Goal: Task Accomplishment & Management: Use online tool/utility

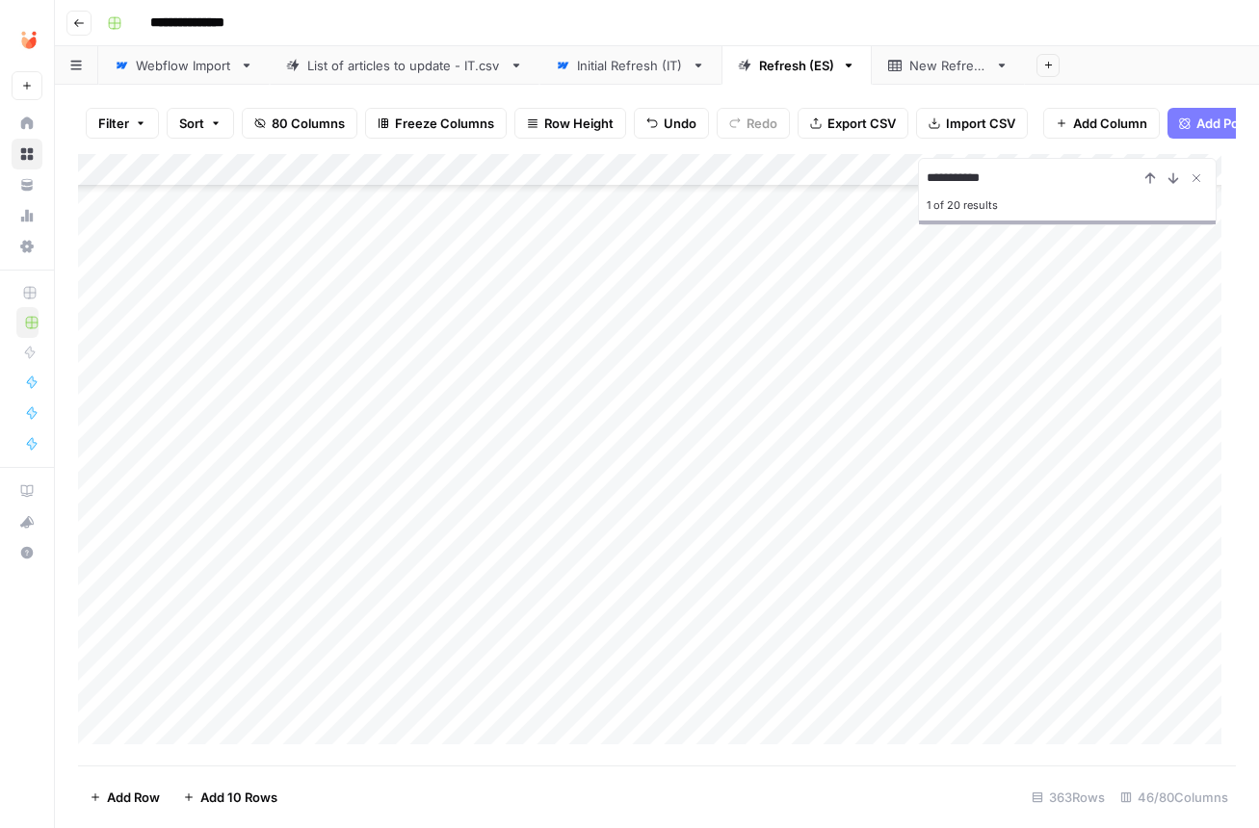
scroll to position [612, 0]
drag, startPoint x: 82, startPoint y: 738, endPoint x: 96, endPoint y: 413, distance: 324.9
click at [96, 413] on div "Add Column" at bounding box center [657, 456] width 1158 height 605
drag, startPoint x: 83, startPoint y: 627, endPoint x: 110, endPoint y: 673, distance: 53.5
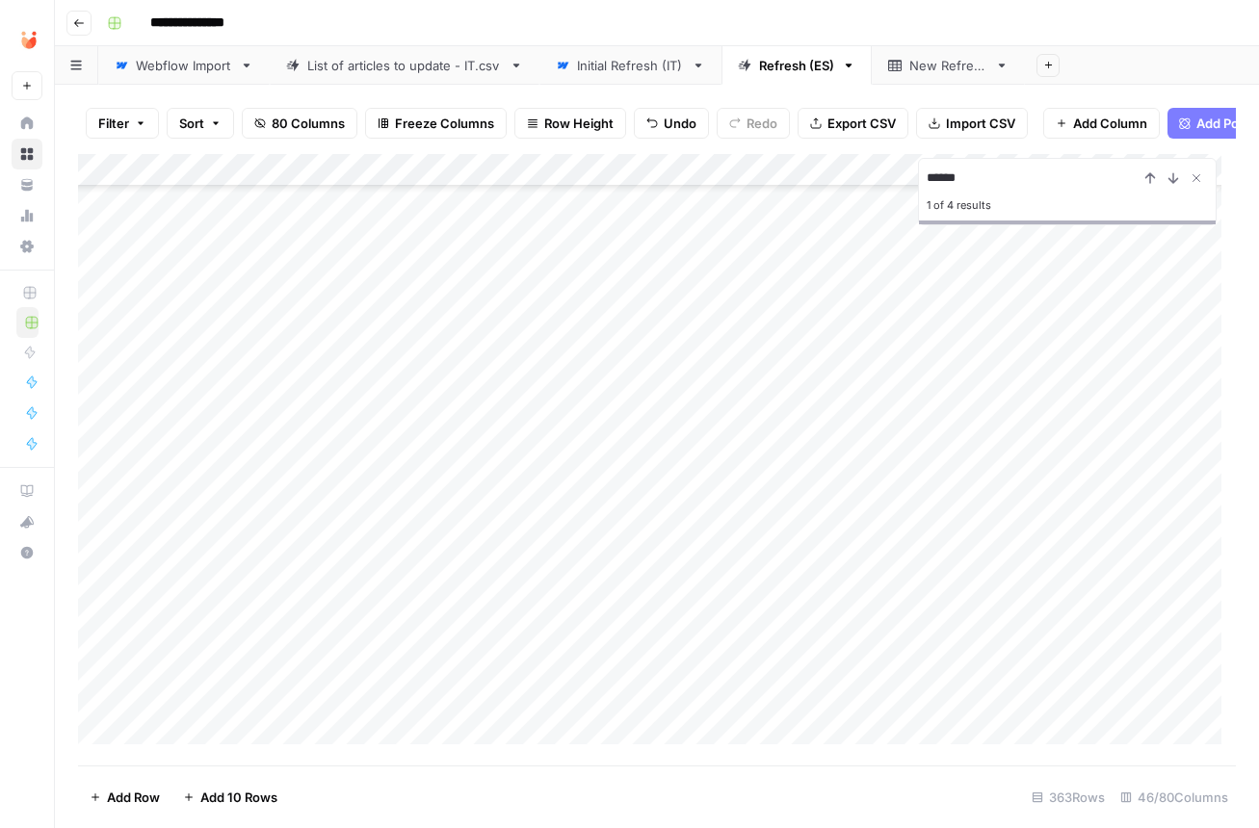
click at [110, 673] on div "Add Column" at bounding box center [657, 456] width 1158 height 605
click at [957, 190] on input "******" at bounding box center [1033, 178] width 212 height 23
type input "*"
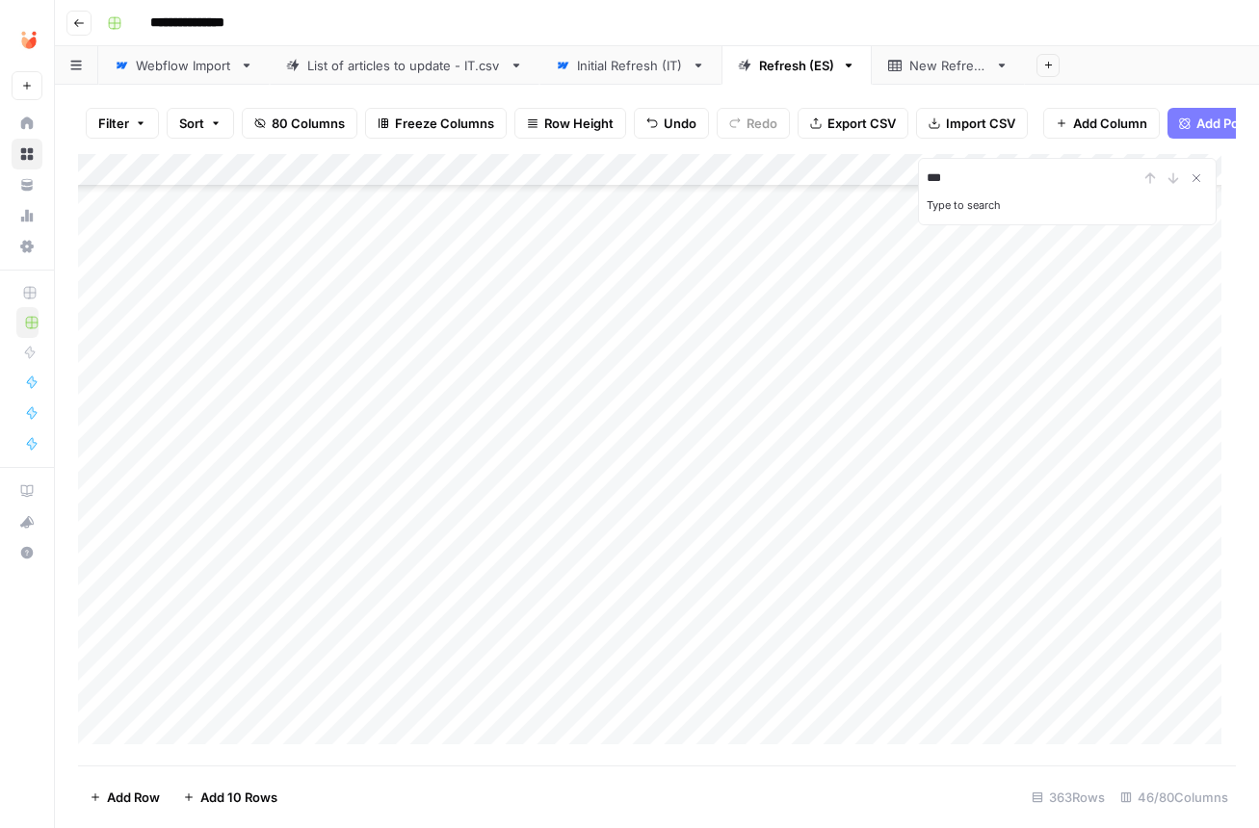
type input "****"
click at [1040, 171] on div "**** 1 of 29 results" at bounding box center [1067, 191] width 299 height 67
click at [1054, 190] on input "****" at bounding box center [1033, 178] width 212 height 23
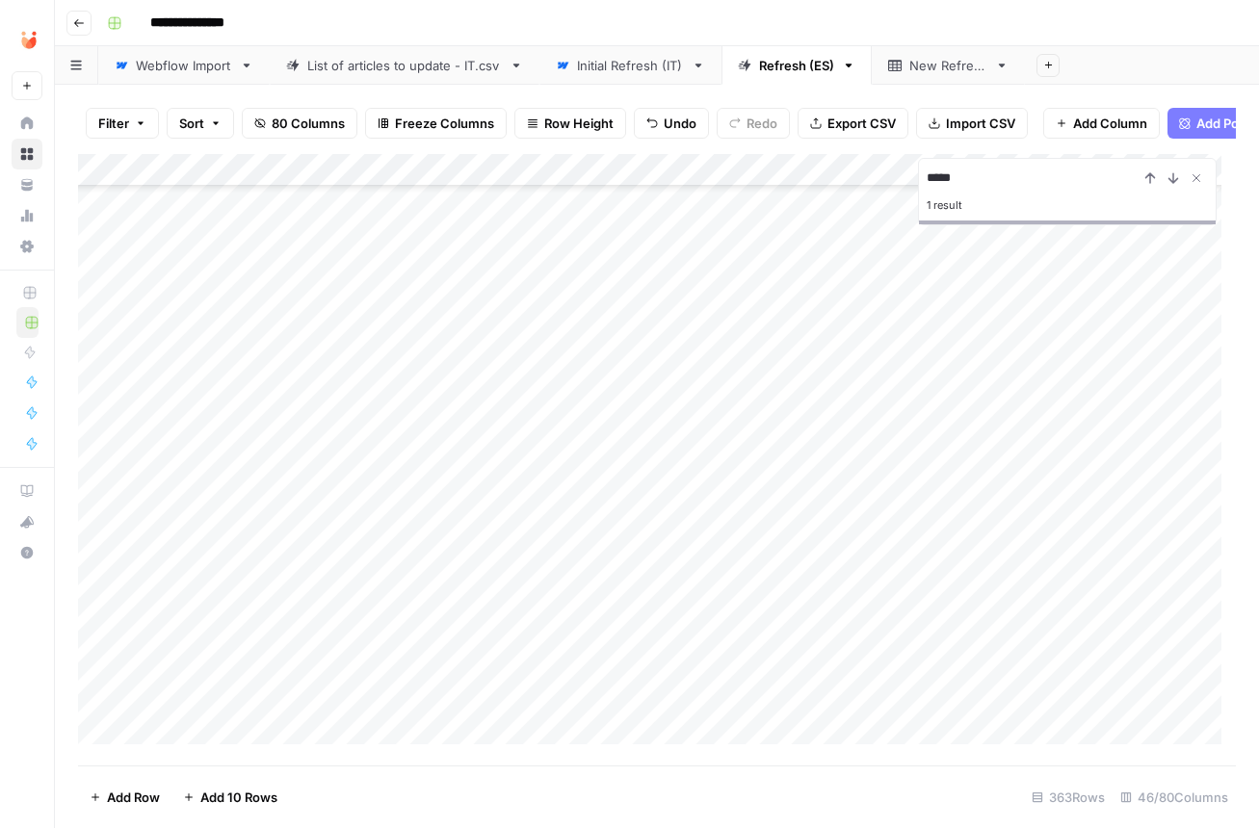
type input "*****"
drag, startPoint x: 81, startPoint y: 521, endPoint x: 96, endPoint y: 565, distance: 46.9
click at [96, 565] on div "Add Column" at bounding box center [657, 456] width 1158 height 605
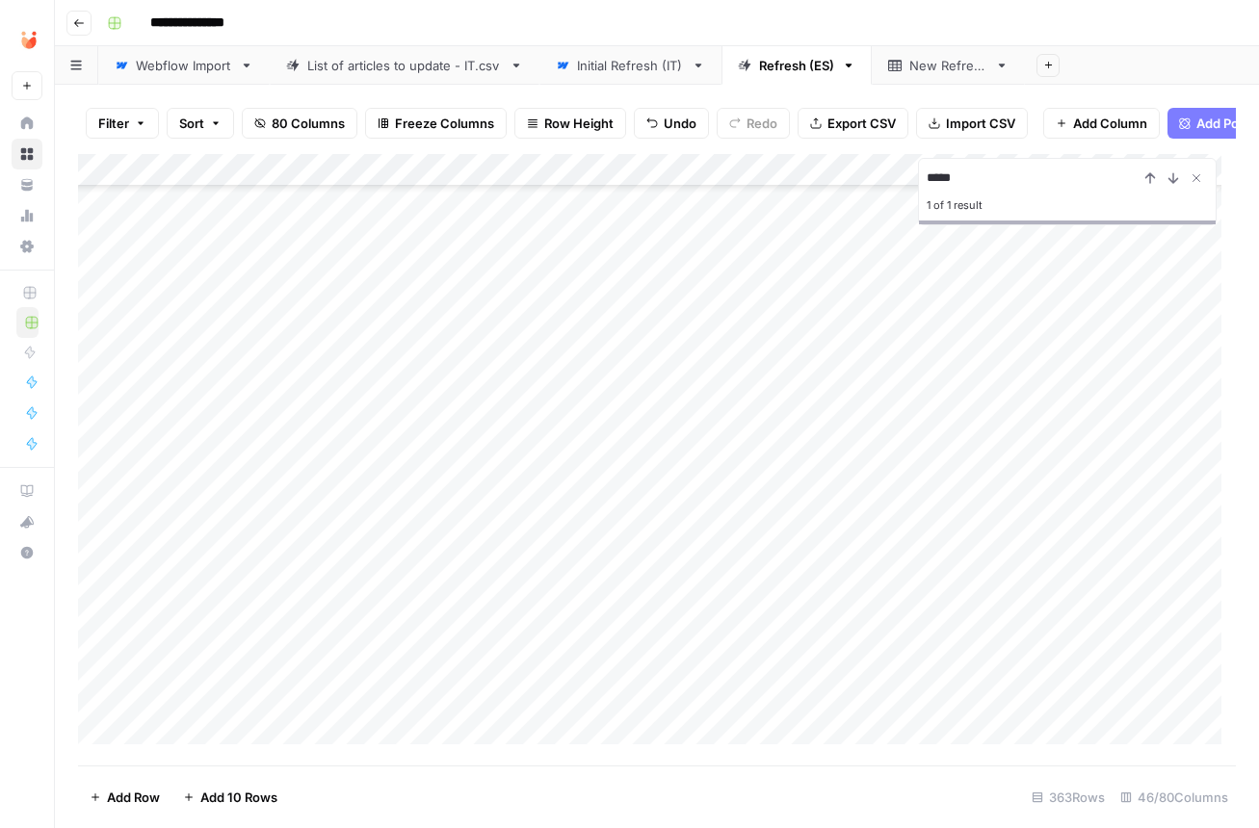
click at [77, 606] on div "Filter Sort 80 Columns Freeze Columns Row Height Undo Redo Export CSV Import CS…" at bounding box center [657, 457] width 1204 height 744
drag, startPoint x: 81, startPoint y: 607, endPoint x: 91, endPoint y: 318, distance: 289.1
click at [91, 318] on div "Add Column" at bounding box center [657, 456] width 1158 height 605
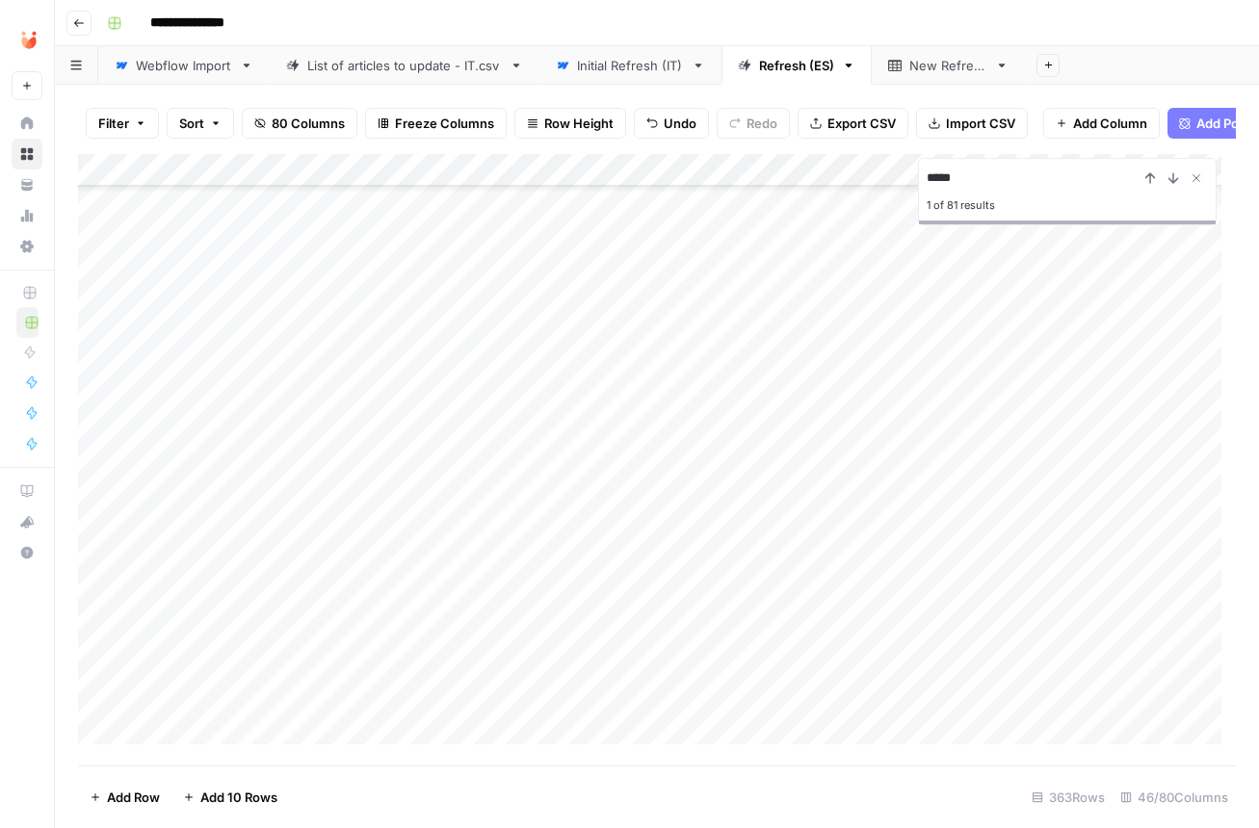
click at [993, 185] on input "*****" at bounding box center [1033, 178] width 212 height 23
type input "*******"
click at [1197, 182] on icon "Close Search" at bounding box center [1196, 178] width 7 height 7
click at [94, 121] on button "Filter" at bounding box center [122, 123] width 73 height 31
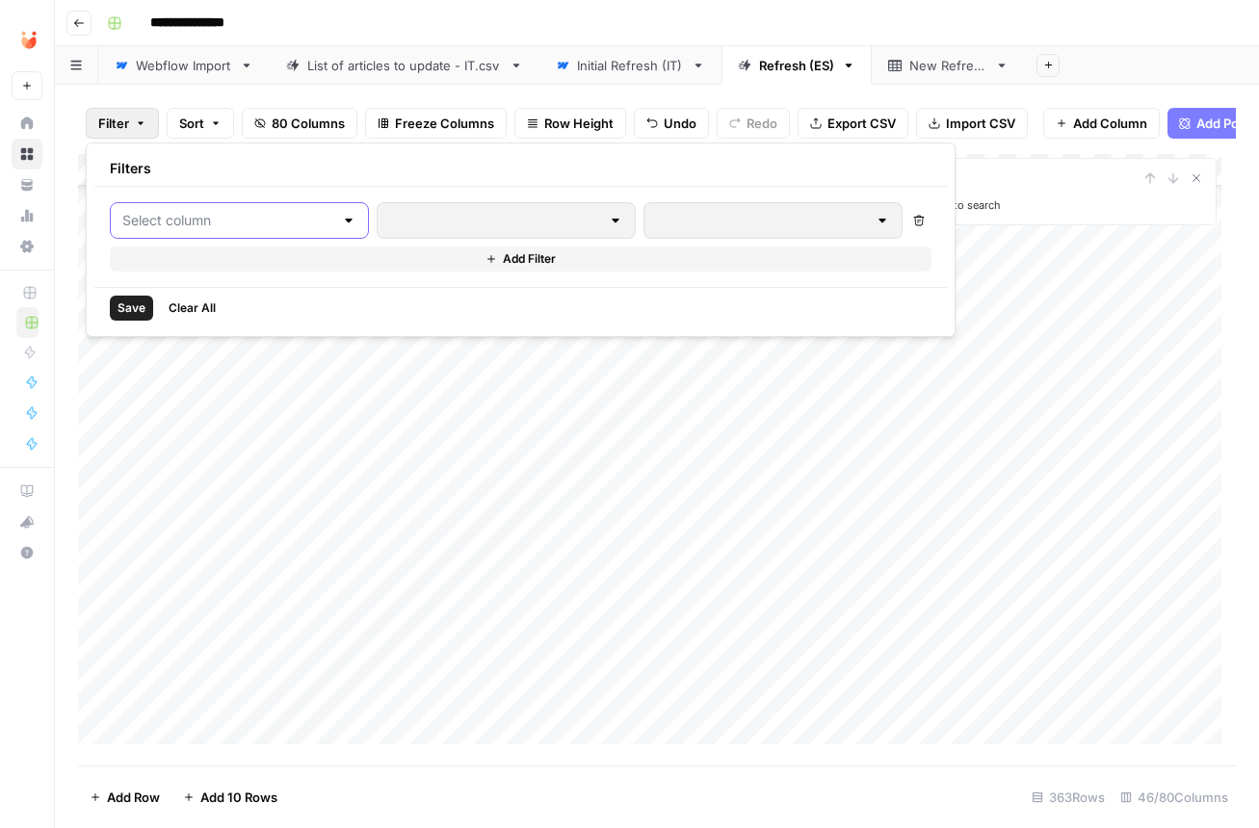
click at [207, 217] on input "text" at bounding box center [227, 220] width 211 height 19
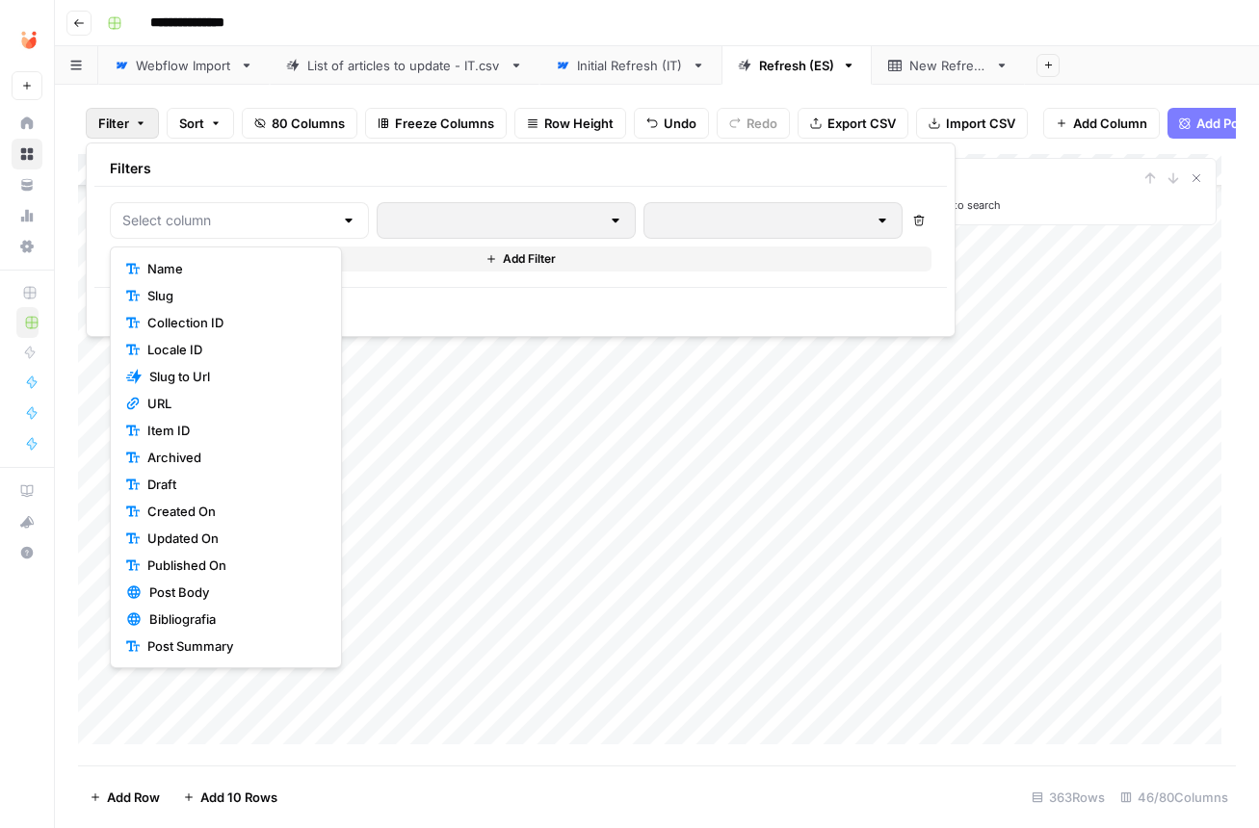
click at [202, 294] on span "Slug" at bounding box center [232, 295] width 170 height 19
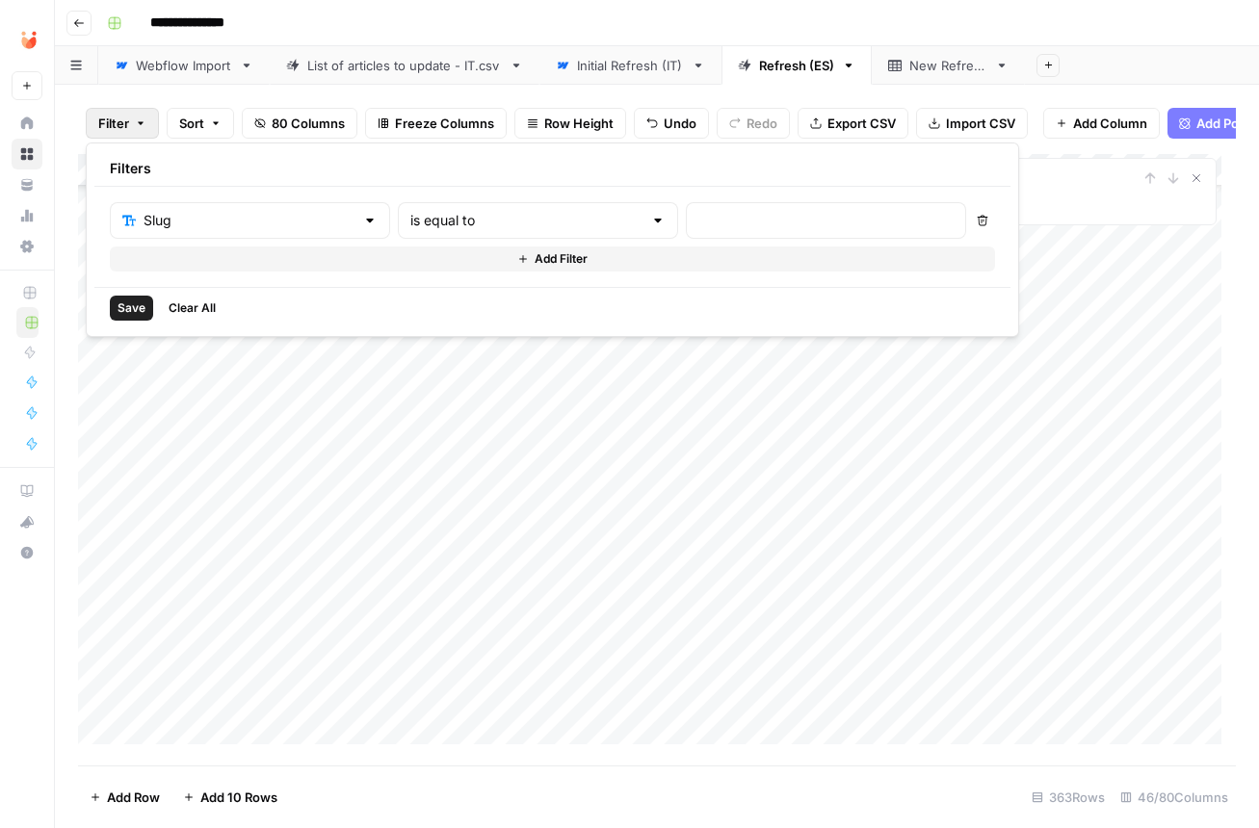
click at [703, 235] on div at bounding box center [826, 220] width 280 height 37
type input "rabia"
click at [532, 227] on input "text" at bounding box center [526, 220] width 232 height 19
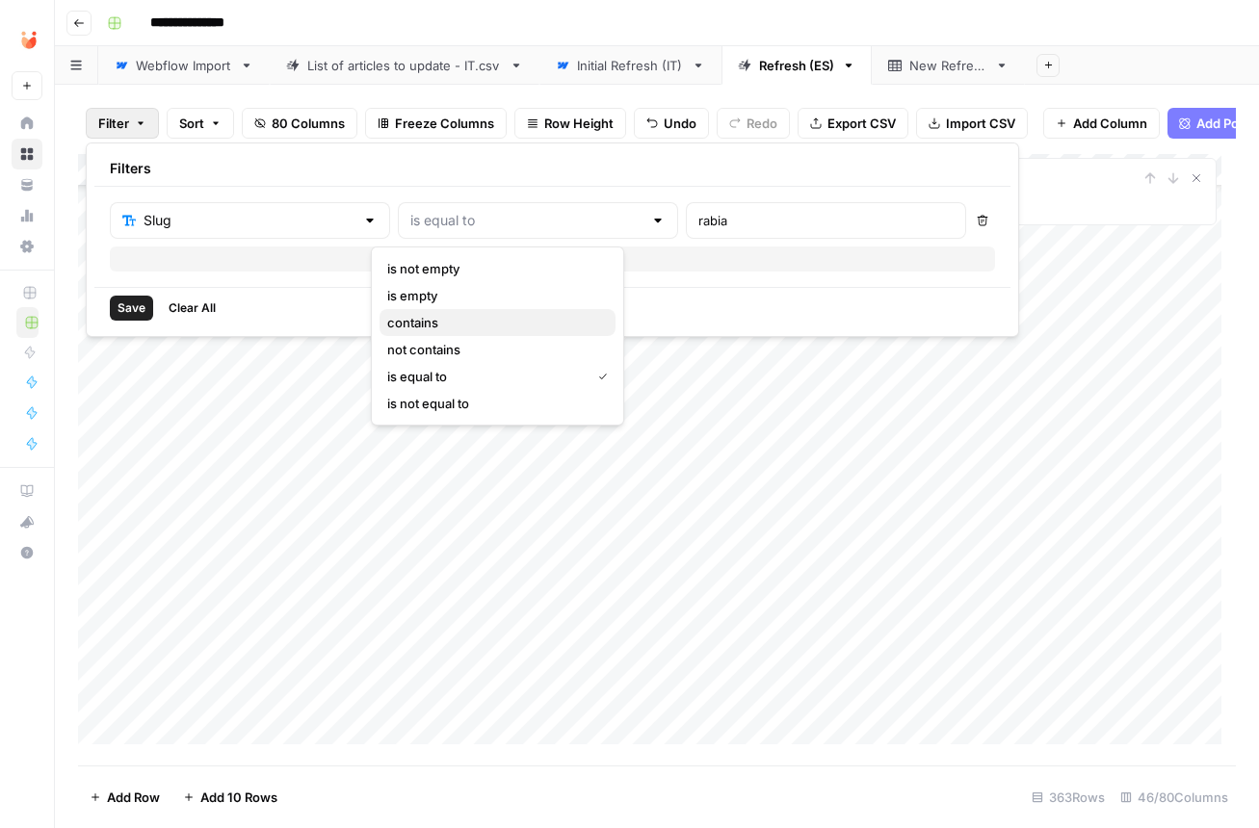
click at [457, 326] on span "contains" at bounding box center [493, 322] width 213 height 19
type input "contains"
click at [123, 308] on span "Save" at bounding box center [131, 308] width 28 height 17
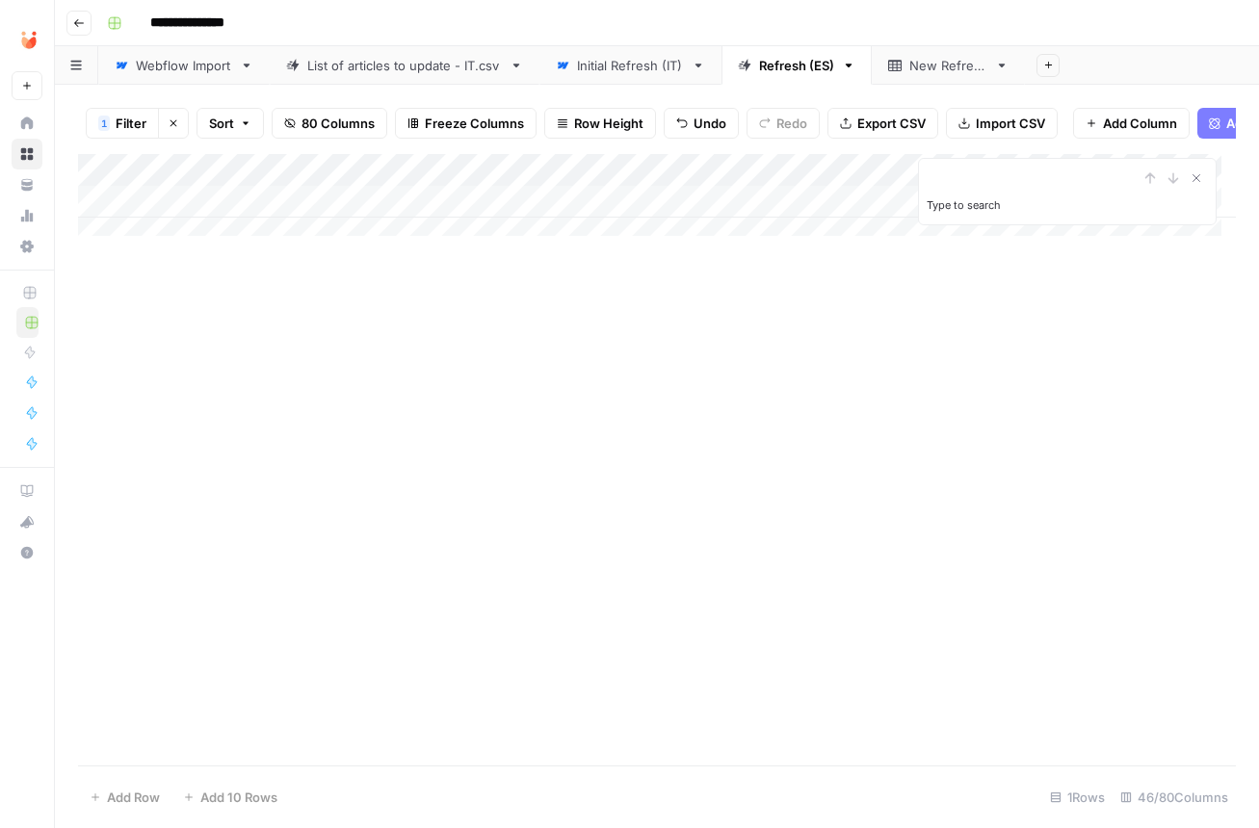
click at [172, 117] on icon "button" at bounding box center [174, 123] width 12 height 12
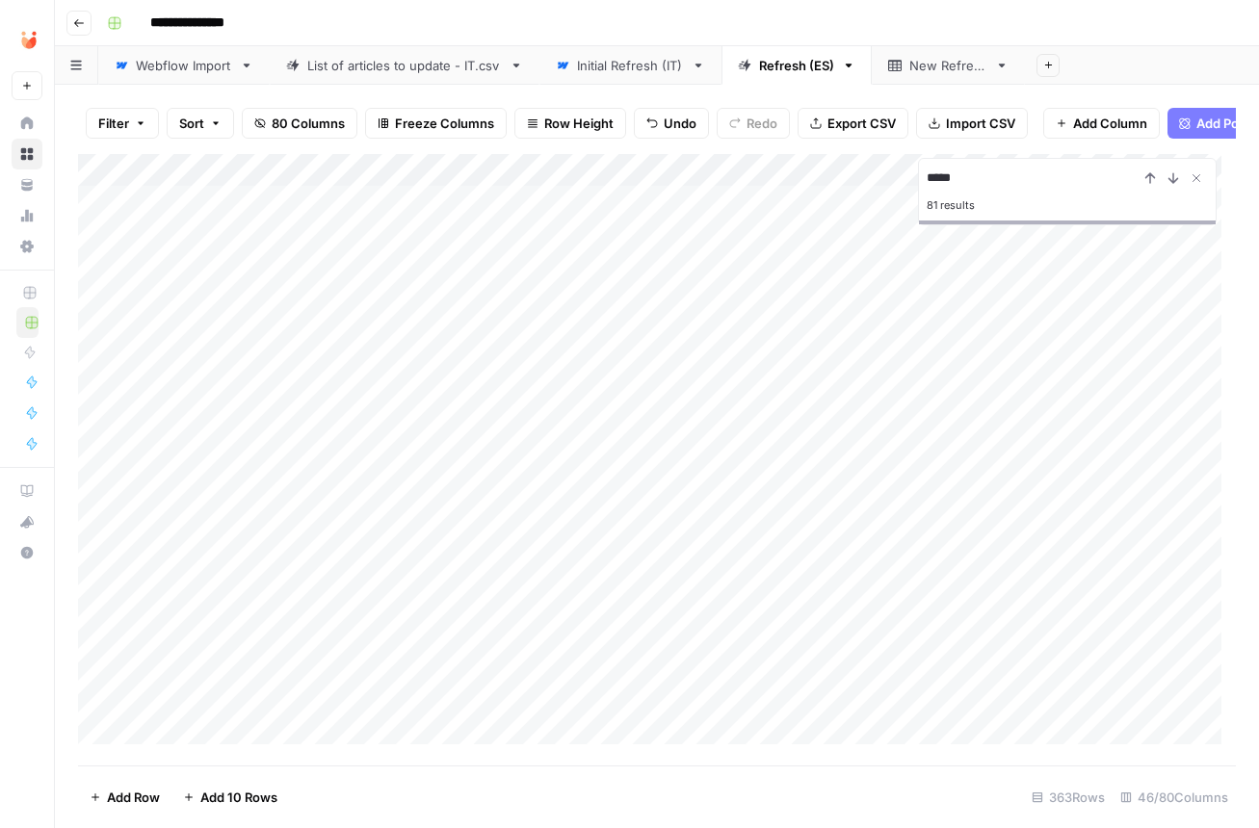
type input "*****"
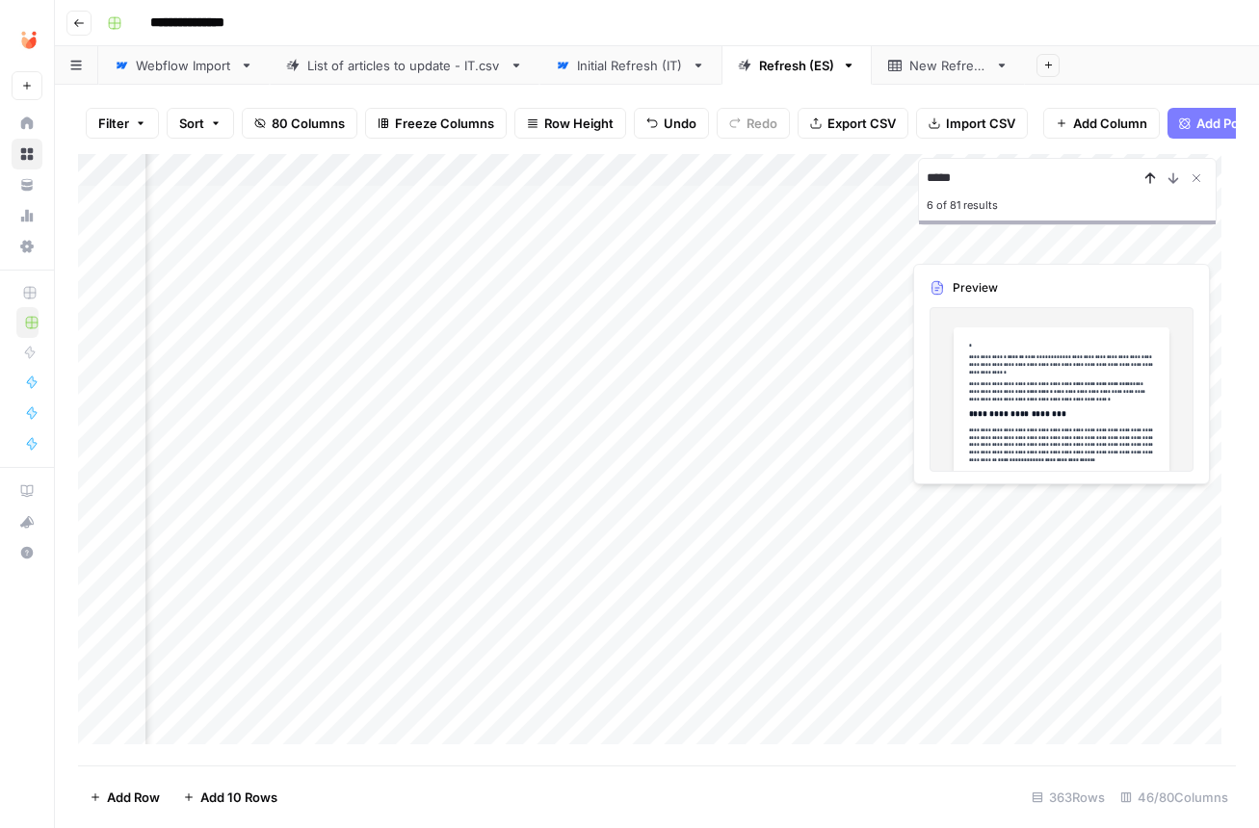
click at [1154, 181] on icon "Previous Result" at bounding box center [1149, 177] width 15 height 15
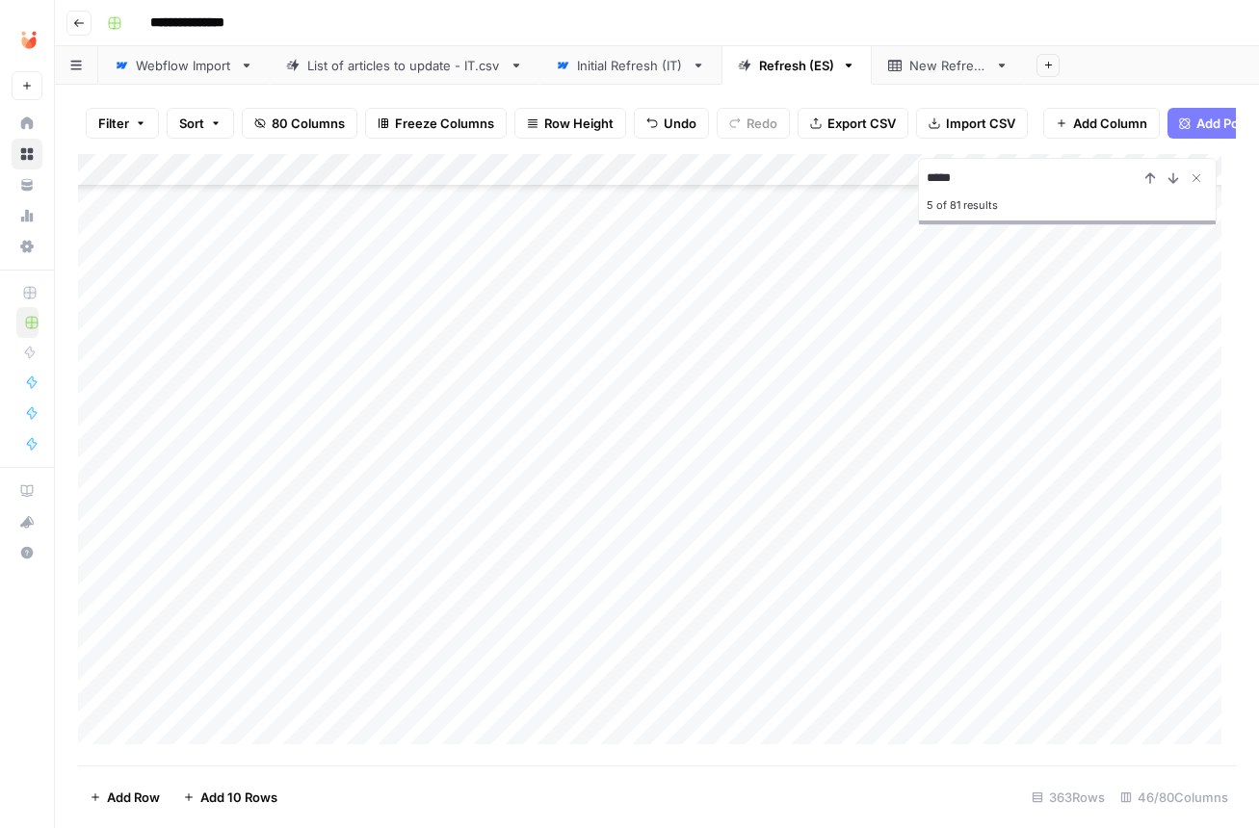
scroll to position [3352, 0]
click at [1171, 178] on icon "Next Result" at bounding box center [1172, 177] width 15 height 15
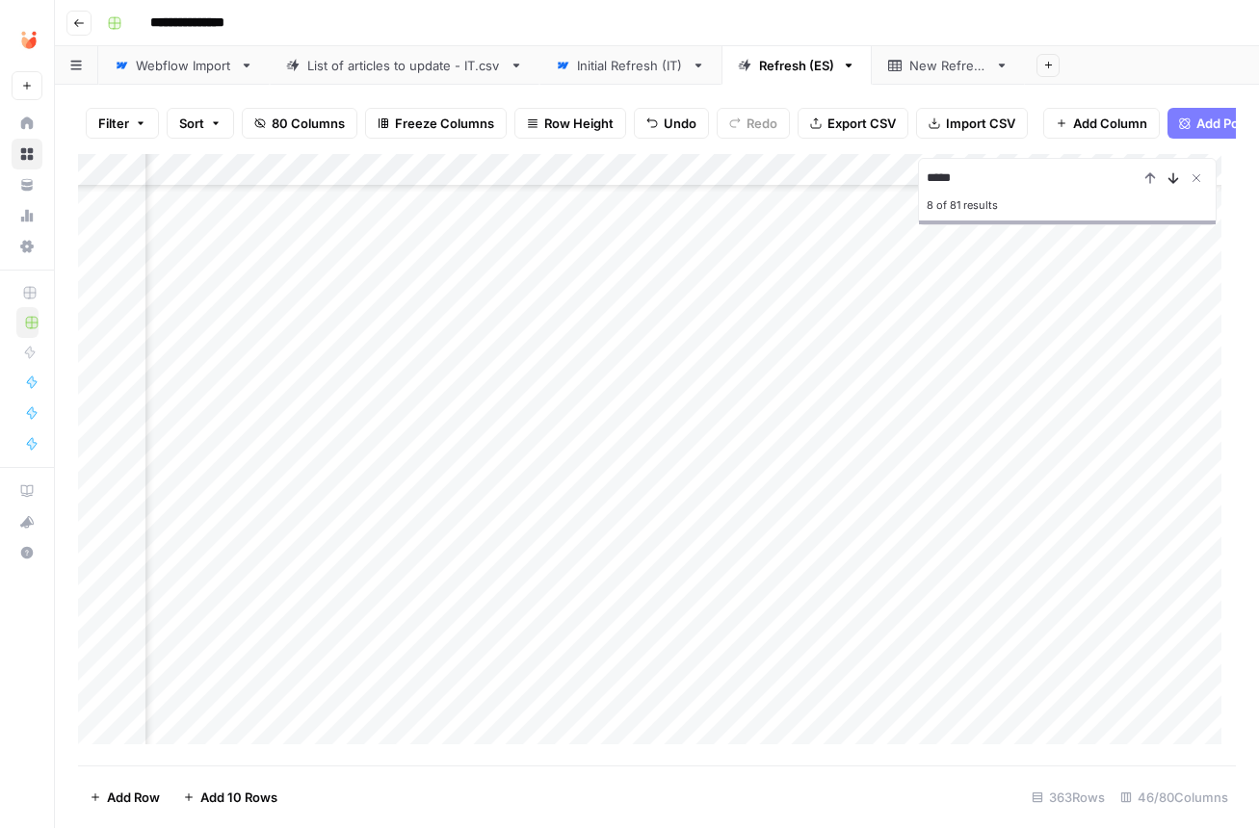
click at [1171, 178] on icon "Next Result" at bounding box center [1172, 177] width 15 height 15
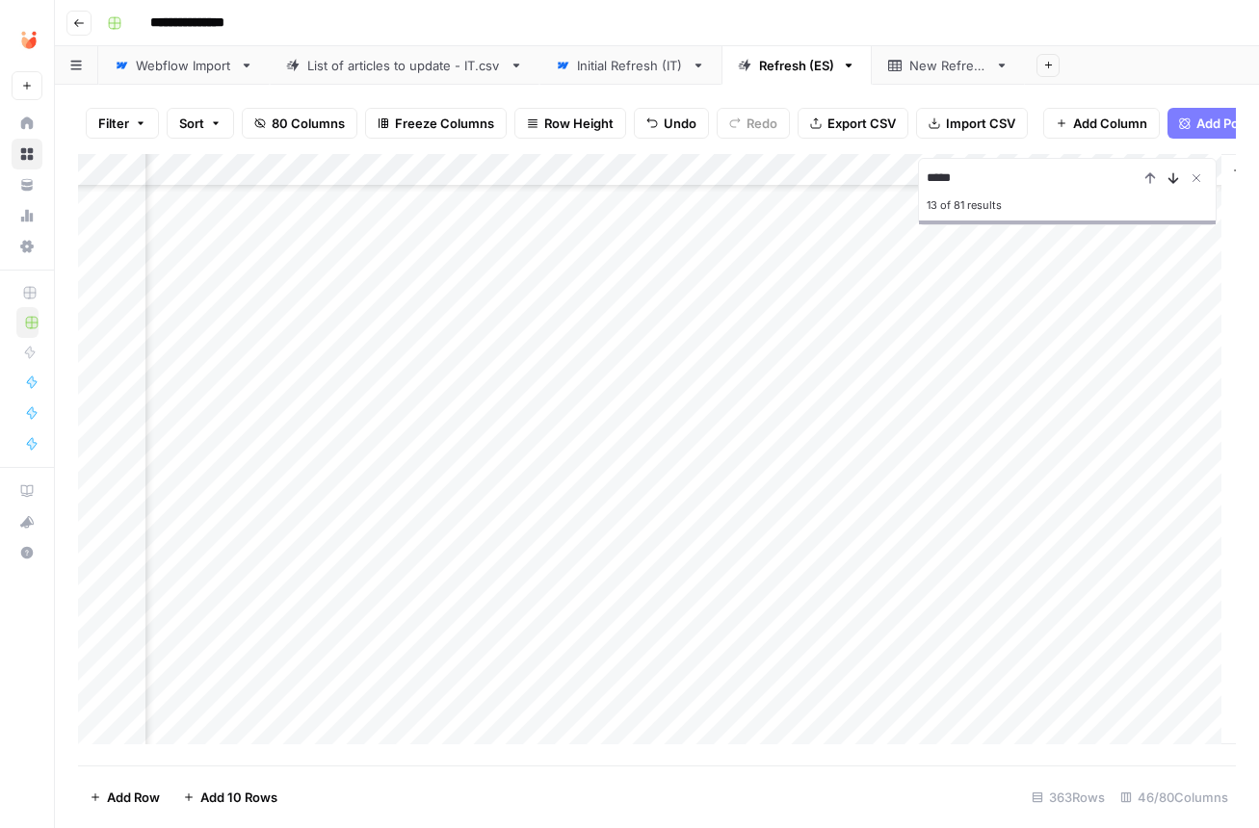
click at [1171, 178] on icon "Next Result" at bounding box center [1172, 177] width 15 height 15
click at [1175, 179] on icon "Next Result" at bounding box center [1172, 177] width 15 height 15
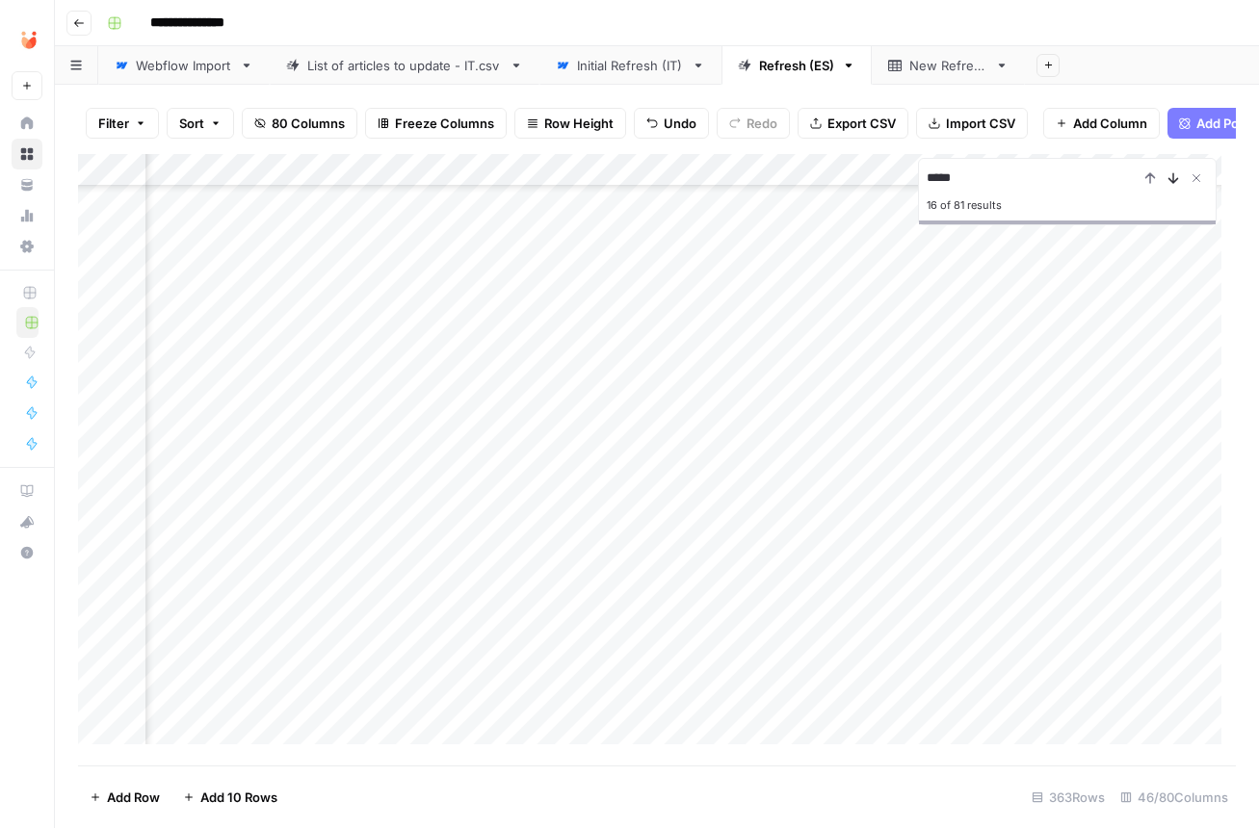
click at [1175, 179] on icon "Next Result" at bounding box center [1172, 177] width 15 height 15
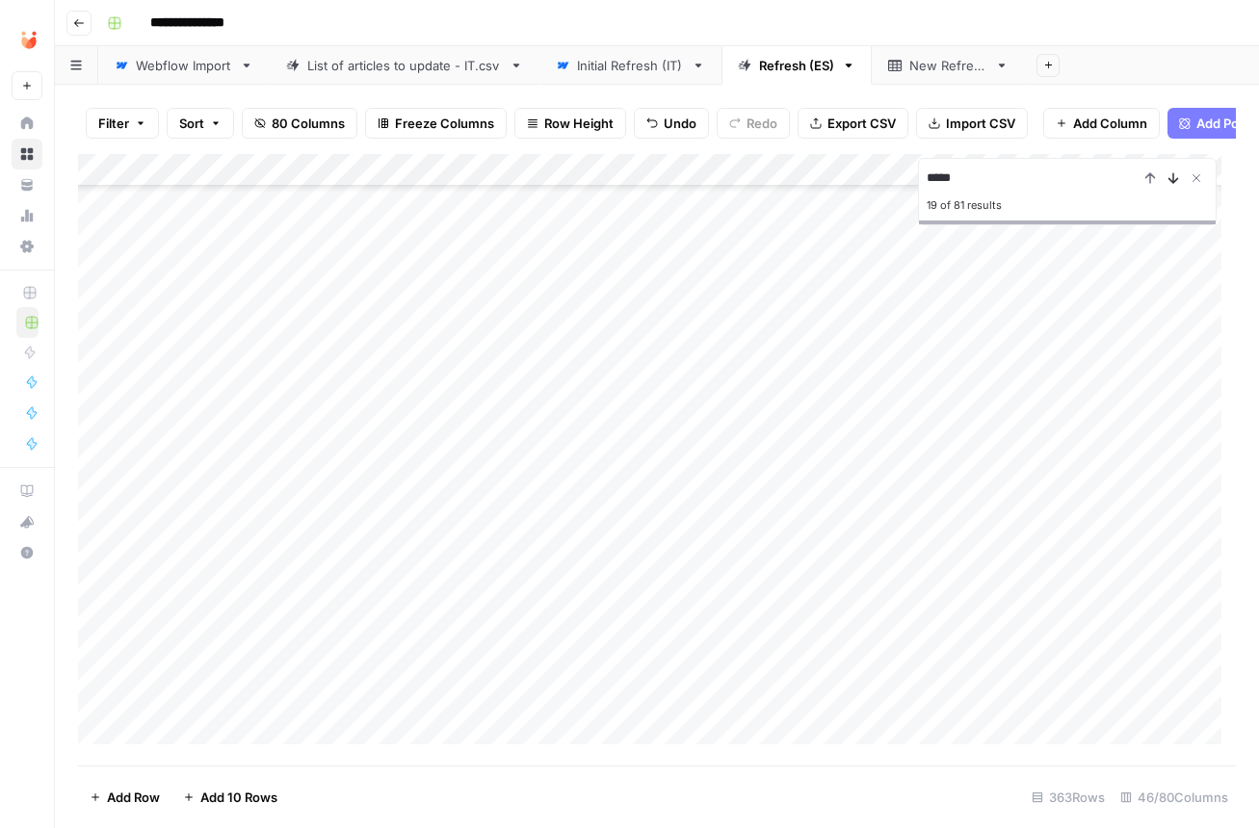
click at [1170, 186] on icon "Next Result" at bounding box center [1172, 177] width 15 height 15
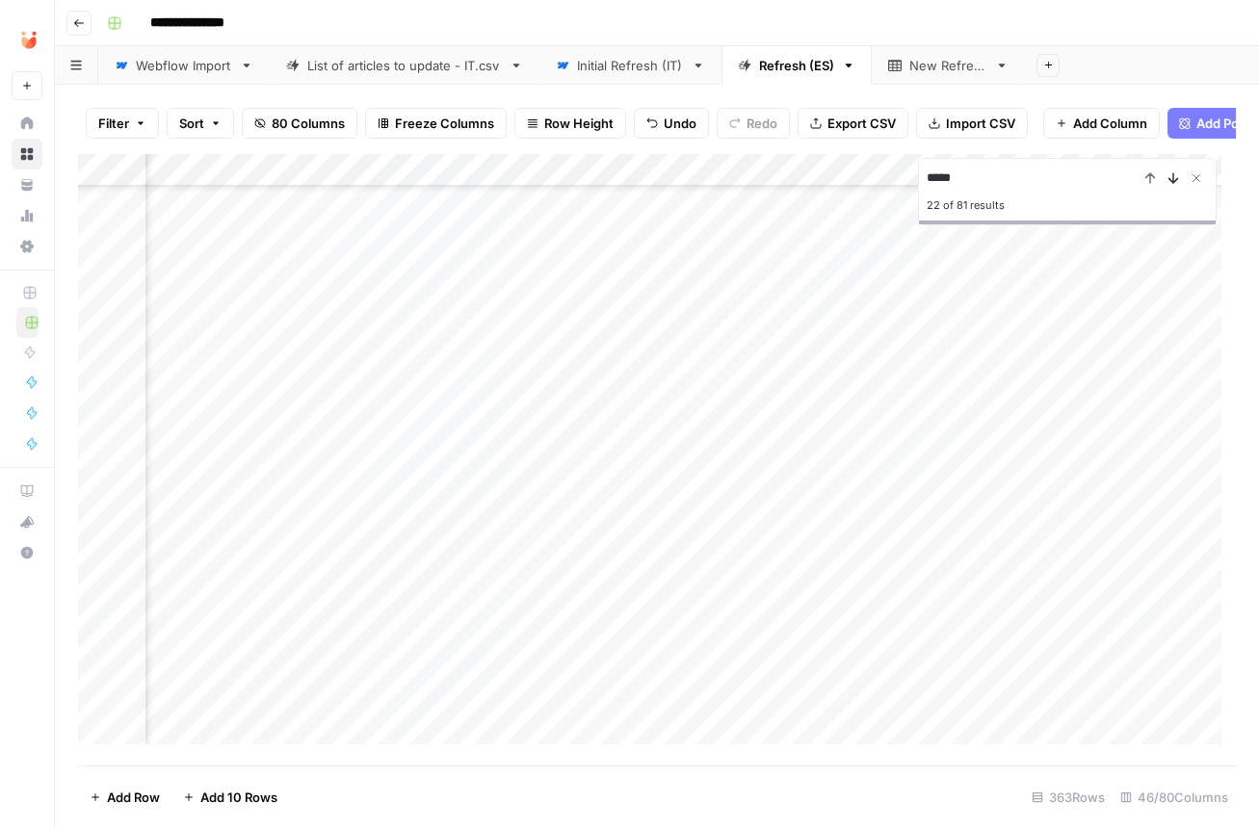
click at [1170, 186] on icon "Next Result" at bounding box center [1172, 177] width 15 height 15
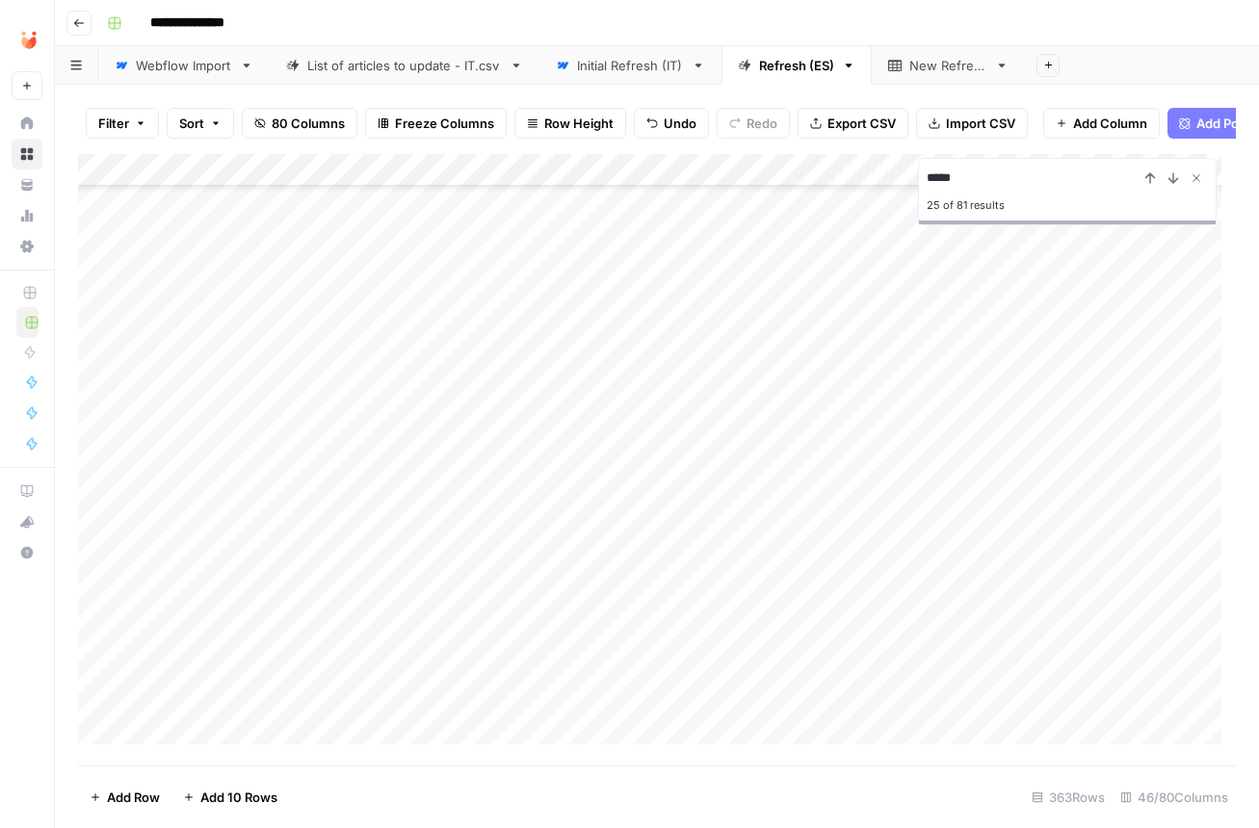
drag, startPoint x: 84, startPoint y: 396, endPoint x: 95, endPoint y: 531, distance: 135.3
click at [95, 531] on div "Add Column" at bounding box center [657, 456] width 1158 height 605
drag, startPoint x: 83, startPoint y: 732, endPoint x: 92, endPoint y: 483, distance: 249.6
click at [92, 483] on div "Add Column" at bounding box center [657, 456] width 1158 height 605
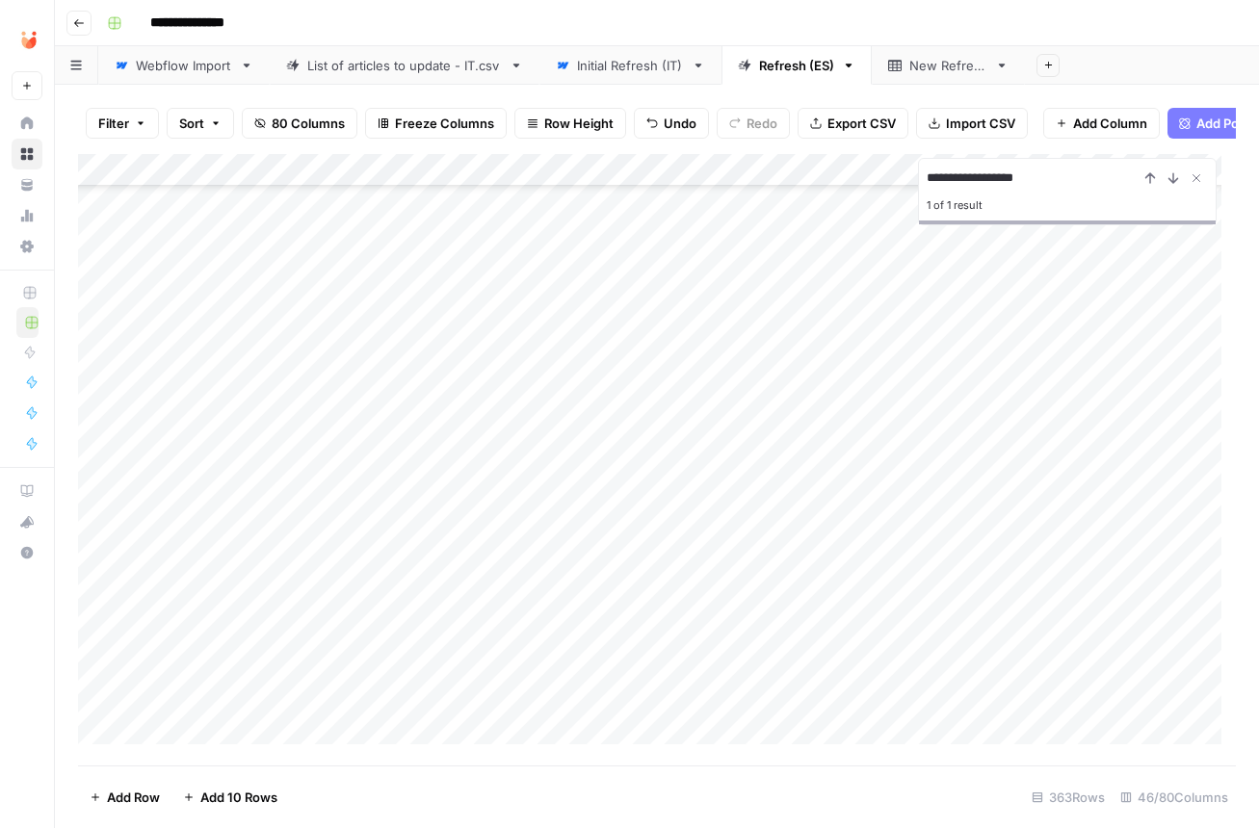
click at [1027, 187] on input "**********" at bounding box center [1033, 178] width 212 height 23
type input "*"
type input "**********"
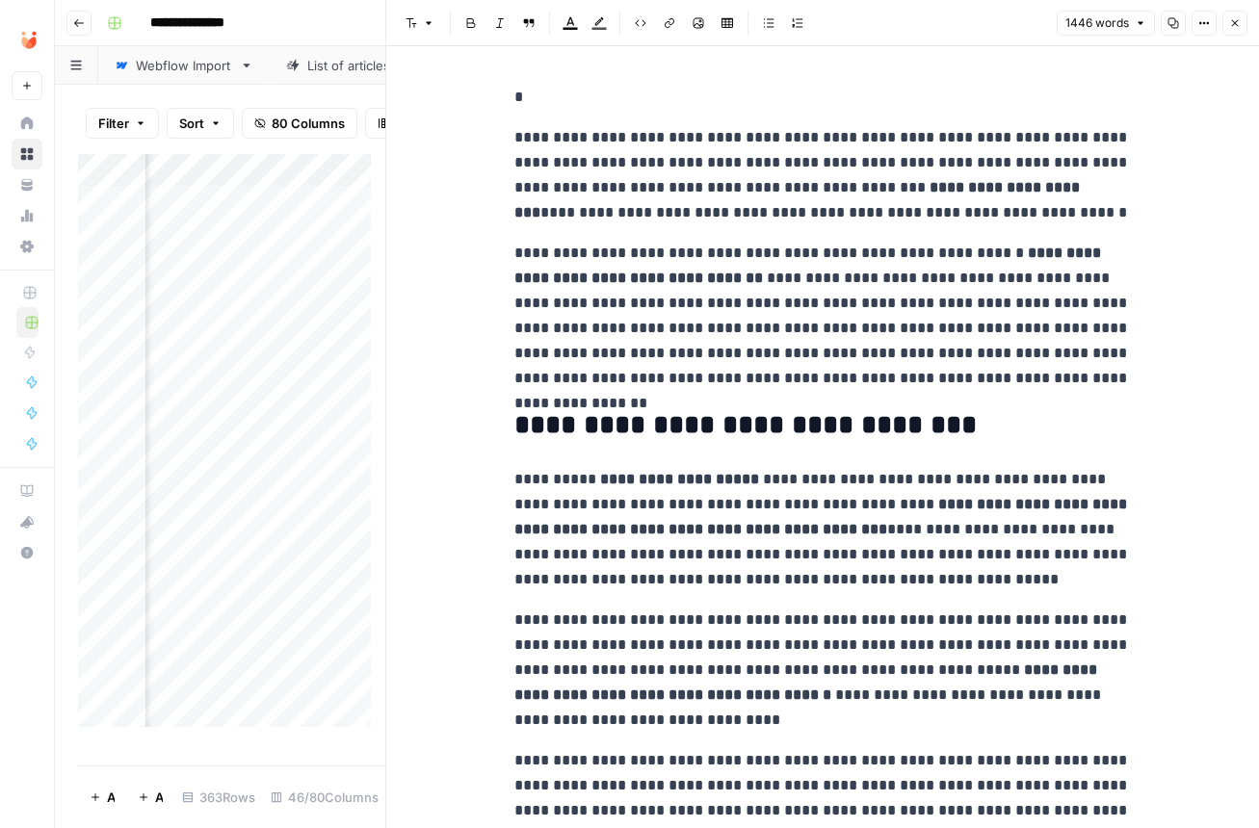
click at [1237, 26] on icon "button" at bounding box center [1235, 23] width 12 height 12
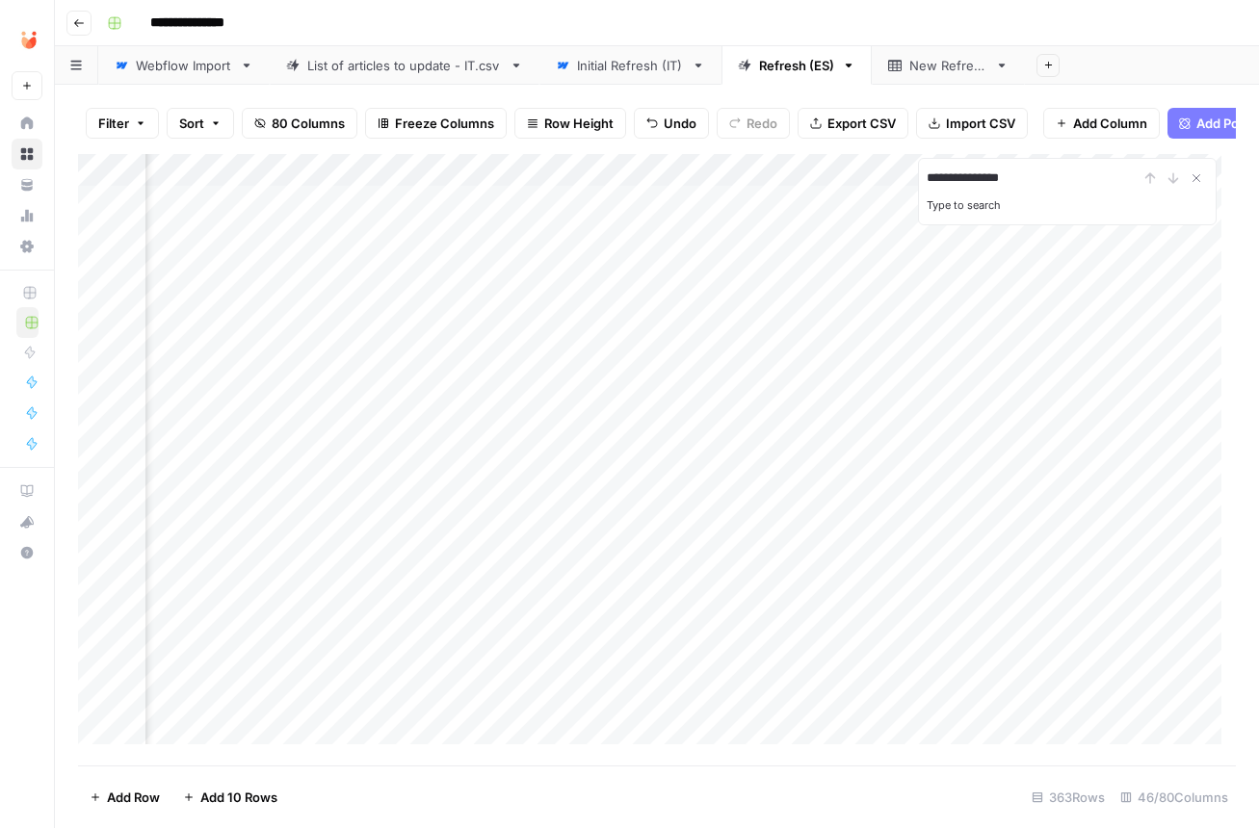
type input "**********"
click at [76, 438] on div "**********" at bounding box center [657, 457] width 1204 height 744
drag, startPoint x: 83, startPoint y: 444, endPoint x: 91, endPoint y: 387, distance: 57.5
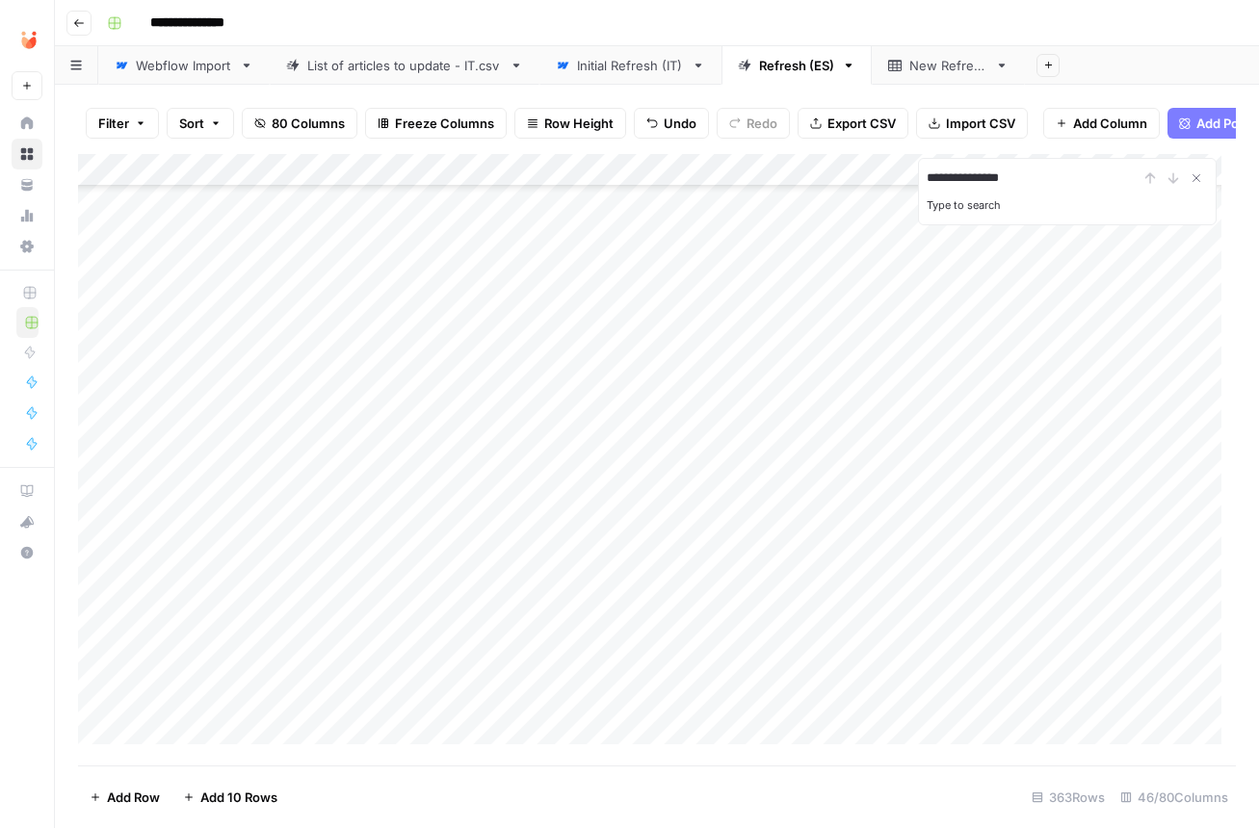
click at [91, 387] on div "Add Column" at bounding box center [657, 456] width 1158 height 605
type input "*"
drag, startPoint x: 84, startPoint y: 733, endPoint x: 97, endPoint y: 466, distance: 267.1
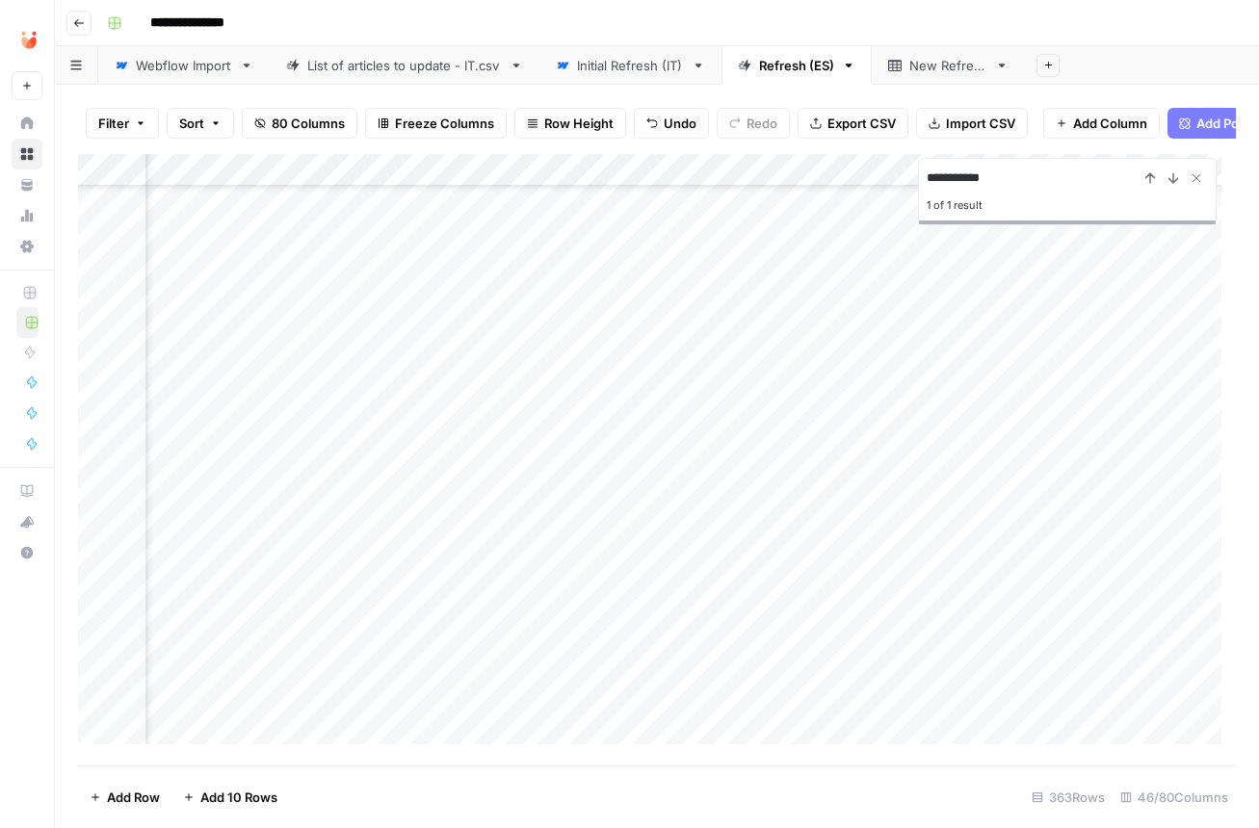
click at [97, 466] on div "Add Column" at bounding box center [657, 456] width 1158 height 605
click at [1009, 171] on div "**********" at bounding box center [1067, 191] width 299 height 67
click at [1016, 185] on input "**********" at bounding box center [1033, 178] width 212 height 23
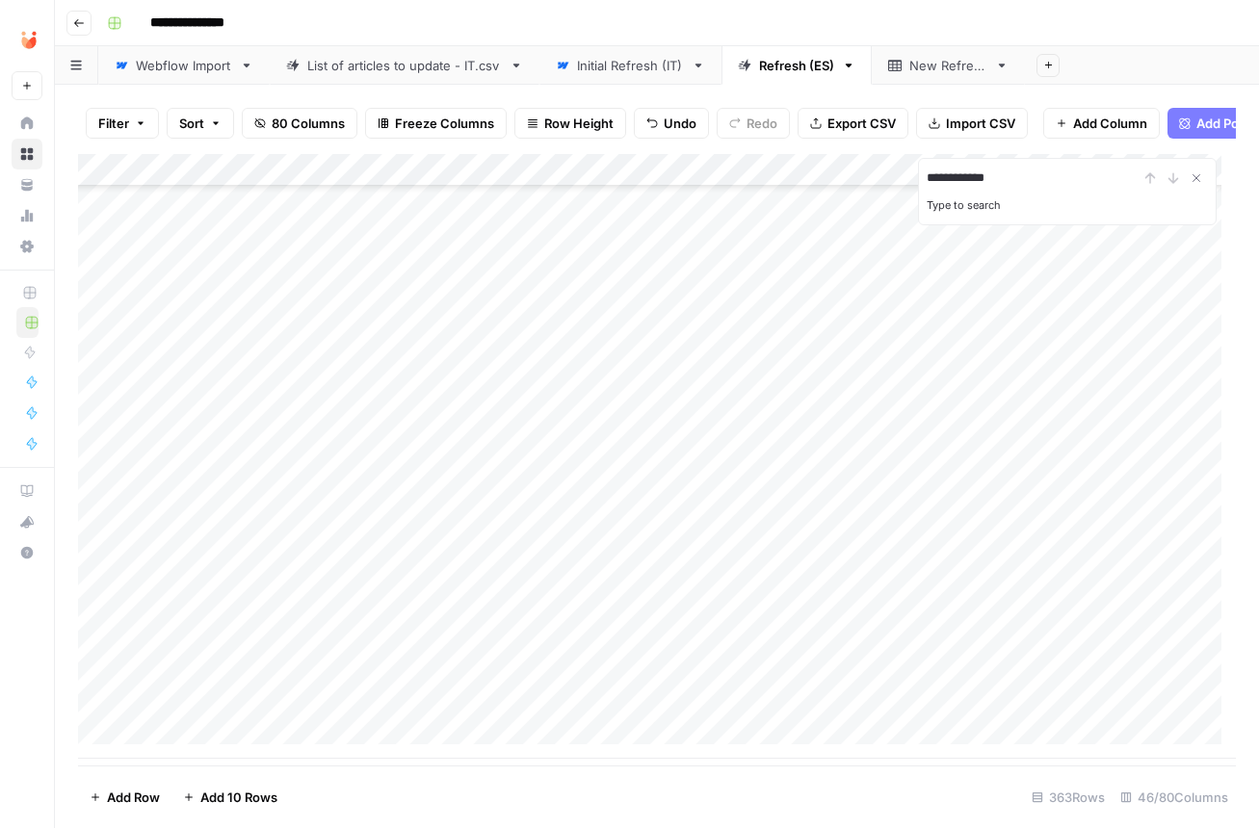
type input "**********"
click at [408, 170] on div "Add Column" at bounding box center [657, 456] width 1158 height 605
click at [767, 298] on div "Add Column" at bounding box center [657, 456] width 1158 height 605
click at [422, 212] on div "Add Column" at bounding box center [657, 456] width 1158 height 605
click at [1050, 185] on input "********" at bounding box center [1033, 178] width 212 height 23
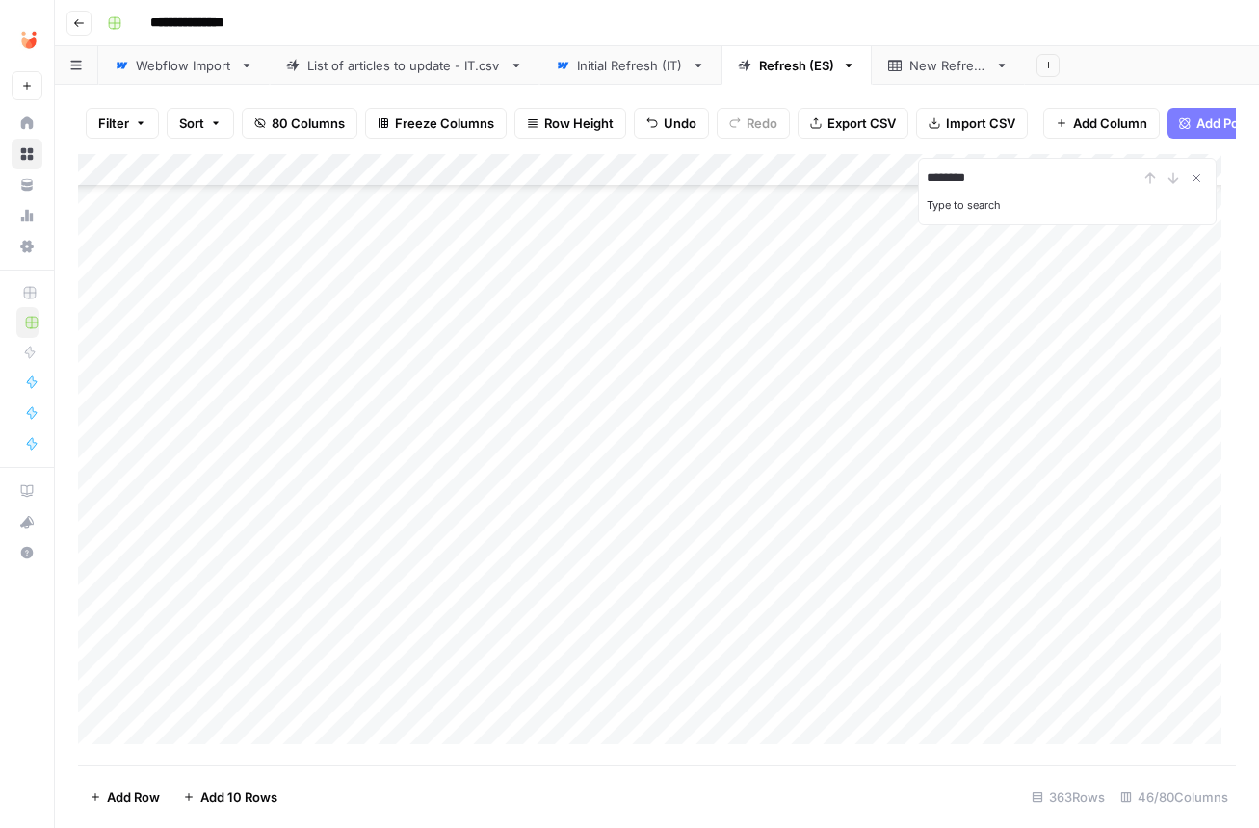
scroll to position [8124, 0]
click at [978, 183] on input "********" at bounding box center [1033, 178] width 212 height 23
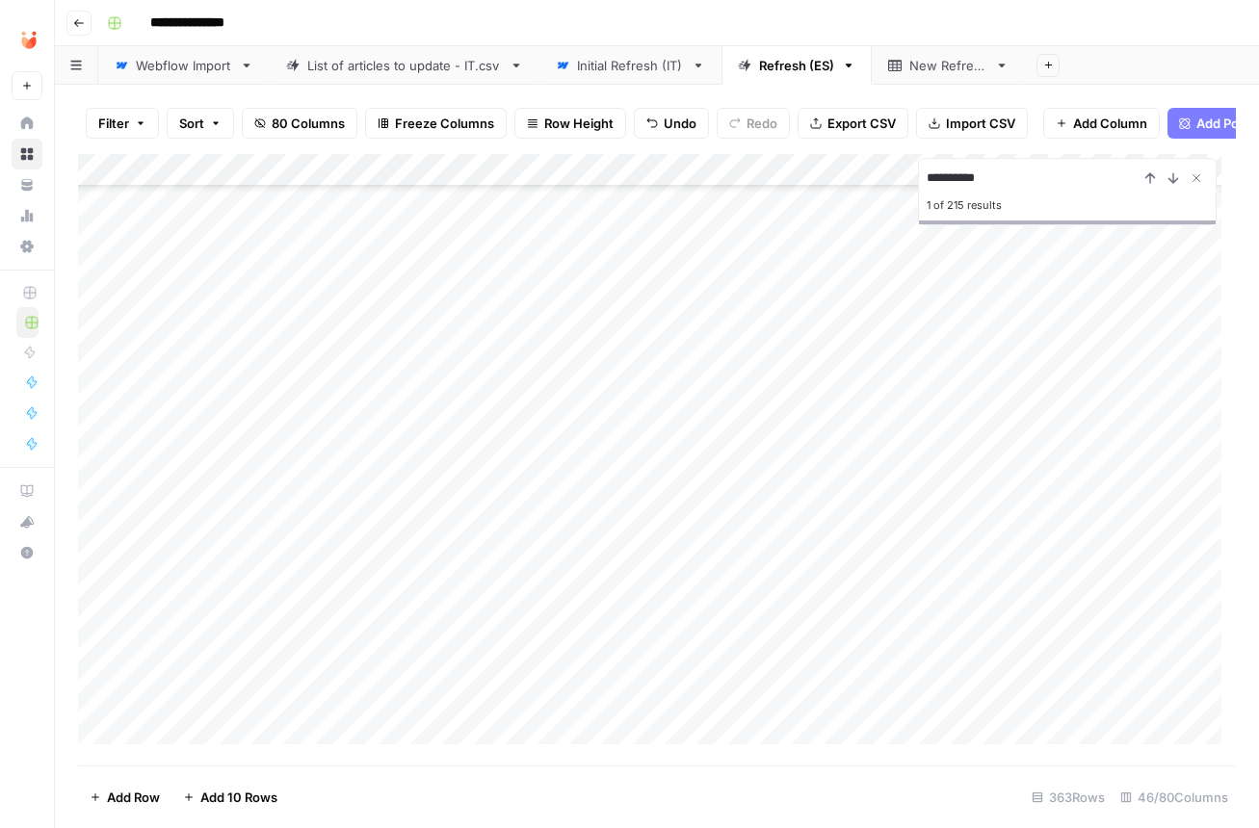
click at [969, 178] on input "**********" at bounding box center [1033, 178] width 212 height 23
click at [432, 507] on div "Add Column" at bounding box center [657, 456] width 1158 height 605
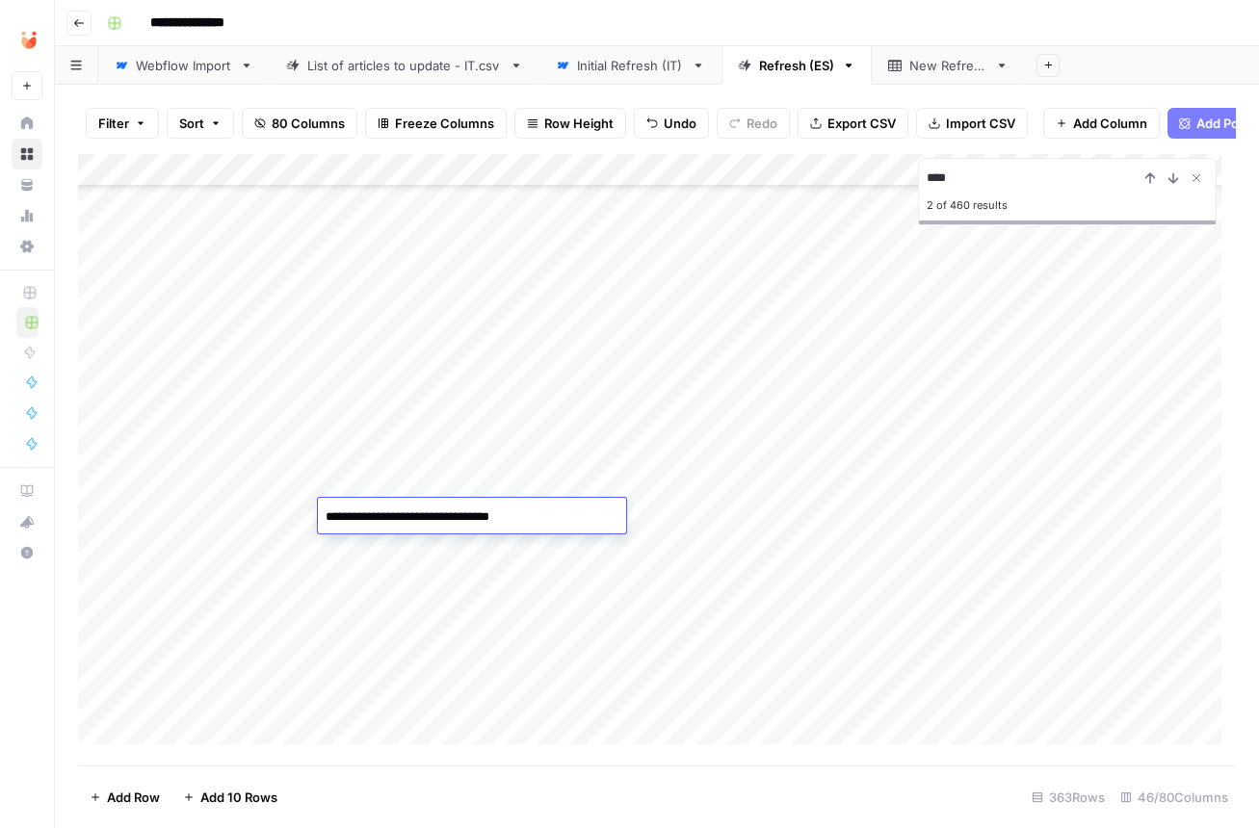
click at [710, 452] on div "Add Column" at bounding box center [657, 456] width 1158 height 605
click at [965, 190] on input "****" at bounding box center [1033, 178] width 212 height 23
type input "*"
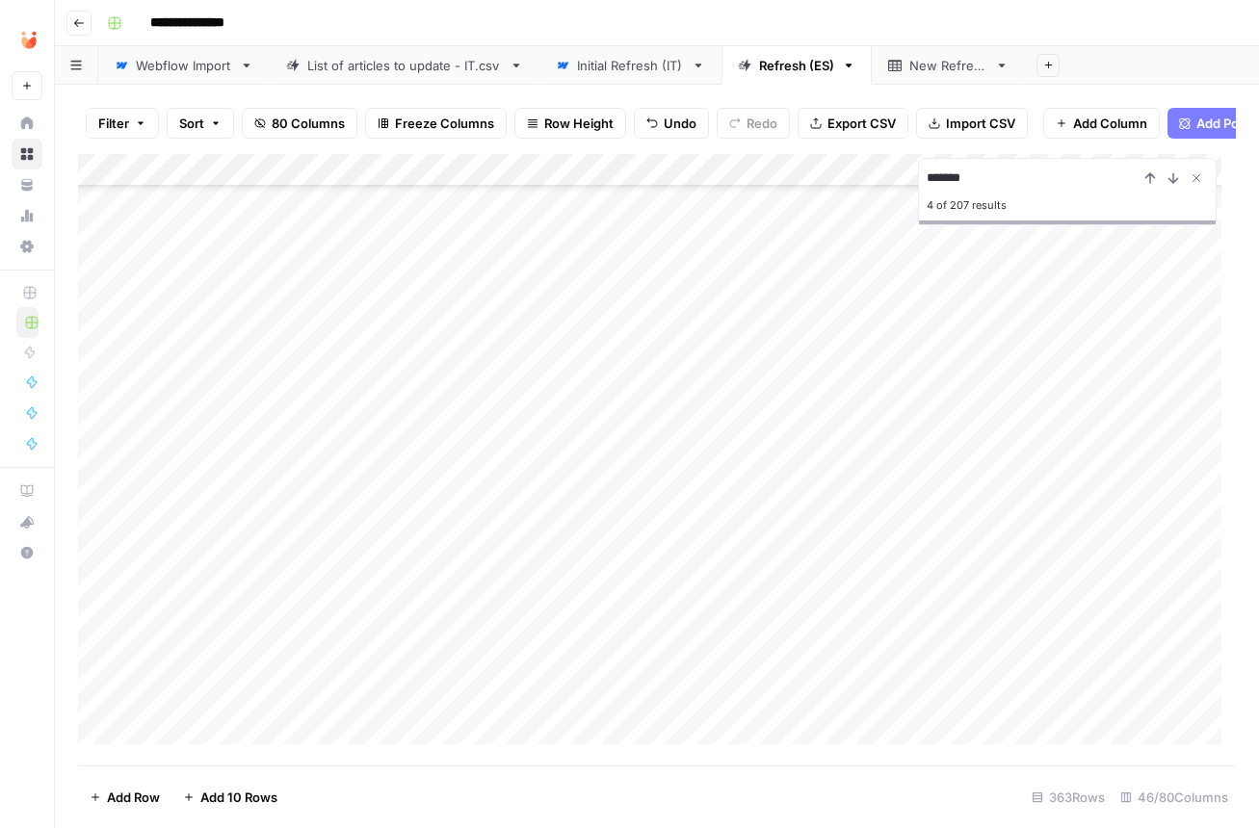
scroll to position [4791, 0]
click at [946, 183] on input "*******" at bounding box center [1033, 178] width 212 height 23
type input "********"
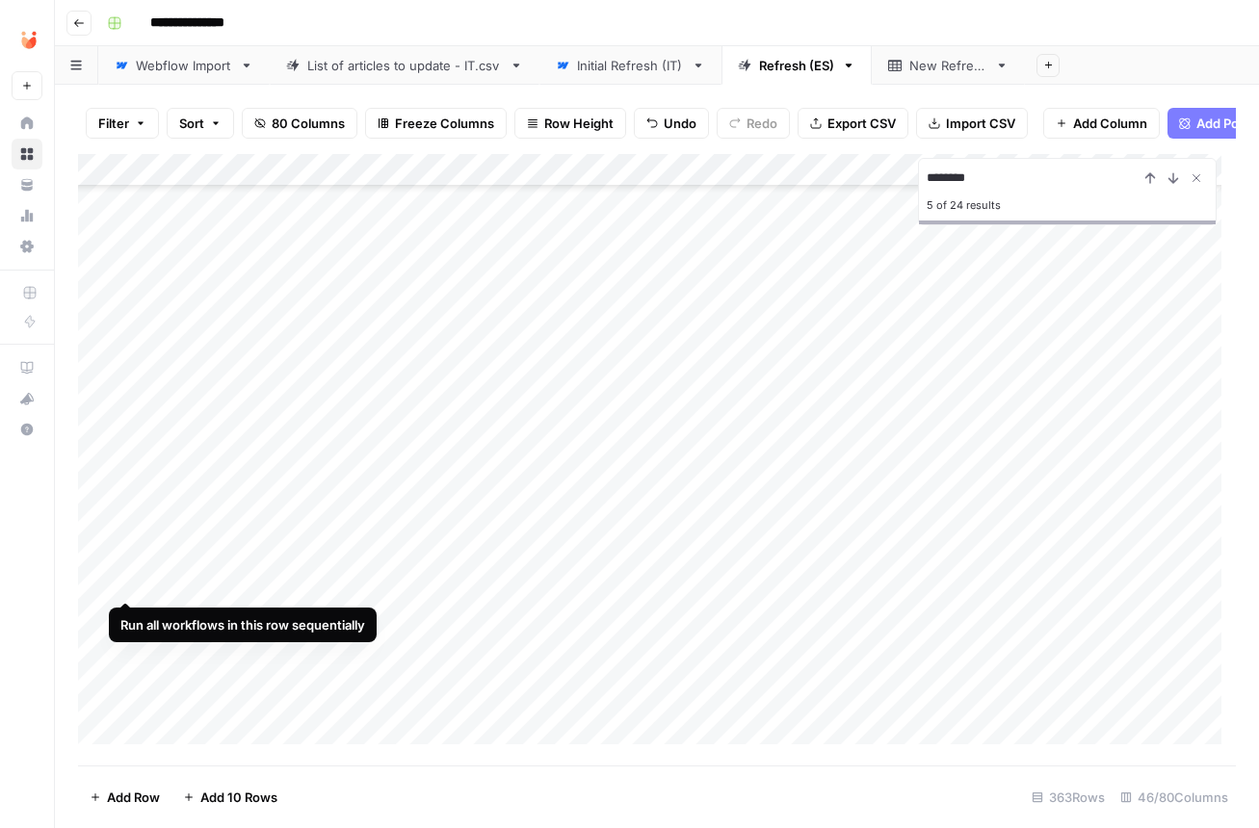
drag, startPoint x: 82, startPoint y: 546, endPoint x: 117, endPoint y: 591, distance: 57.0
click at [117, 591] on div "Add Column" at bounding box center [657, 456] width 1158 height 605
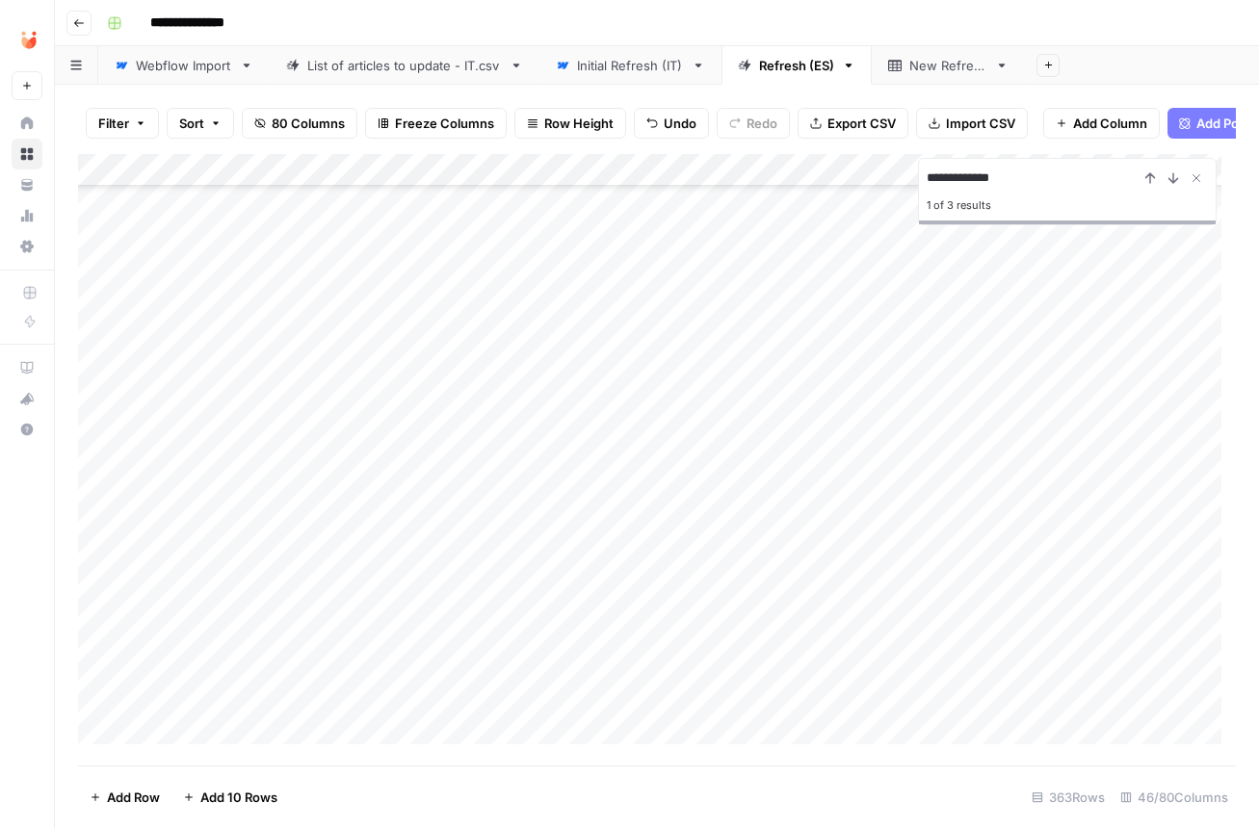
scroll to position [865, 0]
drag, startPoint x: 84, startPoint y: 396, endPoint x: 114, endPoint y: 463, distance: 73.7
click at [114, 463] on div "Add Column" at bounding box center [657, 456] width 1158 height 605
click at [951, 180] on input "**********" at bounding box center [1033, 178] width 212 height 23
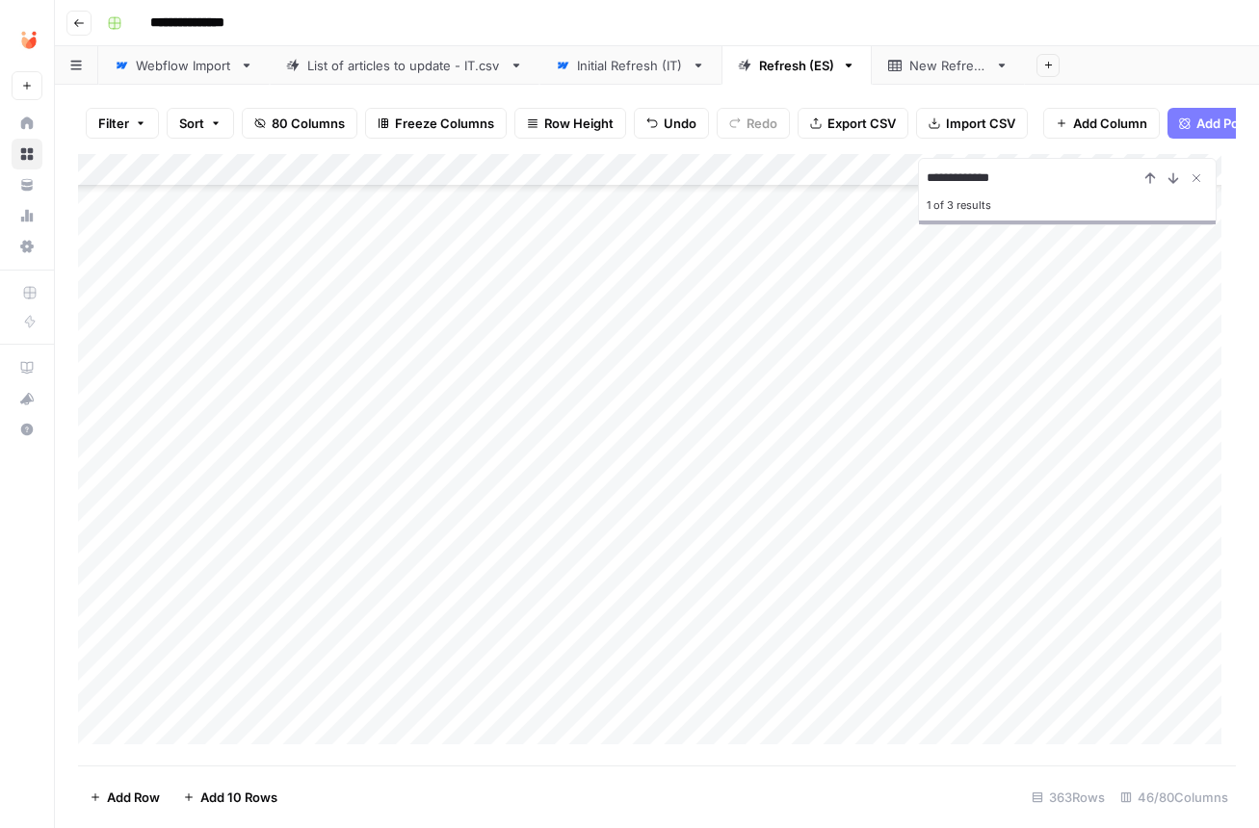
click at [951, 180] on input "**********" at bounding box center [1033, 178] width 212 height 23
type input "**********"
drag, startPoint x: 84, startPoint y: 545, endPoint x: 89, endPoint y: 248, distance: 296.7
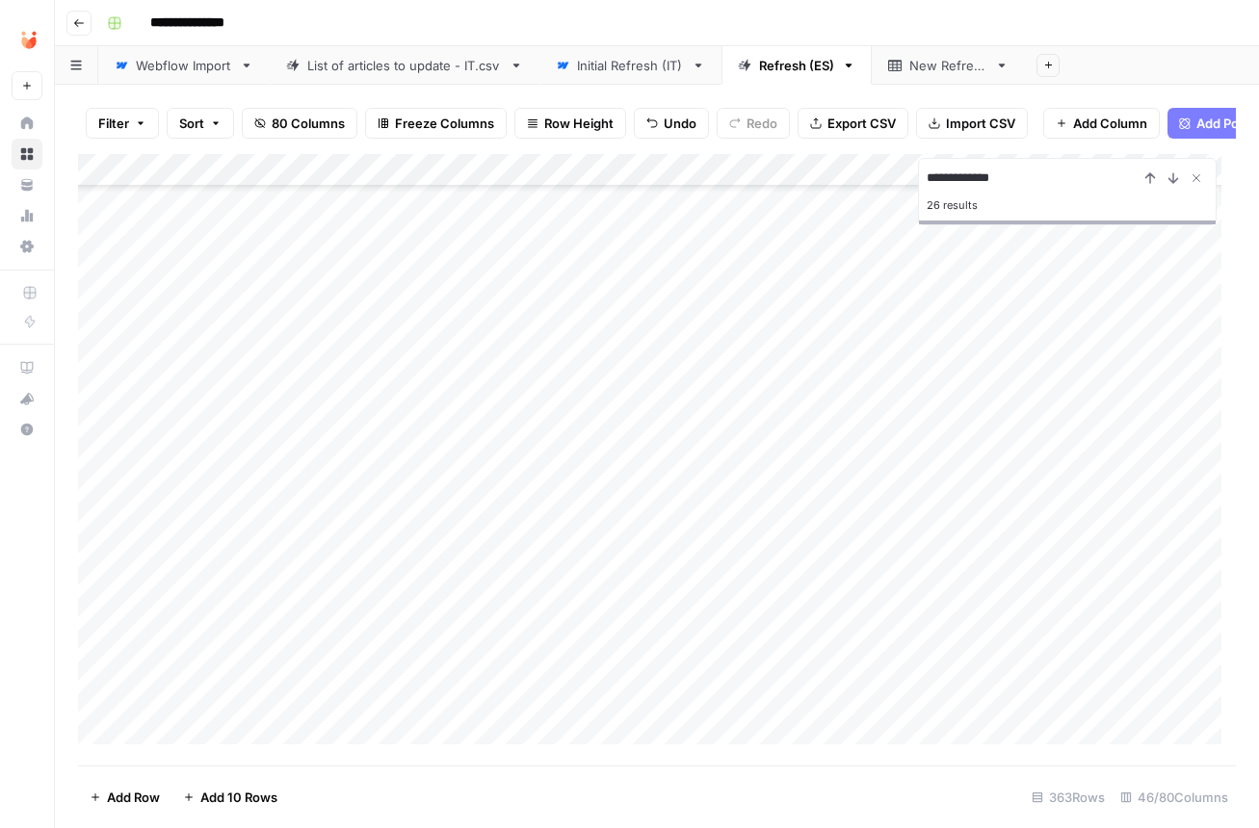
click at [89, 248] on div "Add Column" at bounding box center [657, 456] width 1158 height 605
click at [987, 187] on input "**********" at bounding box center [1033, 178] width 212 height 23
type input "**********"
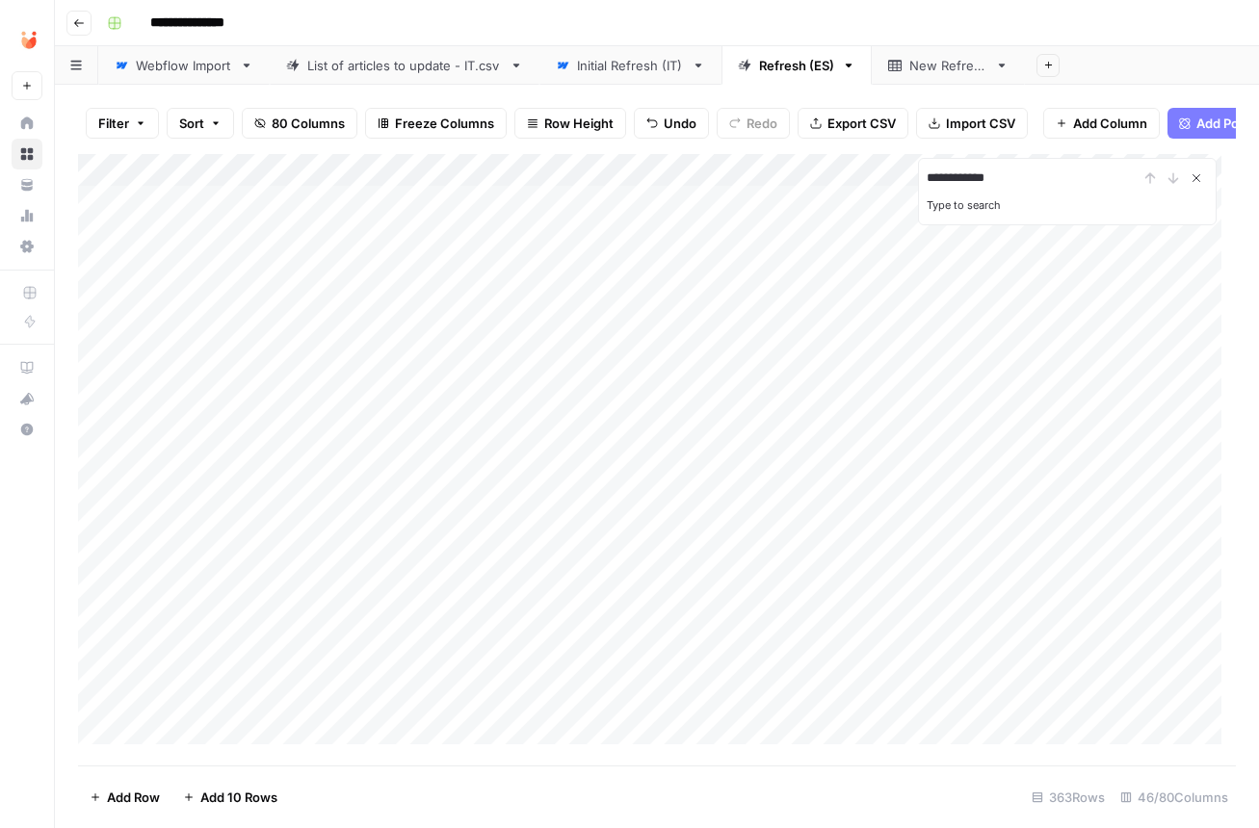
click at [1196, 183] on icon "Close Search" at bounding box center [1195, 177] width 15 height 15
type input "**********"
drag, startPoint x: 82, startPoint y: 730, endPoint x: 94, endPoint y: 552, distance: 178.6
click at [94, 552] on div "Add Column" at bounding box center [657, 456] width 1158 height 605
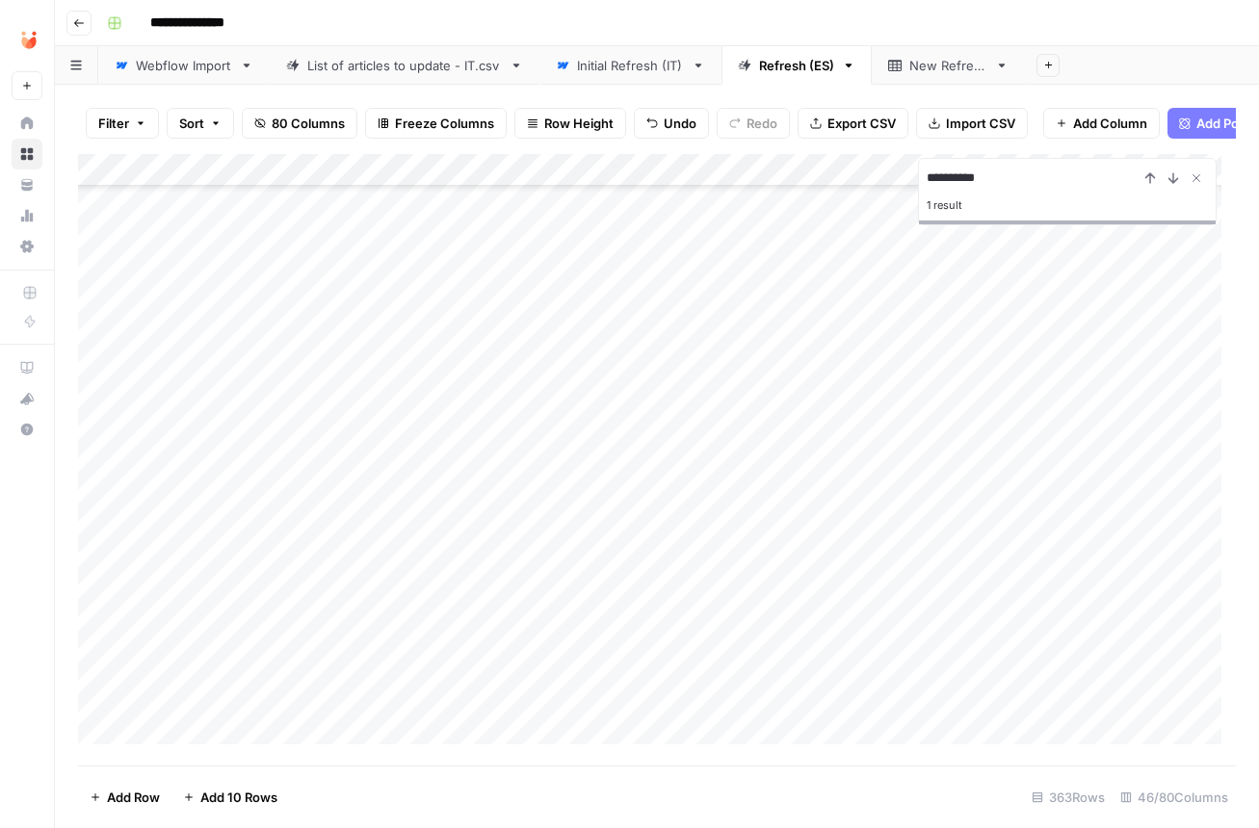
scroll to position [925, 0]
drag, startPoint x: 80, startPoint y: 694, endPoint x: 89, endPoint y: 486, distance: 208.2
click at [89, 486] on div "Add Column" at bounding box center [657, 456] width 1158 height 605
type input "*********"
drag, startPoint x: 81, startPoint y: 595, endPoint x: 117, endPoint y: 522, distance: 81.8
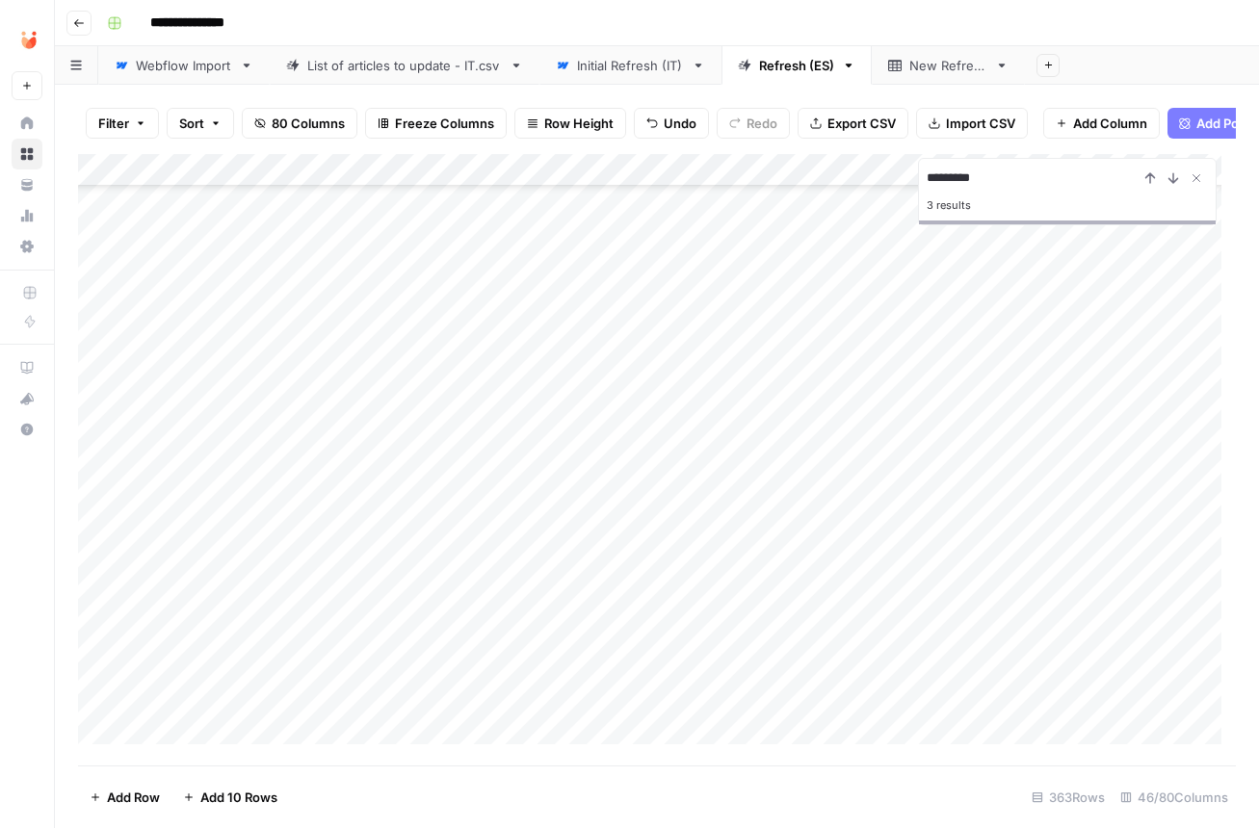
click at [117, 522] on div "Add Column" at bounding box center [657, 456] width 1158 height 605
type input "**********"
drag, startPoint x: 82, startPoint y: 644, endPoint x: 100, endPoint y: 410, distance: 234.7
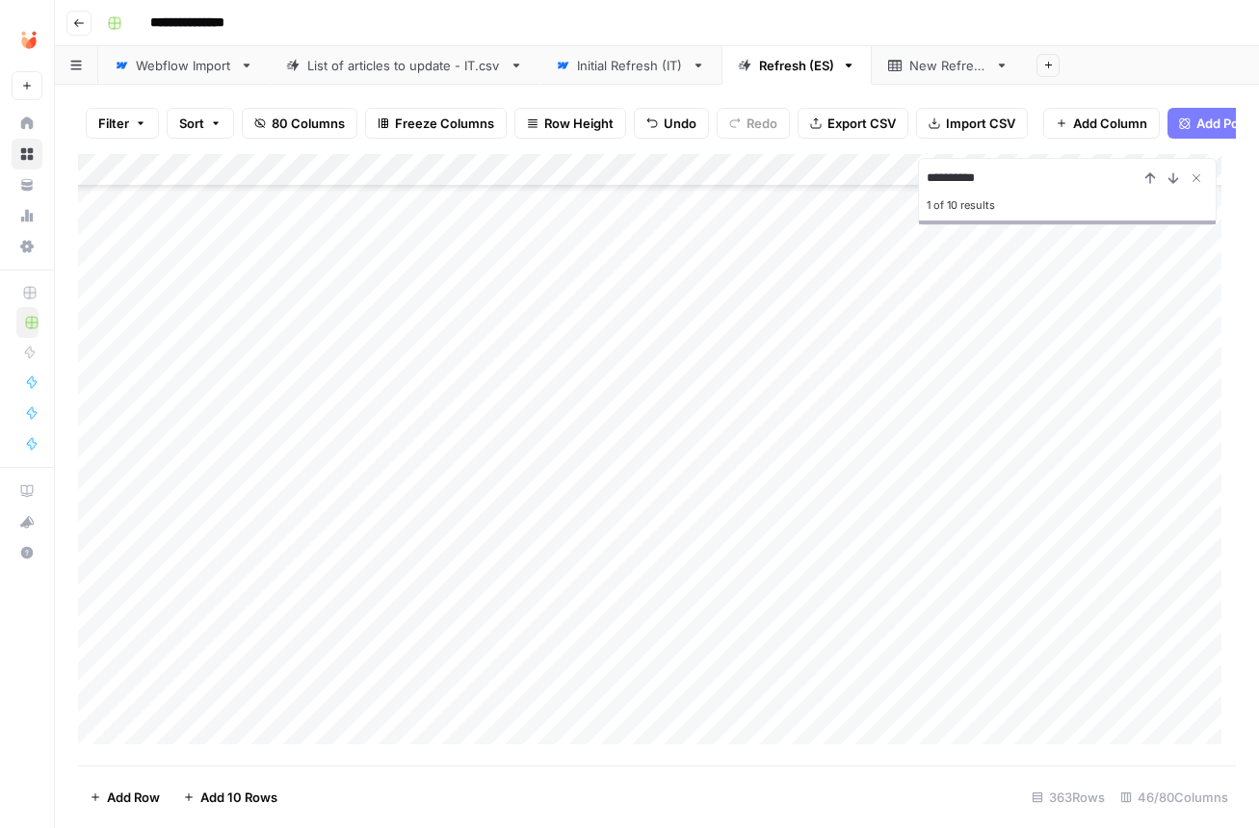
click at [100, 410] on div "Add Column" at bounding box center [657, 456] width 1158 height 605
type input "******"
drag, startPoint x: 82, startPoint y: 562, endPoint x: 107, endPoint y: 625, distance: 67.4
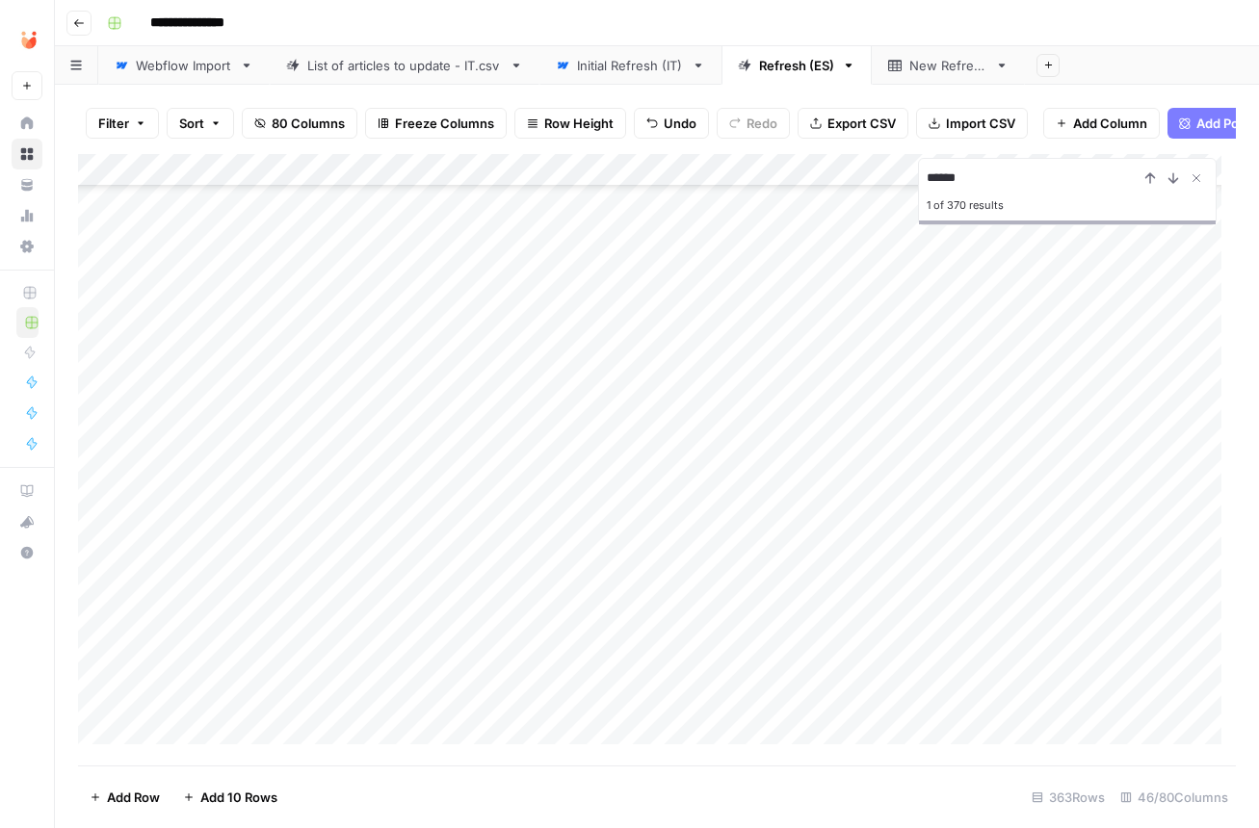
click at [107, 625] on div "Add Column" at bounding box center [657, 456] width 1158 height 605
drag, startPoint x: 85, startPoint y: 248, endPoint x: 91, endPoint y: 288, distance: 39.9
click at [91, 288] on div "Add Column" at bounding box center [657, 456] width 1158 height 605
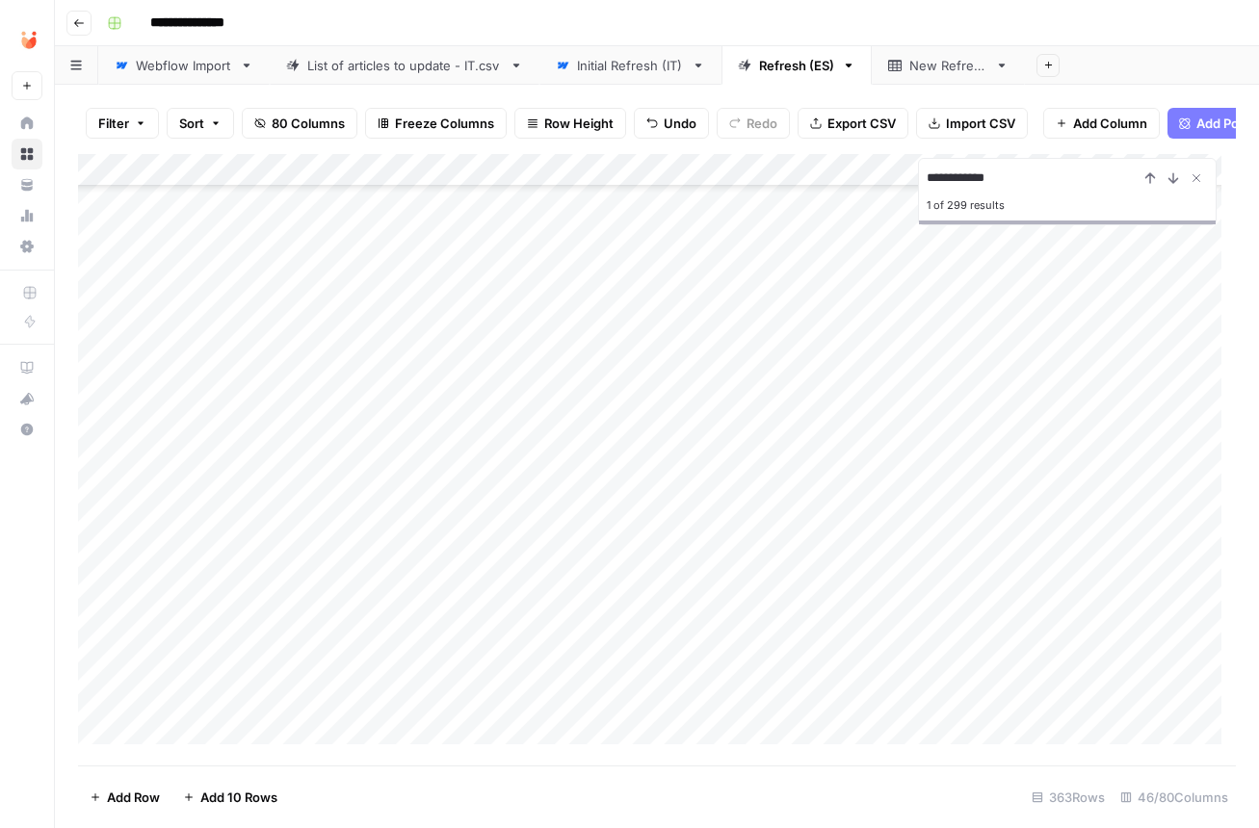
drag, startPoint x: 82, startPoint y: 405, endPoint x: 93, endPoint y: 323, distance: 83.6
click at [93, 323] on div "Add Column" at bounding box center [657, 456] width 1158 height 605
drag, startPoint x: 82, startPoint y: 318, endPoint x: 82, endPoint y: 352, distance: 33.7
click at [82, 352] on div "Add Column" at bounding box center [657, 456] width 1158 height 605
click at [1028, 180] on input "**********" at bounding box center [1033, 178] width 212 height 23
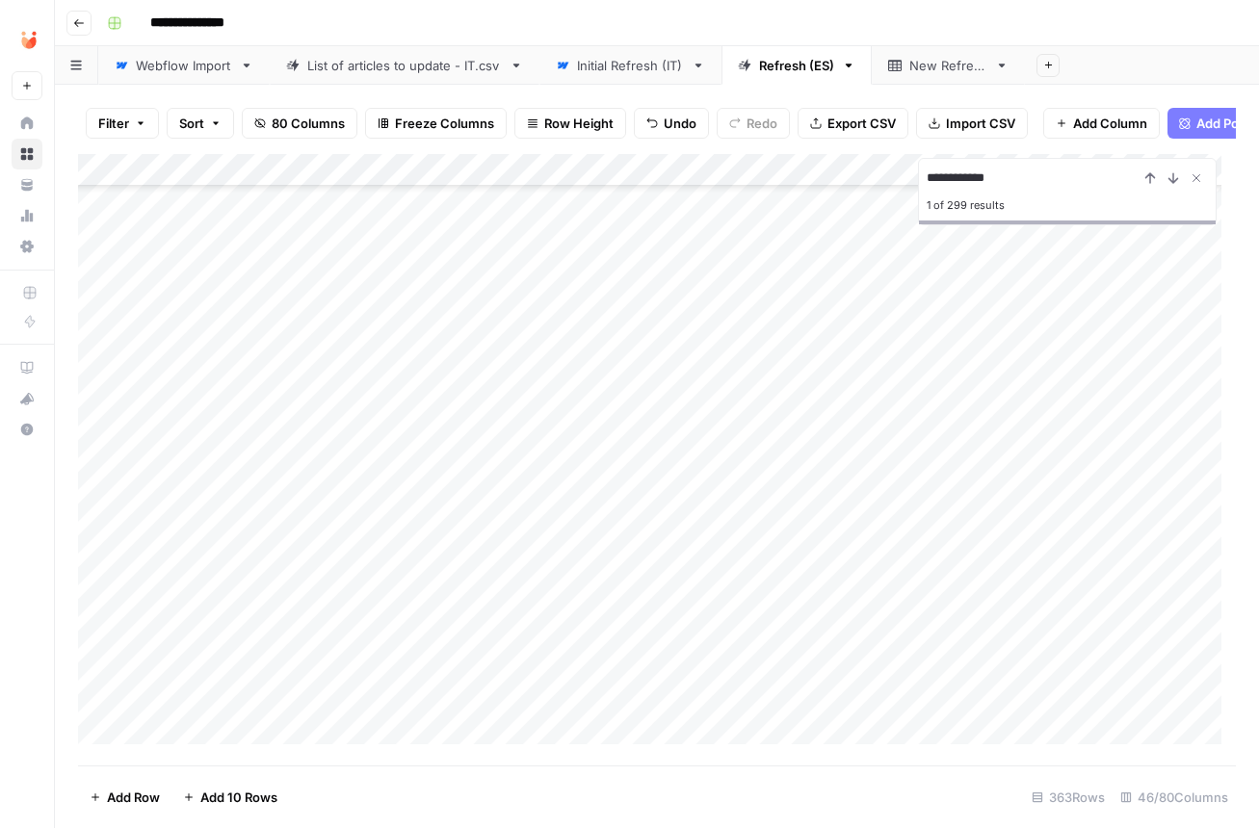
click at [1028, 180] on input "**********" at bounding box center [1033, 178] width 212 height 23
type input "**********"
click at [1044, 185] on input "**********" at bounding box center [1033, 178] width 212 height 23
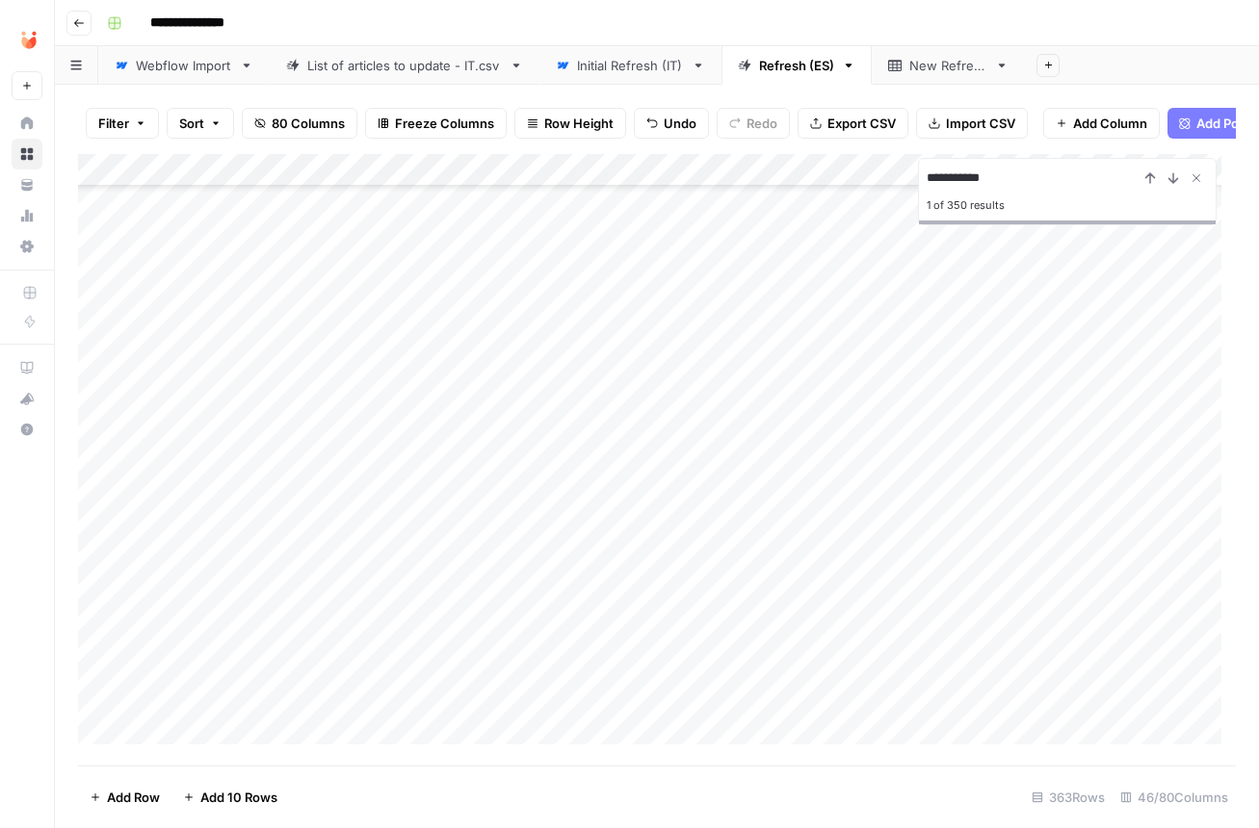
drag, startPoint x: 81, startPoint y: 377, endPoint x: 89, endPoint y: 266, distance: 111.0
click at [89, 266] on div "Add Column" at bounding box center [657, 456] width 1158 height 605
type input "*********"
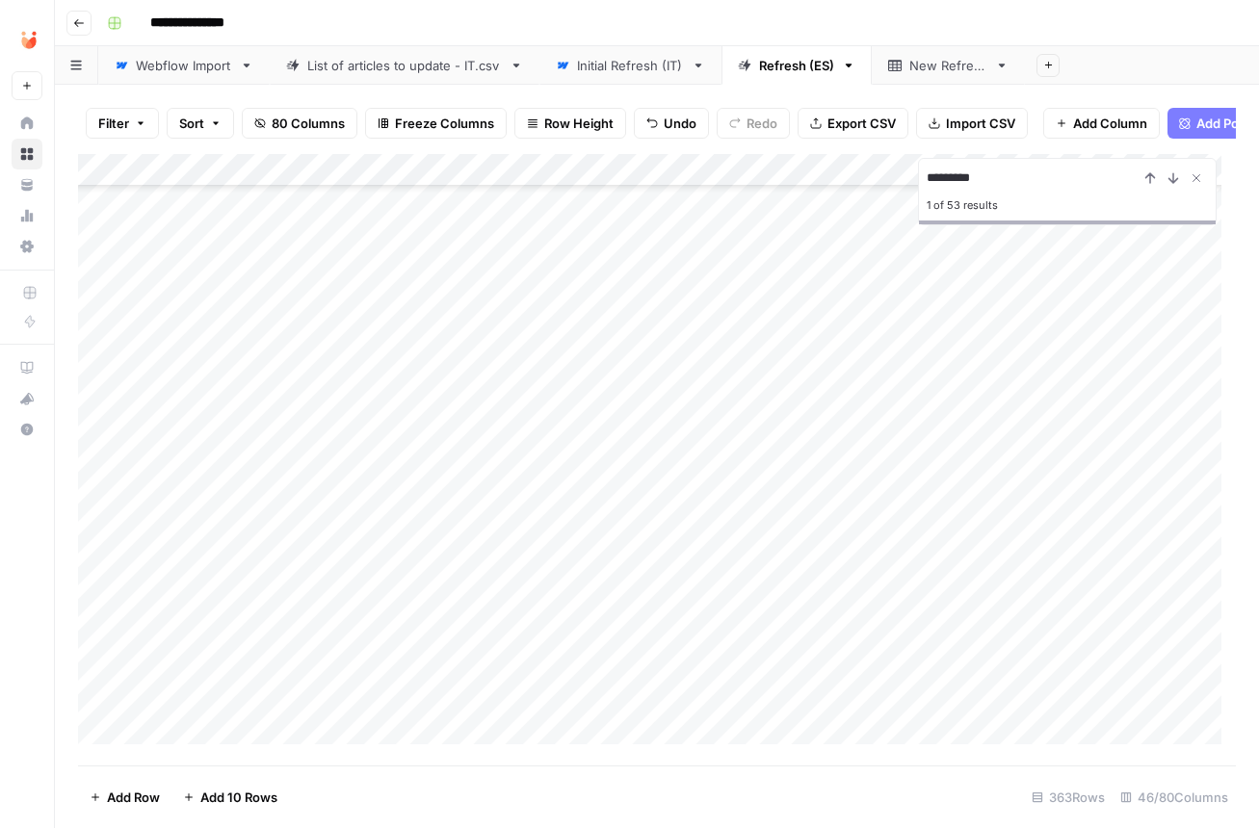
drag, startPoint x: 82, startPoint y: 484, endPoint x: 76, endPoint y: 455, distance: 30.4
click at [76, 455] on div "Filter Sort 80 Columns Freeze Columns Row Height Undo Redo Export CSV Import CS…" at bounding box center [657, 457] width 1204 height 744
type input "*"
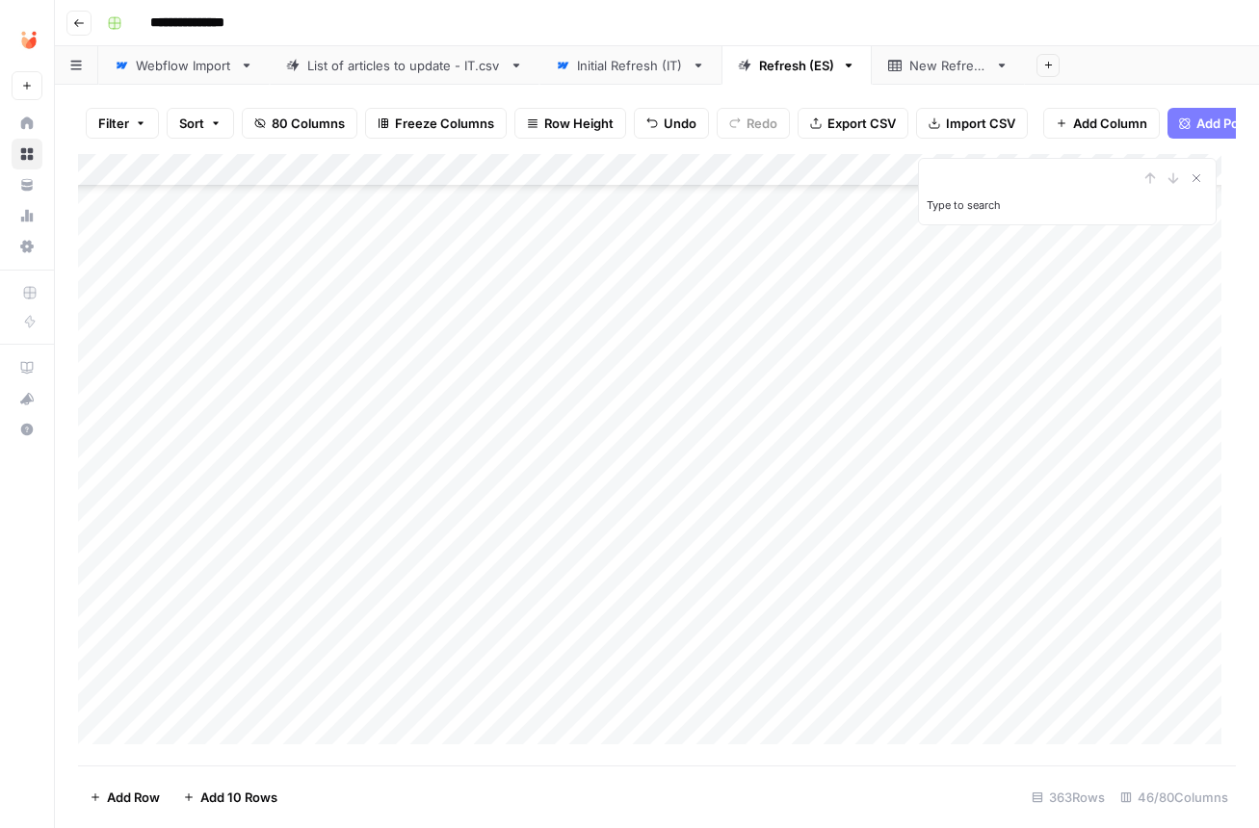
click at [980, 183] on input "Type to search" at bounding box center [1033, 178] width 212 height 23
type input "*******"
type input "*"
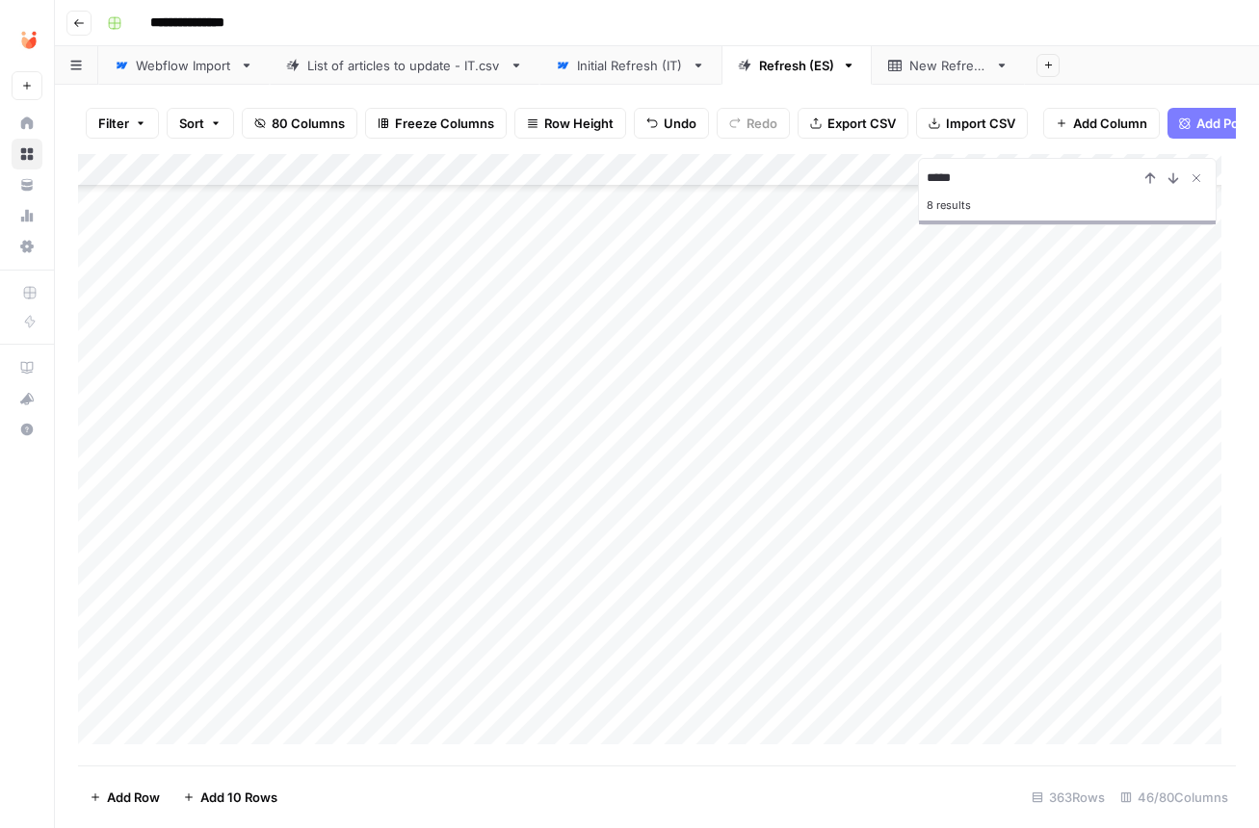
scroll to position [196, 740]
type input "******"
drag, startPoint x: 79, startPoint y: 697, endPoint x: 100, endPoint y: 333, distance: 364.7
click at [100, 333] on div "Add Column" at bounding box center [657, 456] width 1158 height 605
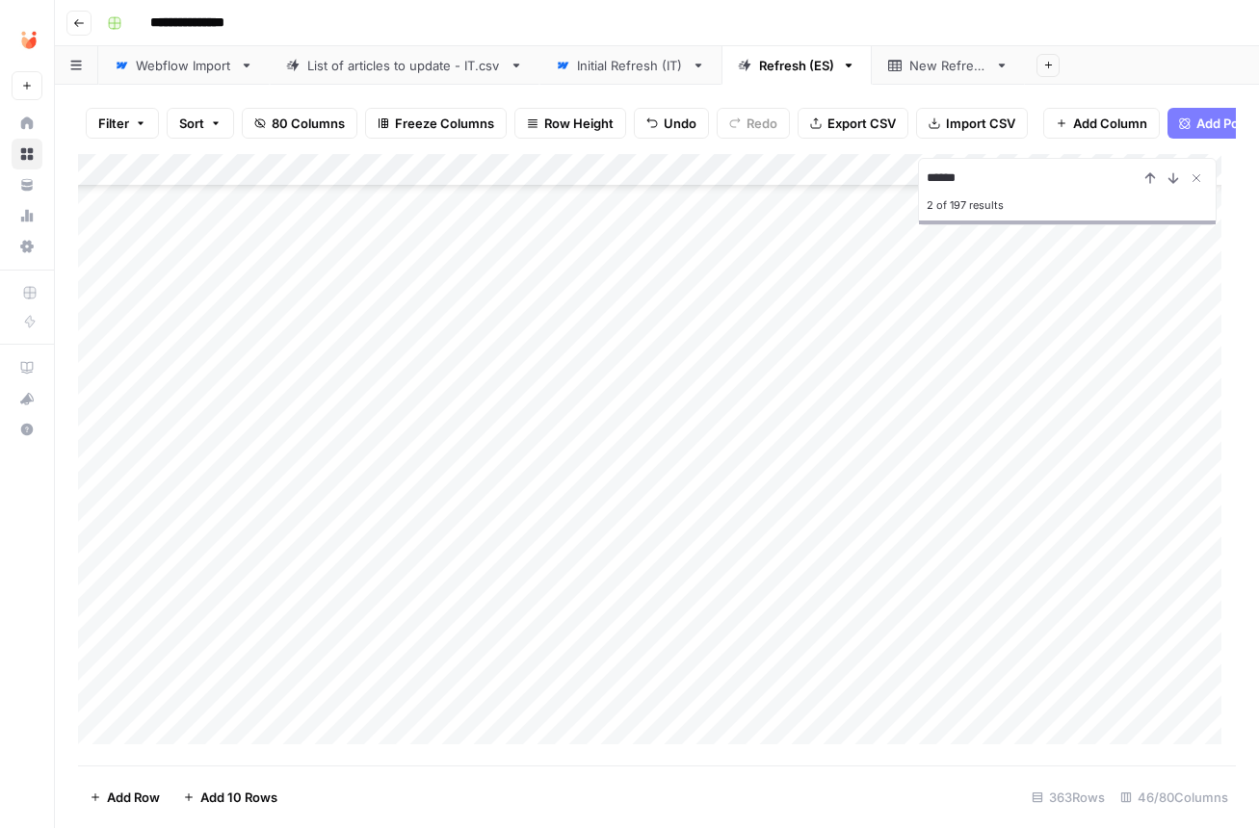
scroll to position [1246, 0]
click at [568, 406] on div "Add Column" at bounding box center [657, 456] width 1158 height 605
click at [579, 368] on div "Add Column" at bounding box center [657, 456] width 1158 height 605
click at [602, 451] on div "Add Column" at bounding box center [657, 456] width 1158 height 605
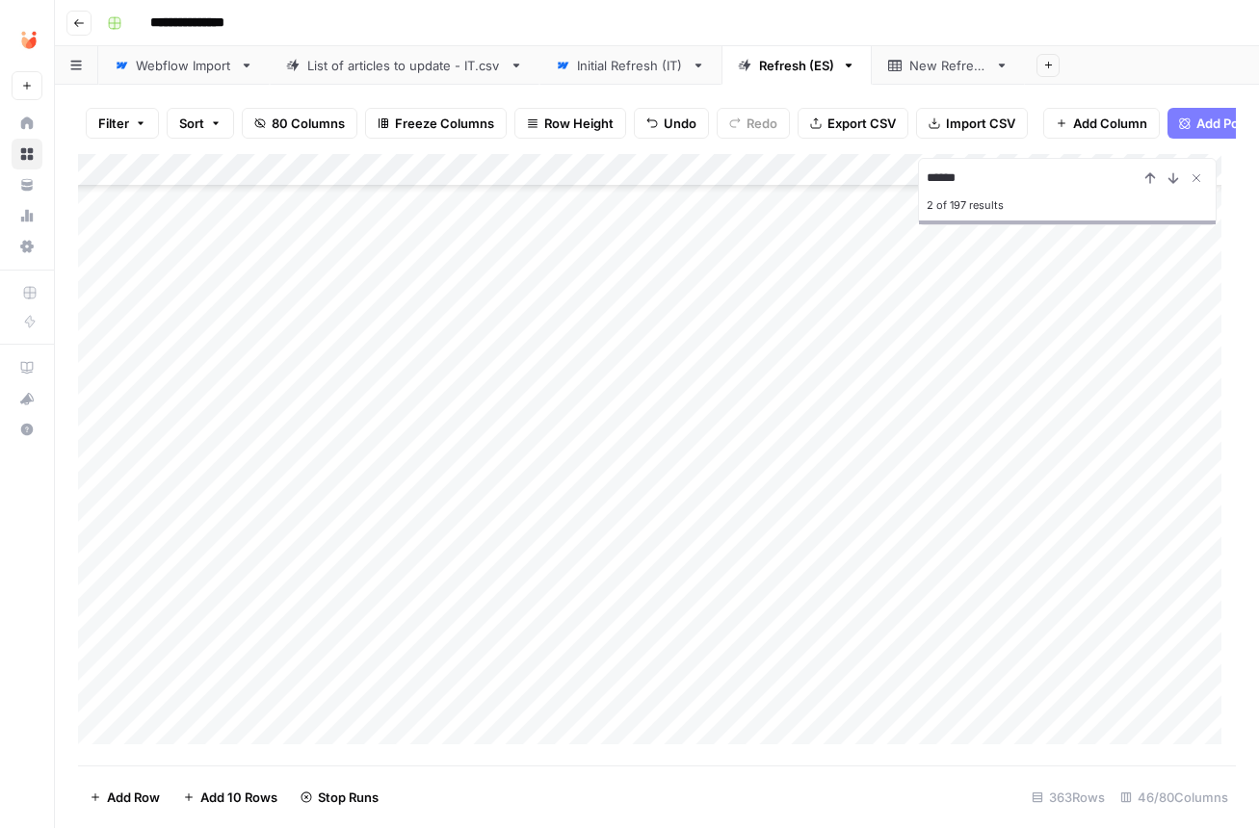
click at [595, 422] on div "Add Column" at bounding box center [657, 456] width 1158 height 605
click at [590, 382] on div "Add Column" at bounding box center [657, 456] width 1158 height 605
click at [568, 408] on div "Add Column" at bounding box center [657, 456] width 1158 height 605
click at [564, 387] on div "Add Column" at bounding box center [657, 456] width 1158 height 605
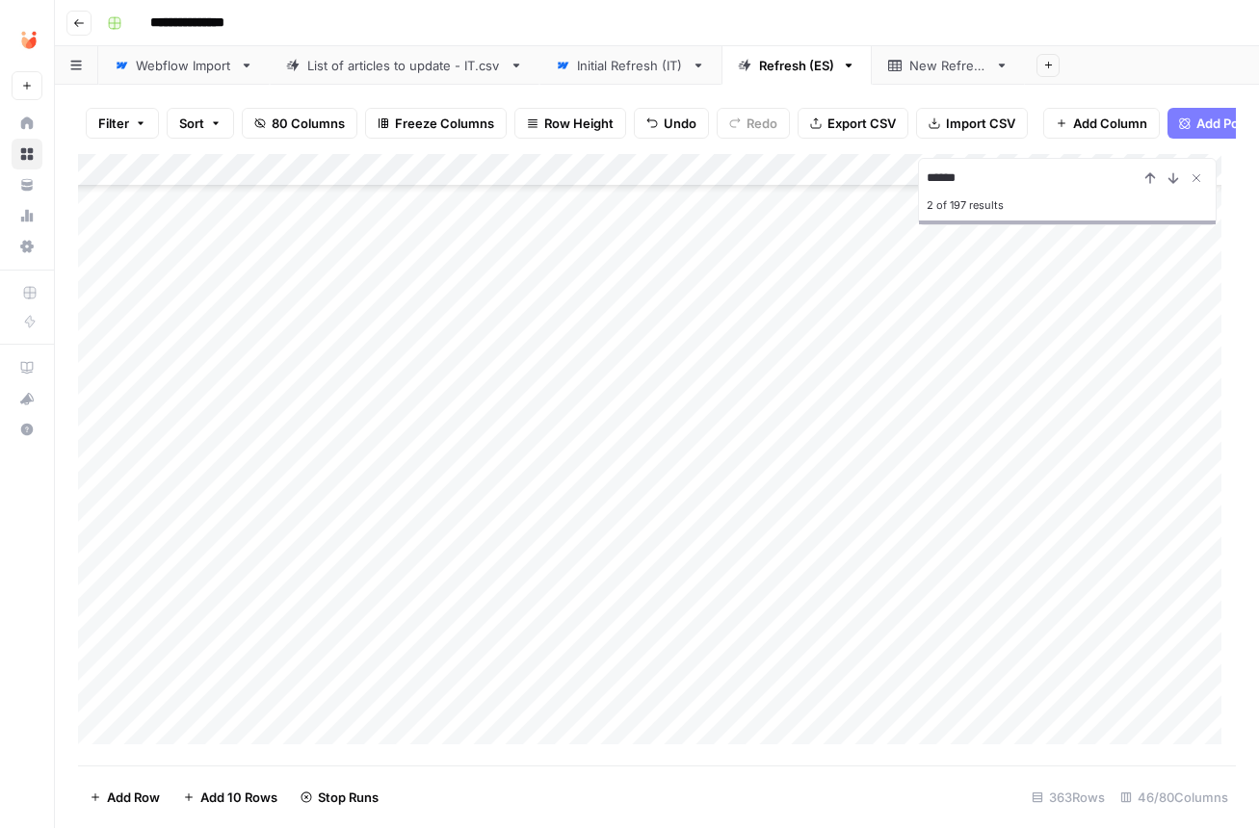
click at [566, 336] on div "Add Column" at bounding box center [657, 456] width 1158 height 605
click at [583, 529] on div "Add Column" at bounding box center [657, 456] width 1158 height 605
click at [572, 420] on div "Add Column" at bounding box center [657, 456] width 1158 height 605
click at [571, 398] on div "Add Column" at bounding box center [657, 456] width 1158 height 605
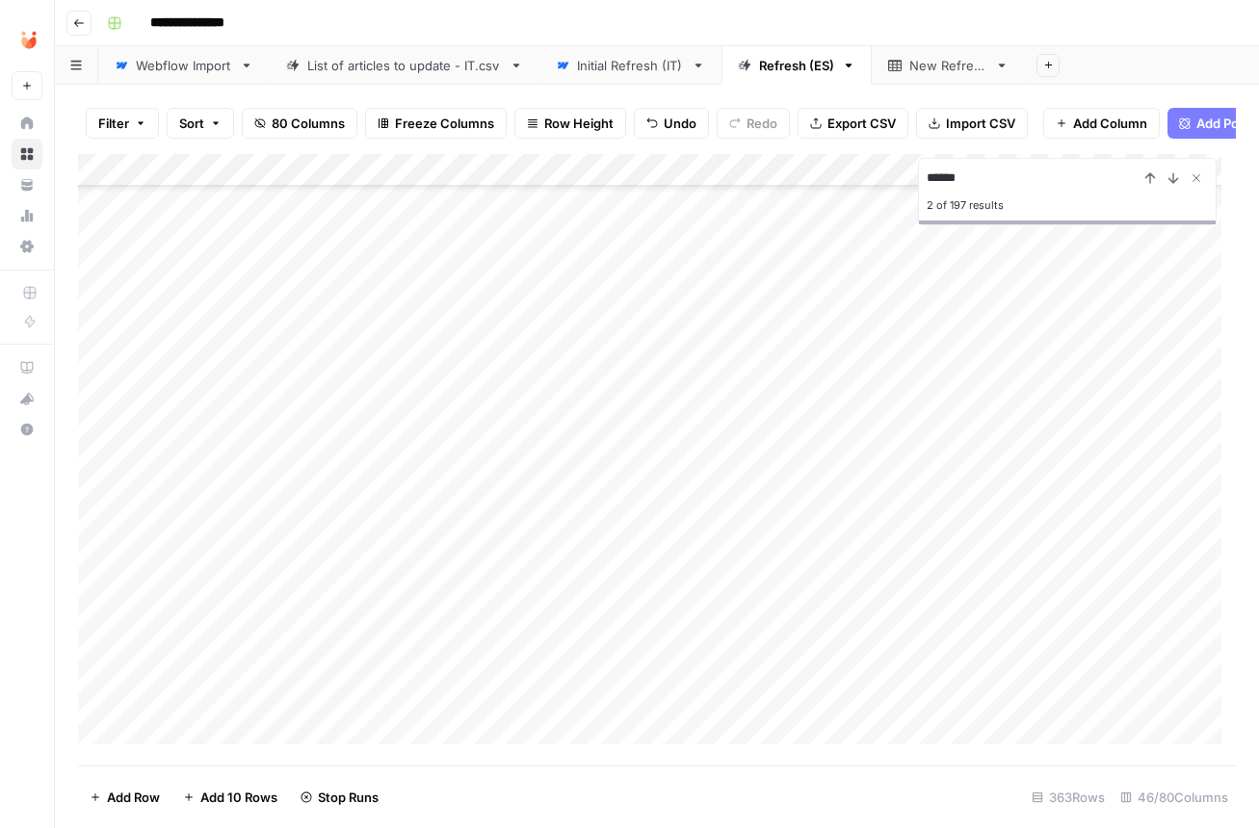
click at [572, 367] on div "Add Column" at bounding box center [657, 456] width 1158 height 605
click at [573, 330] on div "Add Column" at bounding box center [657, 456] width 1158 height 605
click at [573, 293] on div "Add Column" at bounding box center [657, 456] width 1158 height 605
click at [561, 265] on div "Add Column" at bounding box center [657, 456] width 1158 height 605
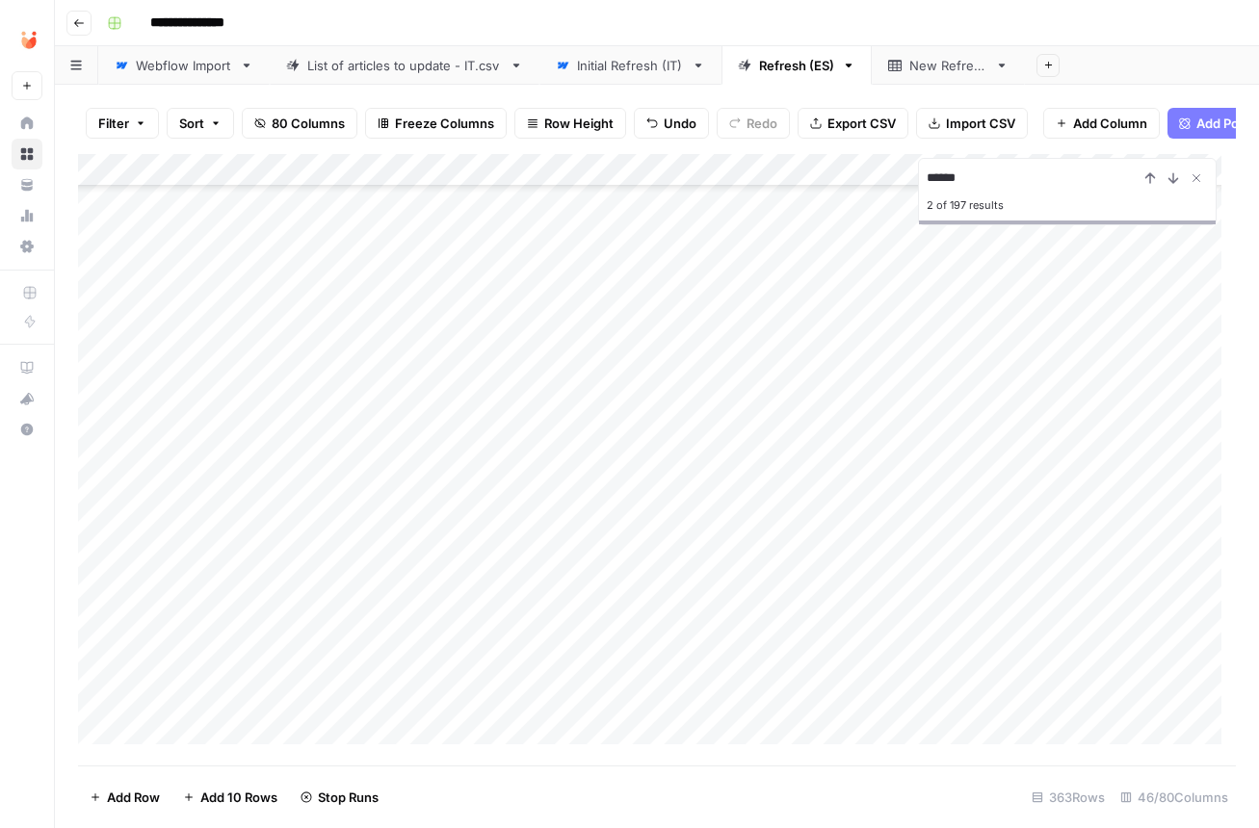
click at [563, 353] on div "Add Column" at bounding box center [657, 456] width 1158 height 605
click at [574, 322] on div "Add Column" at bounding box center [657, 456] width 1158 height 605
click at [593, 459] on div "Add Column" at bounding box center [657, 456] width 1158 height 605
click at [592, 432] on div "Add Column" at bounding box center [657, 456] width 1158 height 605
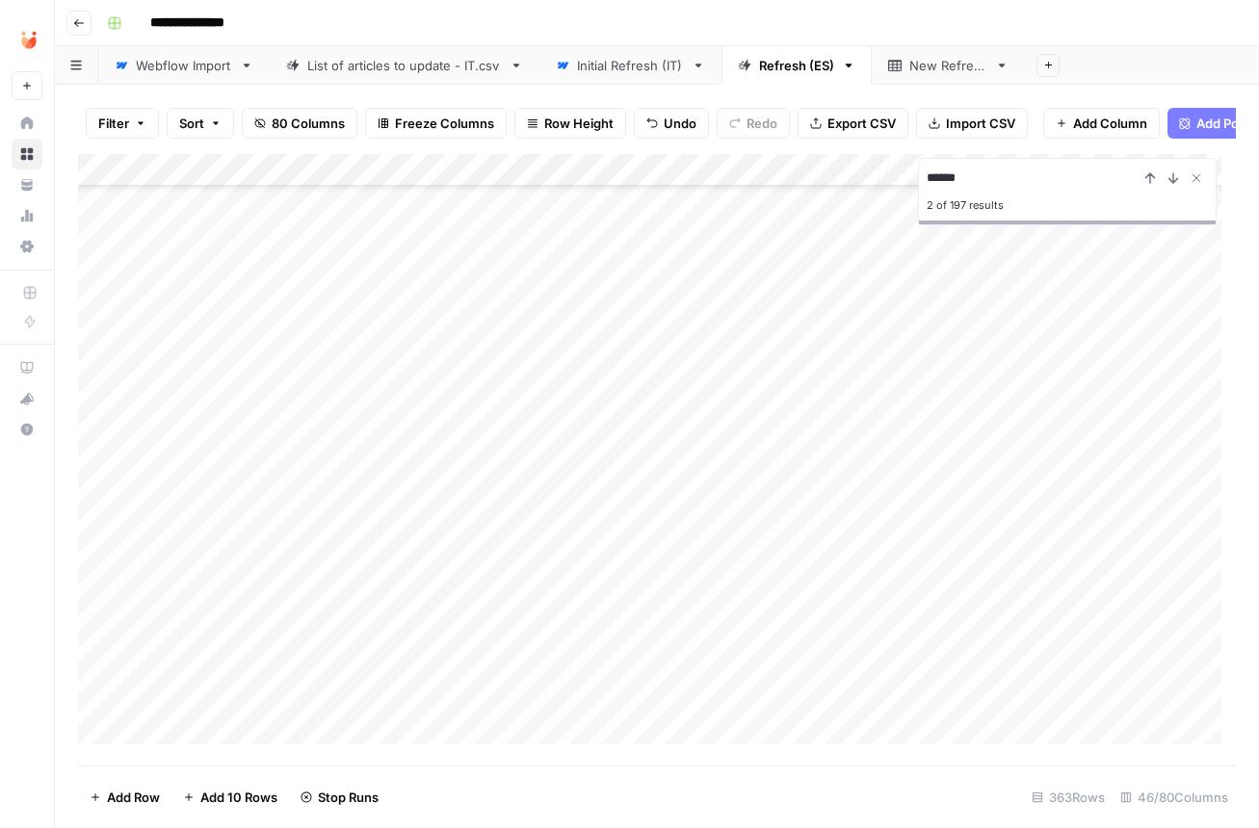
scroll to position [514, 0]
click at [598, 477] on div "Add Column" at bounding box center [657, 456] width 1158 height 605
click at [593, 436] on div "Add Column" at bounding box center [657, 456] width 1158 height 605
click at [594, 417] on div "Add Column" at bounding box center [657, 456] width 1158 height 605
click at [595, 383] on div "Add Column" at bounding box center [657, 456] width 1158 height 605
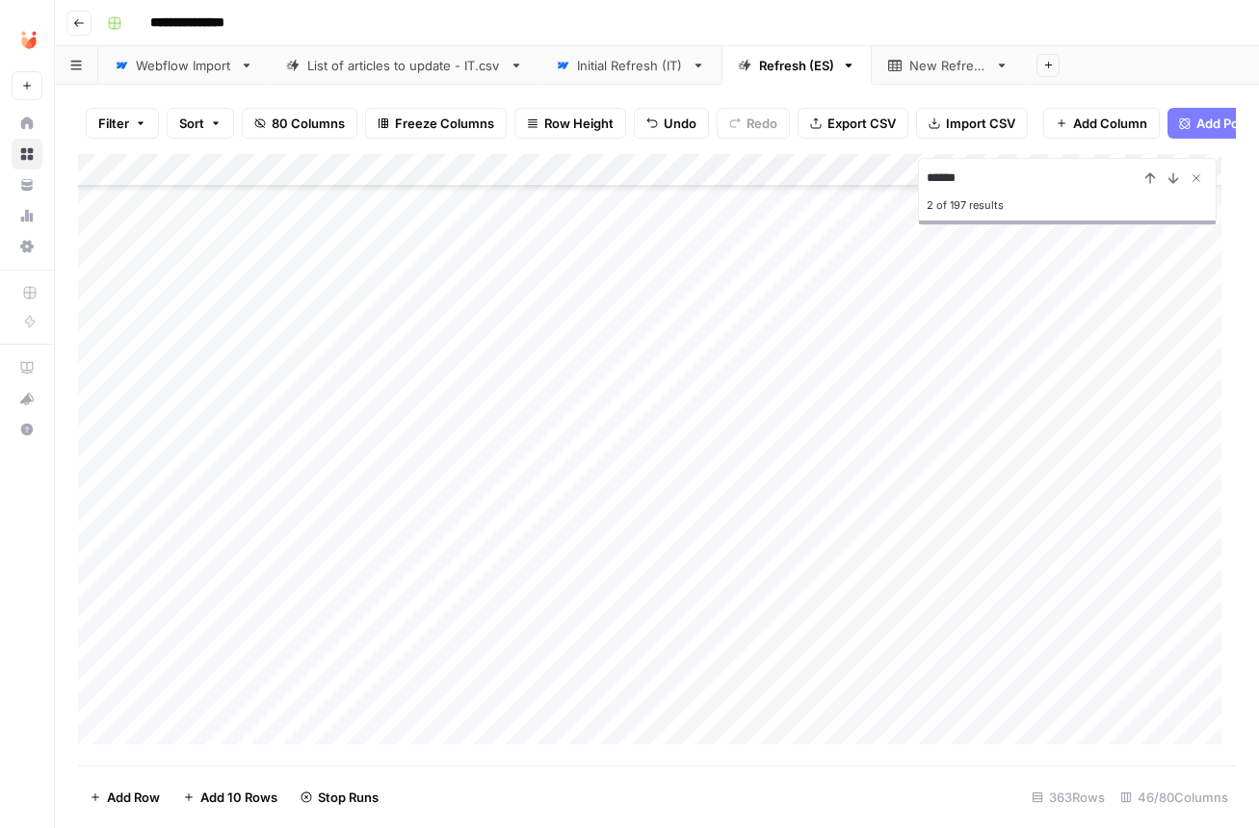
click at [589, 348] on div "Add Column" at bounding box center [657, 456] width 1158 height 605
click at [587, 316] on div "Add Column" at bounding box center [657, 456] width 1158 height 605
click at [569, 280] on div "Add Column" at bounding box center [657, 456] width 1158 height 605
click at [575, 249] on div "Add Column" at bounding box center [657, 456] width 1158 height 605
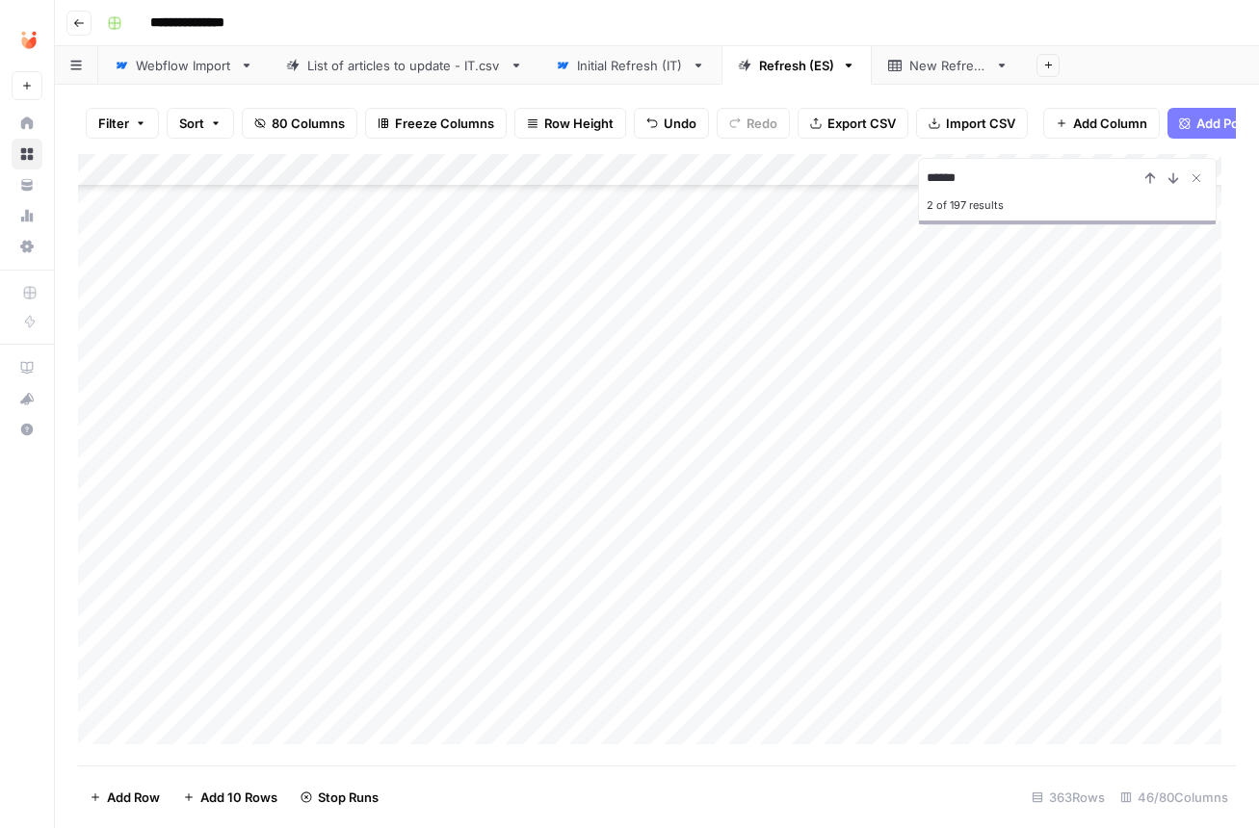
click at [606, 431] on div "Add Column" at bounding box center [657, 456] width 1158 height 605
click at [594, 397] on div "Add Column" at bounding box center [657, 456] width 1158 height 605
click at [591, 355] on div "Add Column" at bounding box center [657, 456] width 1158 height 605
click at [594, 327] on div "Add Column" at bounding box center [657, 456] width 1158 height 605
click at [592, 295] on div "Add Column" at bounding box center [657, 456] width 1158 height 605
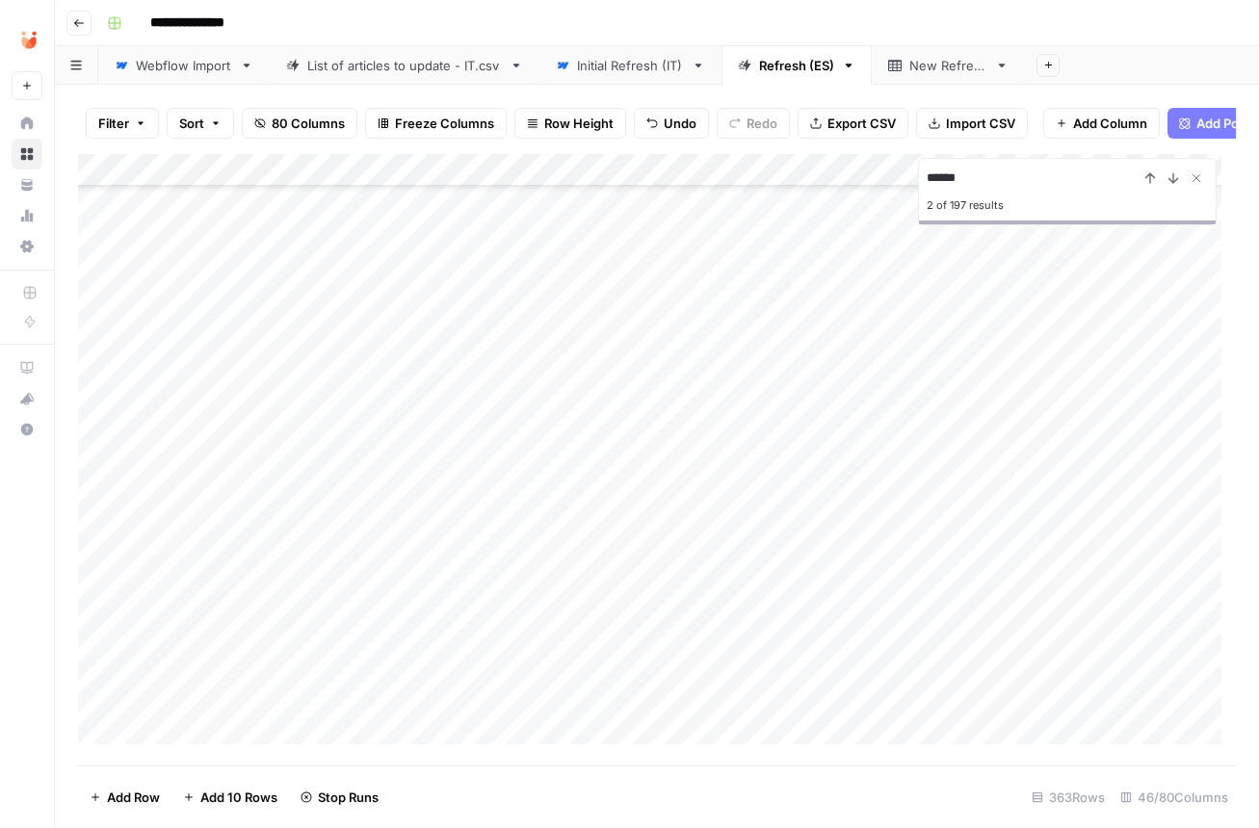
click at [588, 267] on div "Add Column" at bounding box center [657, 456] width 1158 height 605
click at [576, 443] on div "Add Column" at bounding box center [657, 456] width 1158 height 605
click at [574, 413] on div "Add Column" at bounding box center [657, 456] width 1158 height 605
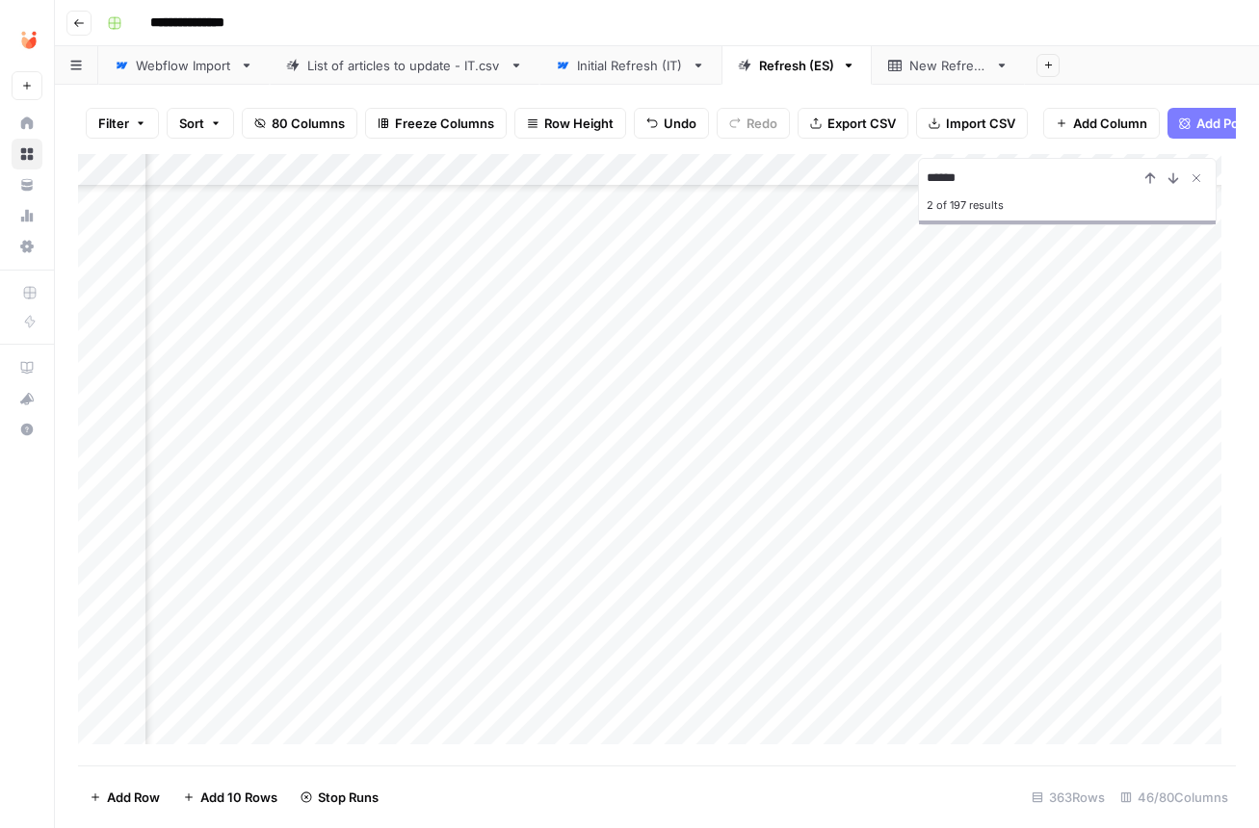
click at [524, 614] on div "Add Column" at bounding box center [657, 456] width 1158 height 605
click at [500, 579] on div "Add Column" at bounding box center [657, 456] width 1158 height 605
click at [483, 263] on div "Add Column" at bounding box center [657, 456] width 1158 height 605
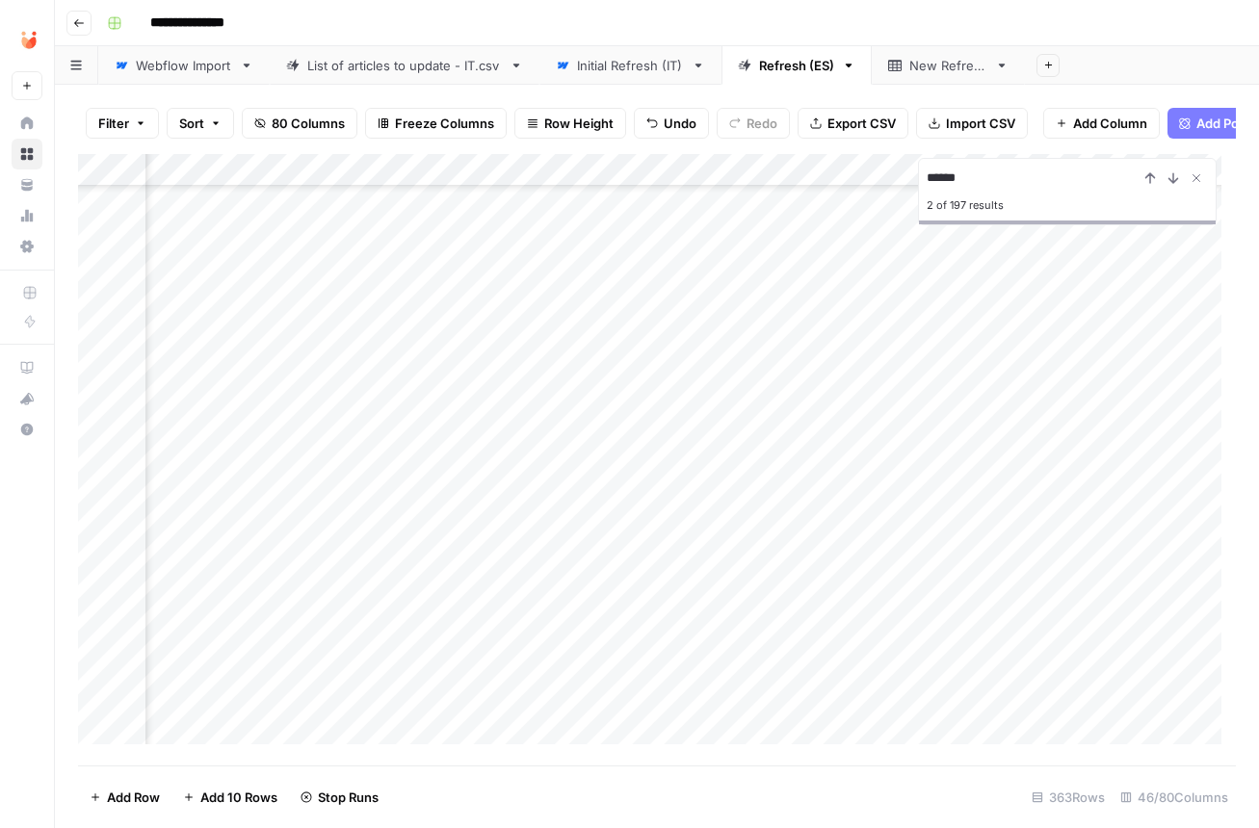
click at [430, 642] on div "Add Column" at bounding box center [657, 456] width 1158 height 605
click at [572, 527] on div "Add Column" at bounding box center [657, 456] width 1158 height 605
drag, startPoint x: 82, startPoint y: 390, endPoint x: 78, endPoint y: 362, distance: 28.2
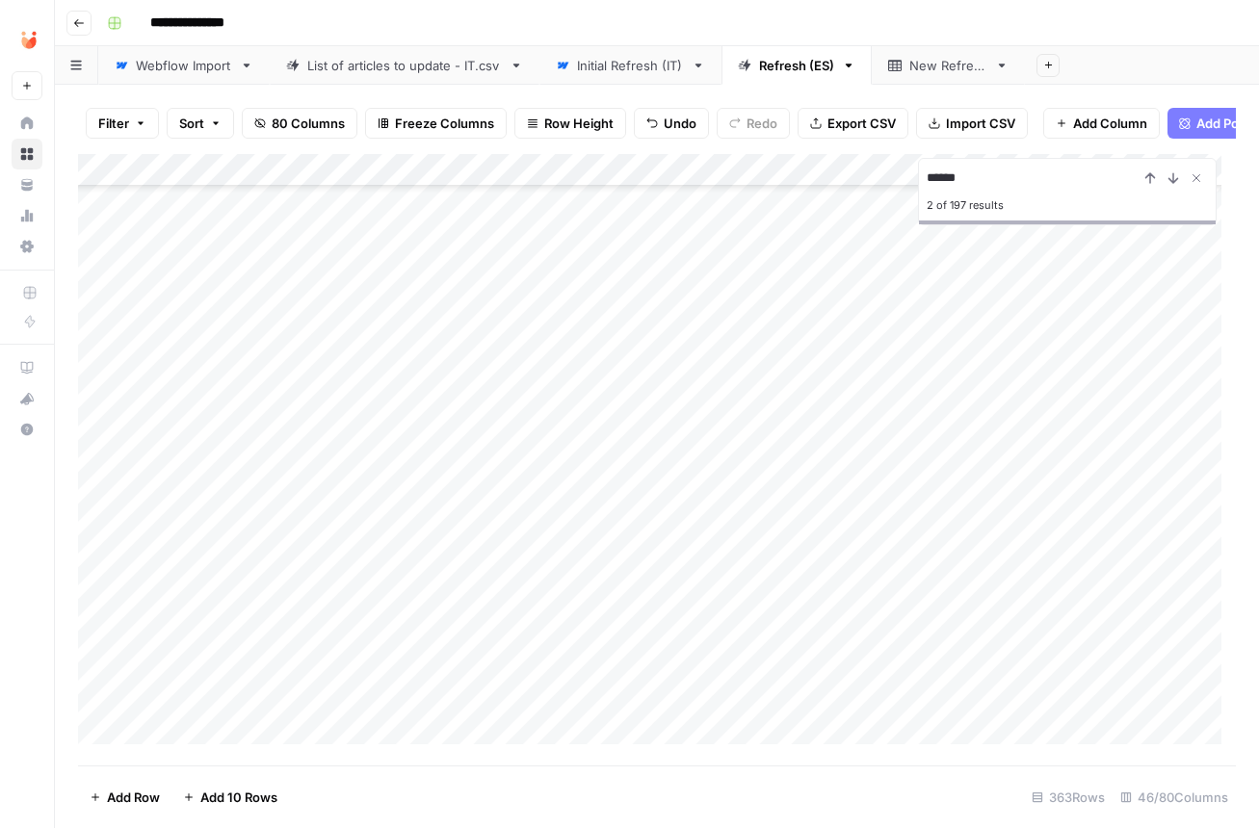
click at [78, 362] on div "Add Column" at bounding box center [657, 456] width 1158 height 605
drag, startPoint x: 82, startPoint y: 356, endPoint x: 81, endPoint y: 325, distance: 31.8
click at [81, 325] on div "Add Column" at bounding box center [657, 456] width 1158 height 605
click at [330, 514] on div "Add Column" at bounding box center [657, 456] width 1158 height 605
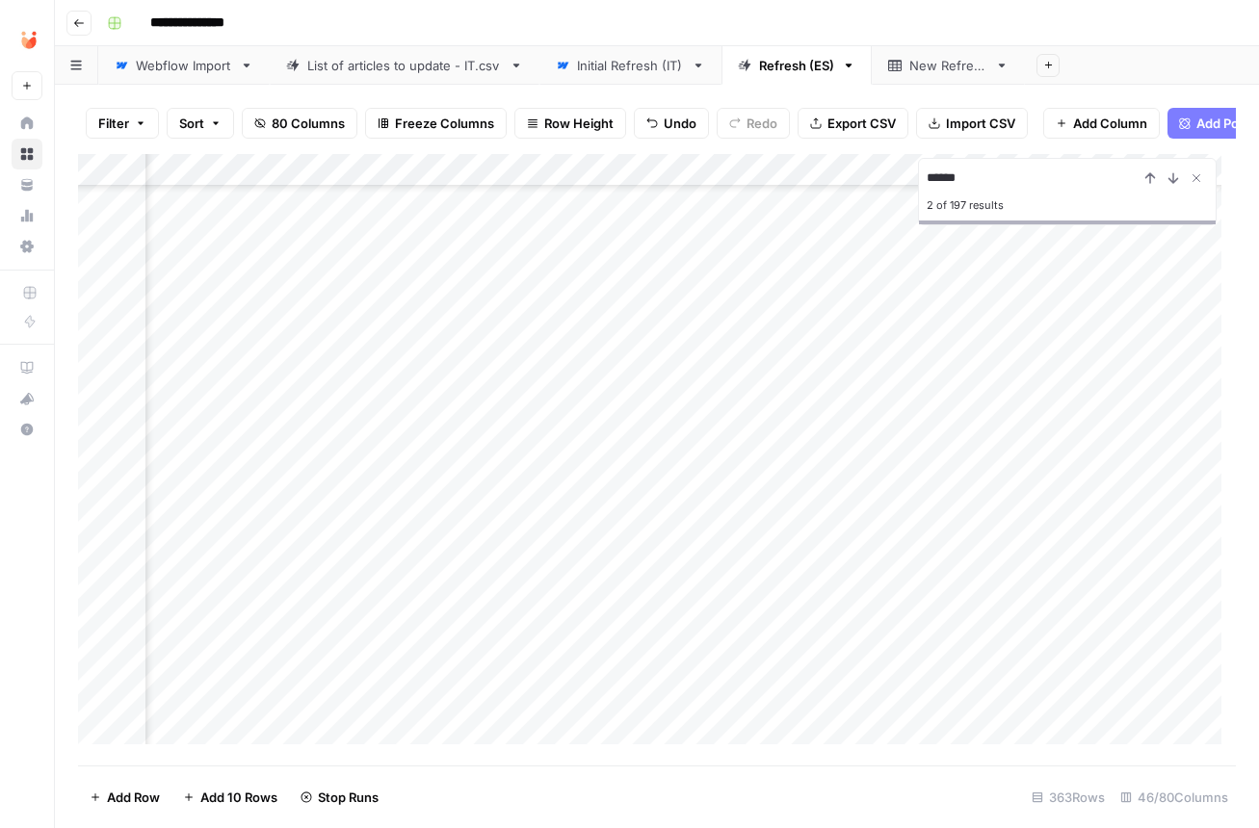
click at [316, 540] on div "Add Column" at bounding box center [657, 456] width 1158 height 605
click at [322, 570] on div "Add Column" at bounding box center [657, 456] width 1158 height 605
click at [325, 611] on div "Add Column" at bounding box center [657, 456] width 1158 height 605
click at [322, 640] on div "Add Column" at bounding box center [657, 456] width 1158 height 605
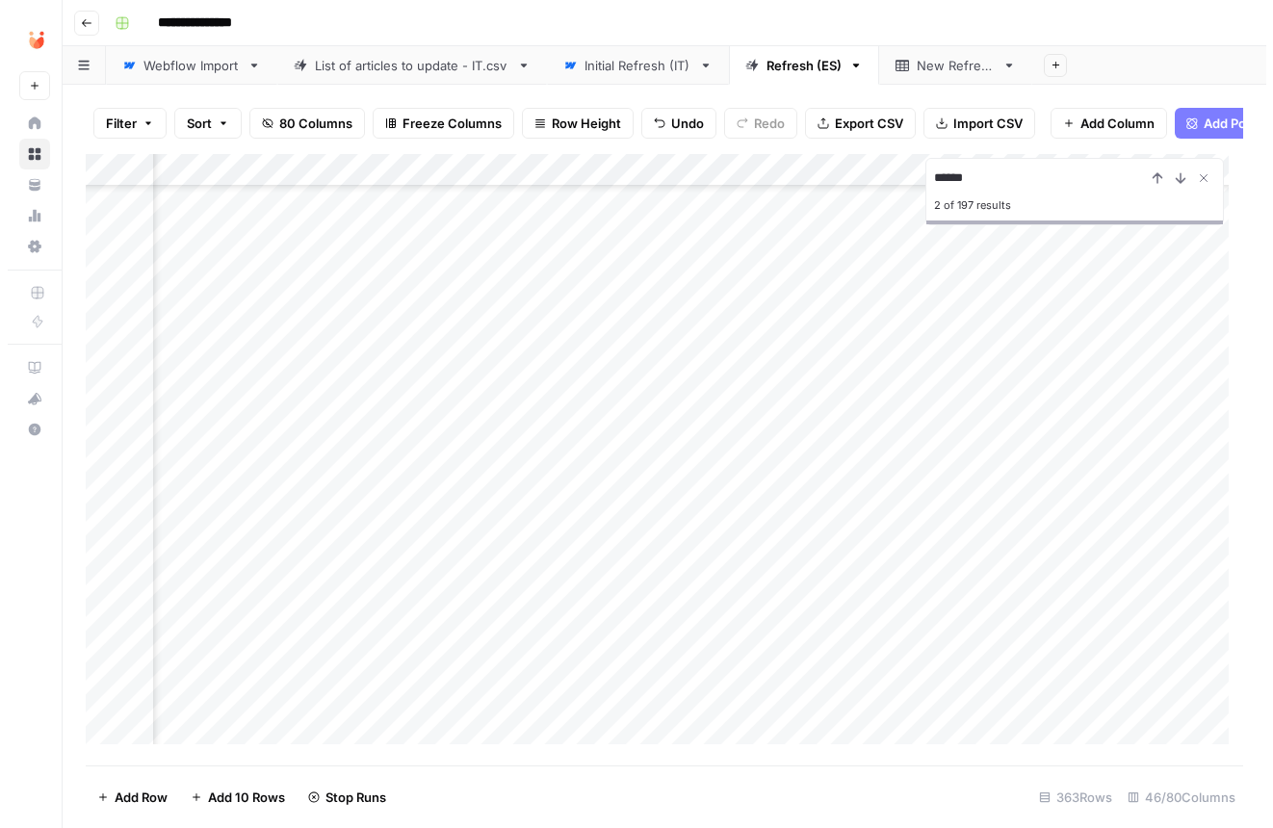
scroll to position [308, 3481]
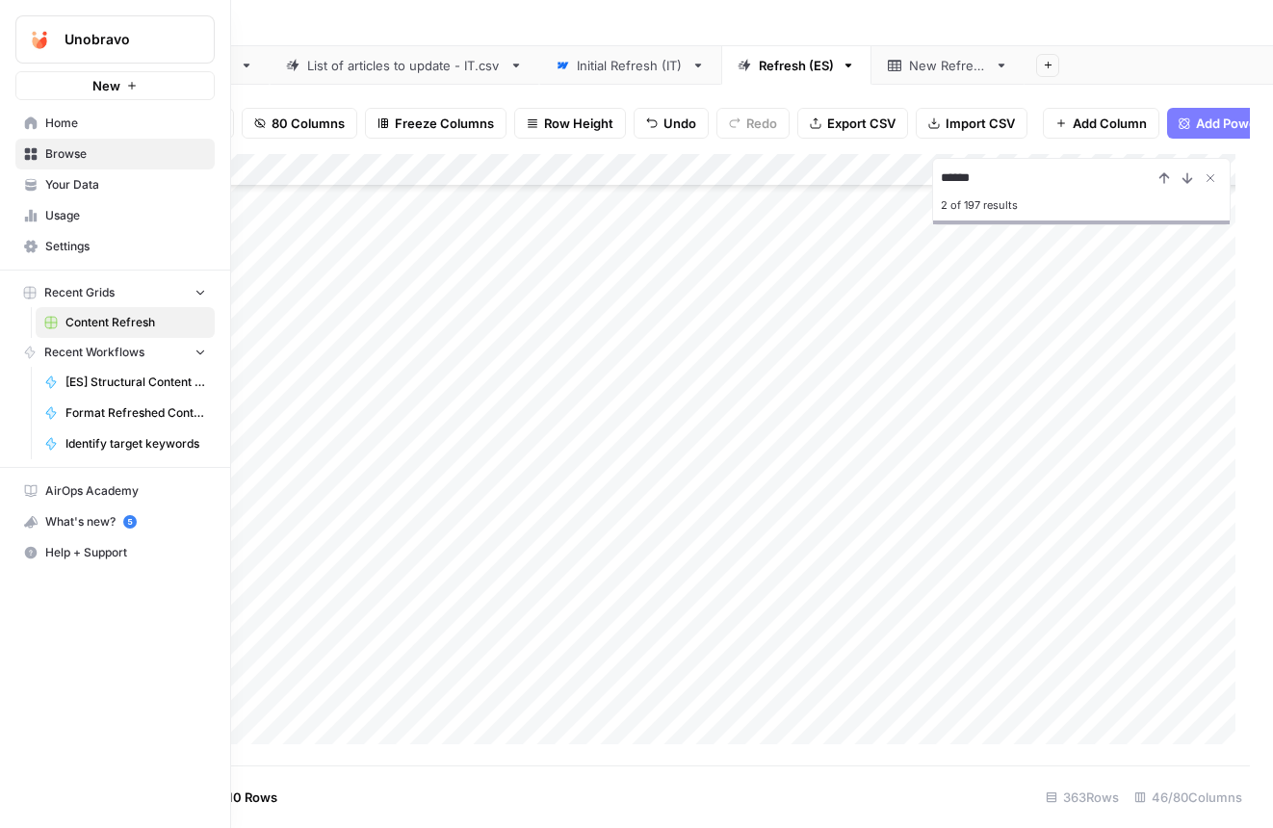
click at [32, 125] on icon at bounding box center [30, 123] width 13 height 13
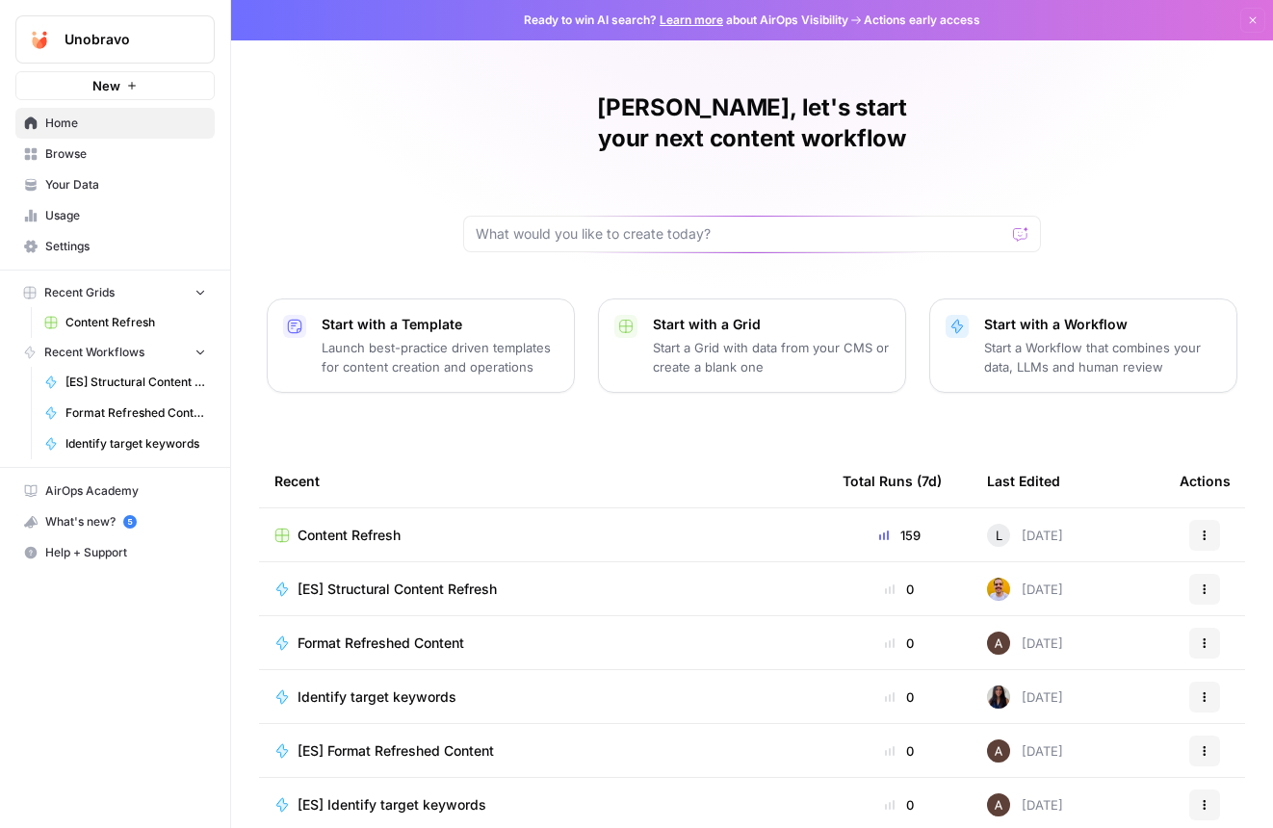
click at [78, 235] on link "Settings" at bounding box center [114, 246] width 199 height 31
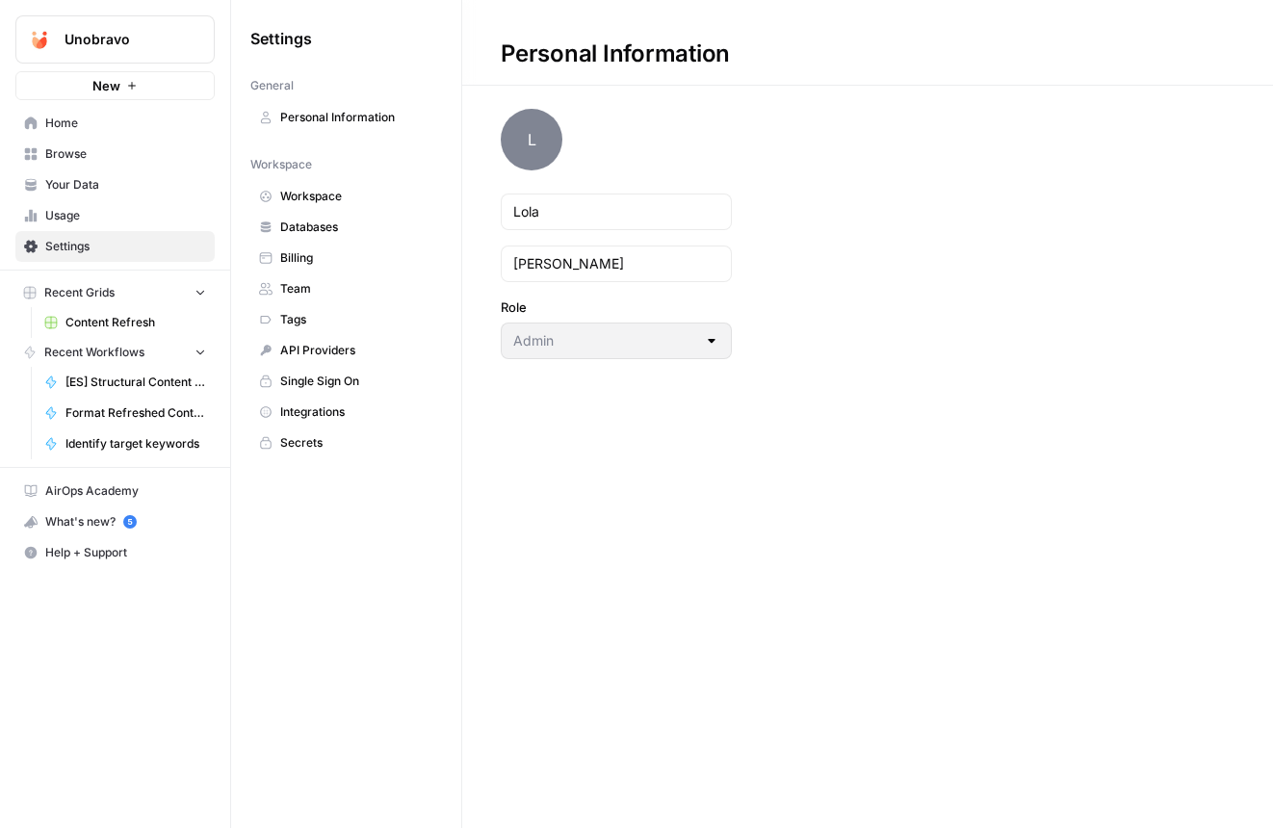
click at [366, 280] on span "Team" at bounding box center [356, 288] width 153 height 17
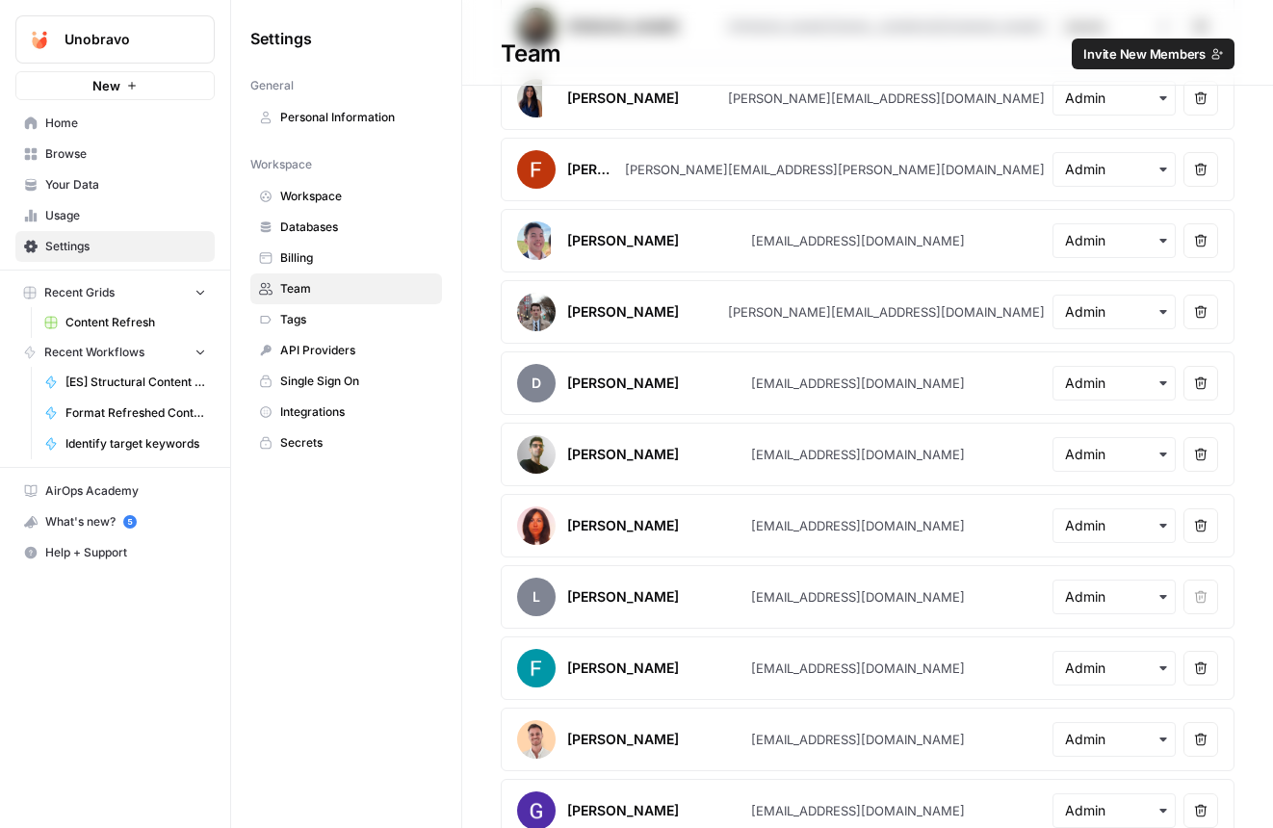
scroll to position [539, 0]
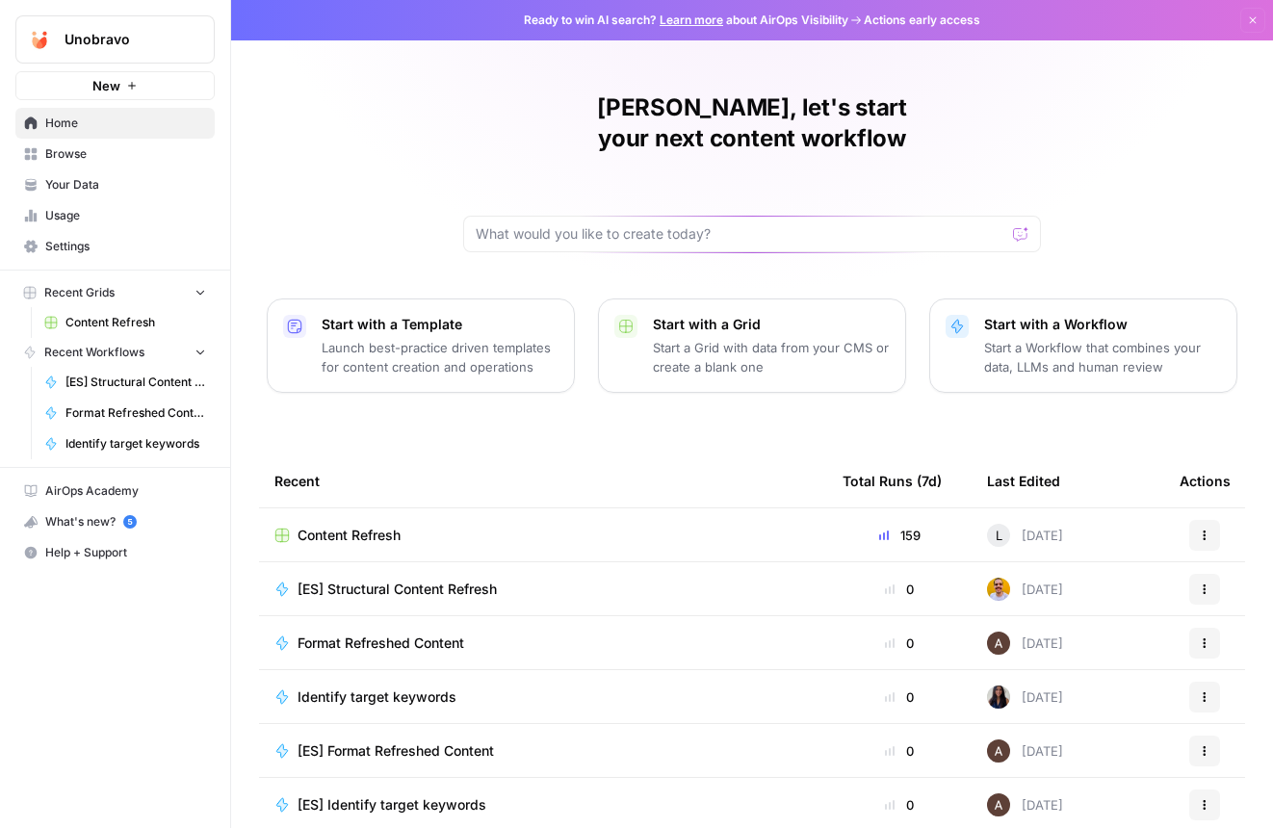
click at [94, 175] on link "Your Data" at bounding box center [114, 185] width 199 height 31
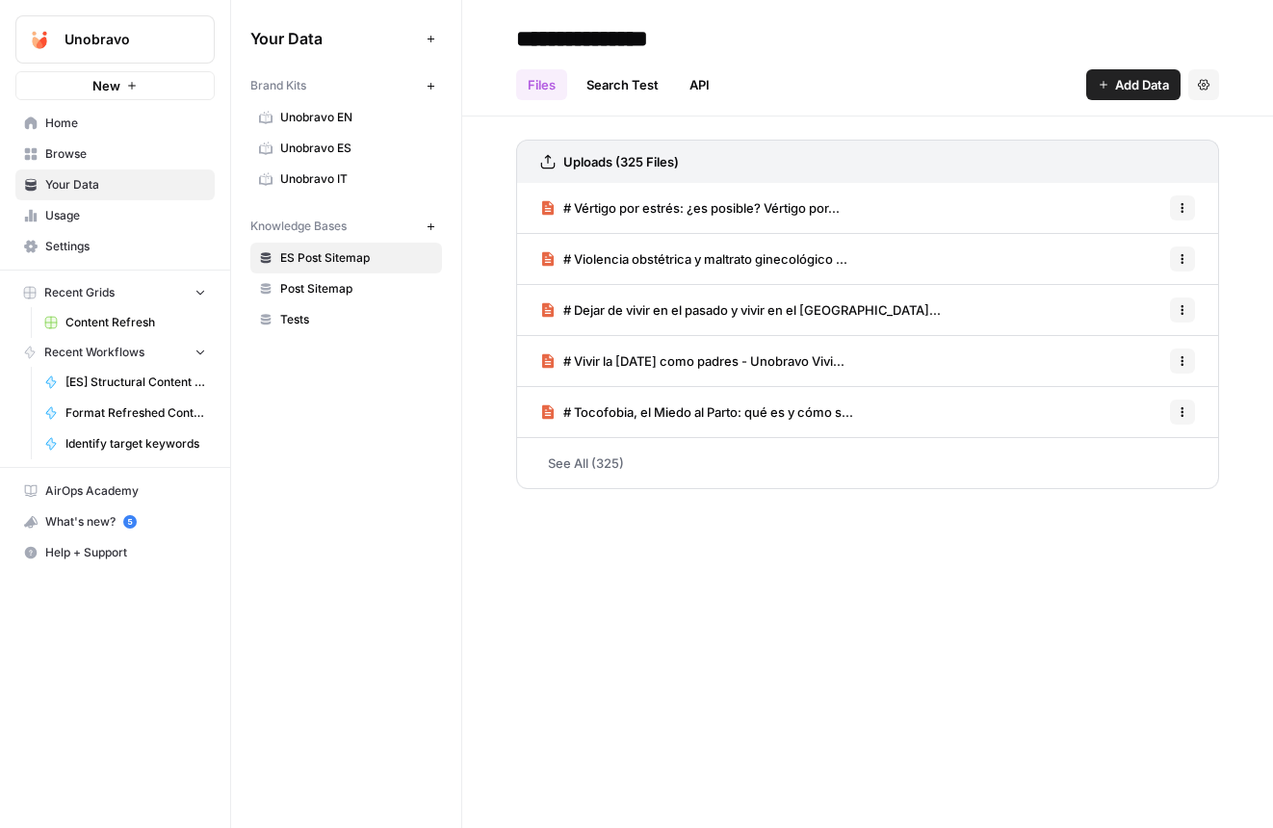
click at [67, 152] on span "Browse" at bounding box center [125, 153] width 161 height 17
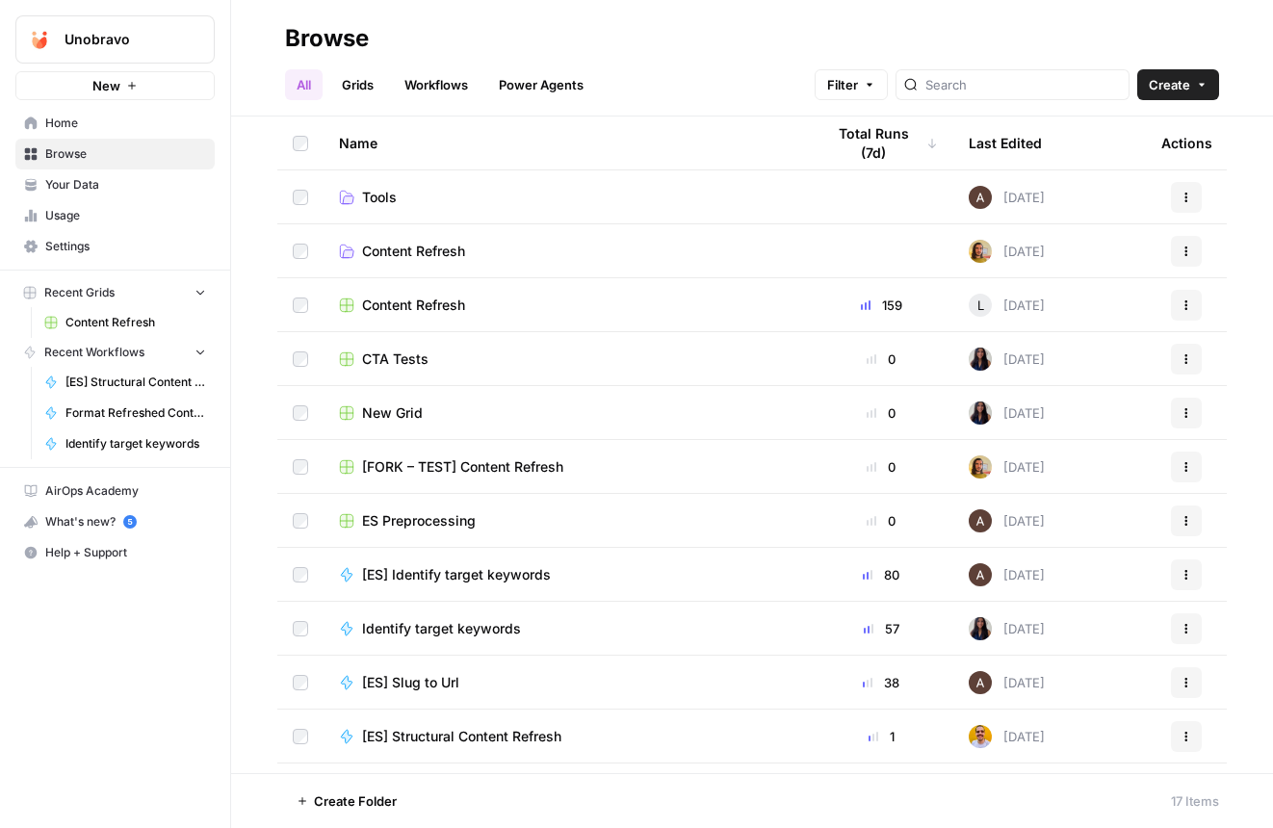
click at [477, 302] on div "Content Refresh" at bounding box center [566, 305] width 455 height 19
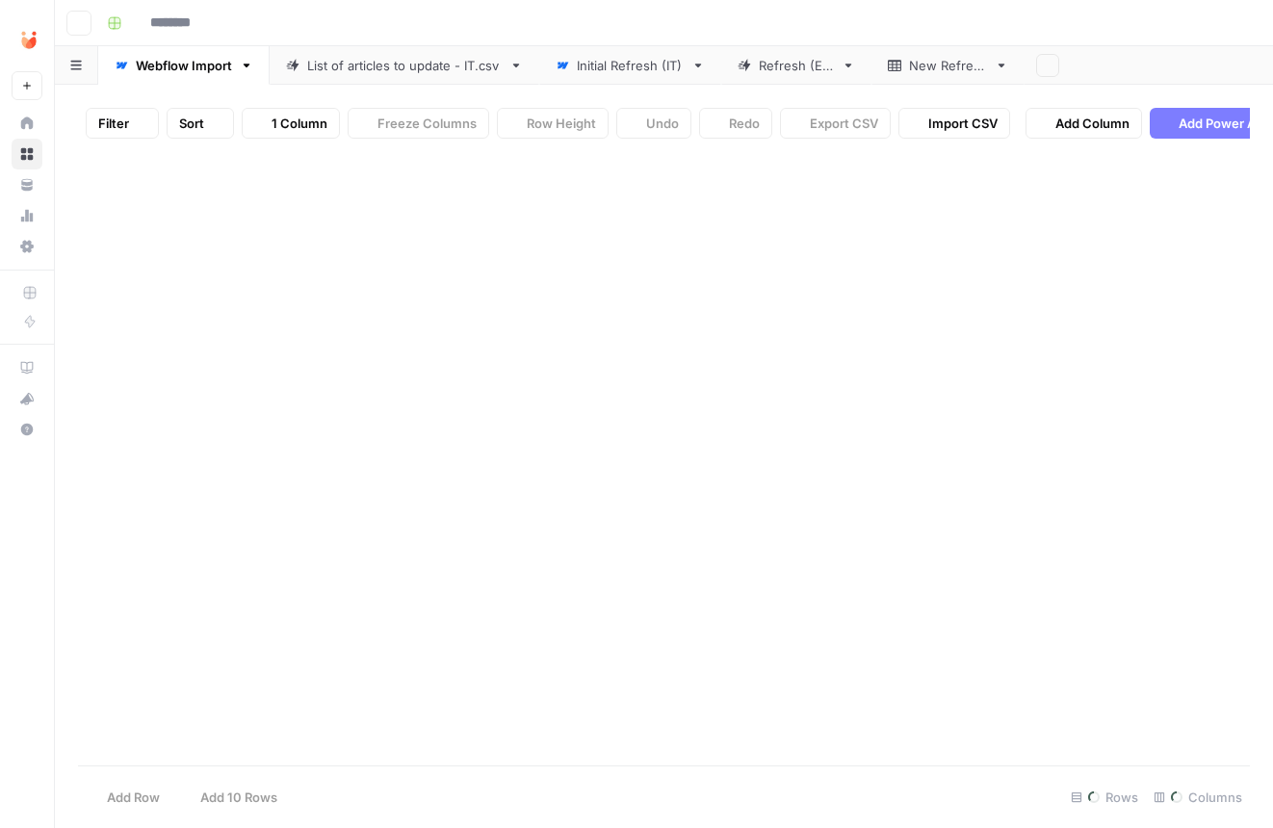
type input "**********"
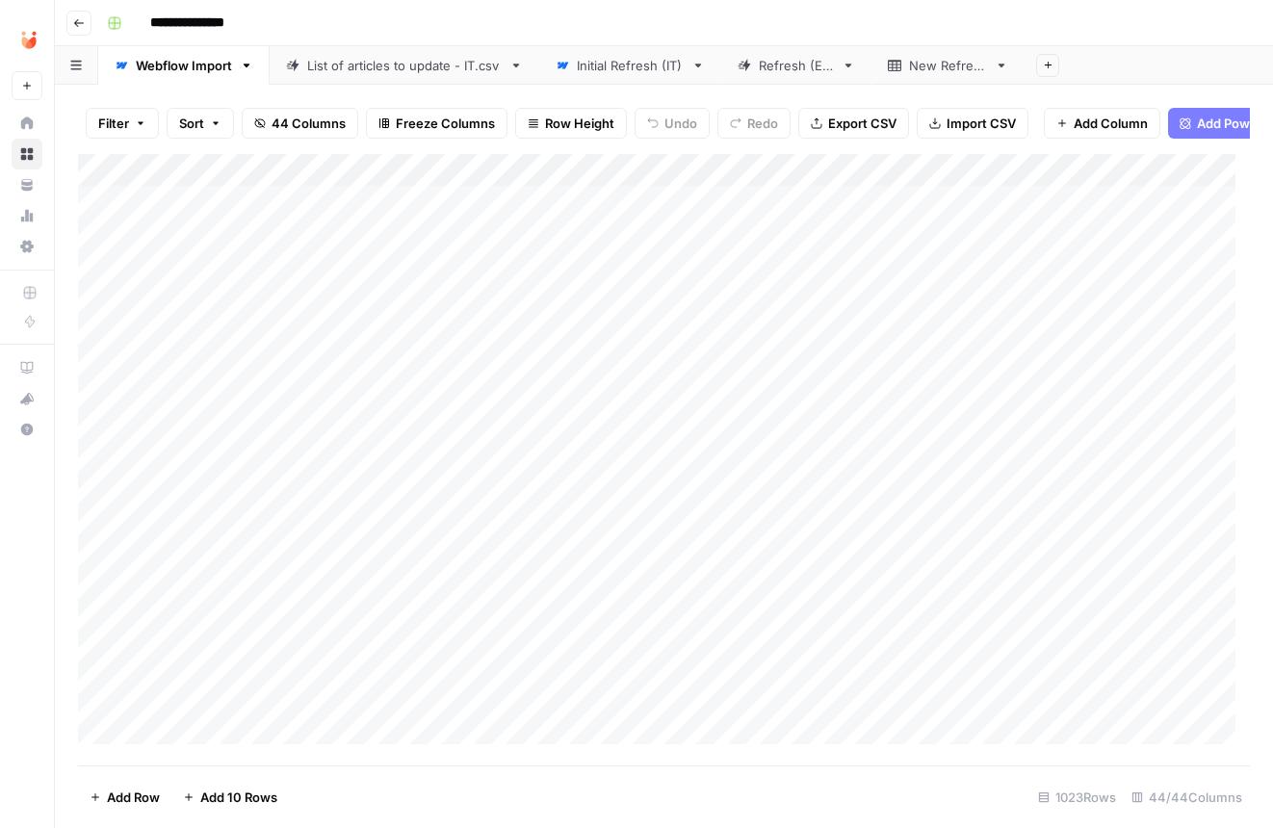
click at [763, 72] on div "Refresh (ES)" at bounding box center [796, 65] width 75 height 19
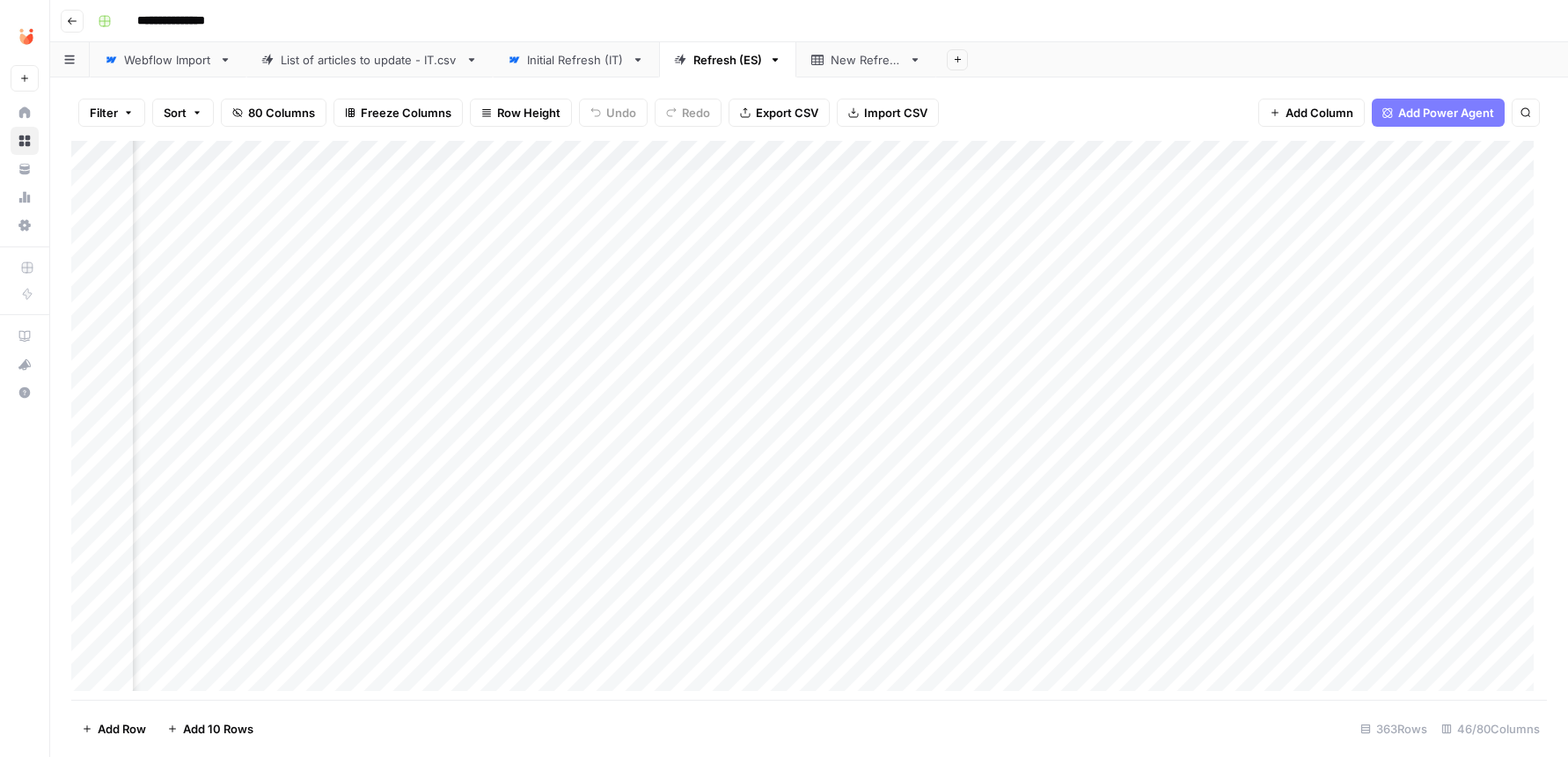
scroll to position [0, 3112]
click at [1150, 556] on div "Add Column" at bounding box center [809, 422] width 1476 height 563
drag, startPoint x: 558, startPoint y: 415, endPoint x: 661, endPoint y: 416, distance: 103.0
click at [661, 416] on div "Add Column" at bounding box center [809, 422] width 1476 height 563
click at [683, 414] on div "Add Column" at bounding box center [809, 422] width 1476 height 563
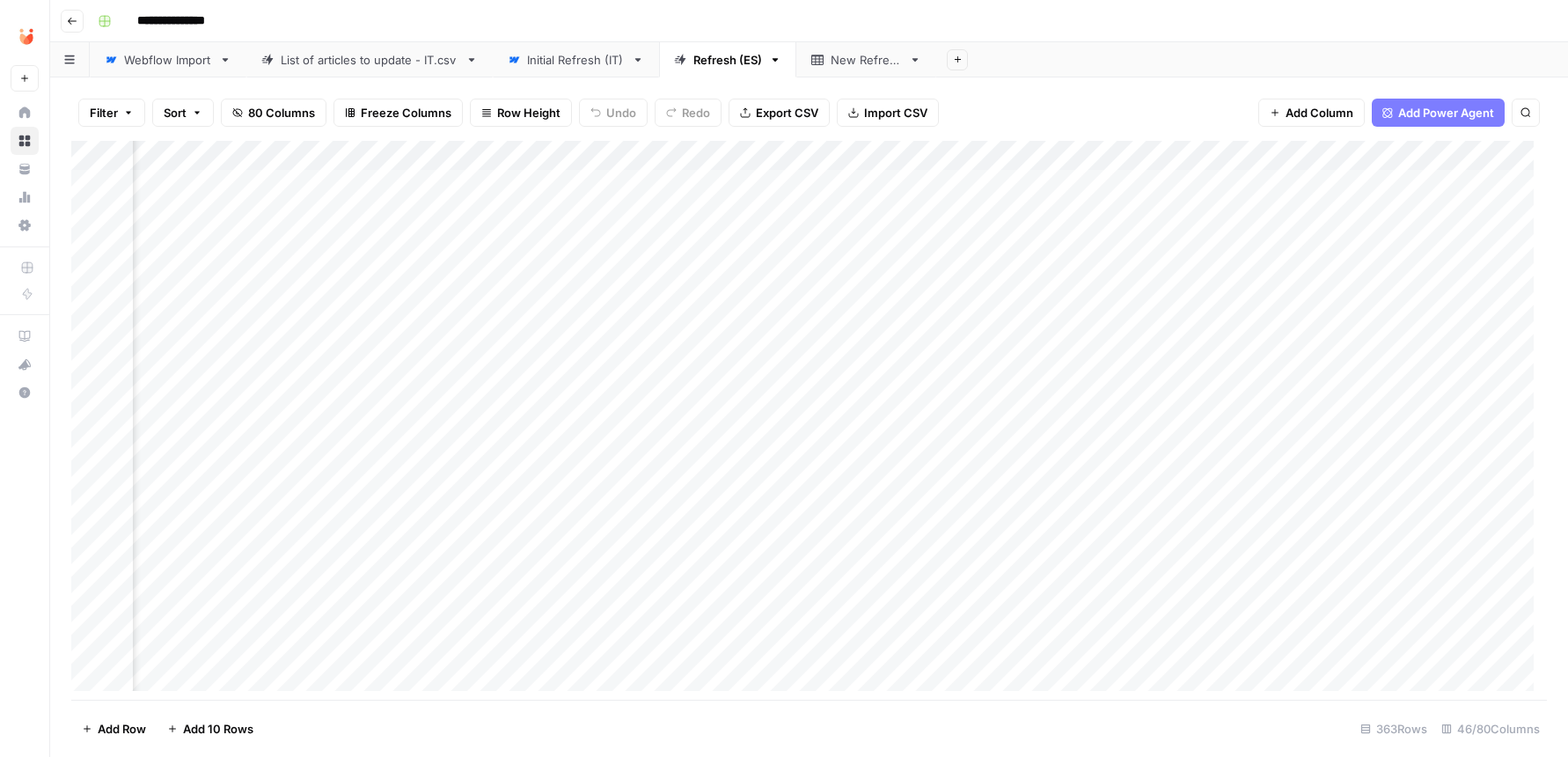
click at [683, 414] on div "Add Column" at bounding box center [809, 422] width 1476 height 563
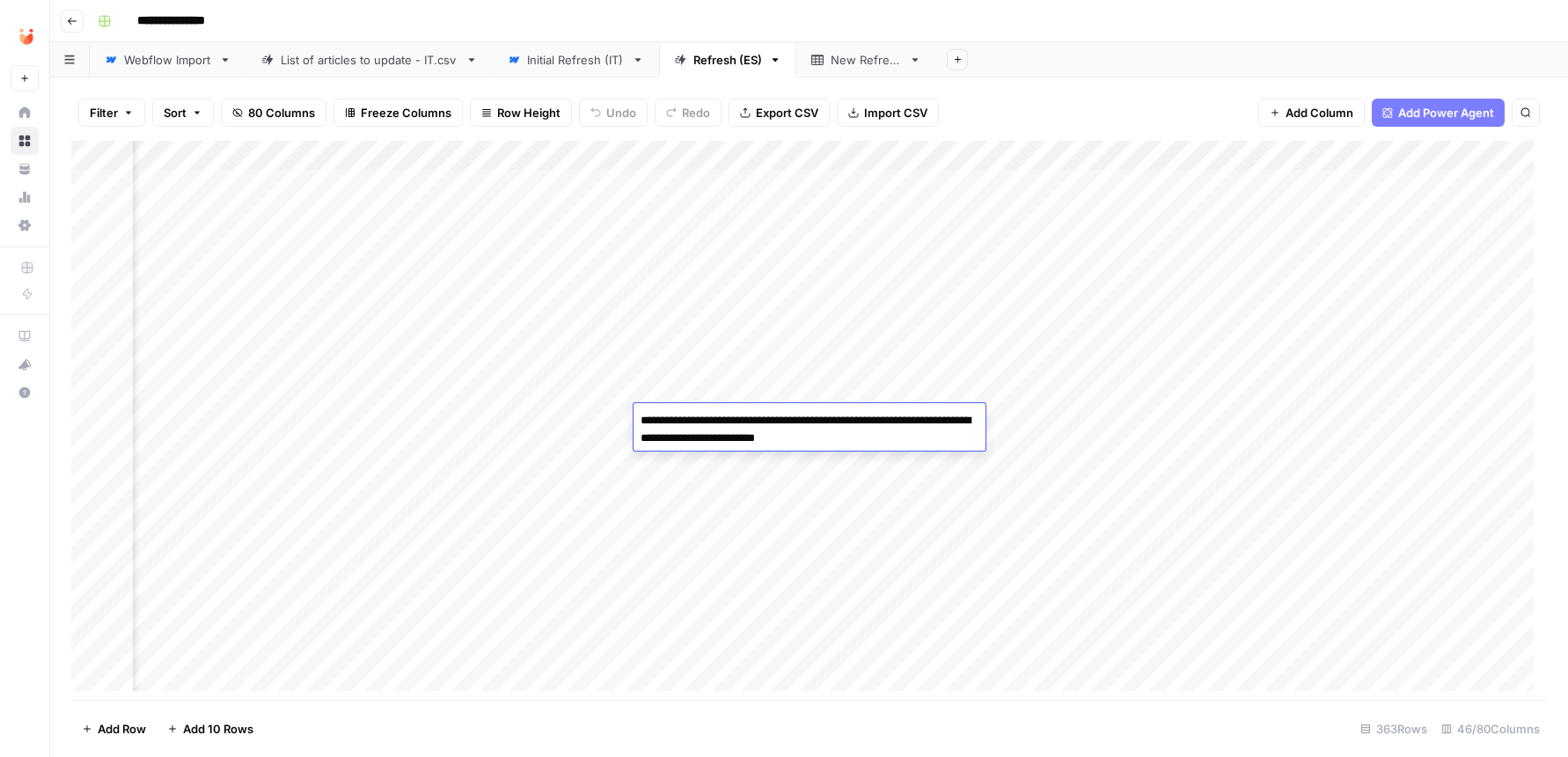
click at [580, 415] on div "Add Column" at bounding box center [809, 422] width 1476 height 563
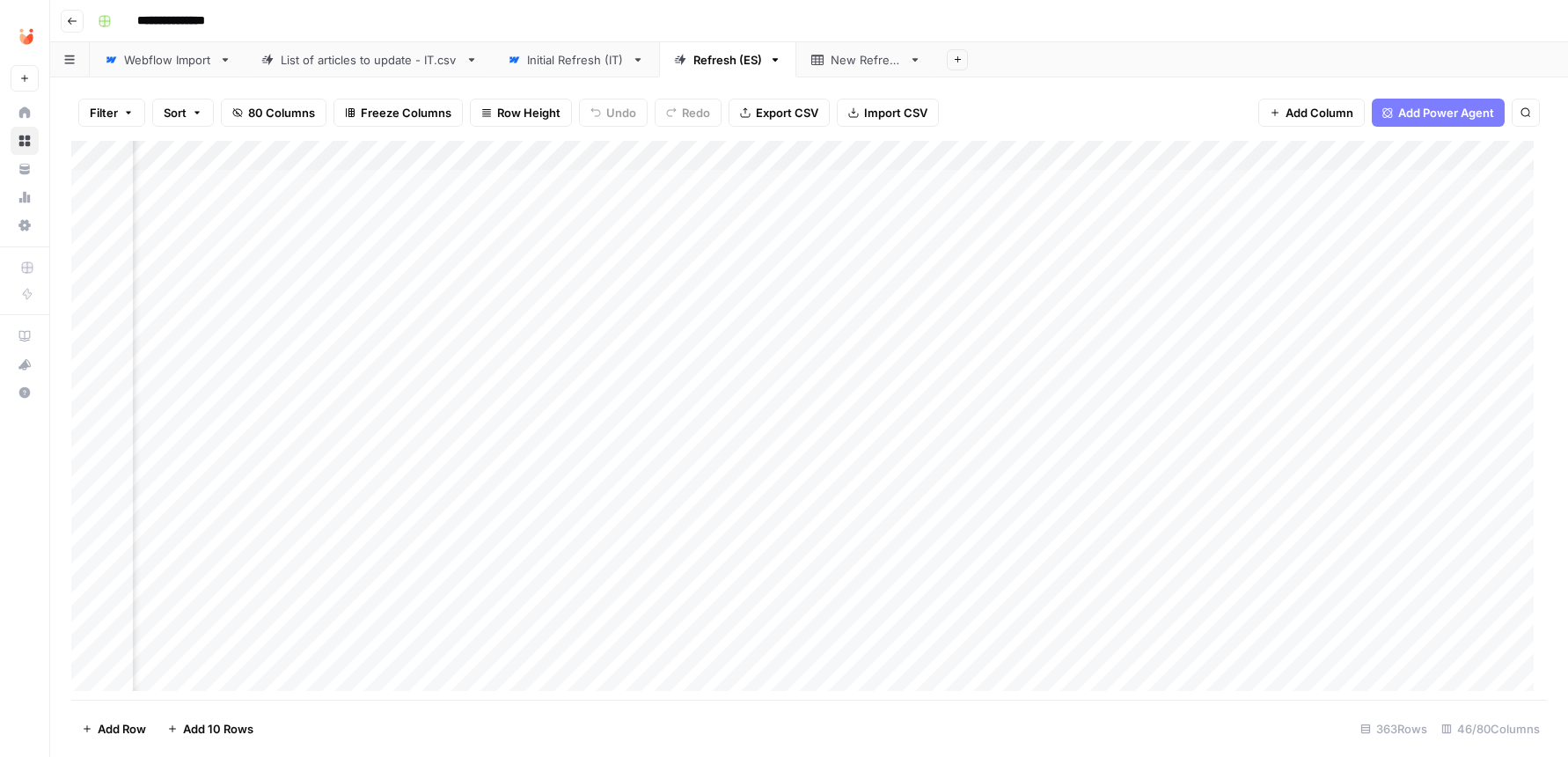
click at [712, 416] on div "Add Column" at bounding box center [809, 422] width 1476 height 563
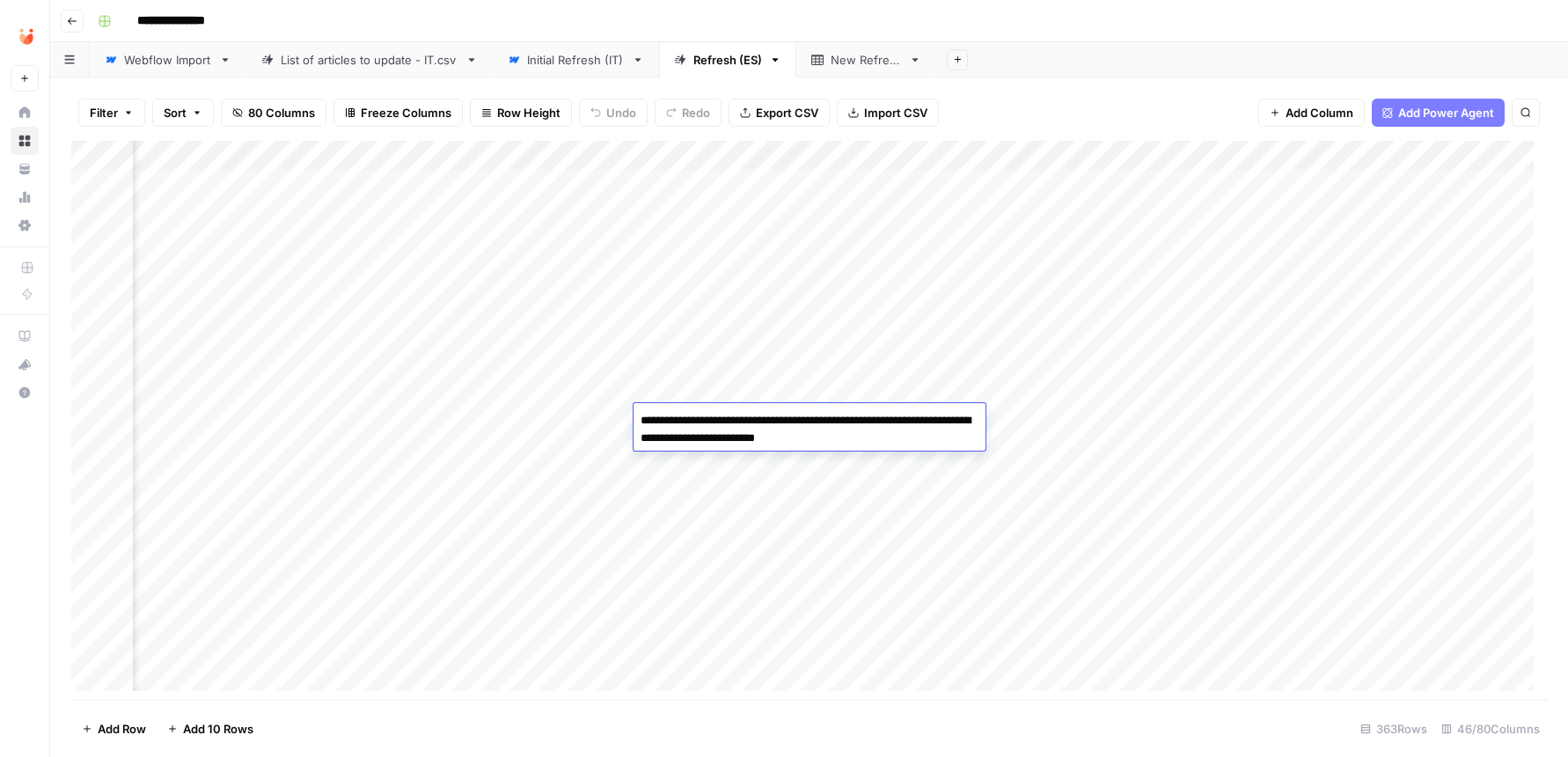
click at [808, 418] on textarea "**********" at bounding box center [809, 430] width 352 height 42
type textarea "**********"
click at [543, 419] on div "Add Column" at bounding box center [809, 422] width 1476 height 563
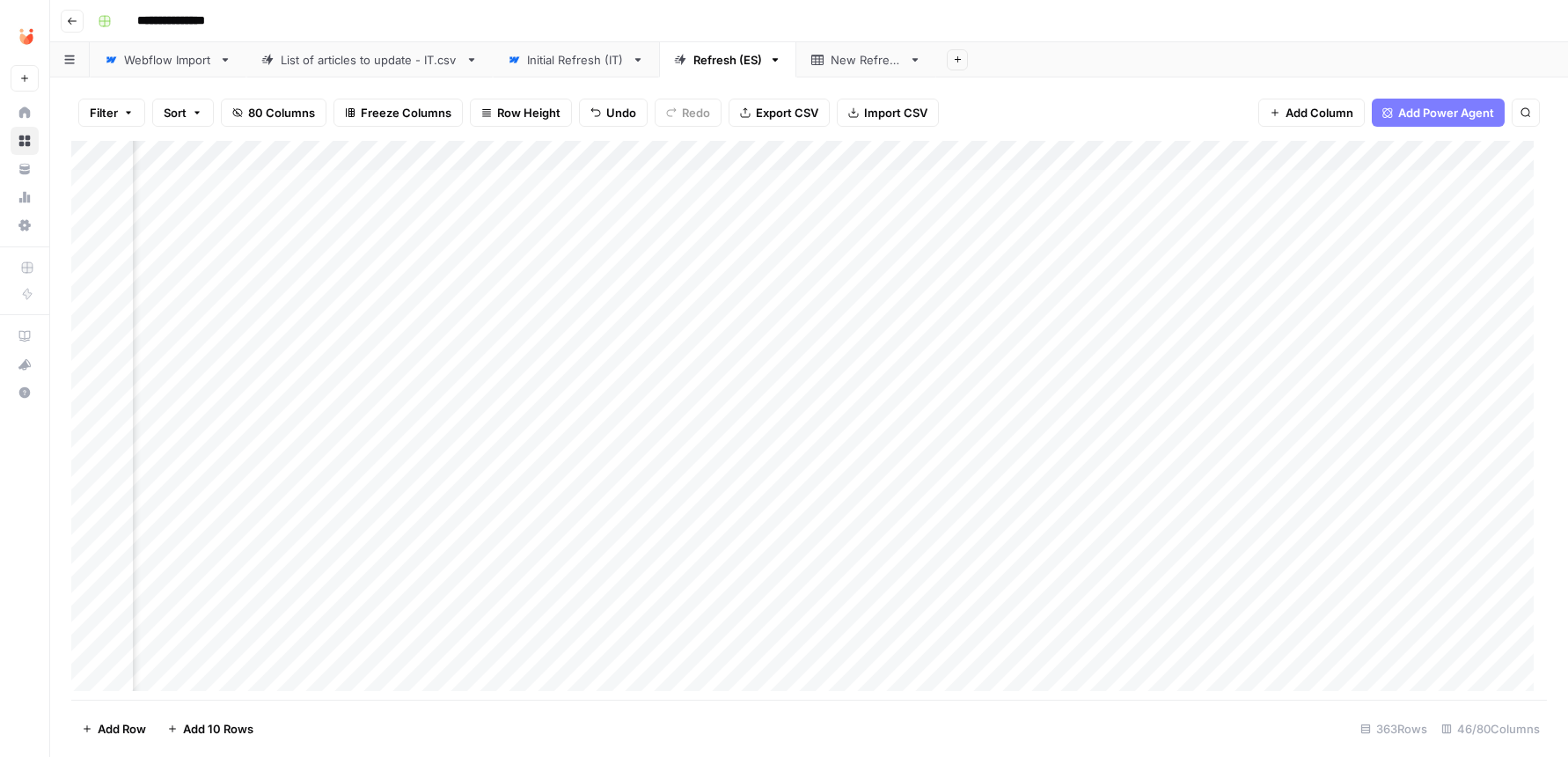
click at [707, 411] on div "Add Column" at bounding box center [809, 422] width 1476 height 563
click at [599, 417] on div "Add Column" at bounding box center [809, 422] width 1476 height 563
drag, startPoint x: 619, startPoint y: 420, endPoint x: 421, endPoint y: 407, distance: 198.4
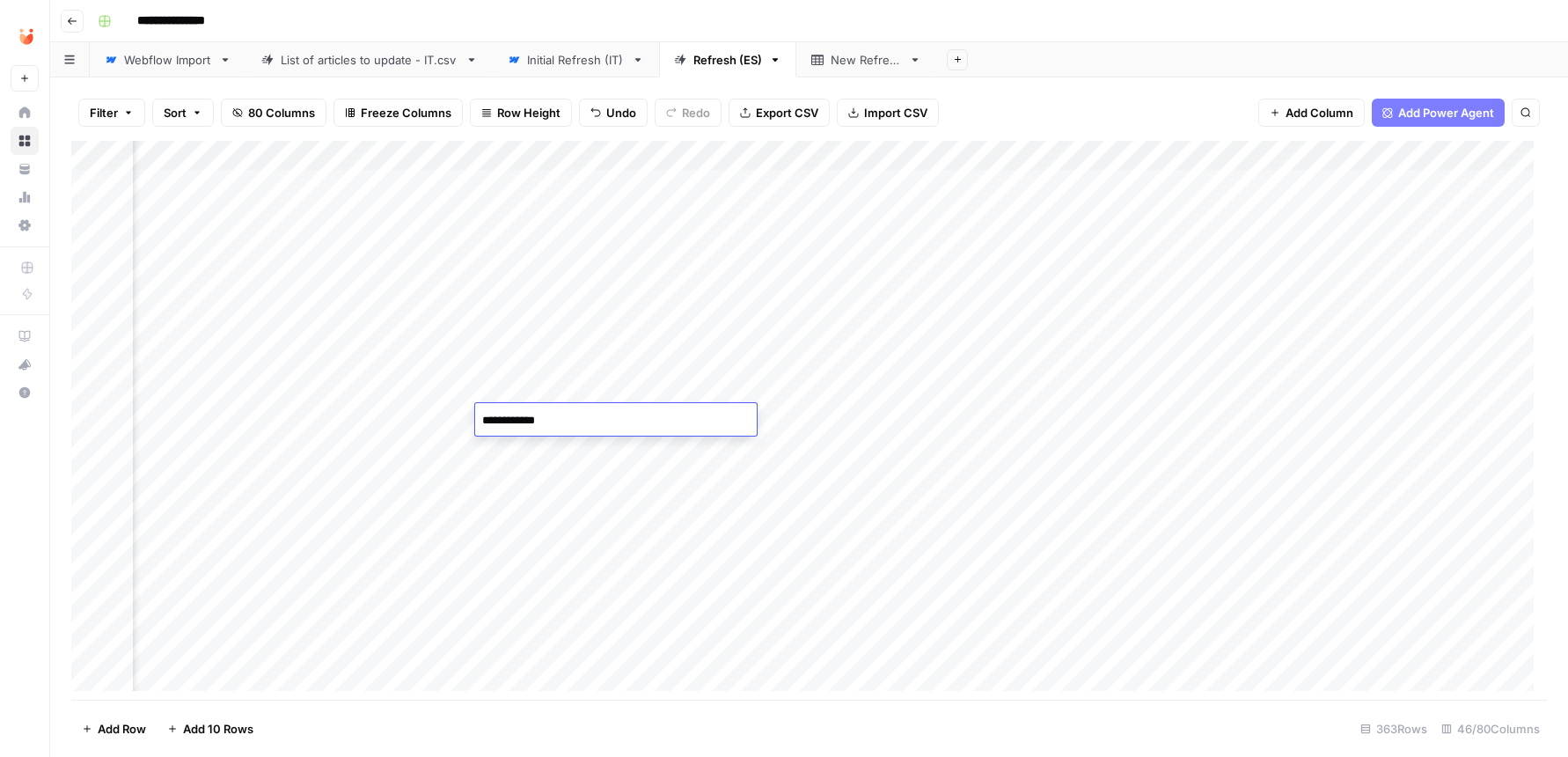
click at [475, 409] on textarea "**********" at bounding box center [616, 421] width 281 height 25
click at [590, 453] on div "Add Column" at bounding box center [809, 422] width 1476 height 563
click at [369, 251] on div "Add Column" at bounding box center [809, 422] width 1476 height 563
click at [370, 283] on div "Add Column" at bounding box center [809, 422] width 1476 height 563
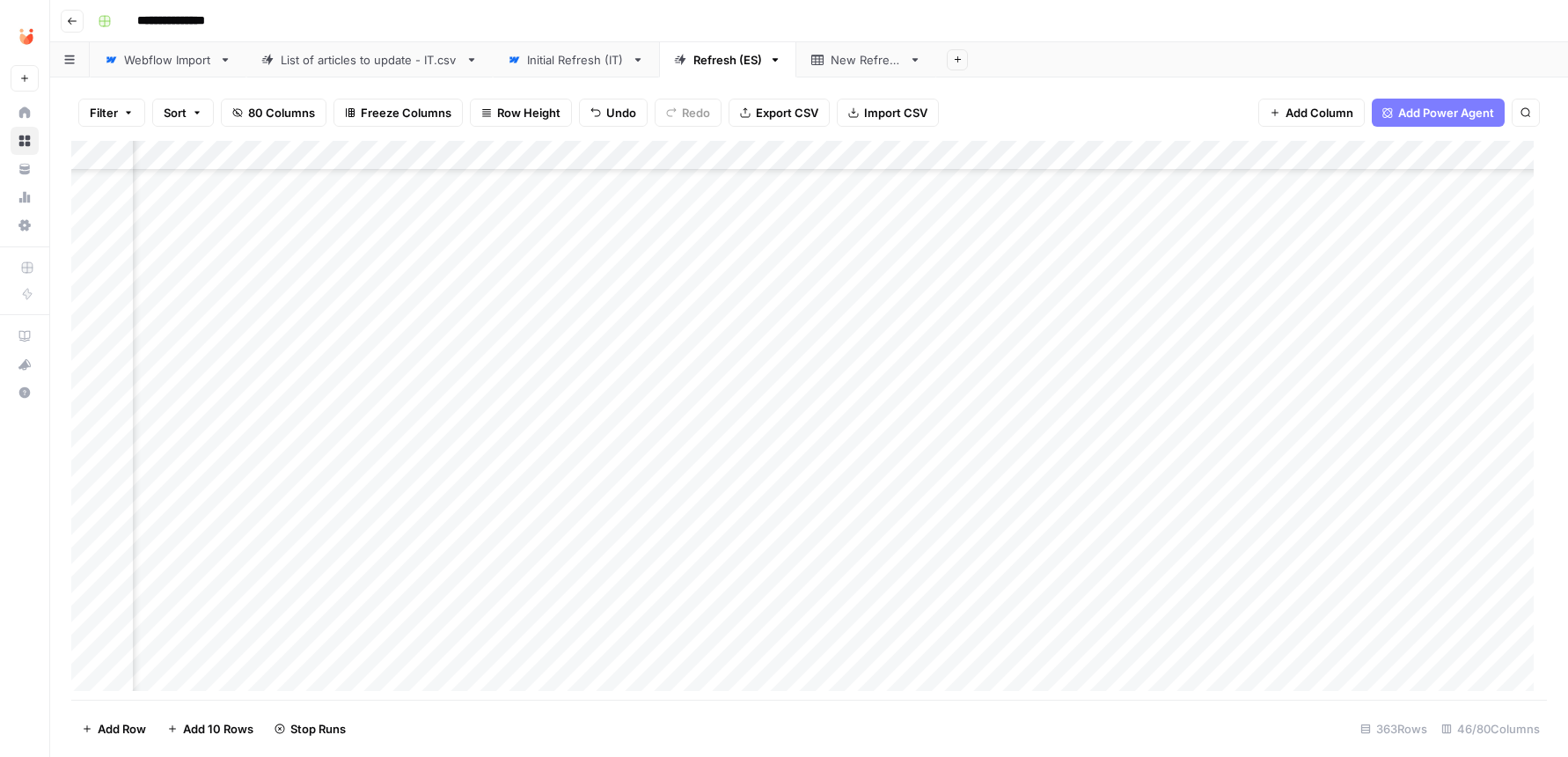
scroll to position [0, 3112]
click at [560, 355] on div "Add Column" at bounding box center [809, 422] width 1476 height 563
click at [560, 321] on div "Add Column" at bounding box center [809, 422] width 1476 height 563
click at [562, 246] on div "Add Column" at bounding box center [809, 422] width 1476 height 563
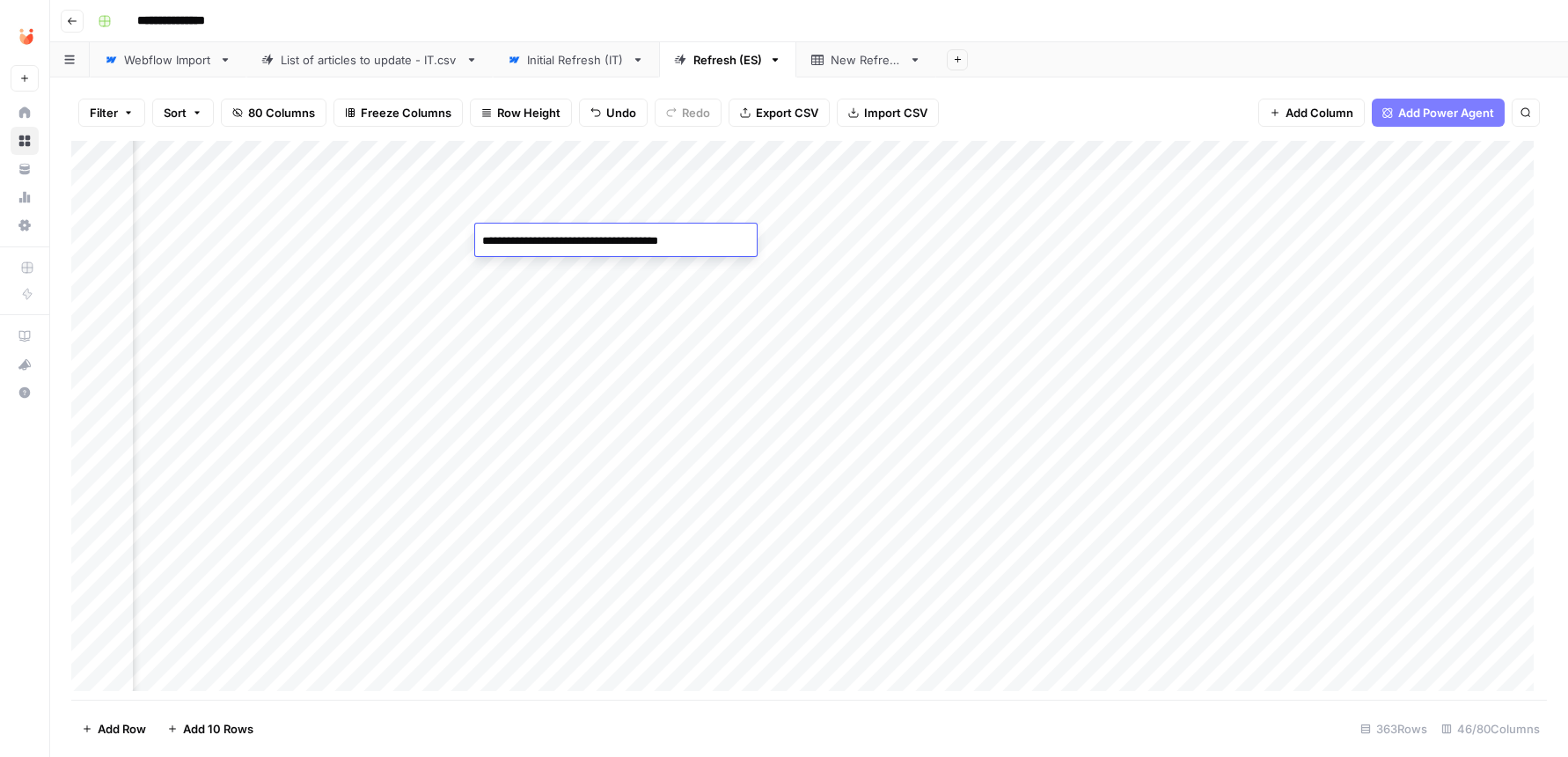
click at [861, 250] on div "Add Column" at bounding box center [809, 422] width 1476 height 563
click at [1150, 702] on footer "Add Row Add 10 Rows 363 Rows 46/80 Columns" at bounding box center [809, 729] width 1476 height 58
click at [396, 599] on div "Add Column" at bounding box center [809, 422] width 1476 height 563
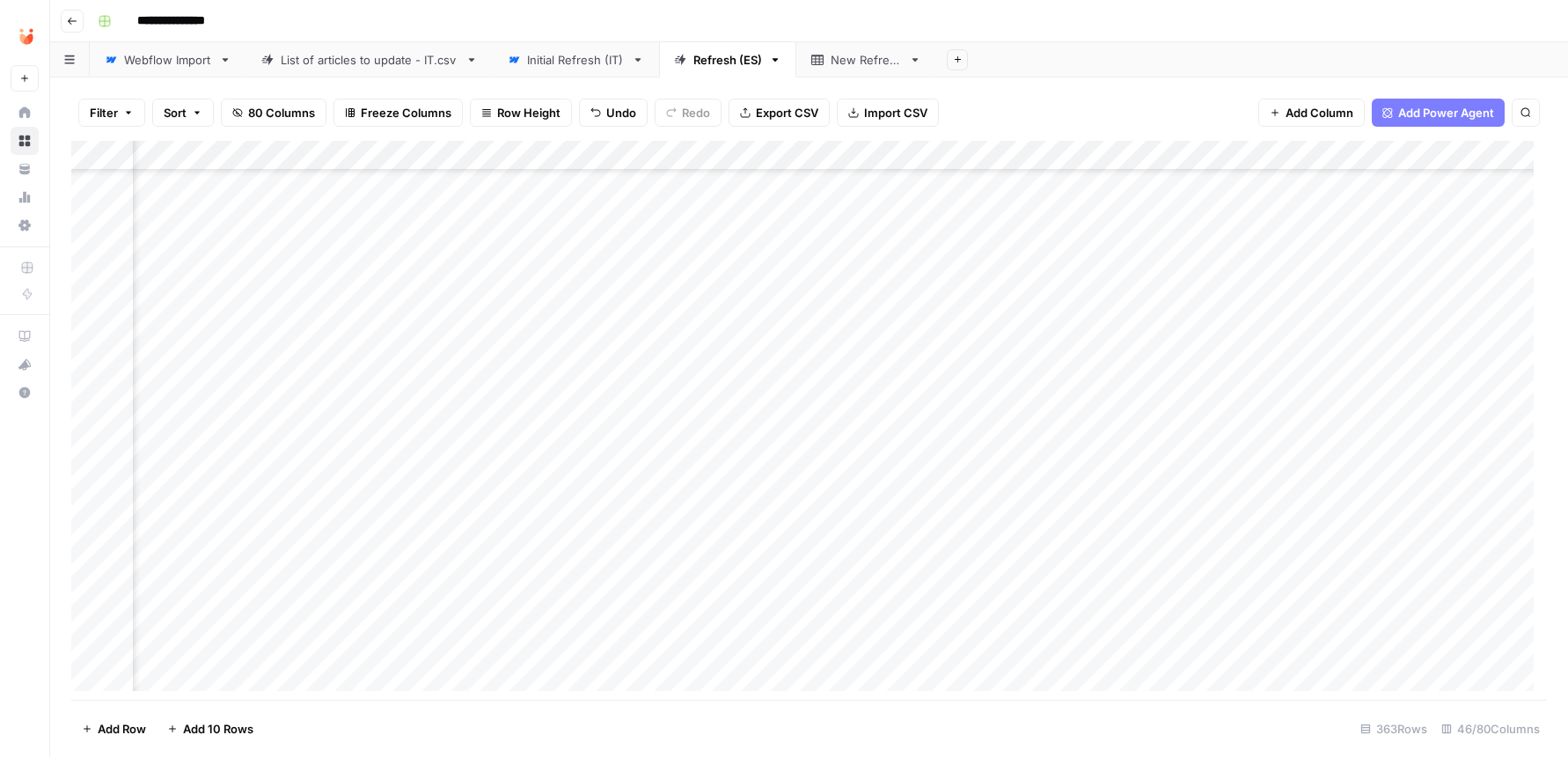
scroll to position [388, 2904]
click at [573, 451] on div "Add Column" at bounding box center [809, 422] width 1476 height 563
click at [577, 484] on div "Add Column" at bounding box center [809, 422] width 1476 height 563
click at [577, 512] on div "Add Column" at bounding box center [809, 422] width 1476 height 563
click at [576, 570] on div "Add Column" at bounding box center [809, 422] width 1476 height 563
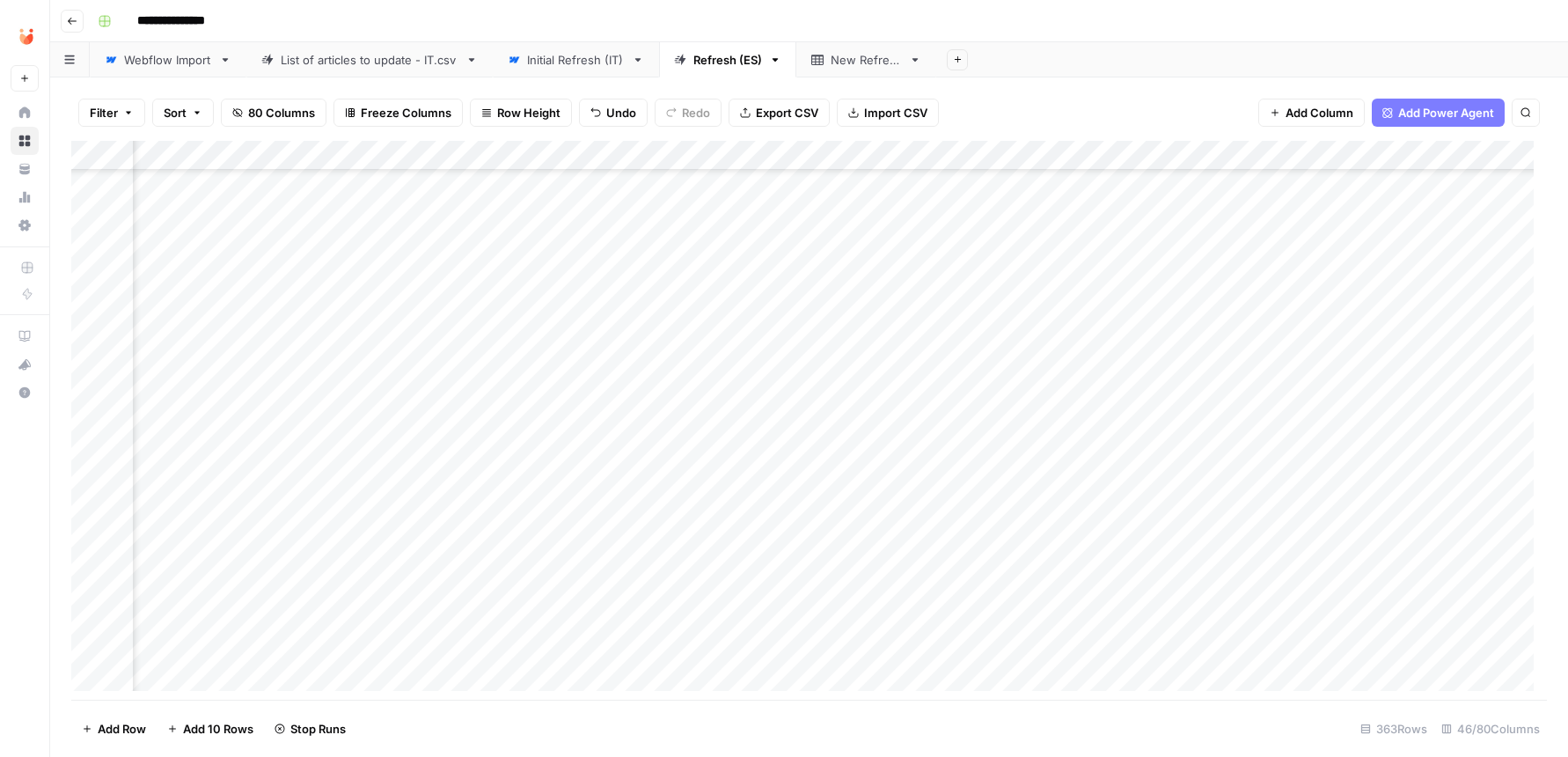
click at [578, 602] on div "Add Column" at bounding box center [809, 422] width 1476 height 563
click at [896, 431] on div "Add Column" at bounding box center [809, 422] width 1476 height 563
click at [874, 464] on div "Add Column" at bounding box center [809, 422] width 1476 height 563
click at [897, 492] on div "Add Column" at bounding box center [809, 422] width 1476 height 563
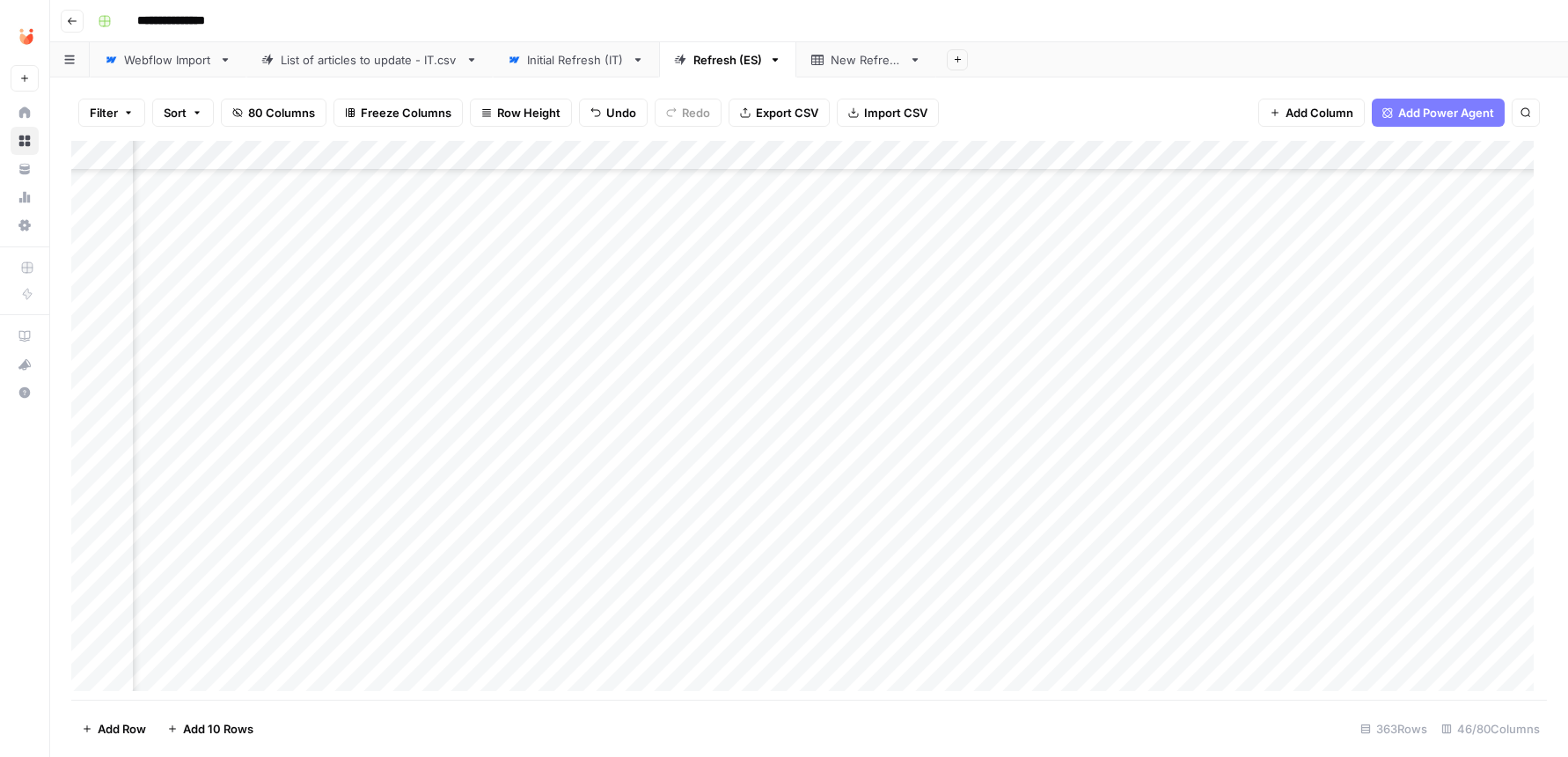
click at [870, 528] on div "Add Column" at bounding box center [809, 422] width 1476 height 563
click at [884, 553] on div "Add Column" at bounding box center [809, 422] width 1476 height 563
click at [899, 585] on div "Add Column" at bounding box center [809, 422] width 1476 height 563
click at [906, 607] on div "Add Column" at bounding box center [809, 422] width 1476 height 563
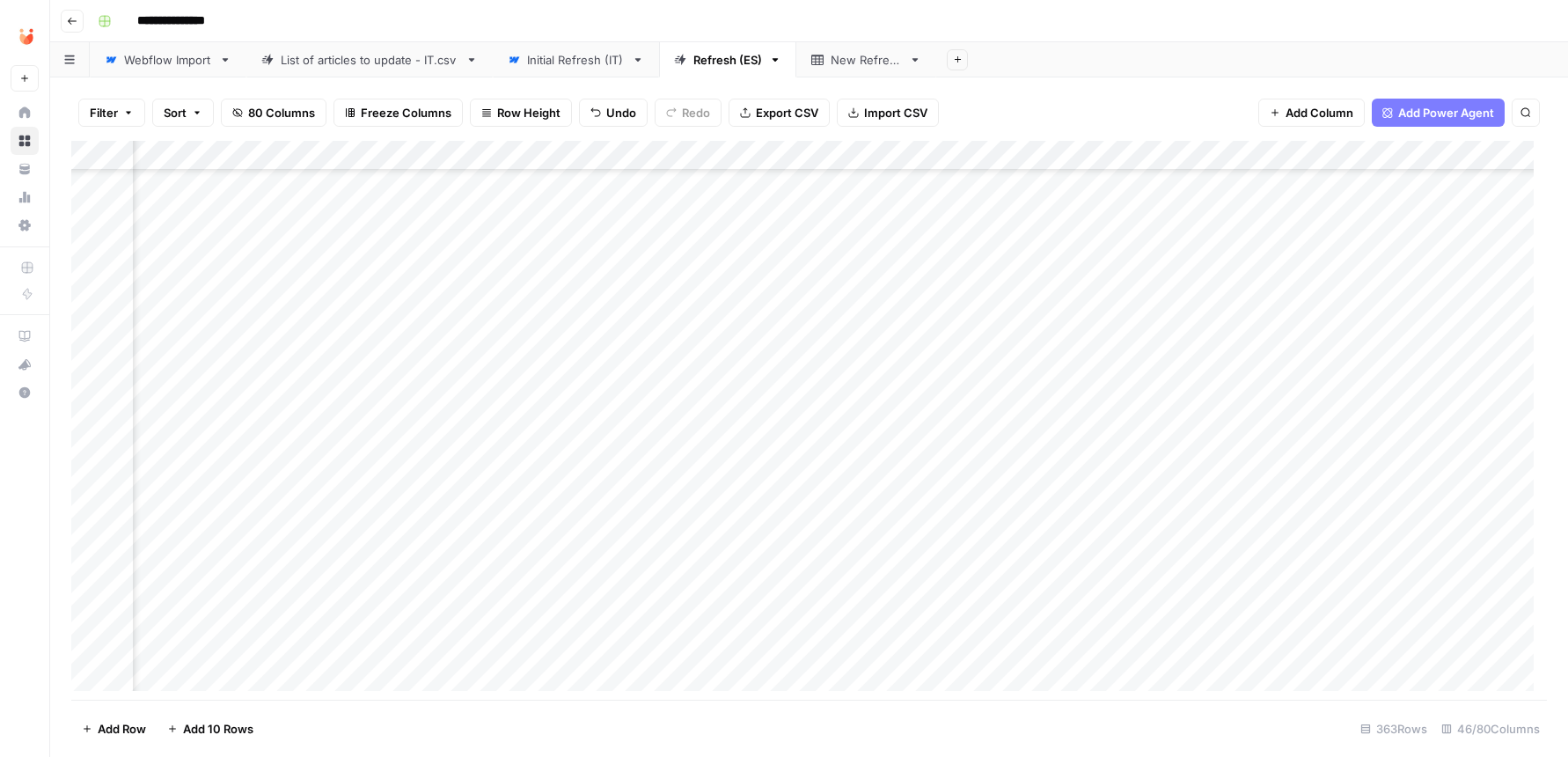
click at [895, 367] on div "Add Column" at bounding box center [809, 422] width 1476 height 563
click at [894, 397] on div "Add Column" at bounding box center [809, 422] width 1476 height 563
click at [863, 439] on div "Add Column" at bounding box center [809, 422] width 1476 height 563
click at [901, 523] on div "Add Column" at bounding box center [809, 422] width 1476 height 563
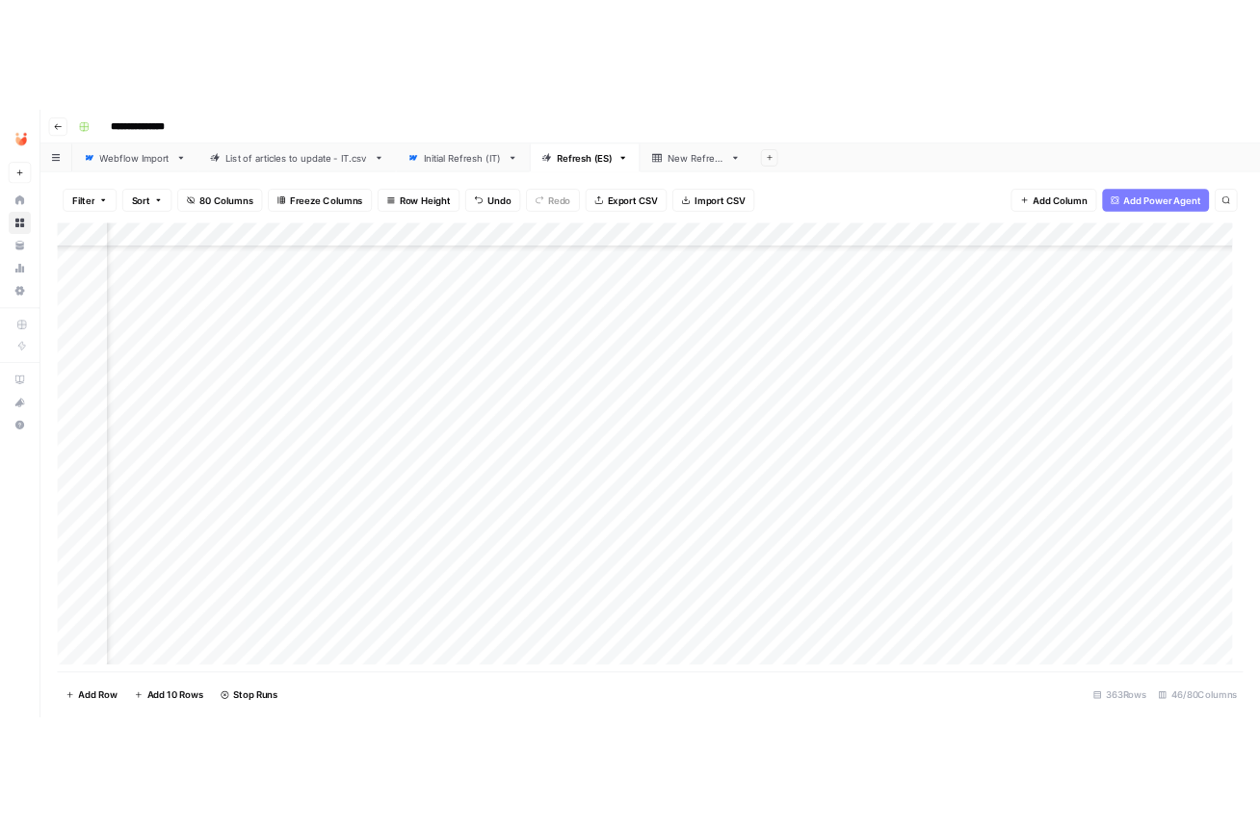
scroll to position [1059, 0]
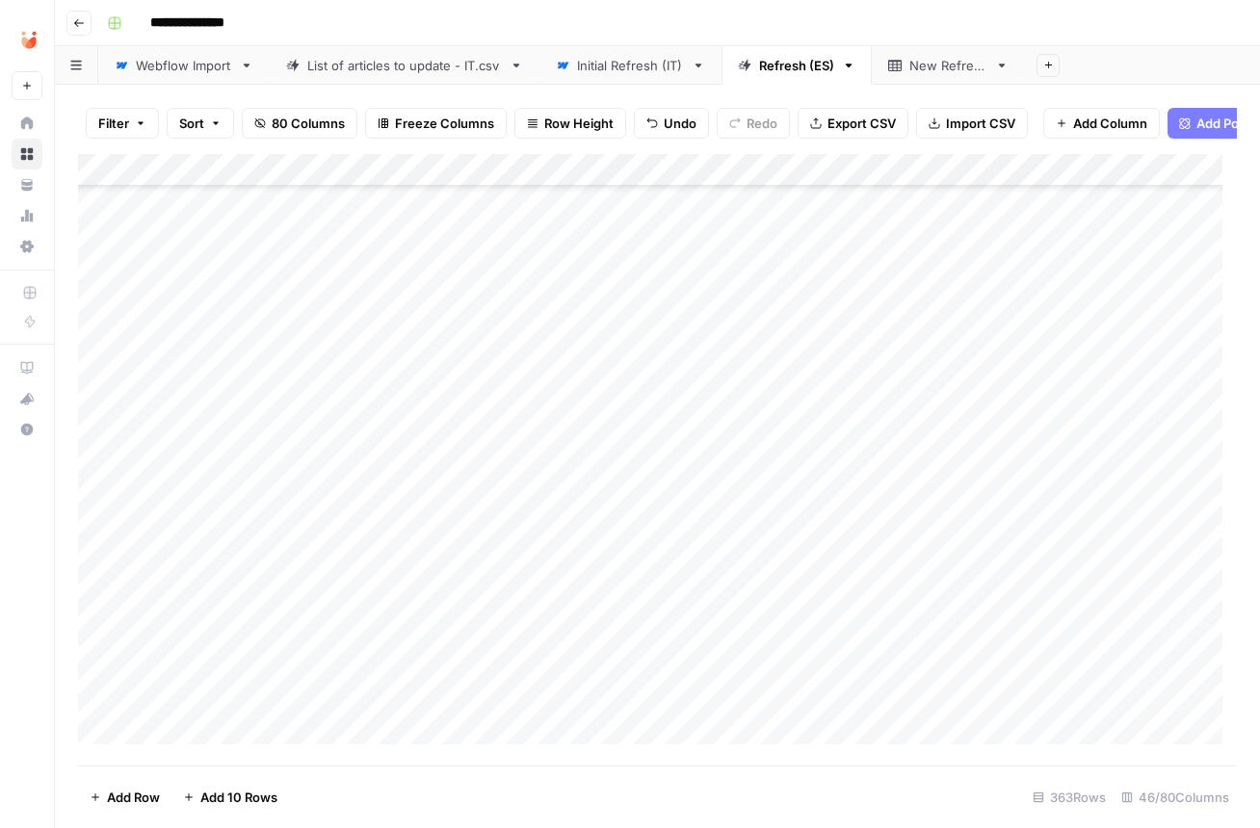
click at [452, 625] on div "Add Column" at bounding box center [657, 456] width 1159 height 605
click at [436, 650] on div "Add Column" at bounding box center [657, 456] width 1159 height 605
drag, startPoint x: 82, startPoint y: 637, endPoint x: 90, endPoint y: 507, distance: 130.2
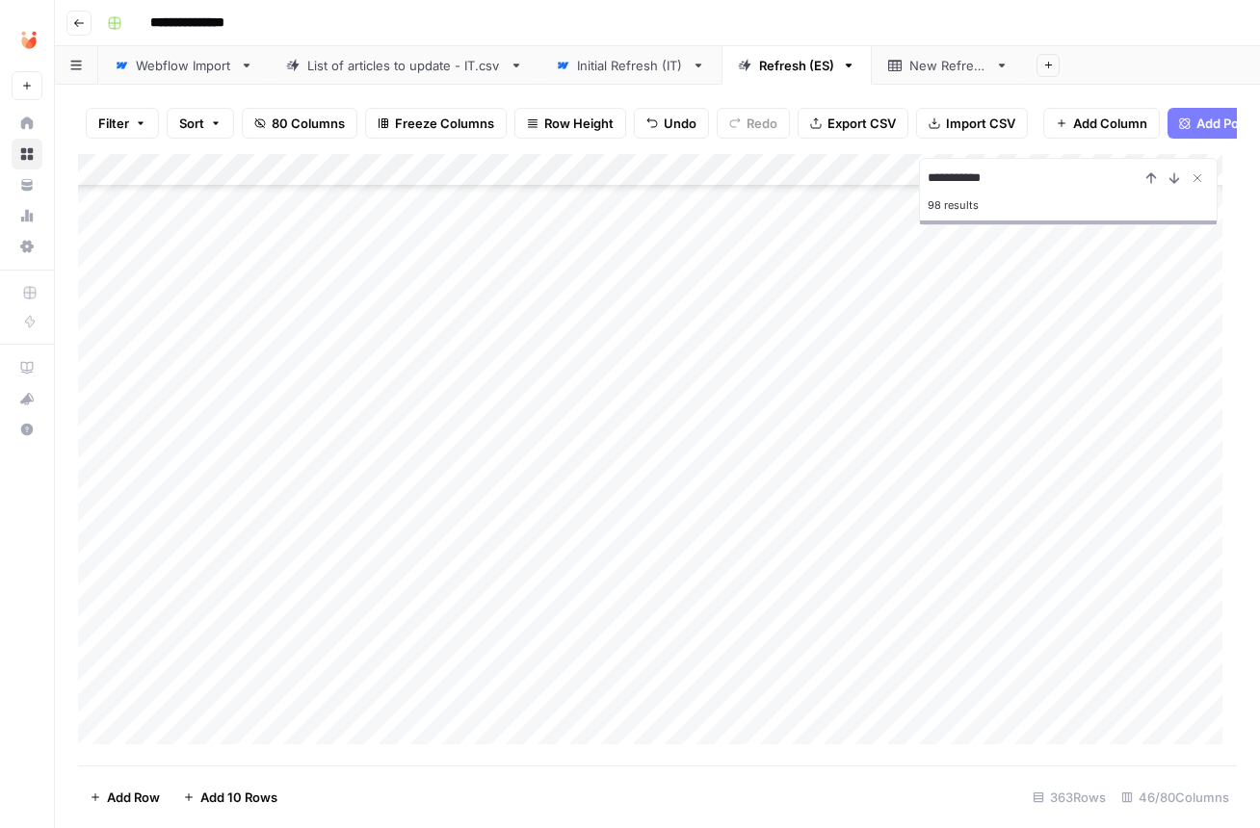
click at [90, 507] on div "Add Column" at bounding box center [657, 456] width 1159 height 605
click at [1040, 185] on input "**********" at bounding box center [1033, 178] width 212 height 23
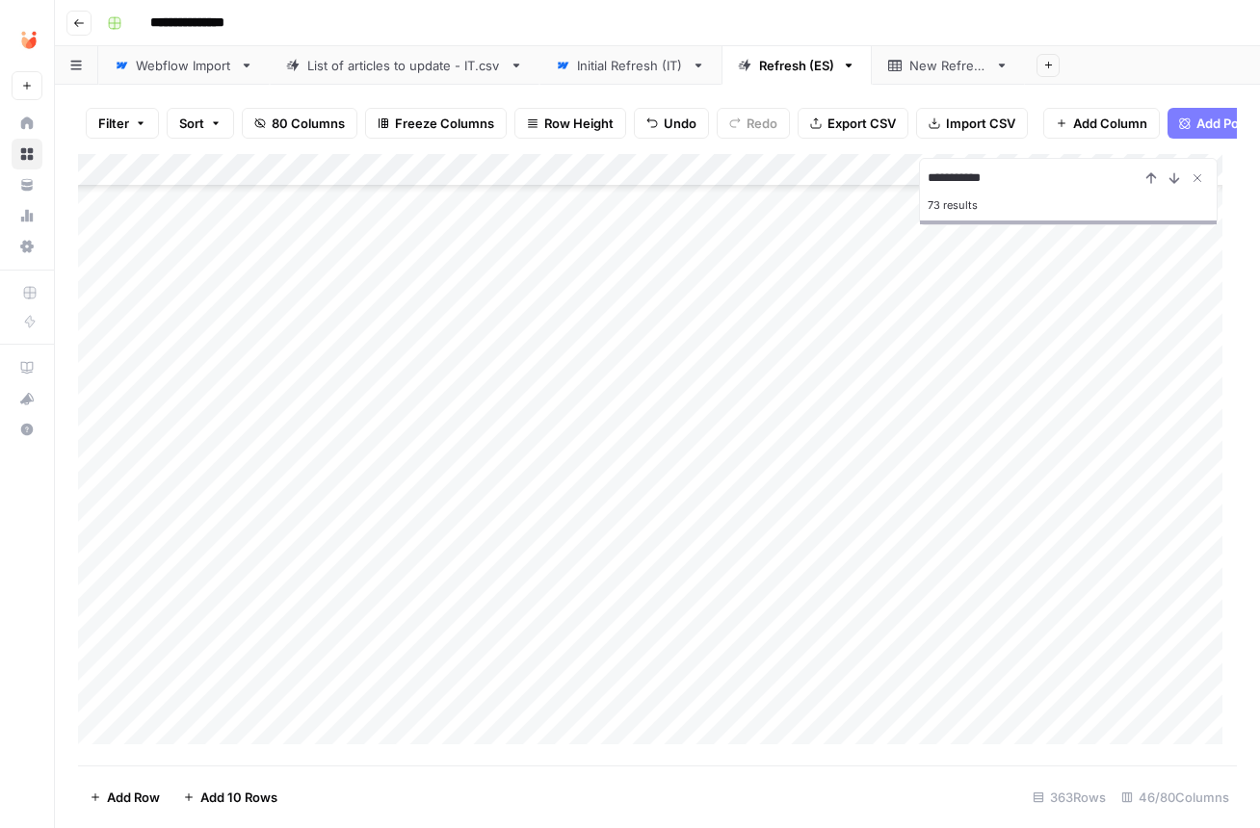
drag, startPoint x: 83, startPoint y: 489, endPoint x: 112, endPoint y: 648, distance: 161.5
click at [112, 648] on div "Add Column" at bounding box center [657, 456] width 1159 height 605
click at [999, 182] on input "**********" at bounding box center [1033, 178] width 212 height 23
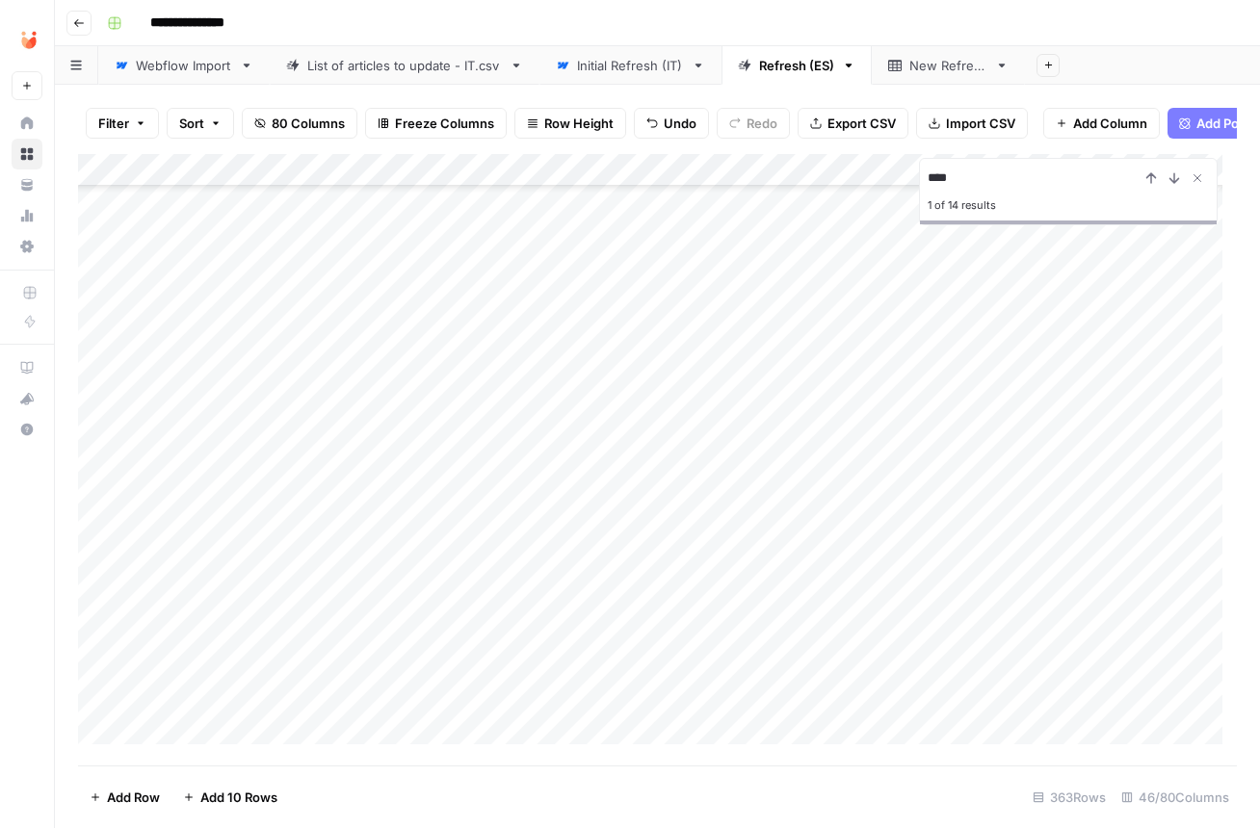
scroll to position [1391, 0]
drag, startPoint x: 81, startPoint y: 484, endPoint x: 97, endPoint y: 380, distance: 105.3
click at [97, 380] on div "Add Column" at bounding box center [657, 456] width 1159 height 605
click at [557, 318] on div "Add Column" at bounding box center [657, 456] width 1159 height 605
click at [572, 360] on div "Add Column" at bounding box center [657, 456] width 1159 height 605
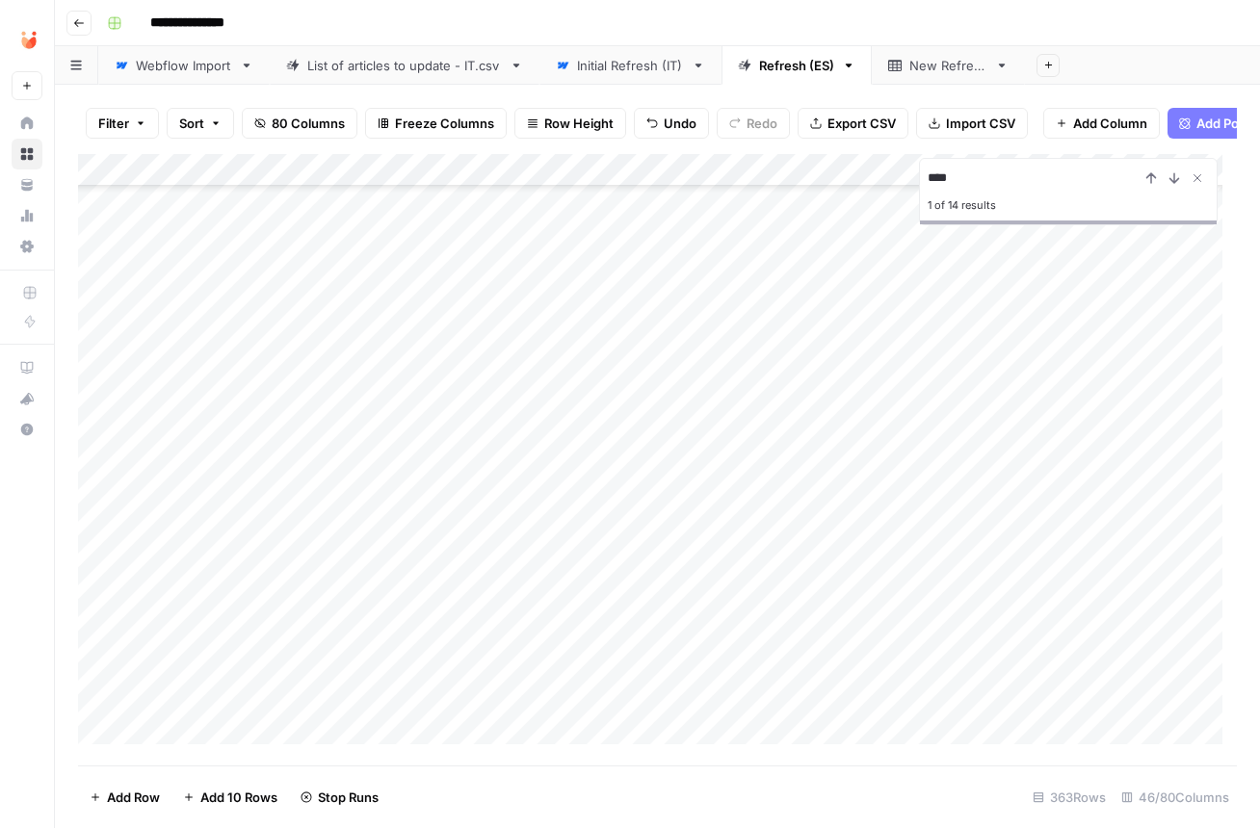
click at [974, 190] on input "****" at bounding box center [1033, 178] width 212 height 23
type input "*"
drag, startPoint x: 85, startPoint y: 733, endPoint x: 112, endPoint y: 396, distance: 338.2
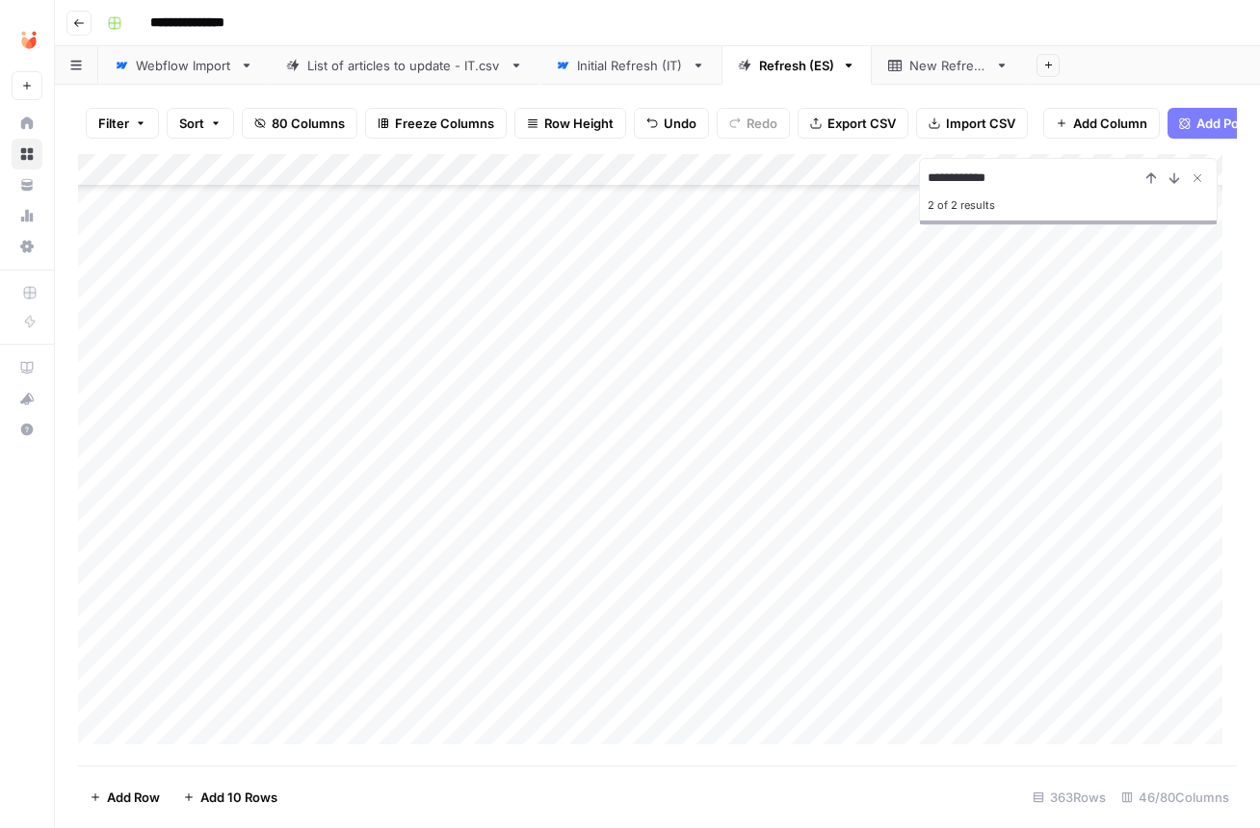
click at [112, 396] on div "Add Column" at bounding box center [657, 456] width 1159 height 605
click at [997, 184] on input "**********" at bounding box center [1033, 178] width 212 height 23
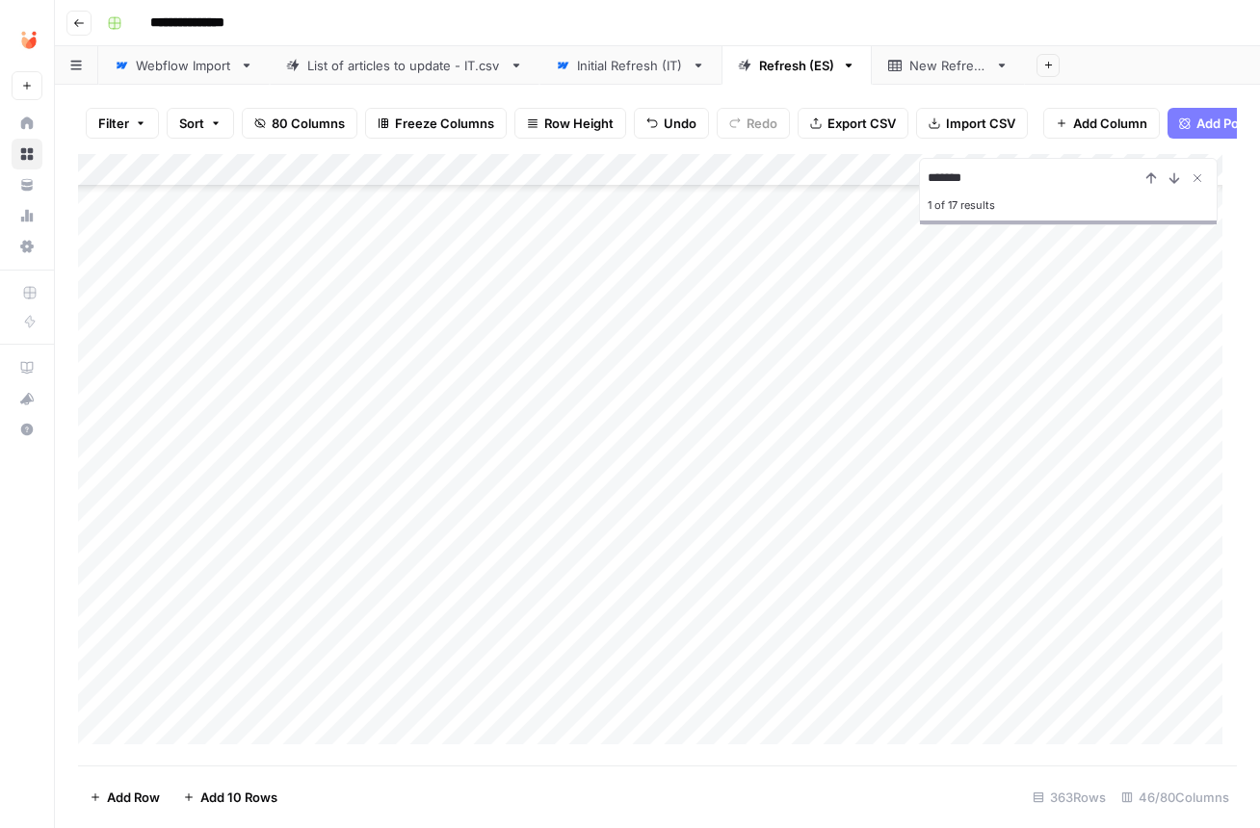
drag, startPoint x: 82, startPoint y: 734, endPoint x: 91, endPoint y: 509, distance: 224.6
click at [91, 509] on div "Add Column" at bounding box center [657, 456] width 1159 height 605
drag, startPoint x: 81, startPoint y: 513, endPoint x: 88, endPoint y: 536, distance: 24.1
click at [88, 536] on div "Add Column" at bounding box center [657, 456] width 1159 height 605
click at [599, 480] on div "Add Column" at bounding box center [657, 456] width 1159 height 605
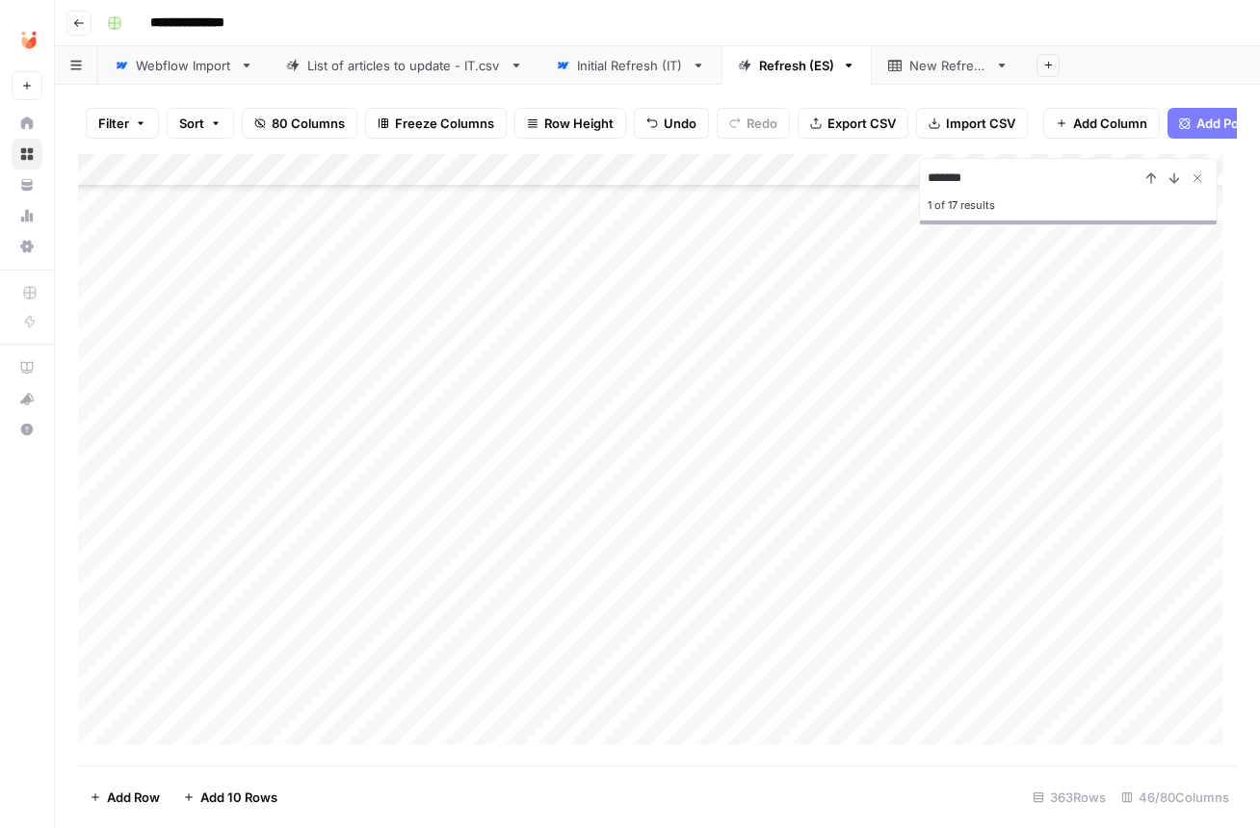
click at [588, 515] on div "Add Column" at bounding box center [657, 456] width 1159 height 605
drag, startPoint x: 82, startPoint y: 479, endPoint x: 84, endPoint y: 407, distance: 71.3
click at [84, 407] on div "Add Column" at bounding box center [657, 456] width 1159 height 605
click at [984, 180] on input "*******" at bounding box center [1033, 178] width 212 height 23
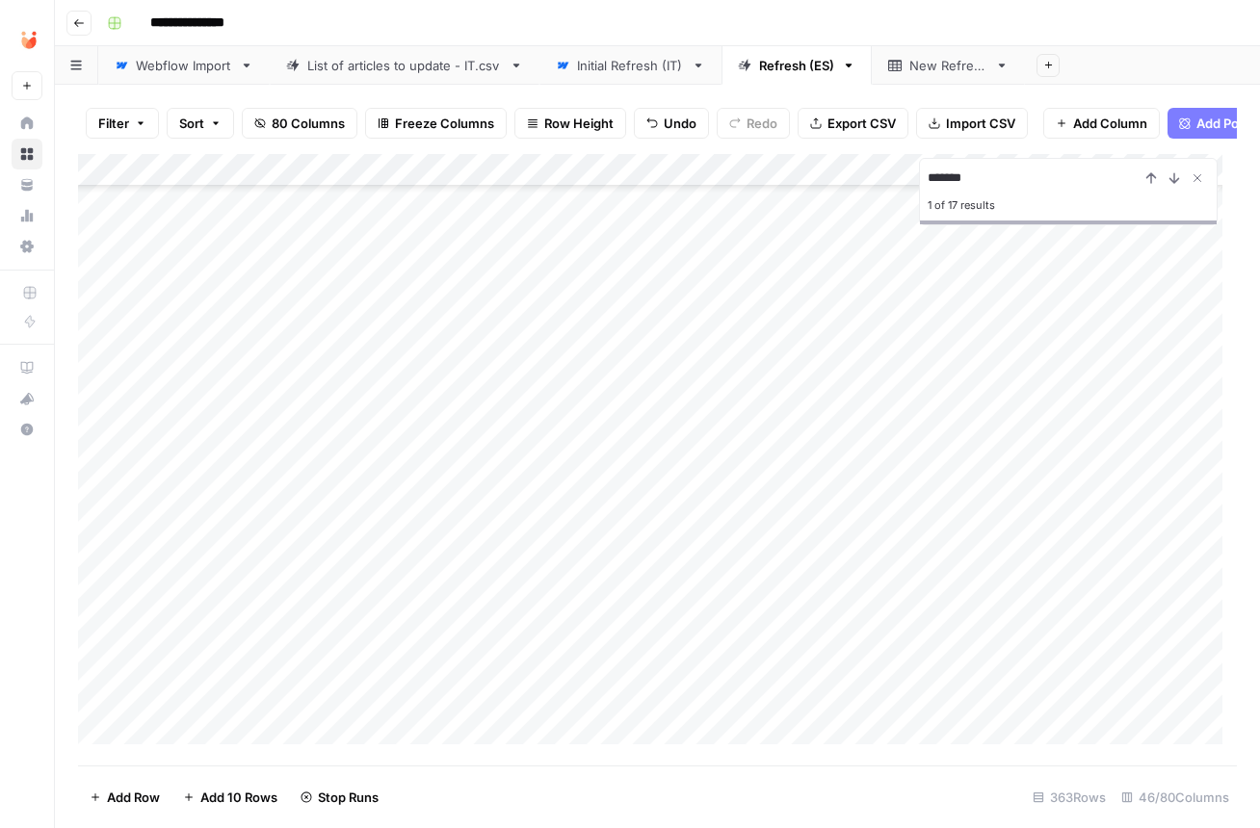
click at [984, 180] on input "*******" at bounding box center [1033, 178] width 212 height 23
drag, startPoint x: 81, startPoint y: 269, endPoint x: 112, endPoint y: 530, distance: 262.8
click at [112, 530] on div "Add Column" at bounding box center [657, 456] width 1159 height 605
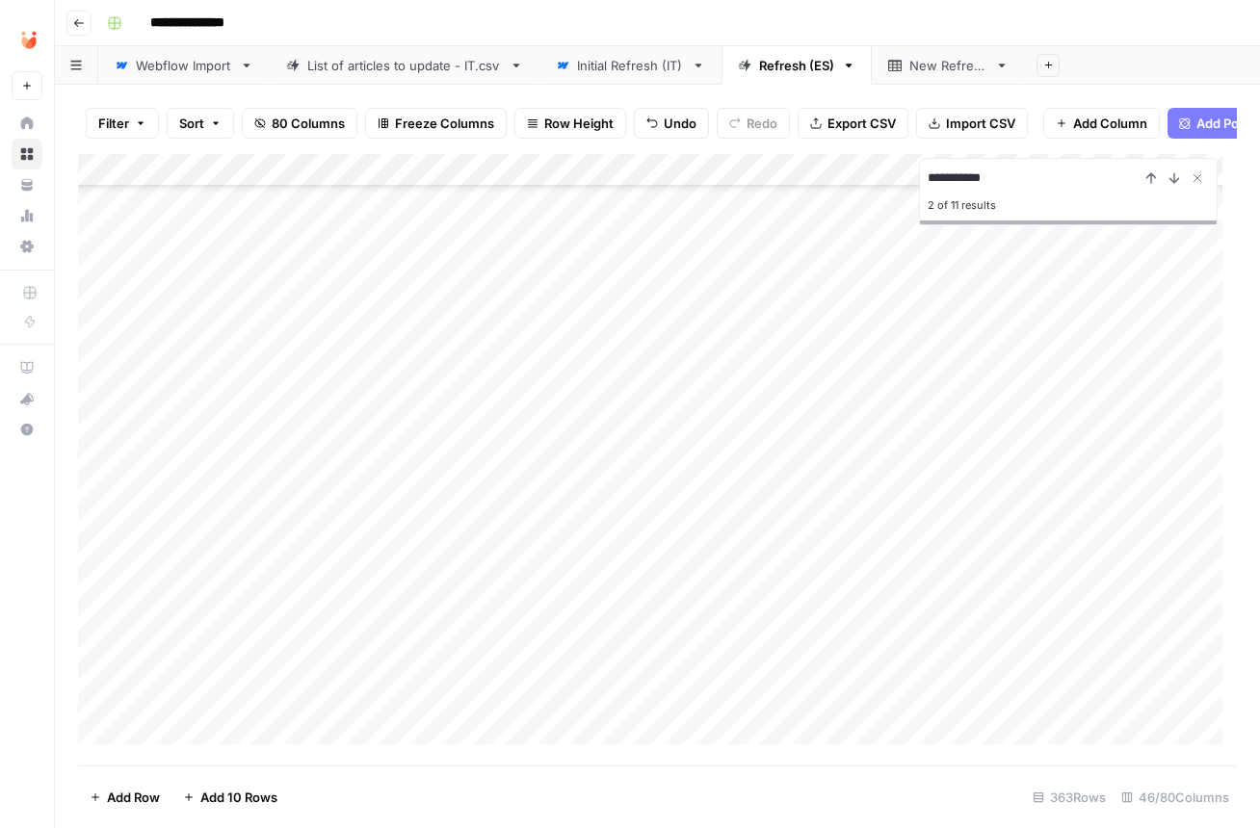
drag, startPoint x: 82, startPoint y: 519, endPoint x: 86, endPoint y: 549, distance: 30.1
click at [86, 549] on div "Add Column" at bounding box center [657, 456] width 1159 height 605
click at [583, 484] on div "Add Column" at bounding box center [657, 456] width 1159 height 605
click at [985, 186] on input "**********" at bounding box center [1033, 178] width 212 height 23
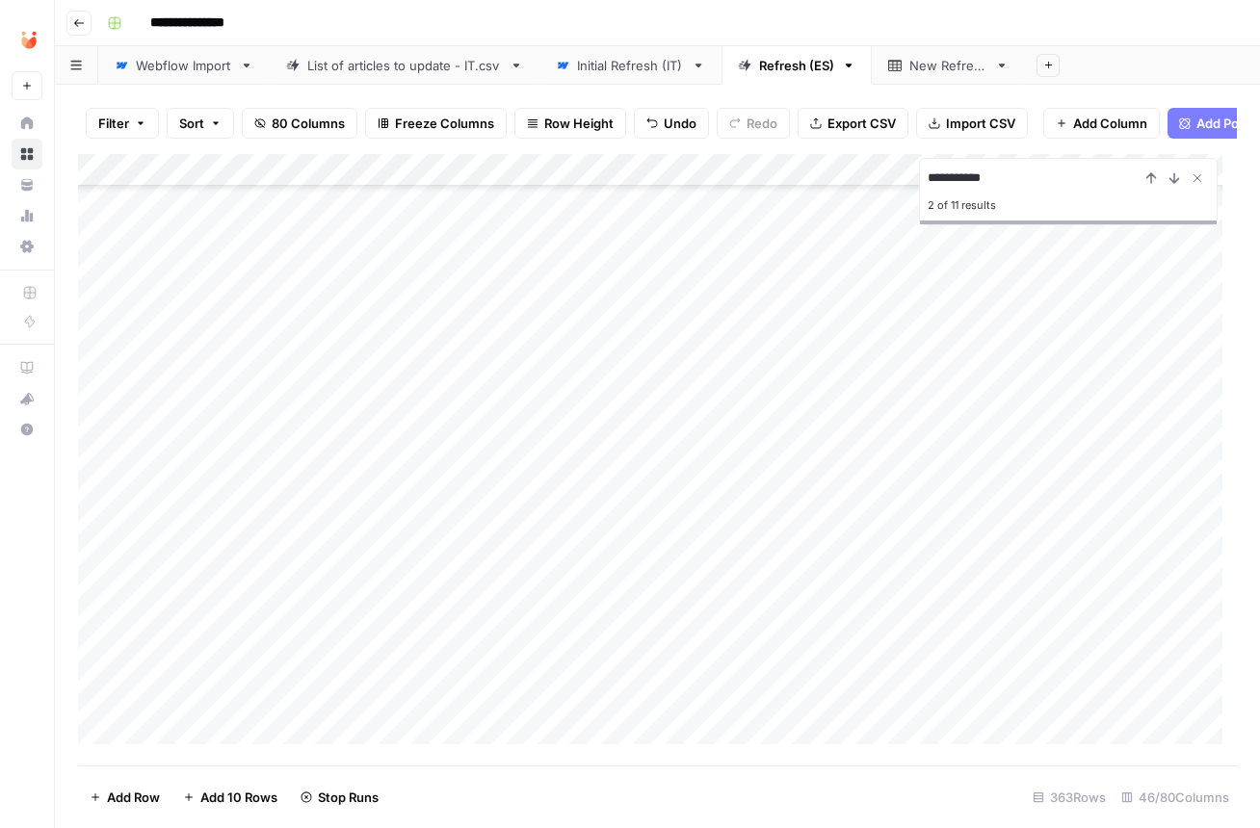
click at [985, 186] on input "**********" at bounding box center [1033, 178] width 212 height 23
click at [1005, 190] on input "**********" at bounding box center [1033, 178] width 212 height 23
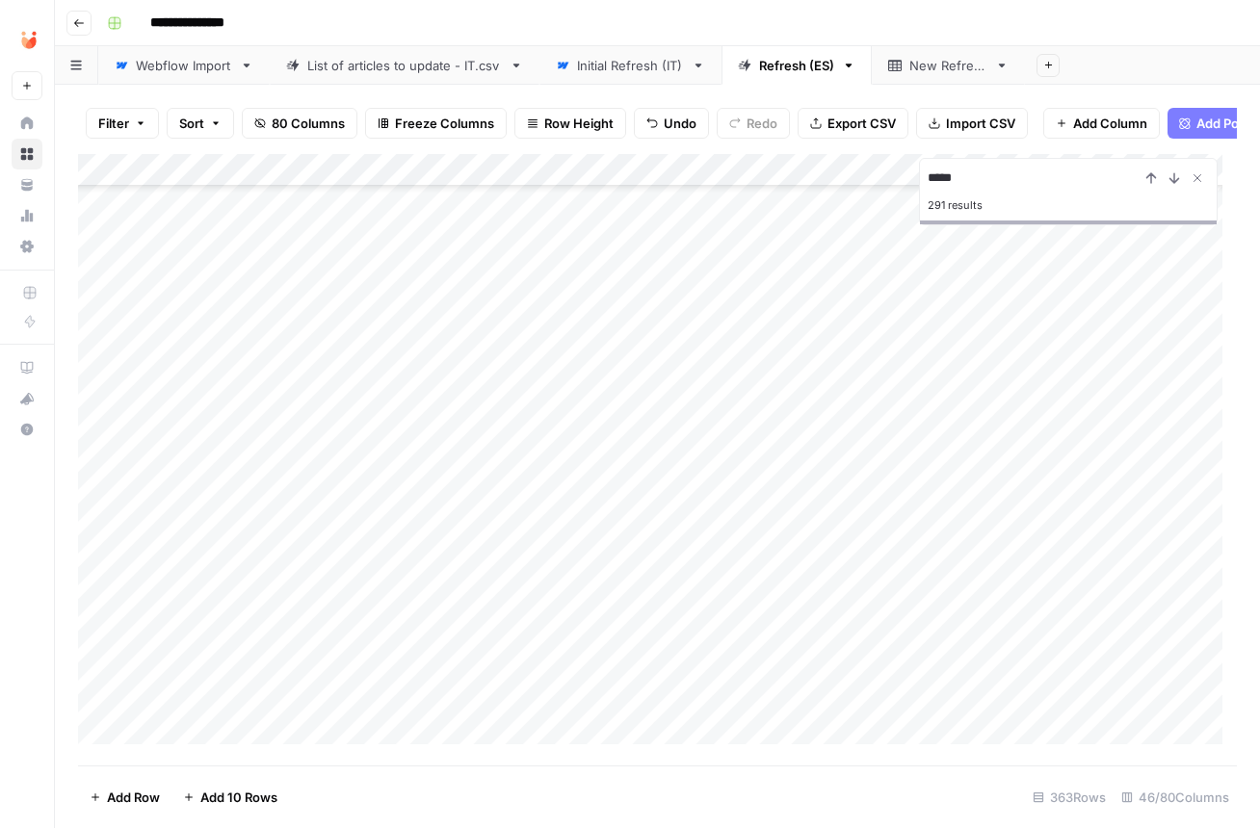
type input "*****"
drag, startPoint x: 84, startPoint y: 433, endPoint x: 91, endPoint y: 372, distance: 62.1
click at [91, 372] on div "Add Column" at bounding box center [657, 456] width 1159 height 605
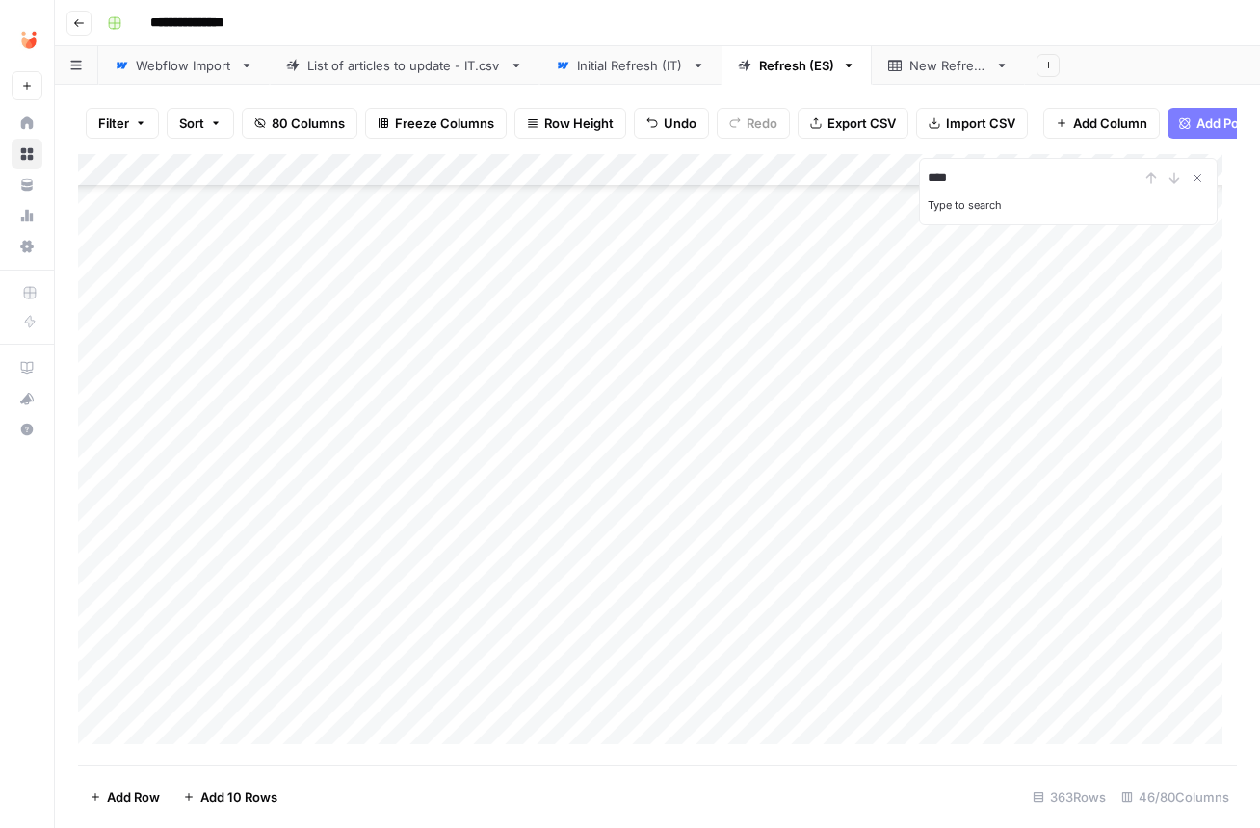
type input "****"
drag, startPoint x: 83, startPoint y: 268, endPoint x: 85, endPoint y: 315, distance: 47.2
click at [85, 315] on div "Add Column" at bounding box center [657, 456] width 1159 height 605
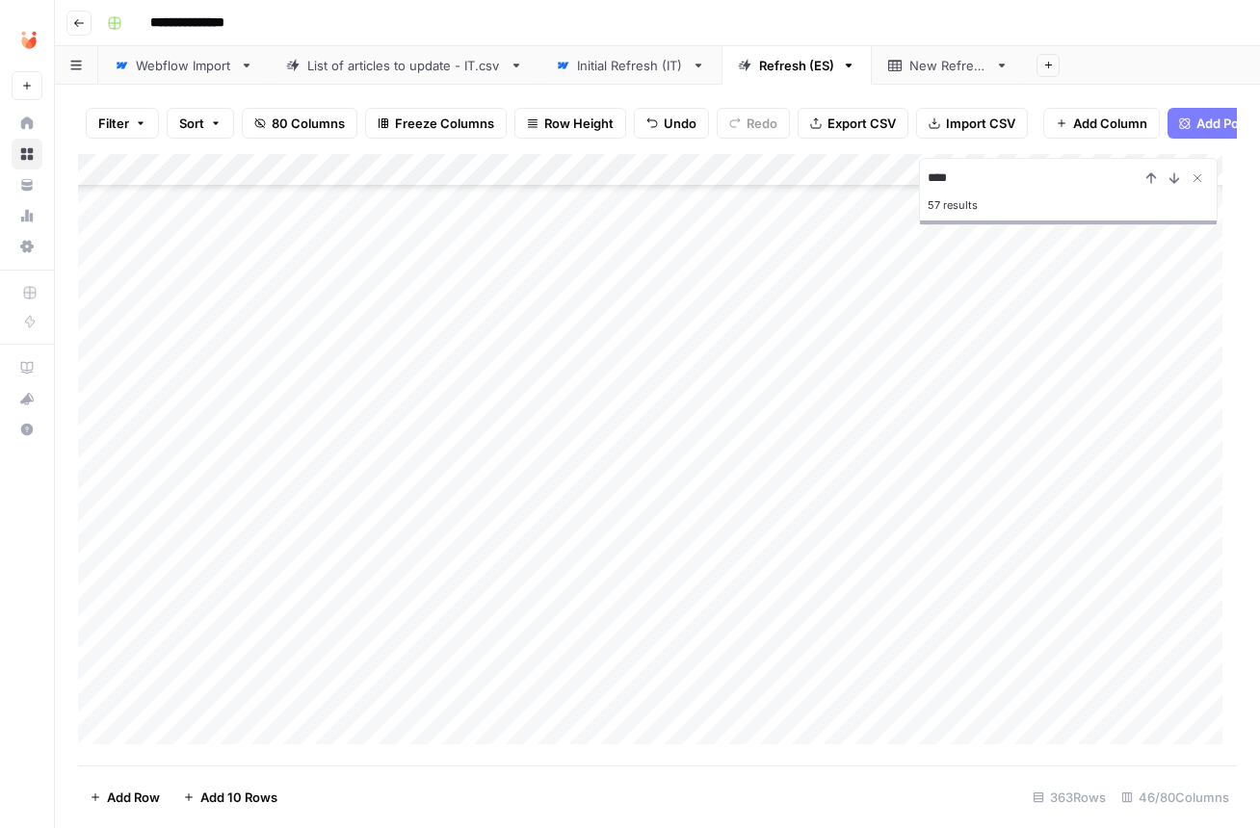
drag, startPoint x: 81, startPoint y: 400, endPoint x: 94, endPoint y: 483, distance: 84.9
click at [94, 483] on div "Add Column" at bounding box center [657, 456] width 1159 height 605
click at [576, 389] on div "Add Column" at bounding box center [657, 456] width 1159 height 605
click at [574, 423] on div "Add Column" at bounding box center [657, 456] width 1159 height 605
click at [578, 464] on div "Add Column" at bounding box center [657, 456] width 1159 height 605
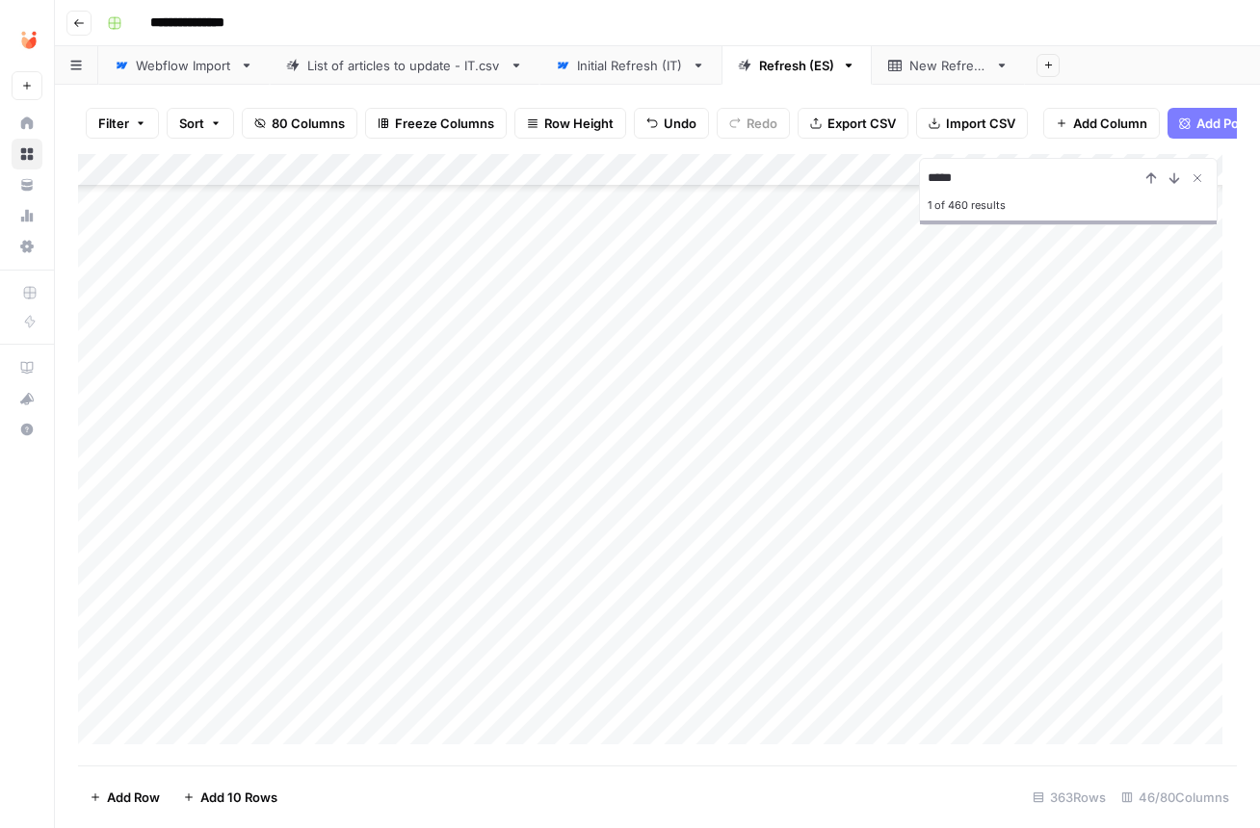
scroll to position [1811, 0]
drag, startPoint x: 83, startPoint y: 396, endPoint x: 85, endPoint y: 229, distance: 166.6
click at [85, 229] on div "Add Column" at bounding box center [657, 456] width 1159 height 605
click at [975, 178] on input "*****" at bounding box center [1033, 178] width 212 height 23
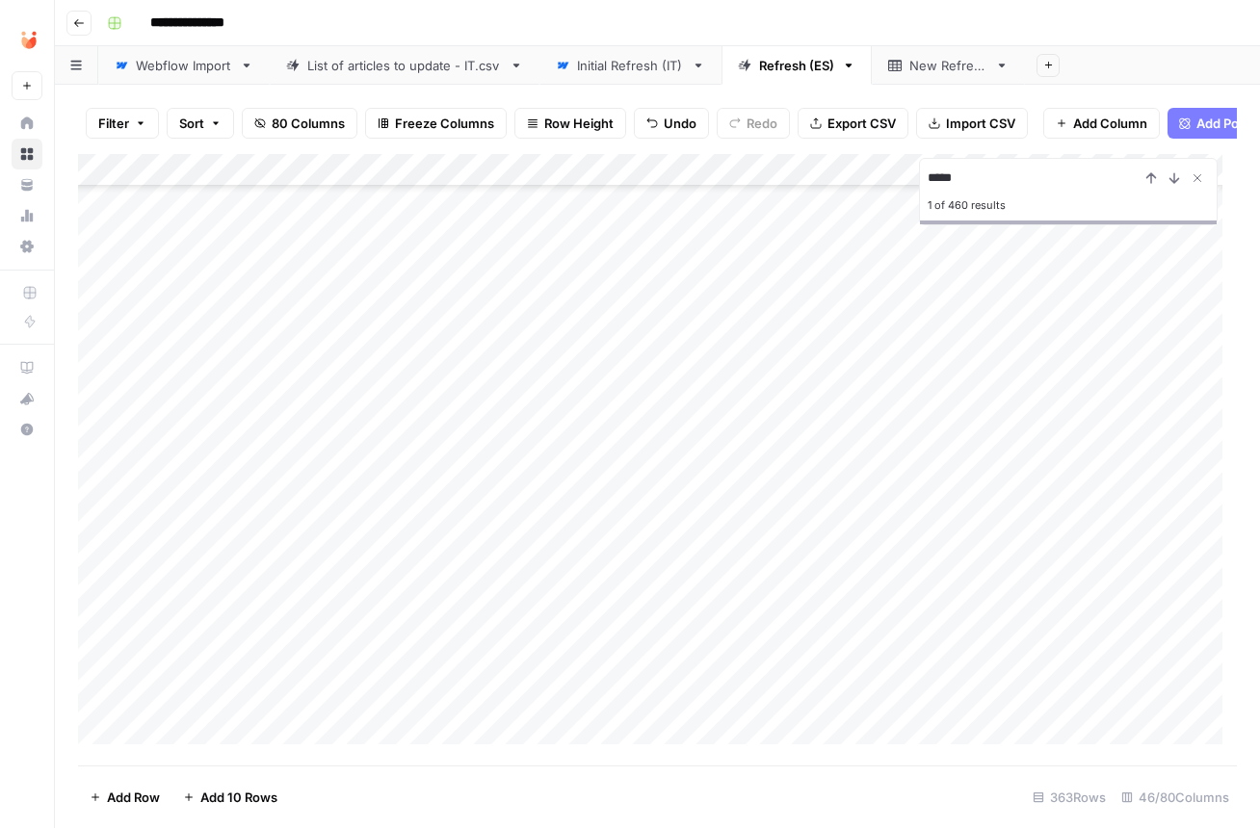
click at [975, 178] on input "*****" at bounding box center [1033, 178] width 212 height 23
drag, startPoint x: 745, startPoint y: 749, endPoint x: 290, endPoint y: 757, distance: 455.6
click at [290, 757] on div "Add Column" at bounding box center [657, 456] width 1159 height 605
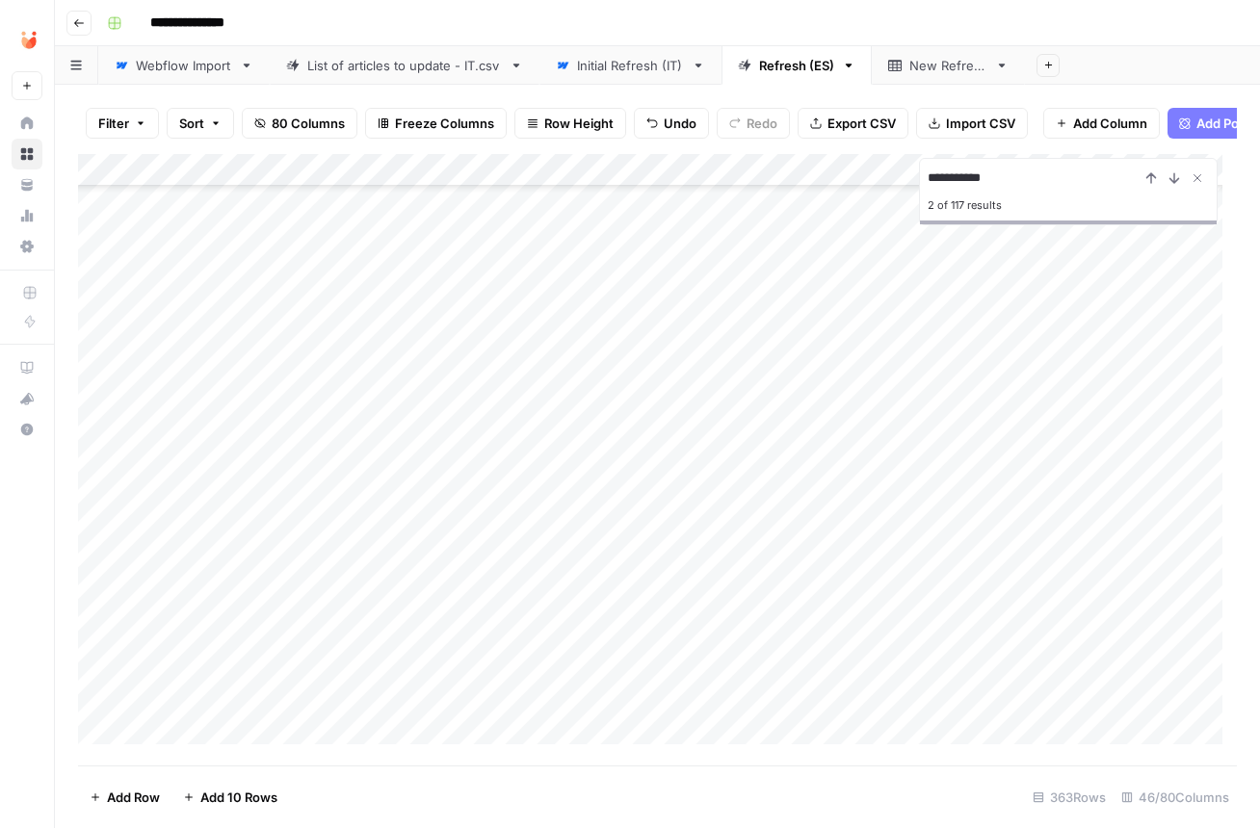
drag, startPoint x: 82, startPoint y: 274, endPoint x: 82, endPoint y: 310, distance: 36.6
click at [82, 310] on div "Add Column" at bounding box center [657, 456] width 1159 height 605
click at [968, 183] on input "**********" at bounding box center [1033, 178] width 212 height 23
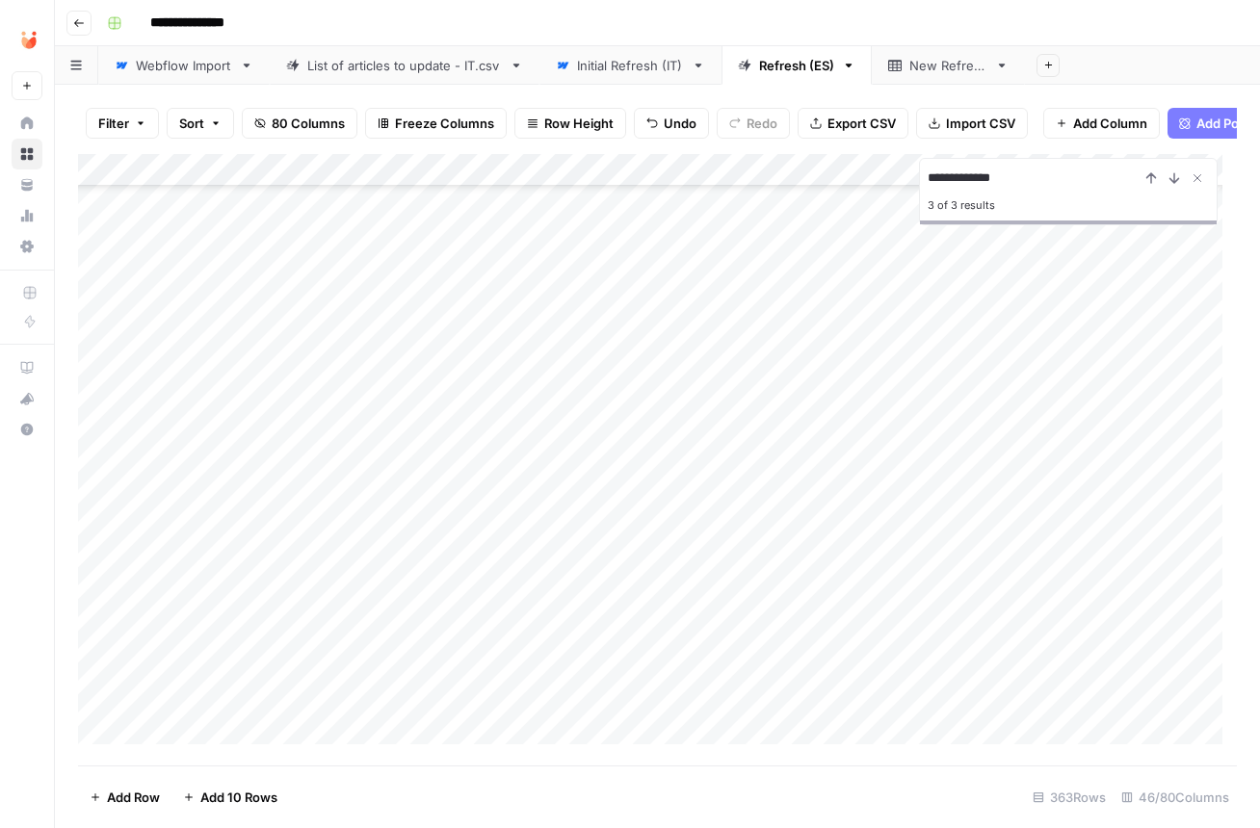
drag, startPoint x: 85, startPoint y: 732, endPoint x: 105, endPoint y: 279, distance: 453.1
click at [105, 279] on div "Add Column" at bounding box center [657, 456] width 1159 height 605
click at [989, 190] on input "**********" at bounding box center [1033, 178] width 212 height 23
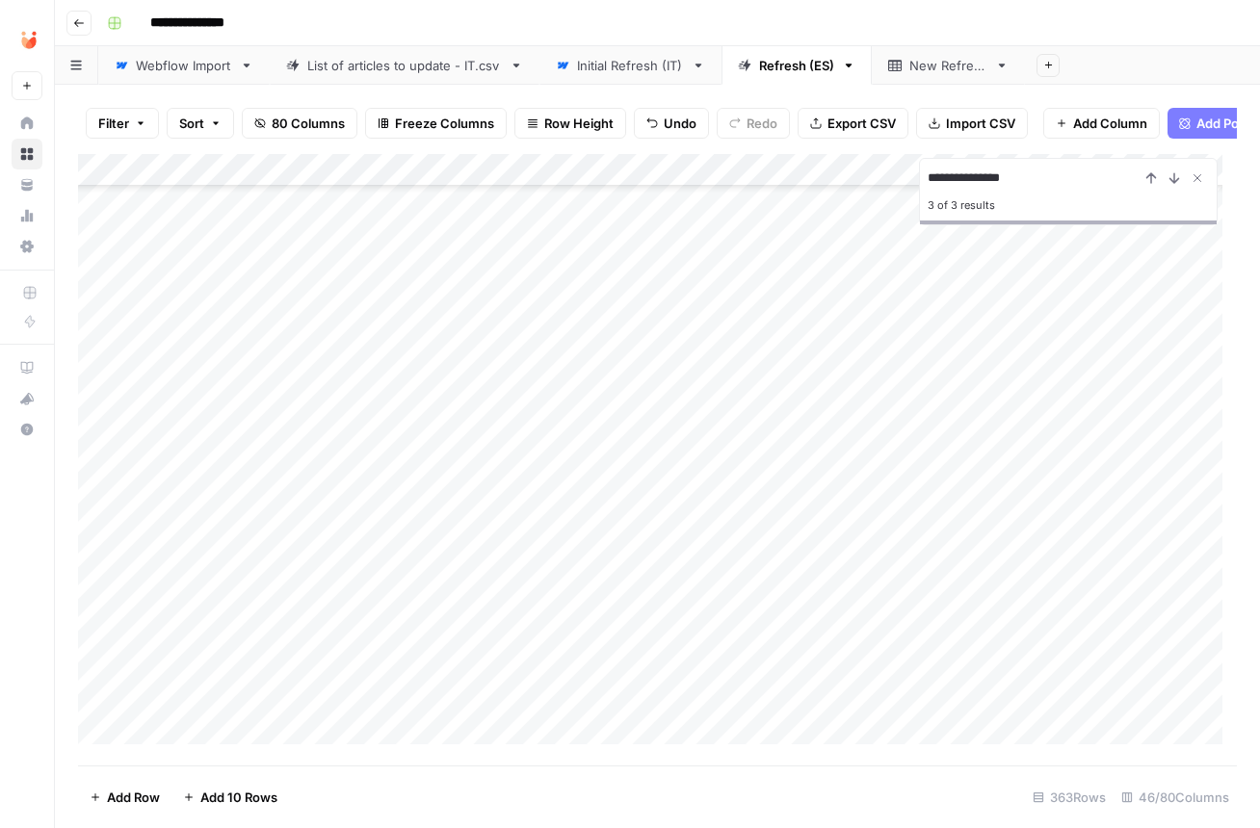
type input "**********"
drag, startPoint x: 85, startPoint y: 423, endPoint x: 125, endPoint y: 581, distance: 163.0
click at [125, 581] on div "Add Column" at bounding box center [657, 456] width 1159 height 605
click at [580, 453] on div "Add Column" at bounding box center [657, 456] width 1159 height 605
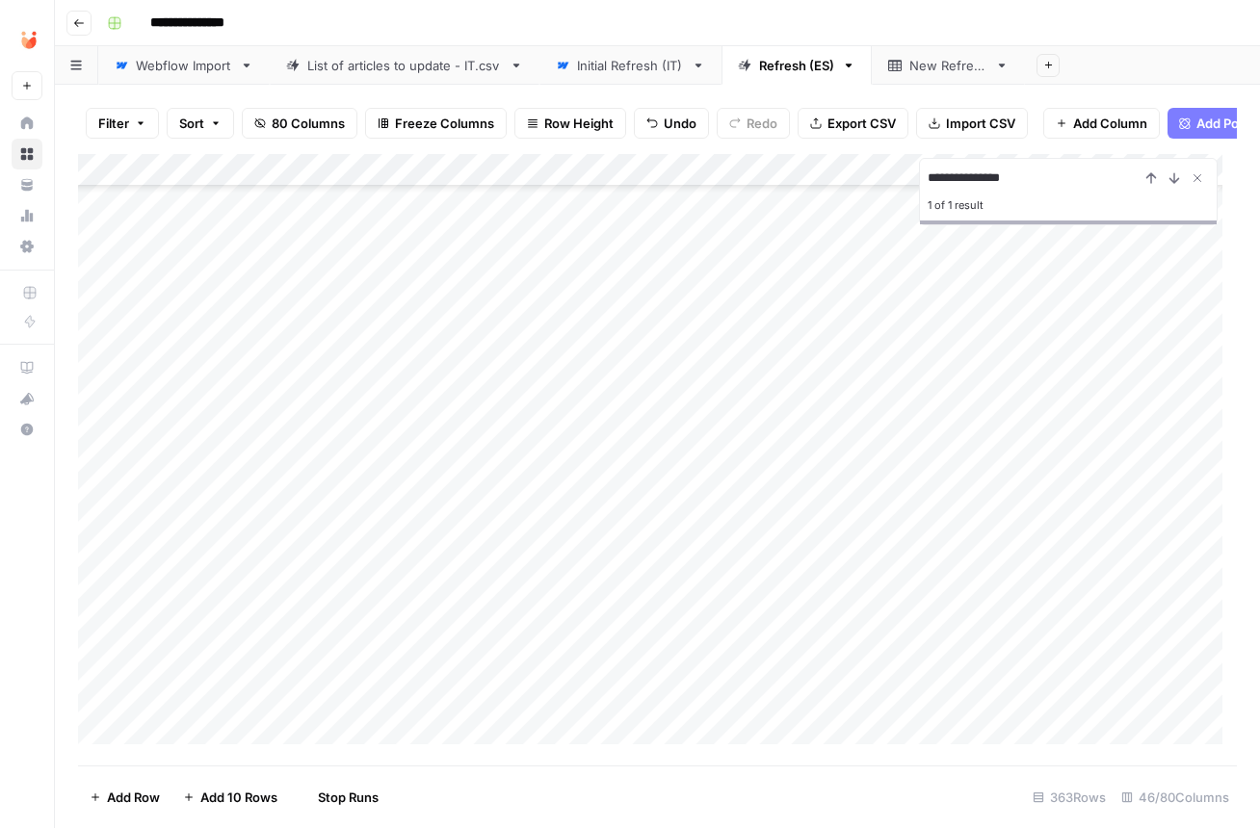
click at [578, 486] on div "Add Column" at bounding box center [657, 456] width 1159 height 605
click at [578, 520] on div "Add Column" at bounding box center [657, 456] width 1159 height 605
click at [577, 554] on div "Add Column" at bounding box center [657, 456] width 1159 height 605
click at [586, 587] on div "Add Column" at bounding box center [657, 456] width 1159 height 605
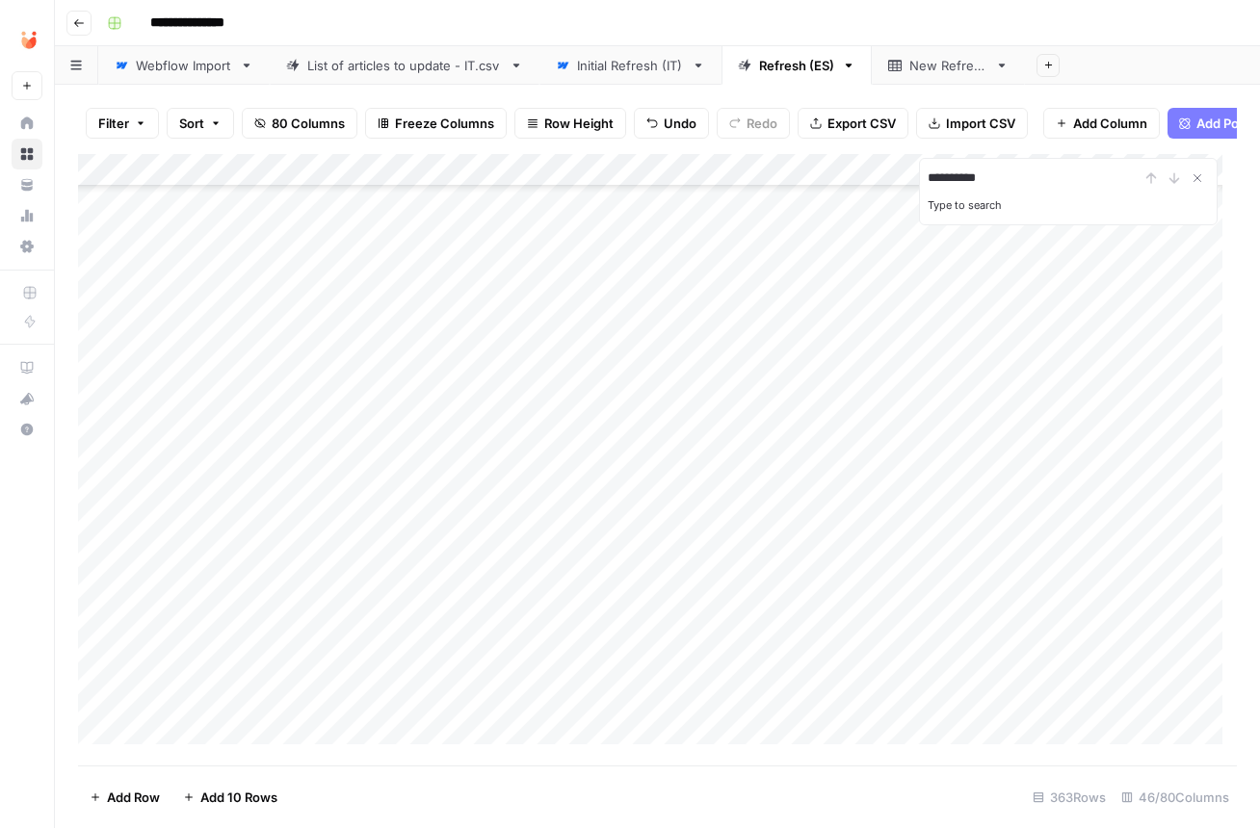
type input "**********"
drag, startPoint x: 81, startPoint y: 431, endPoint x: 89, endPoint y: 507, distance: 75.5
click at [89, 507] on div "Add Column" at bounding box center [657, 456] width 1159 height 605
click at [592, 503] on div "Add Column" at bounding box center [657, 456] width 1159 height 605
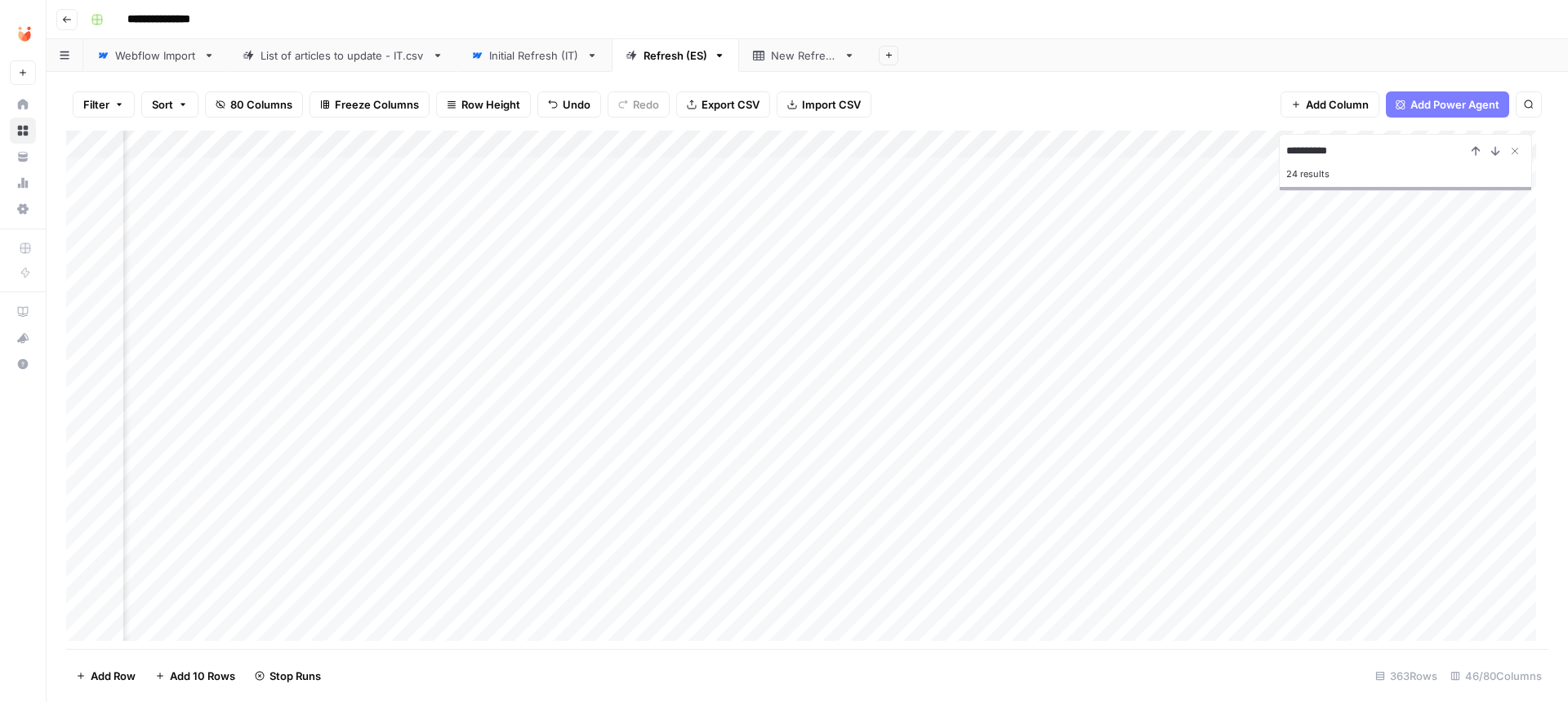
scroll to position [0, 0]
click at [912, 413] on div "Add Column" at bounding box center [807, 392] width 1482 height 522
drag, startPoint x: 516, startPoint y: 410, endPoint x: 626, endPoint y: 414, distance: 110.1
click at [626, 414] on div "Add Column" at bounding box center [807, 392] width 1482 height 522
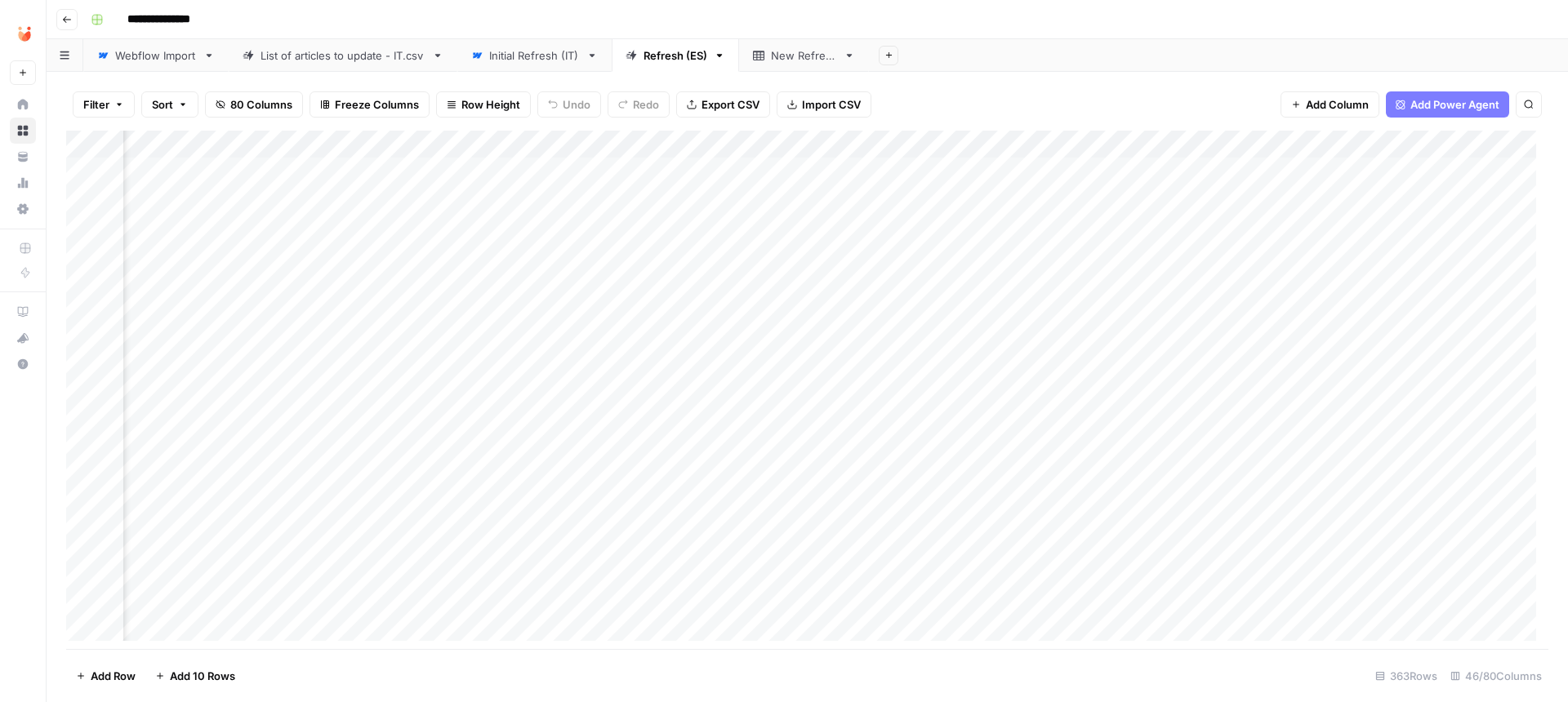
scroll to position [0, 2705]
click at [814, 412] on div "Add Column" at bounding box center [807, 392] width 1482 height 522
click at [827, 416] on div "Add Column" at bounding box center [807, 392] width 1482 height 522
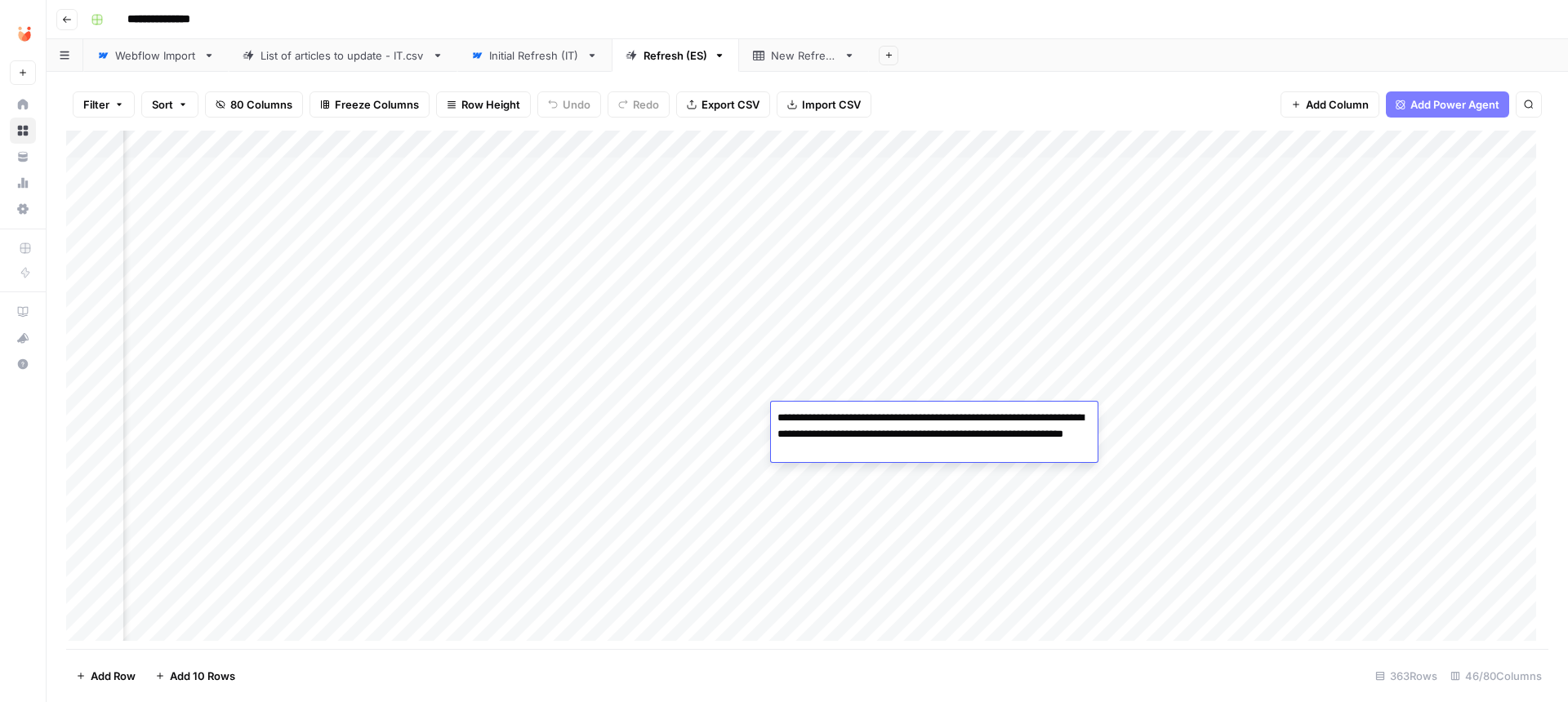
click at [879, 430] on textarea "**********" at bounding box center [934, 434] width 326 height 55
click at [962, 453] on textarea "**********" at bounding box center [934, 434] width 326 height 55
type textarea "**********"
click at [901, 469] on div "Add Column" at bounding box center [807, 392] width 1482 height 522
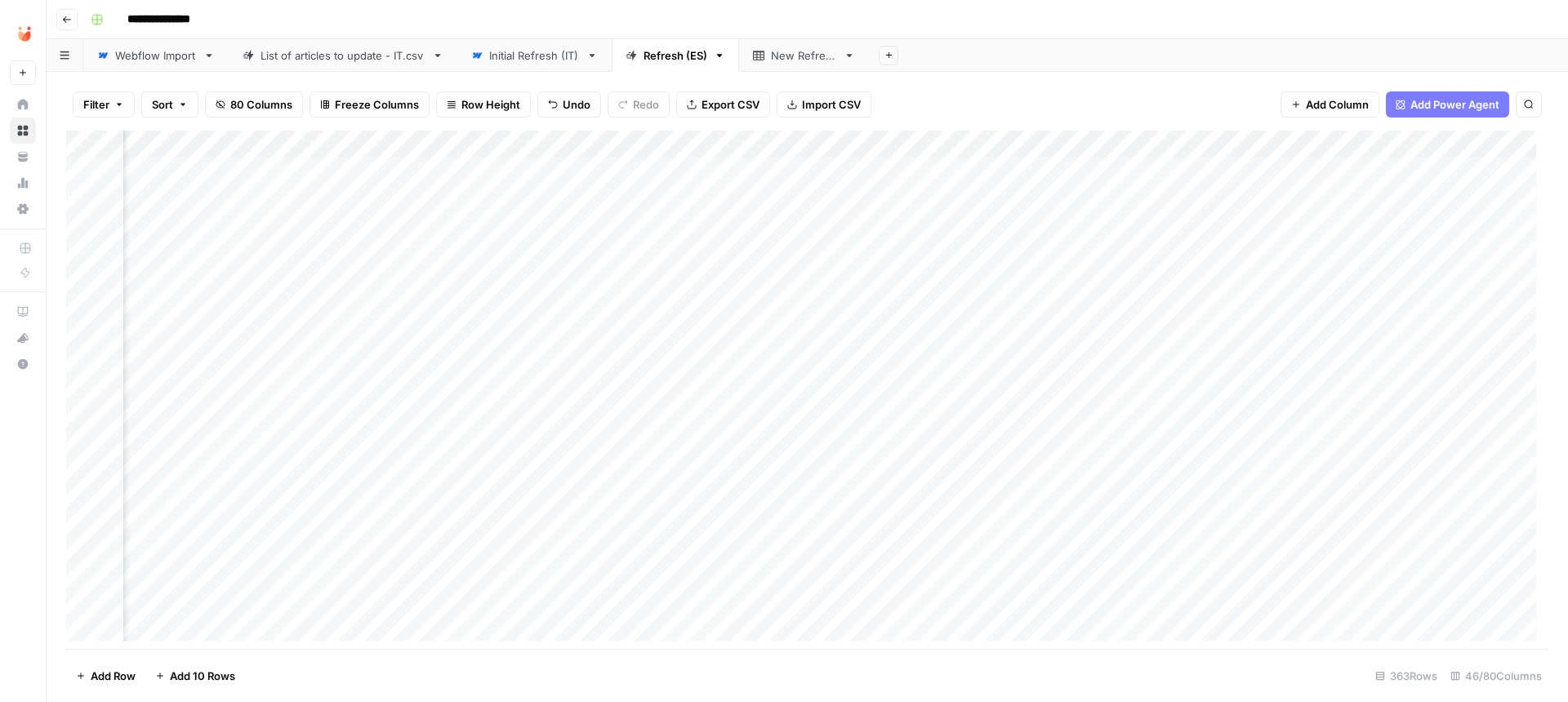
click at [711, 410] on div "Add Column" at bounding box center [807, 392] width 1482 height 522
click at [708, 395] on div "Add Column" at bounding box center [807, 392] width 1482 height 522
click at [811, 393] on div "Add Column" at bounding box center [807, 392] width 1482 height 522
click at [851, 389] on textarea "**********" at bounding box center [934, 398] width 326 height 39
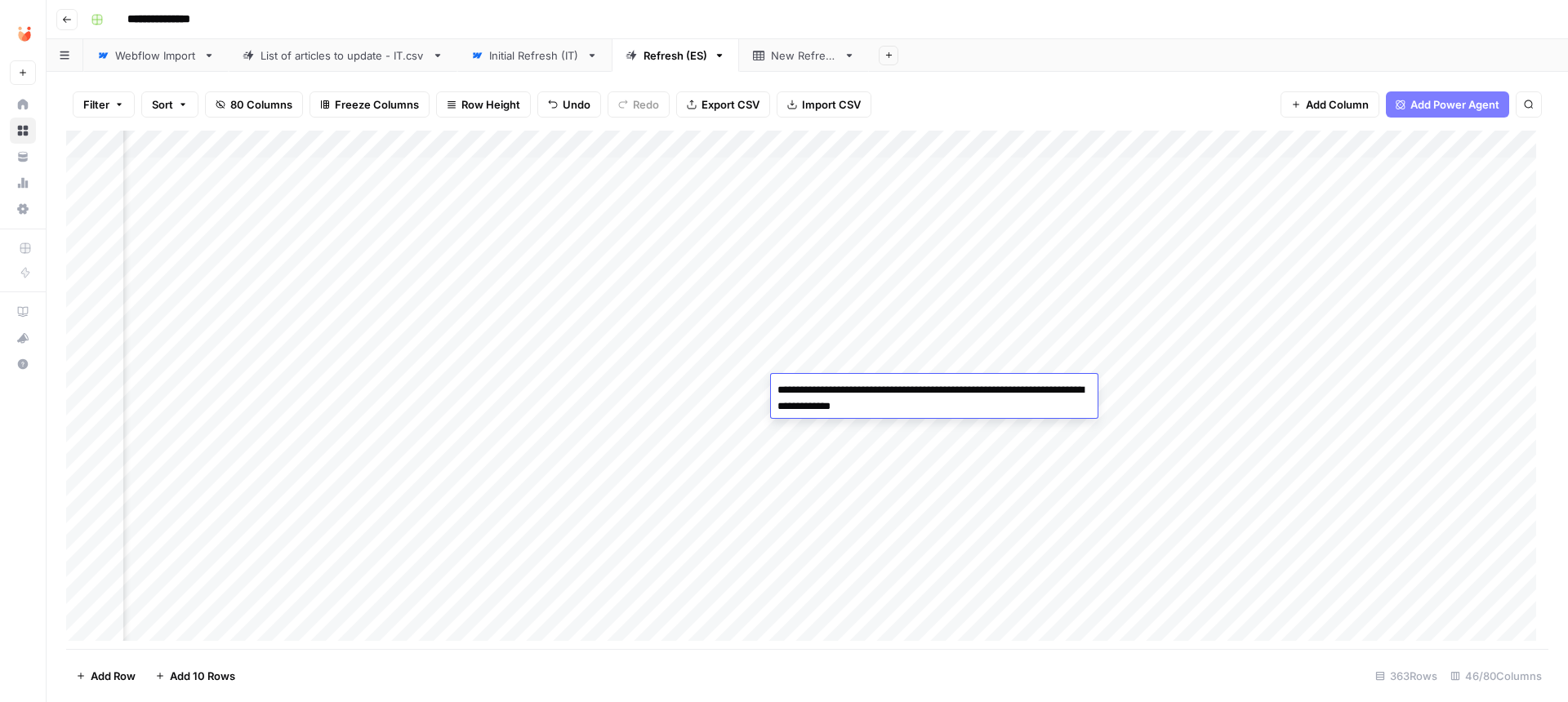
click at [851, 389] on textarea "**********" at bounding box center [934, 398] width 326 height 39
type textarea "**********"
click at [734, 389] on div "Add Column" at bounding box center [807, 392] width 1482 height 522
click at [78, 336] on div "Add Column" at bounding box center [807, 392] width 1482 height 522
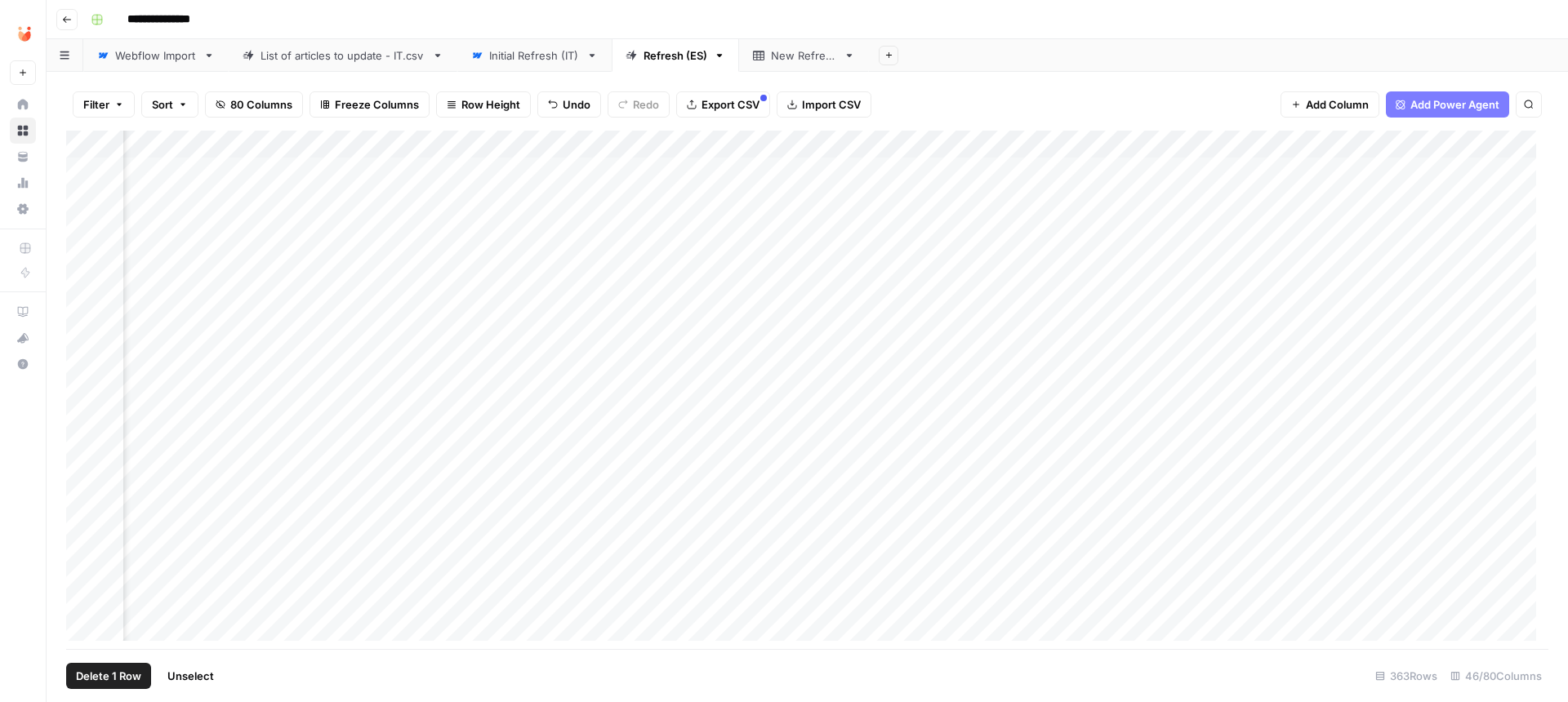
click at [736, 104] on span "Export CSV" at bounding box center [730, 104] width 58 height 16
click at [774, 387] on div "Add Column" at bounding box center [807, 392] width 1482 height 522
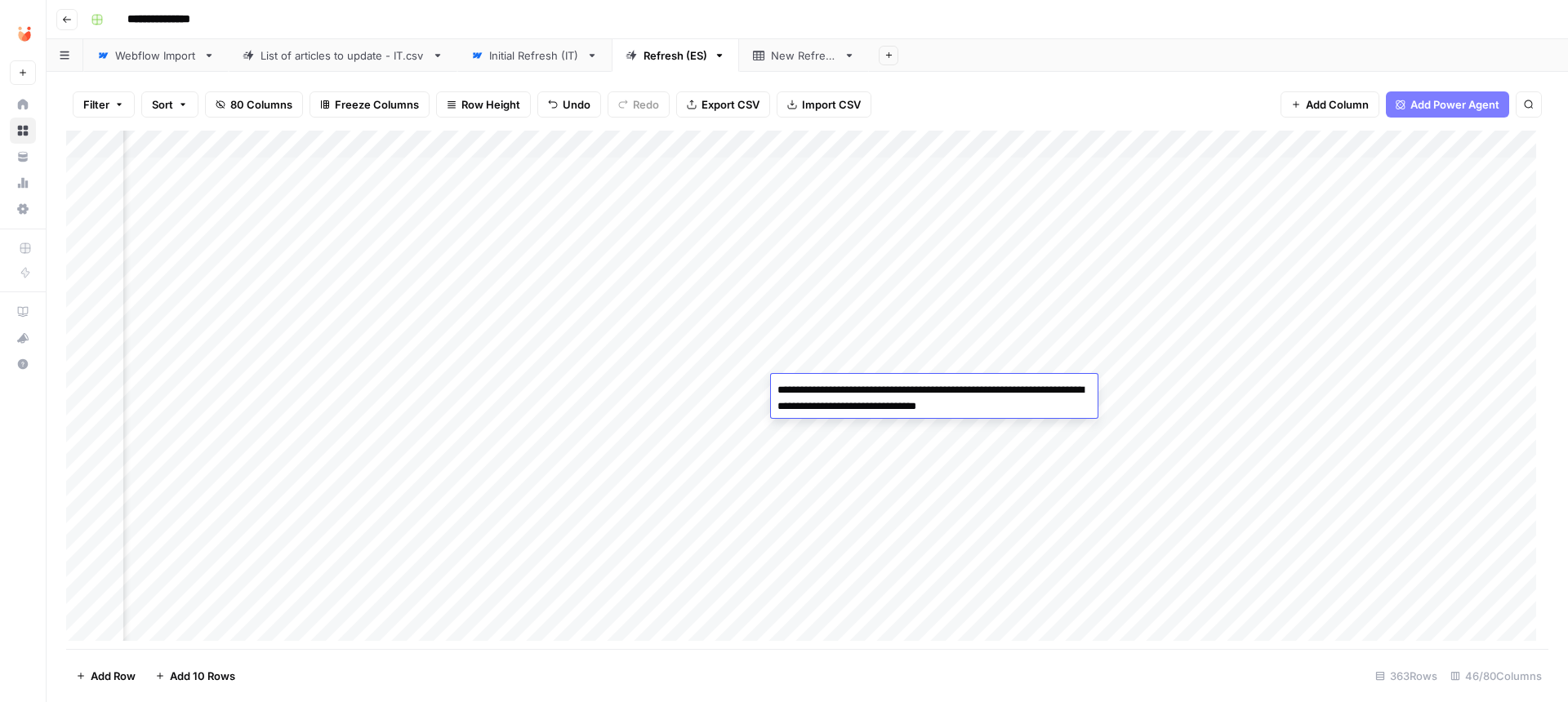
click at [847, 408] on textarea "**********" at bounding box center [934, 398] width 326 height 39
click at [1006, 397] on textarea "**********" at bounding box center [934, 406] width 326 height 55
click at [1008, 410] on textarea "**********" at bounding box center [934, 406] width 326 height 55
click at [1019, 407] on textarea "**********" at bounding box center [934, 406] width 326 height 55
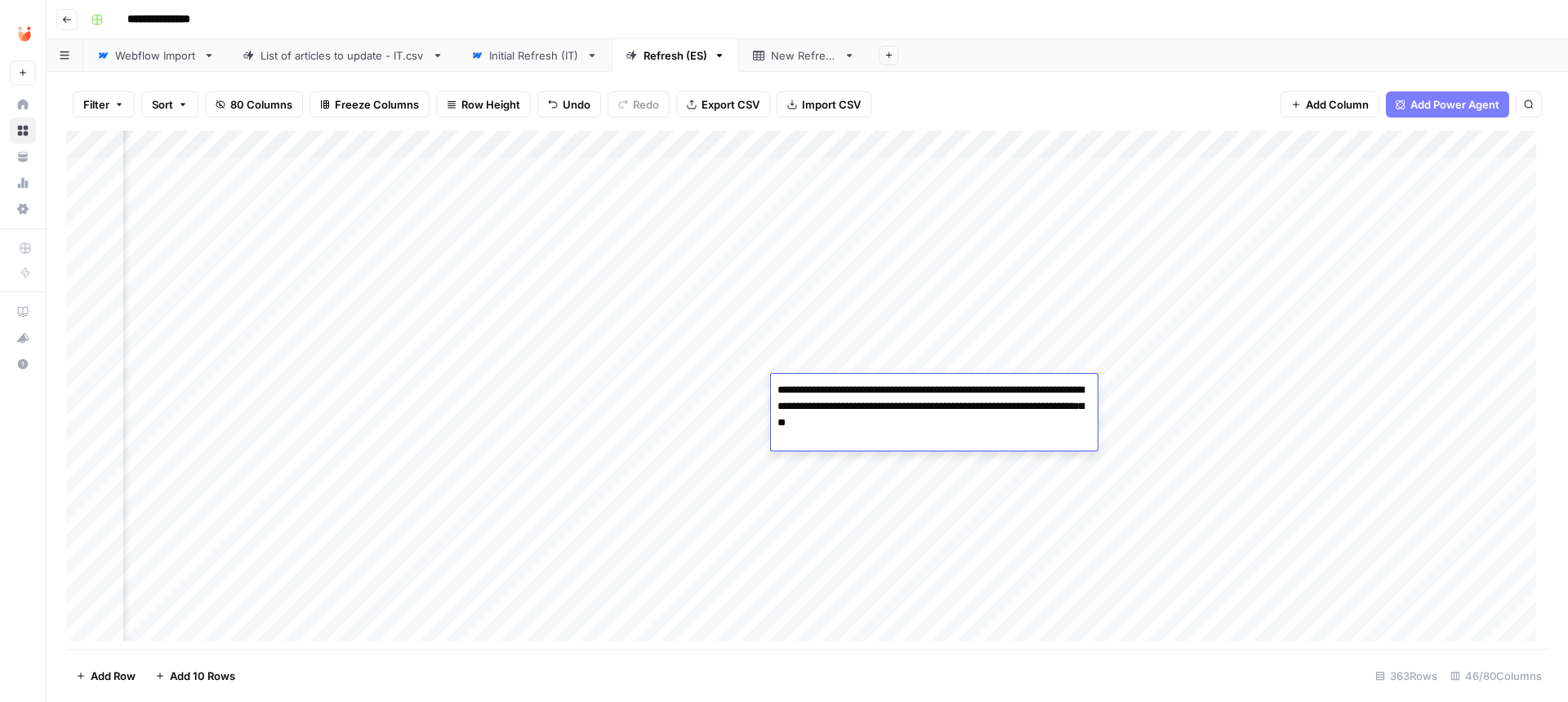
type textarea "**********"
click at [1386, 380] on div "Add Column" at bounding box center [807, 392] width 1482 height 522
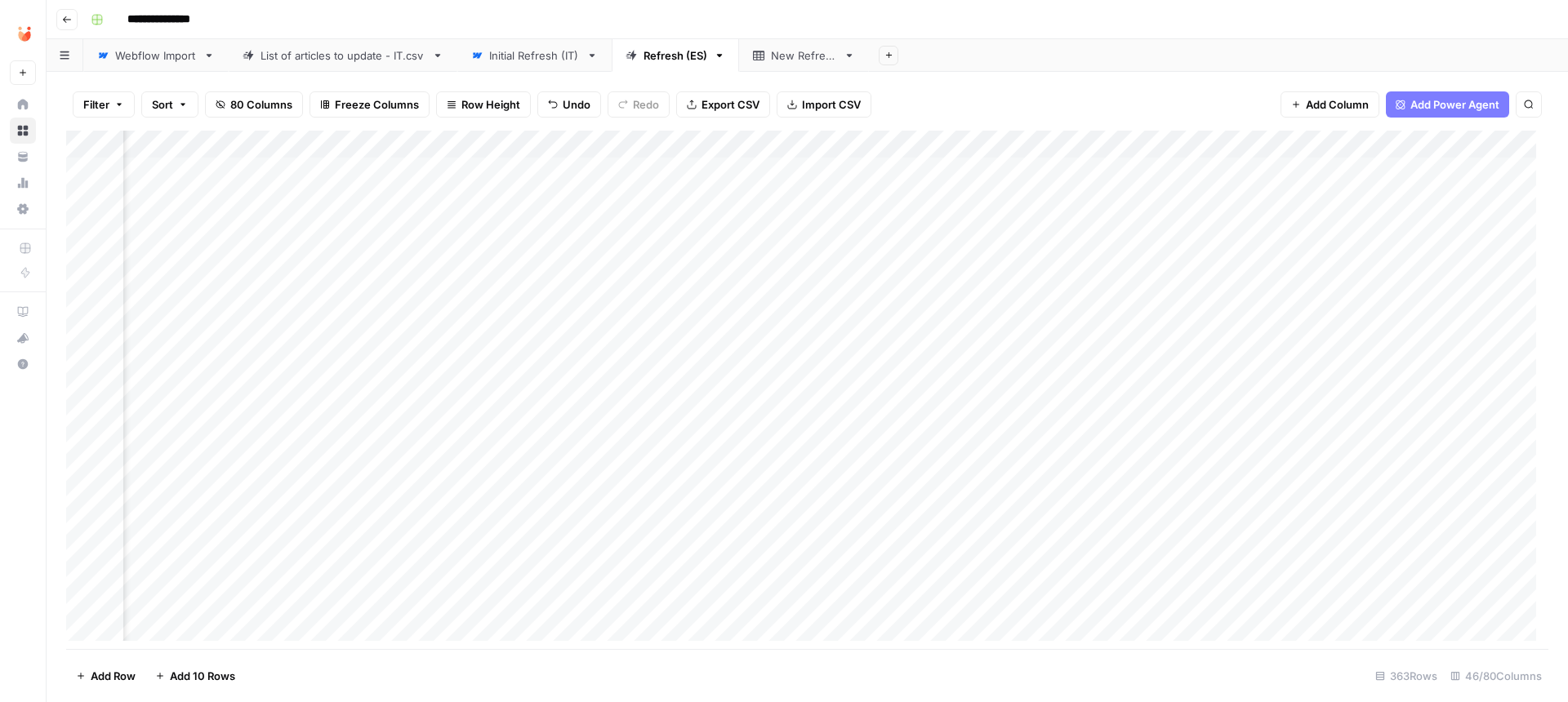
scroll to position [0, 3931]
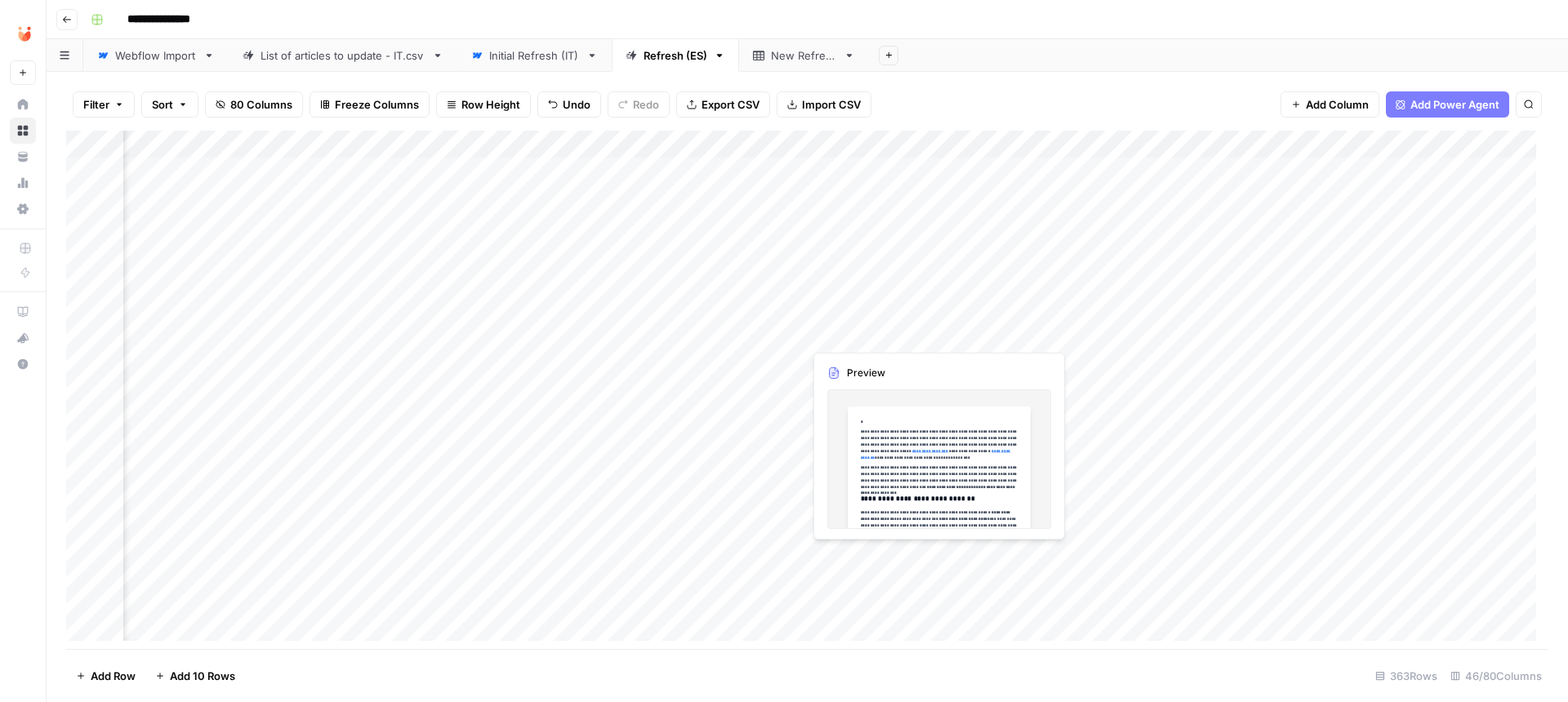
click at [844, 327] on div "Add Column" at bounding box center [807, 392] width 1482 height 522
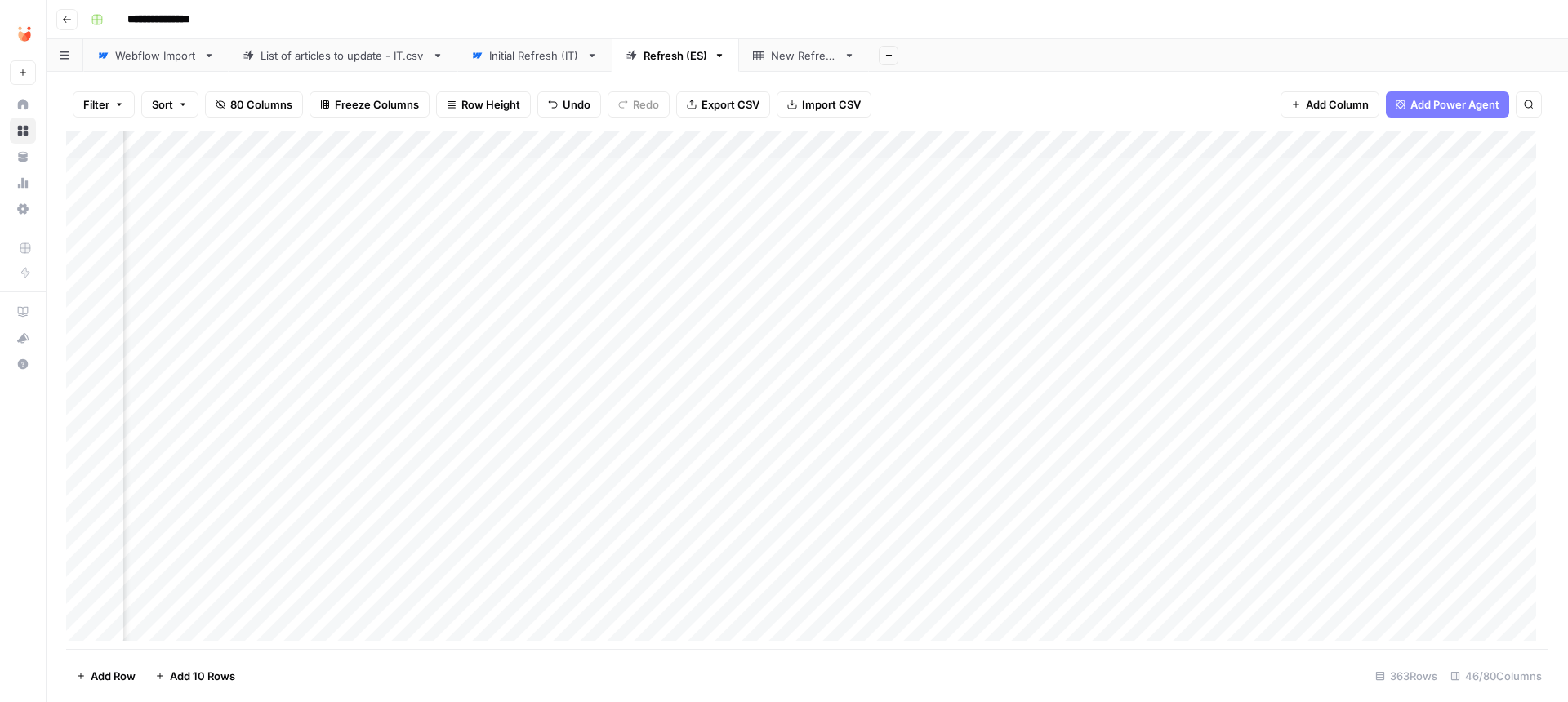
click at [997, 329] on div "Add Column" at bounding box center [807, 392] width 1482 height 522
click at [1025, 337] on div "Add Column" at bounding box center [807, 392] width 1482 height 522
click at [1005, 460] on button "To Do" at bounding box center [996, 455] width 42 height 20
click at [851, 326] on div "Add Column" at bounding box center [807, 392] width 1482 height 522
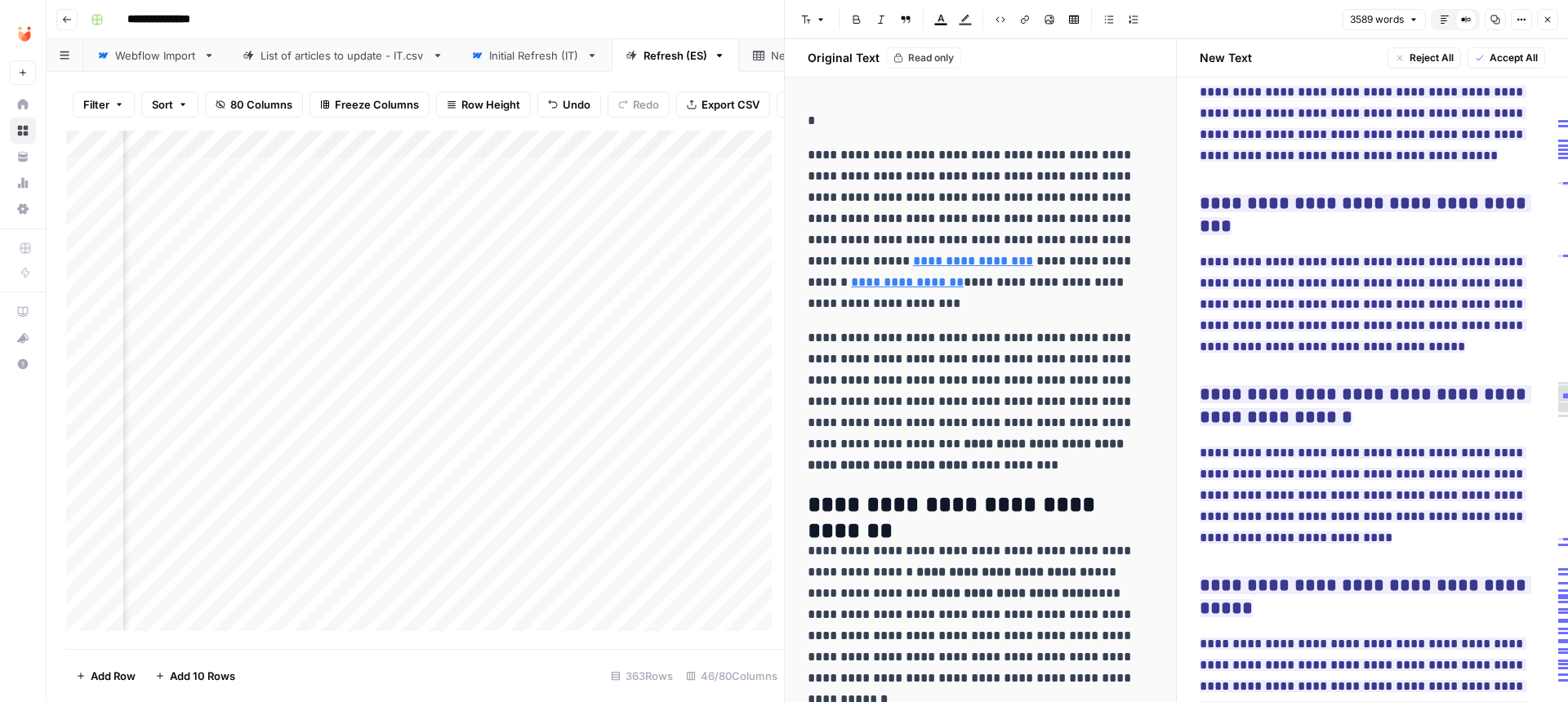
scroll to position [11096, 0]
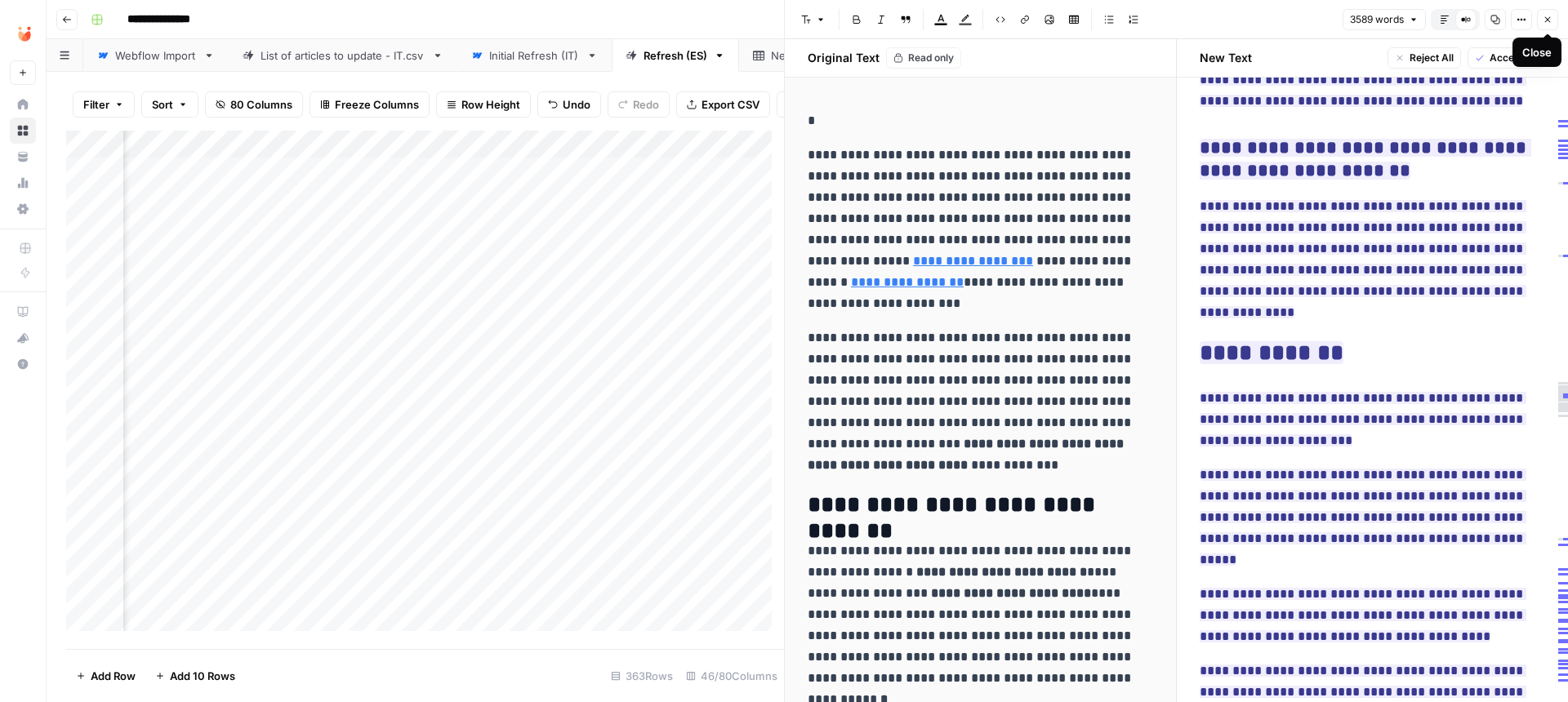
click at [1548, 19] on icon "button" at bounding box center [1548, 20] width 6 height 6
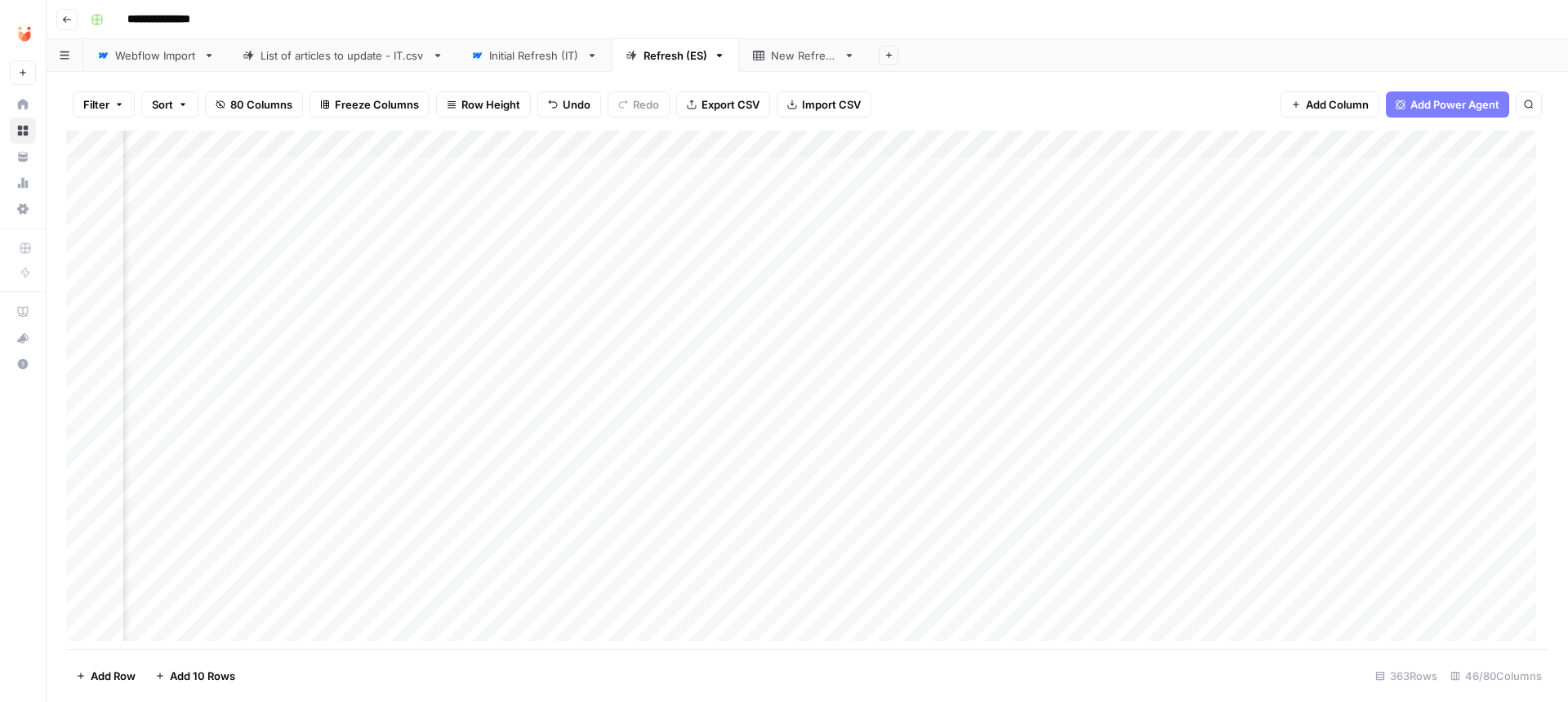
scroll to position [0, 3363]
click at [622, 332] on div "Add Column" at bounding box center [807, 392] width 1482 height 522
click at [165, 385] on div "Add Column" at bounding box center [807, 392] width 1482 height 522
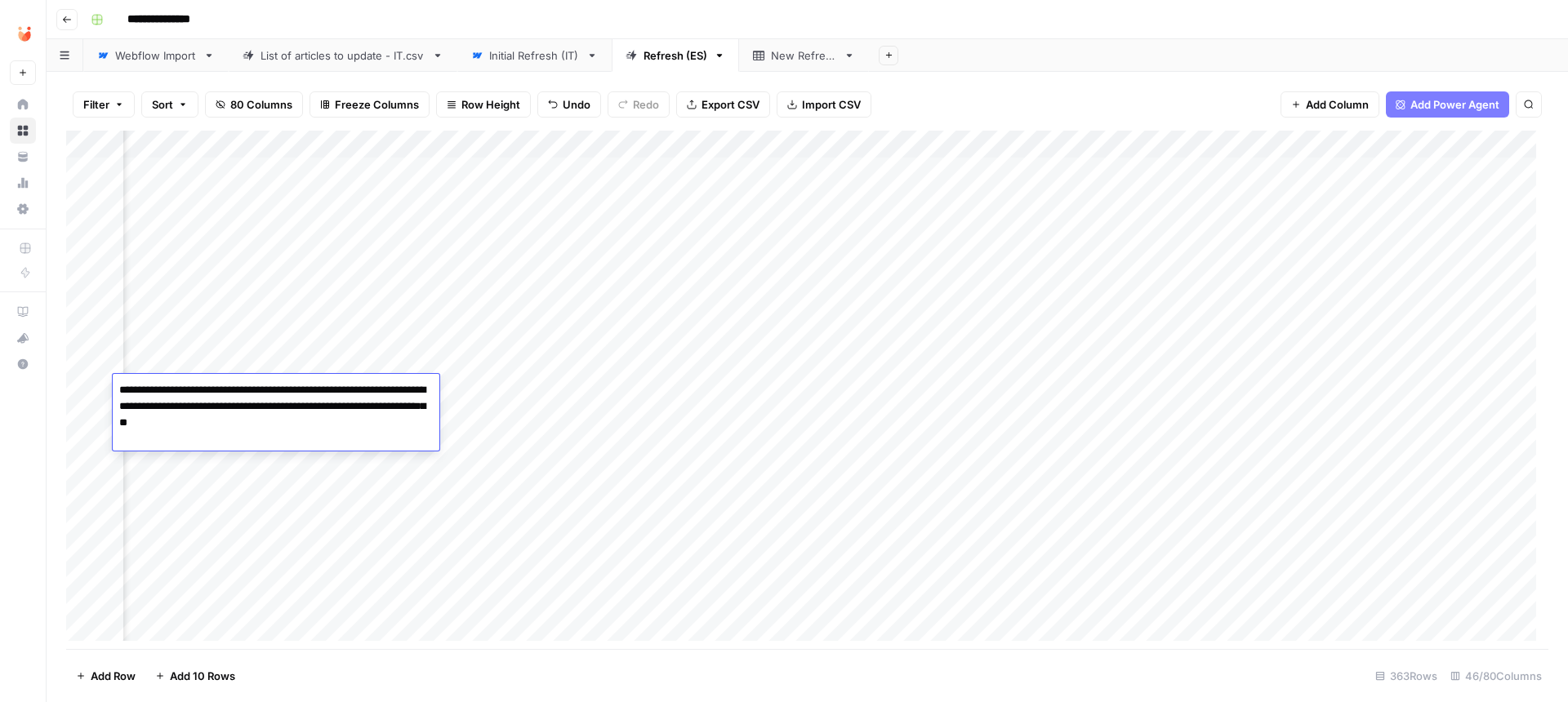
click at [741, 387] on div "Add Column" at bounding box center [807, 392] width 1482 height 522
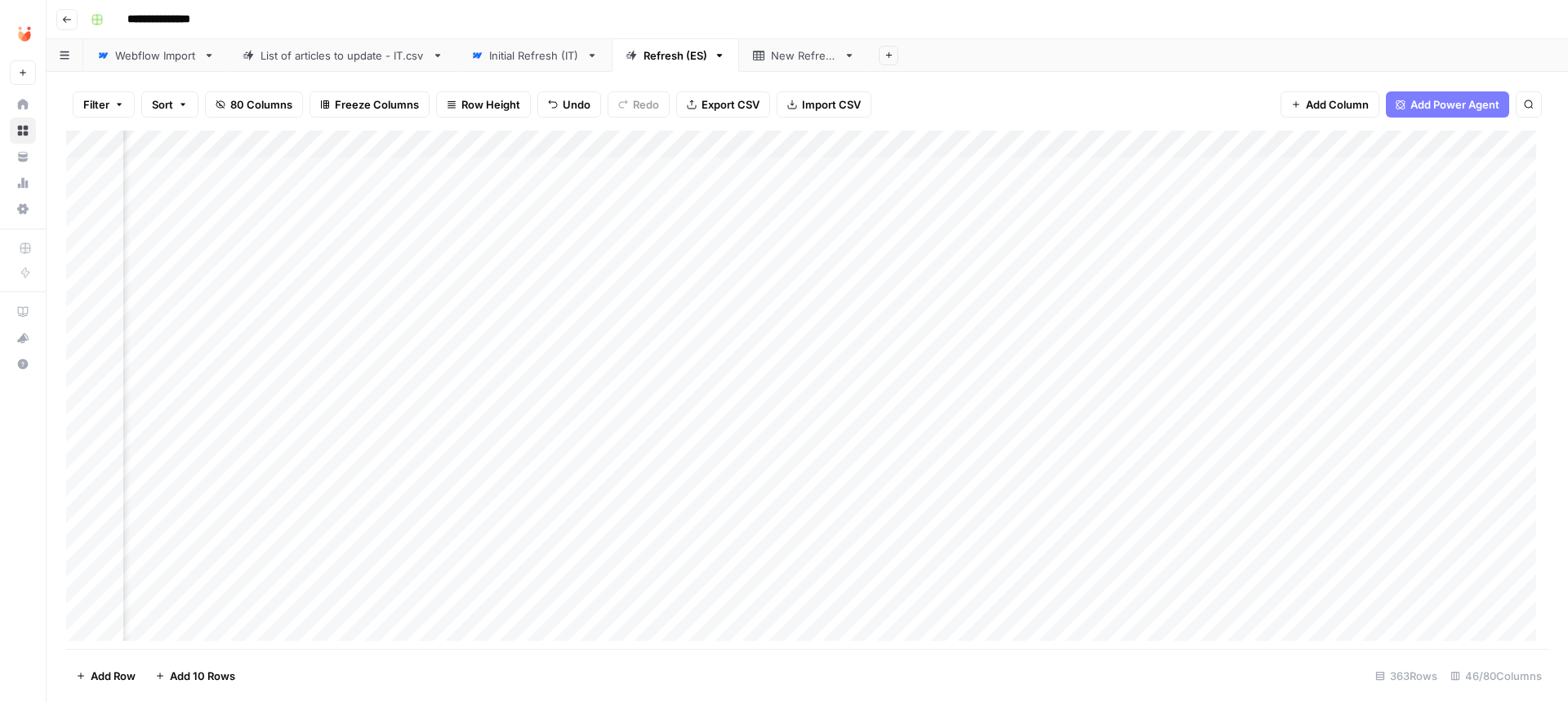
scroll to position [0, 3599]
click at [365, 355] on div "Add Column" at bounding box center [807, 392] width 1482 height 522
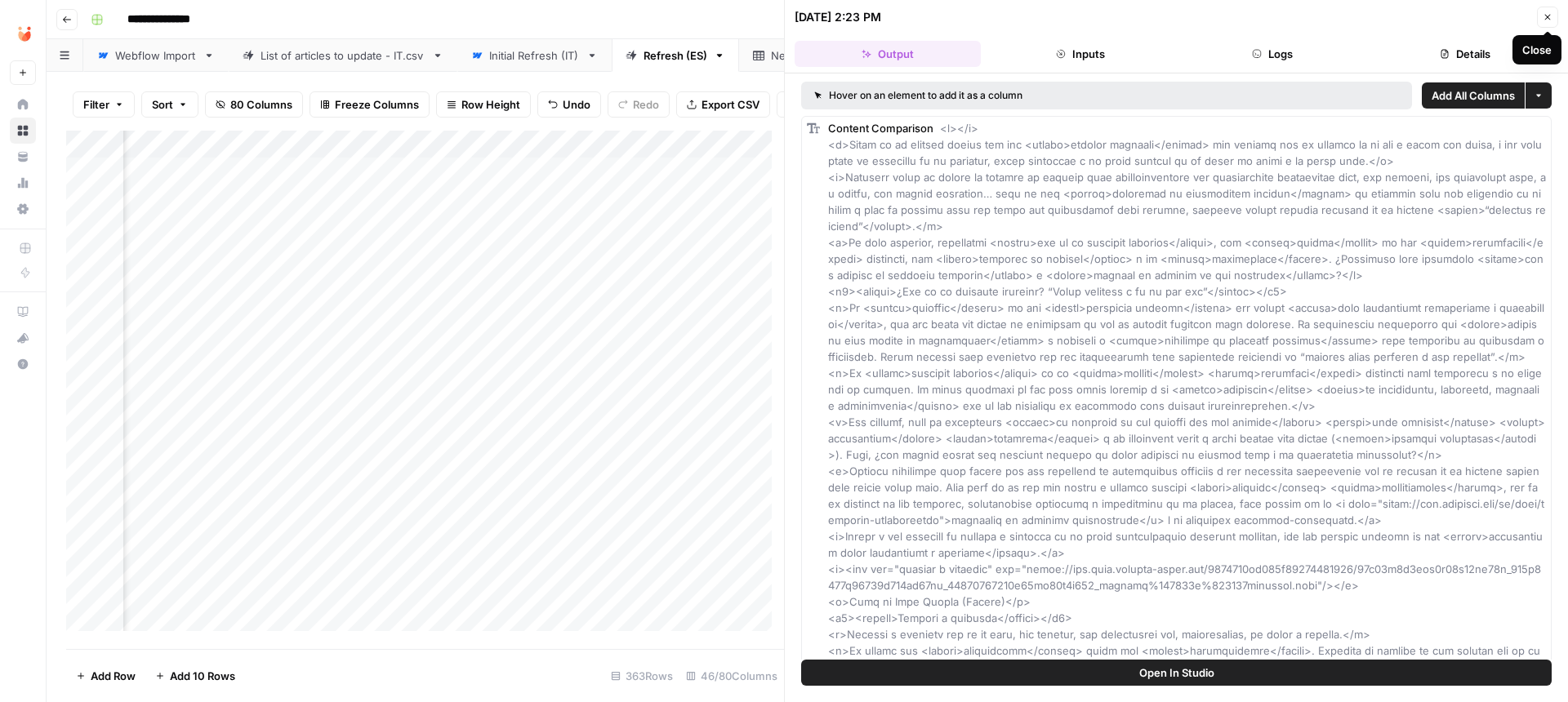
click at [1553, 12] on button "Close" at bounding box center [1548, 17] width 21 height 21
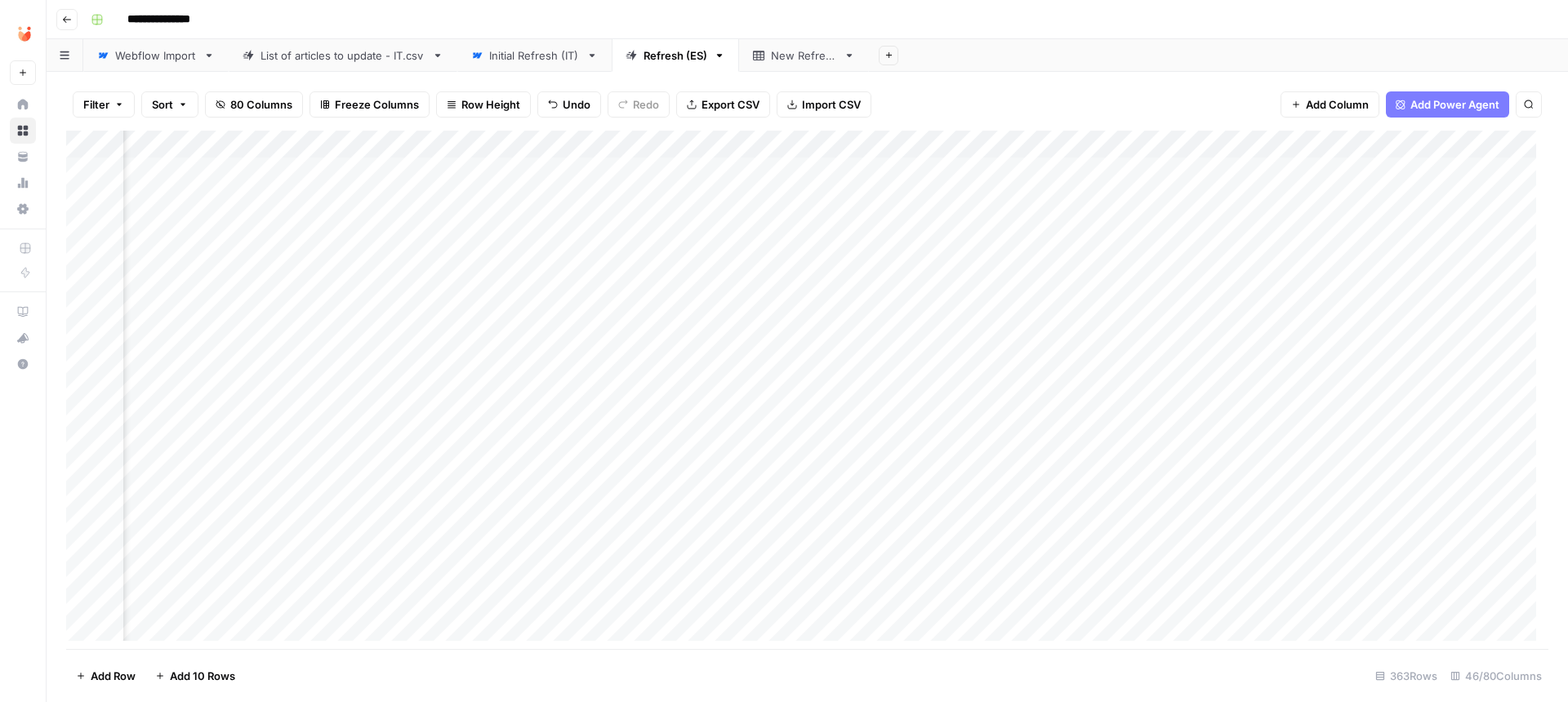
scroll to position [0, 3982]
click at [843, 136] on div "Add Column" at bounding box center [807, 392] width 1482 height 522
click at [996, 524] on div "Add Column" at bounding box center [807, 392] width 1482 height 522
click at [862, 358] on div "Add Column" at bounding box center [807, 392] width 1482 height 522
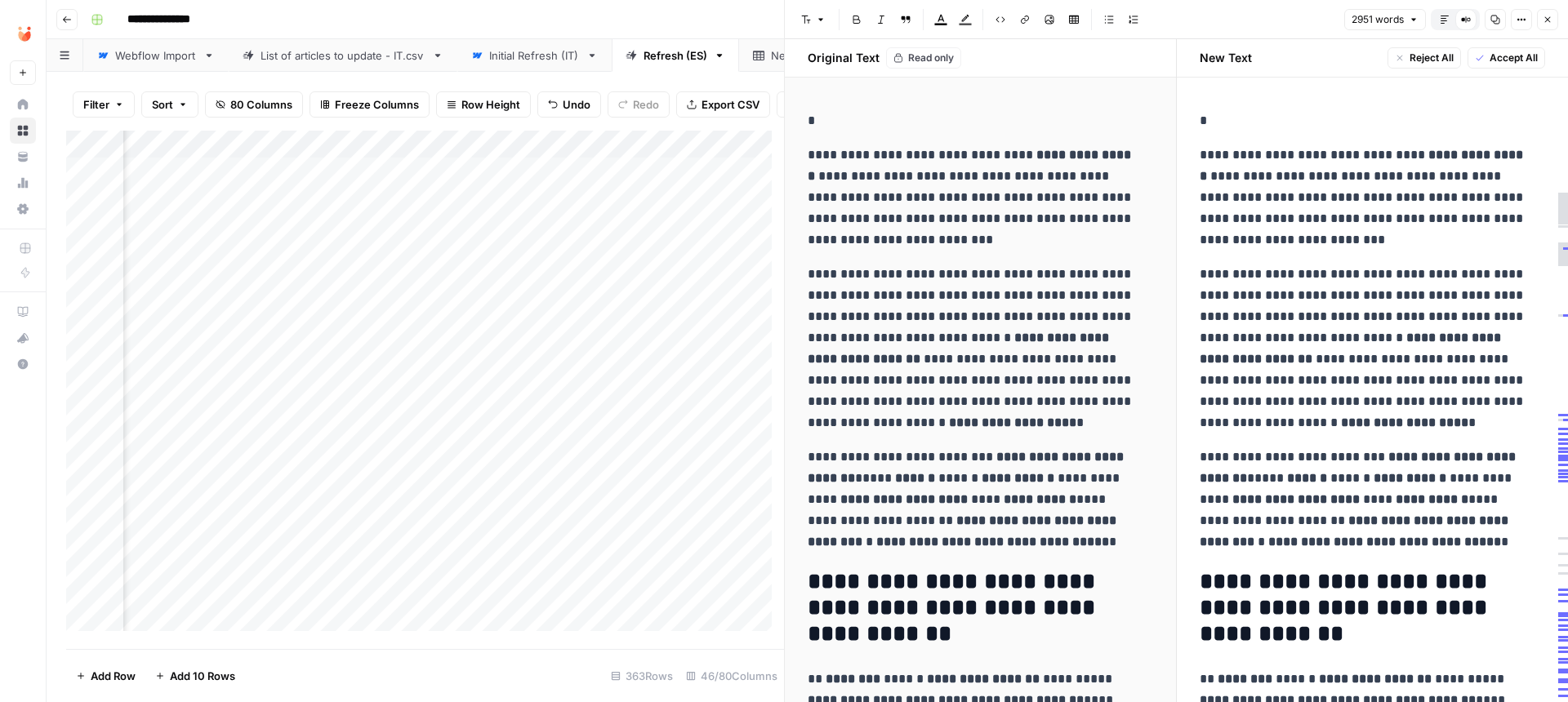
click at [1442, 25] on button "Default Editor" at bounding box center [1444, 20] width 21 height 21
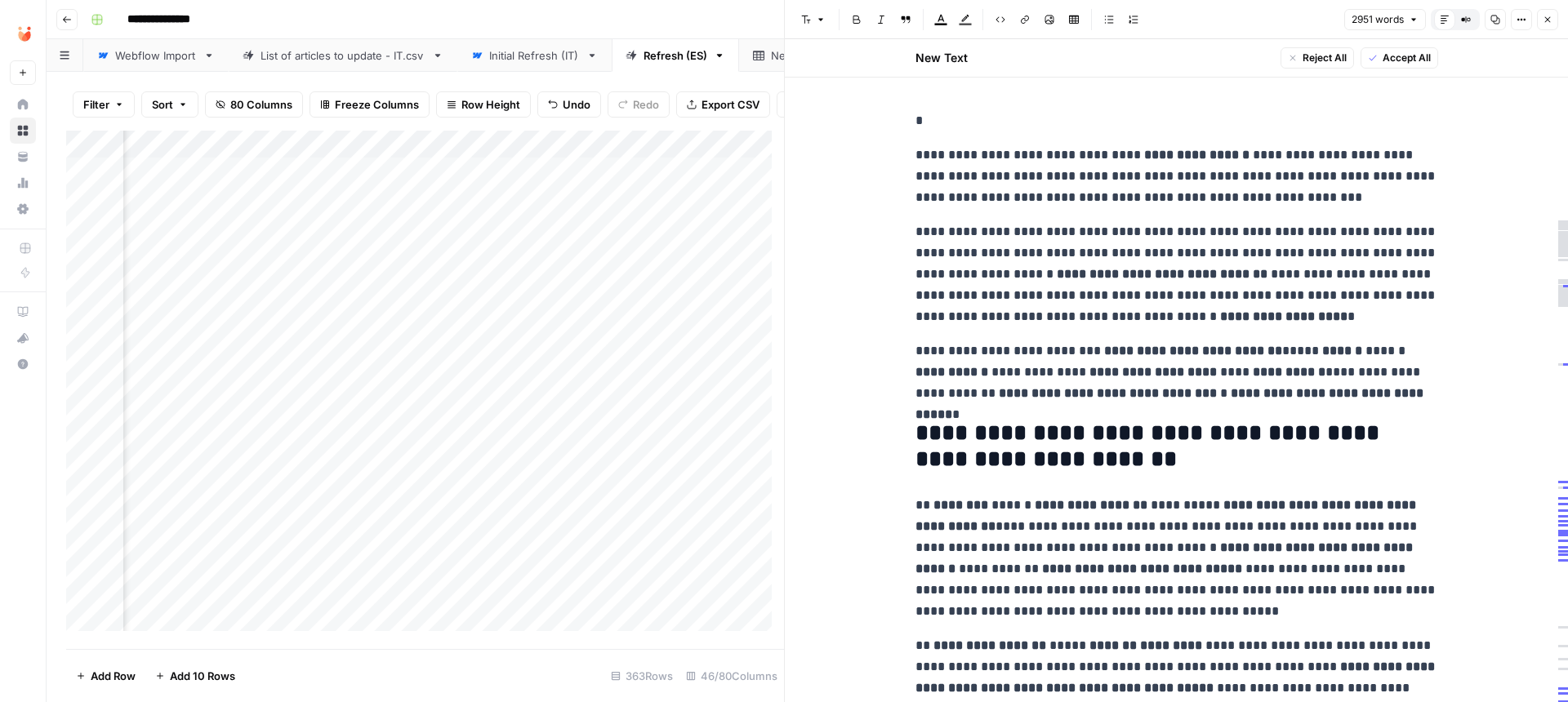
click at [1392, 53] on span "Accept All" at bounding box center [1407, 58] width 48 height 14
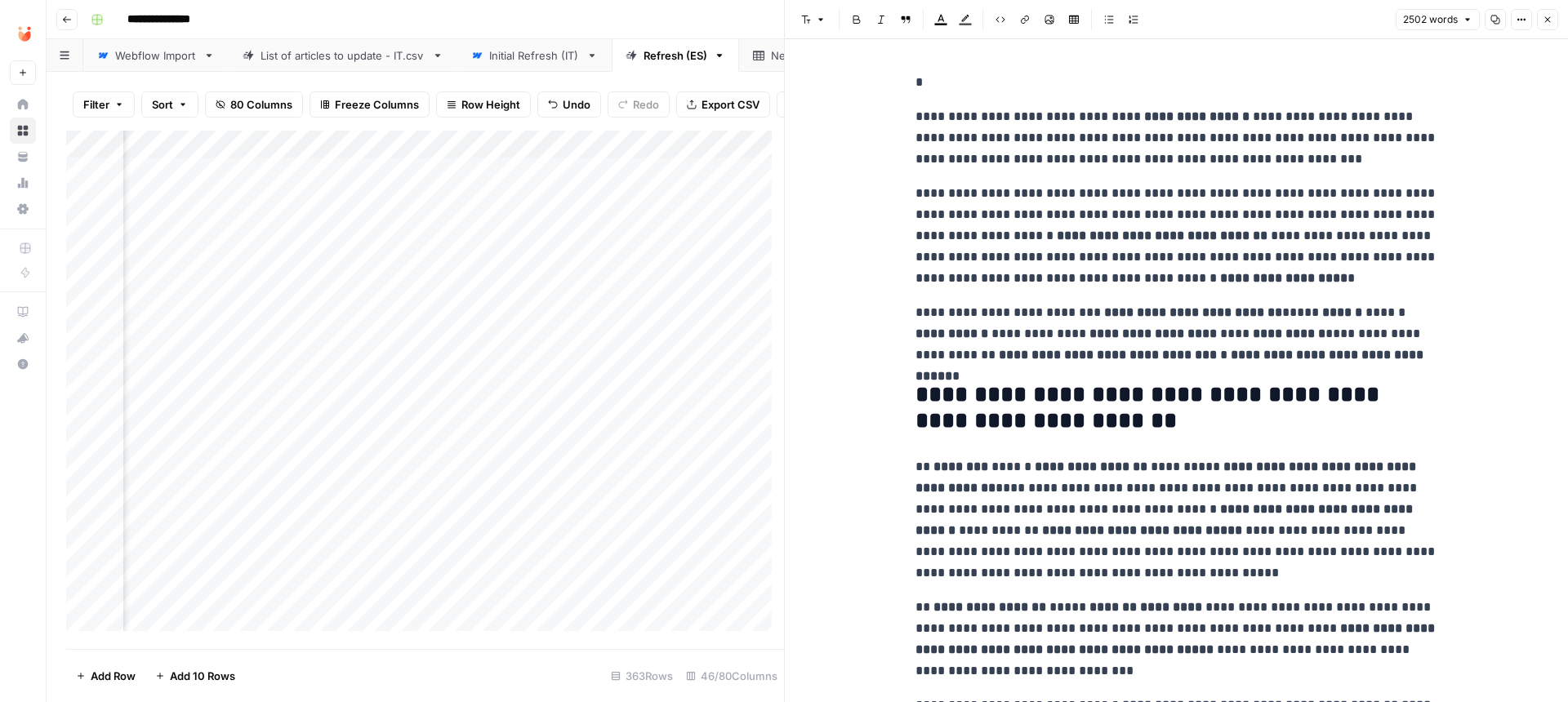
click at [1221, 264] on p "**********" at bounding box center [1177, 236] width 522 height 106
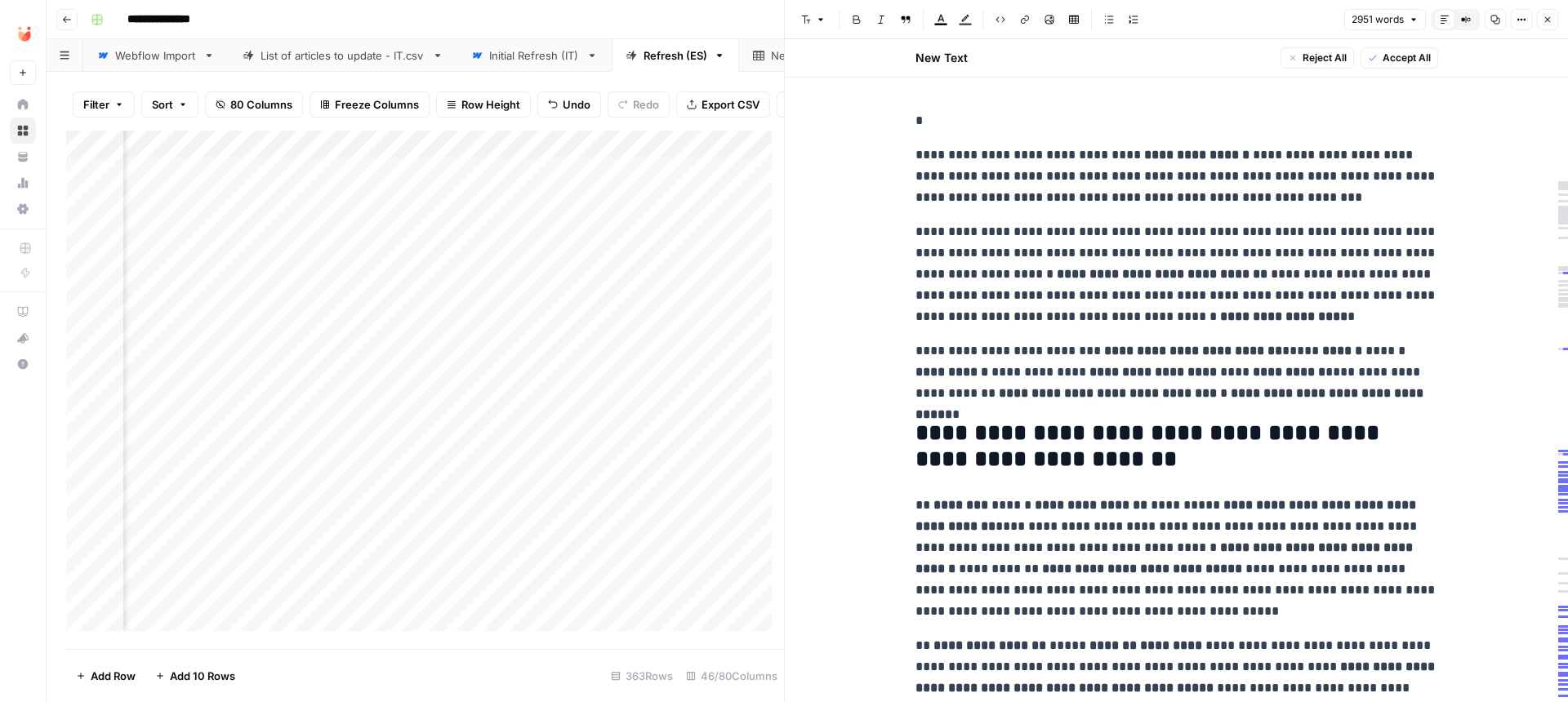
click at [1408, 61] on span "Accept All" at bounding box center [1407, 58] width 48 height 14
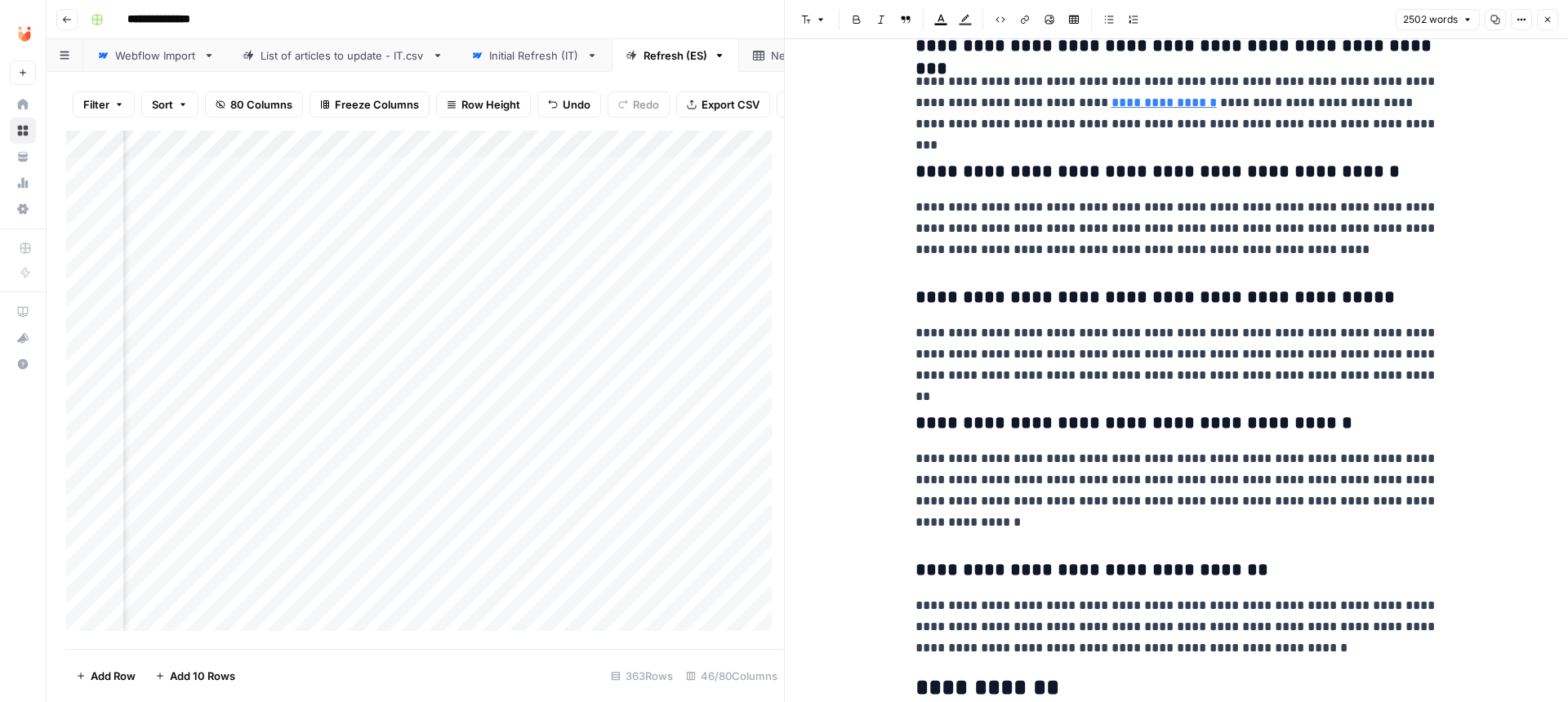
scroll to position [8175, 0]
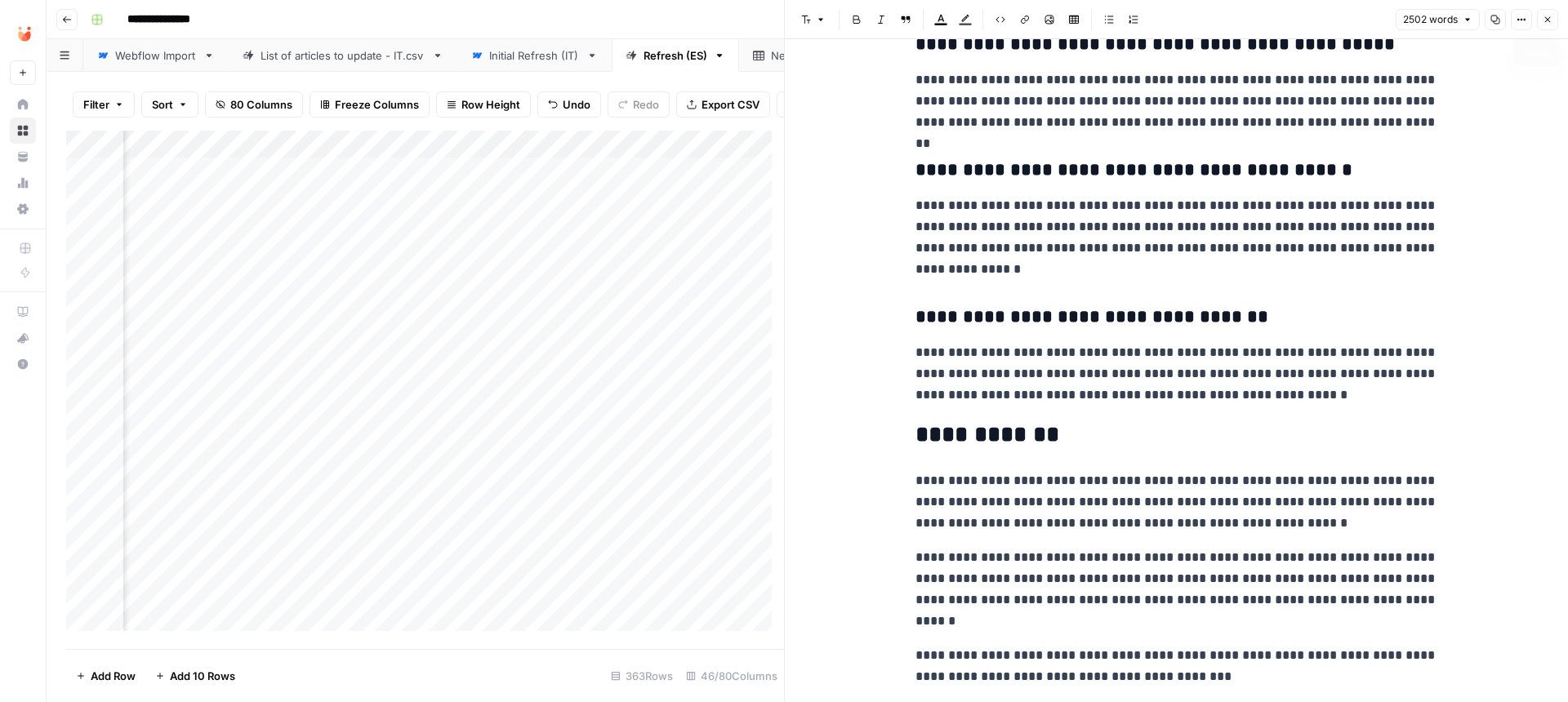
click at [1554, 19] on button "Close" at bounding box center [1548, 20] width 21 height 21
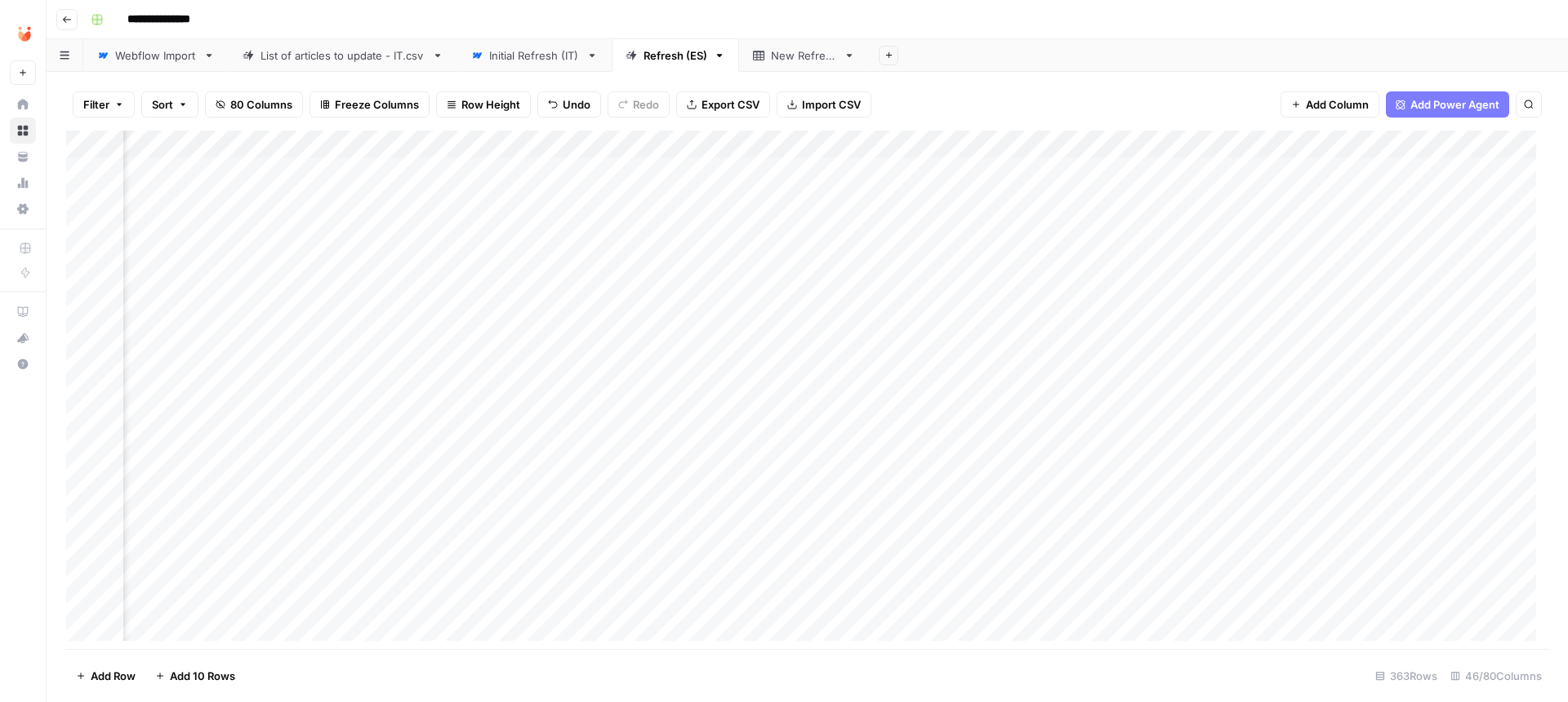
scroll to position [0, 3336]
click at [650, 387] on div "Add Column" at bounding box center [807, 392] width 1482 height 522
click at [628, 333] on div "Add Column" at bounding box center [807, 392] width 1482 height 522
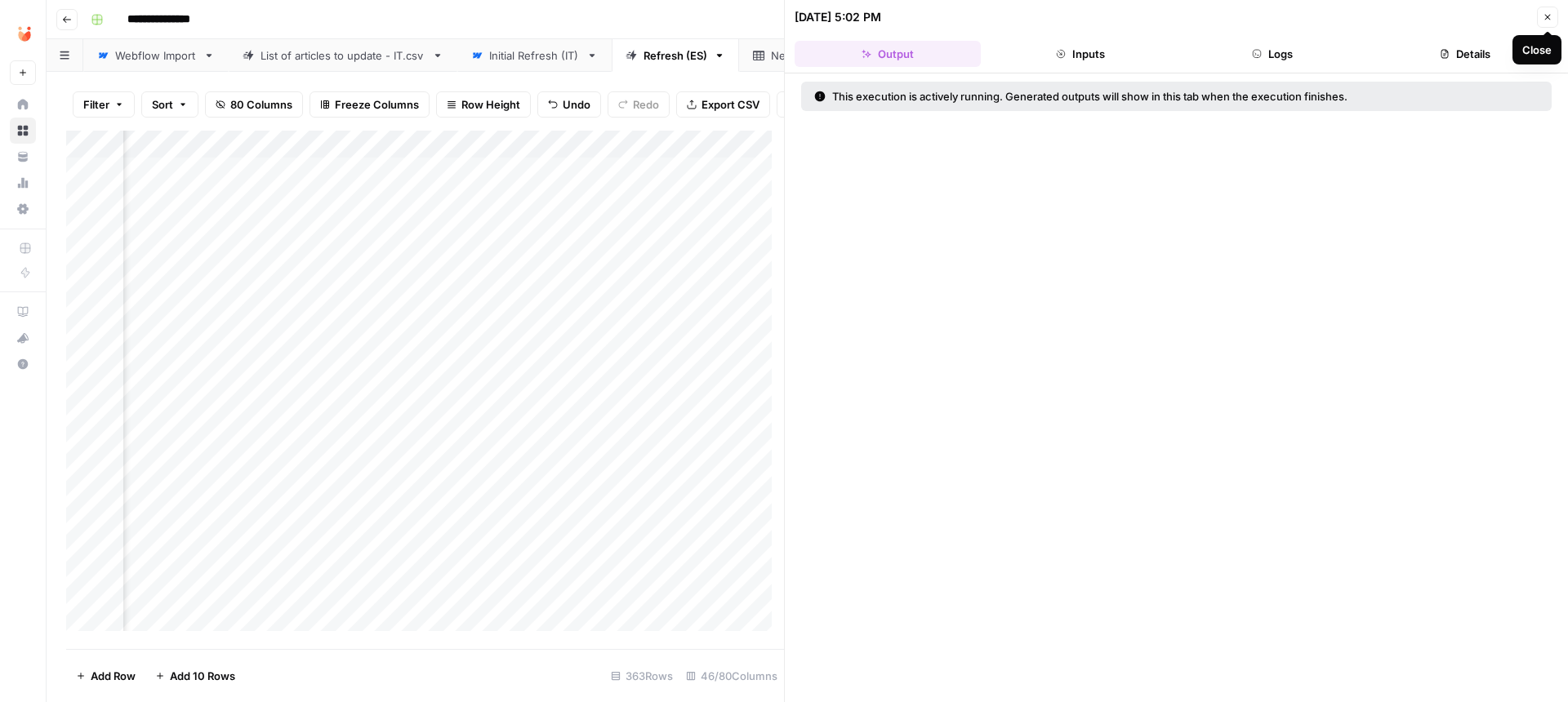
click at [1547, 19] on icon "button" at bounding box center [1548, 17] width 10 height 10
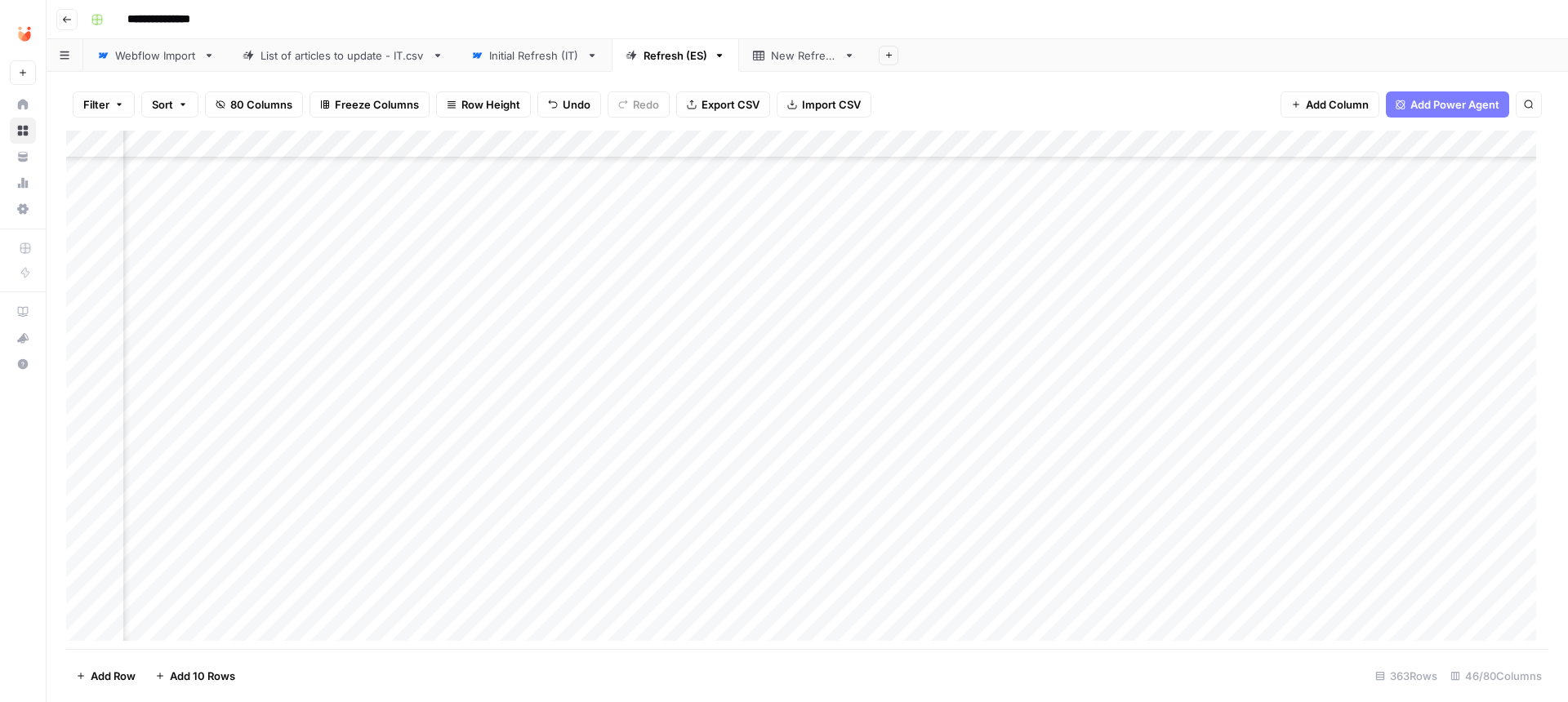
scroll to position [114, 2744]
drag, startPoint x: 701, startPoint y: 550, endPoint x: 745, endPoint y: 550, distance: 44.0
click at [745, 550] on div "Add Column" at bounding box center [807, 392] width 1482 height 522
click at [784, 549] on div "Add Column" at bounding box center [807, 392] width 1482 height 522
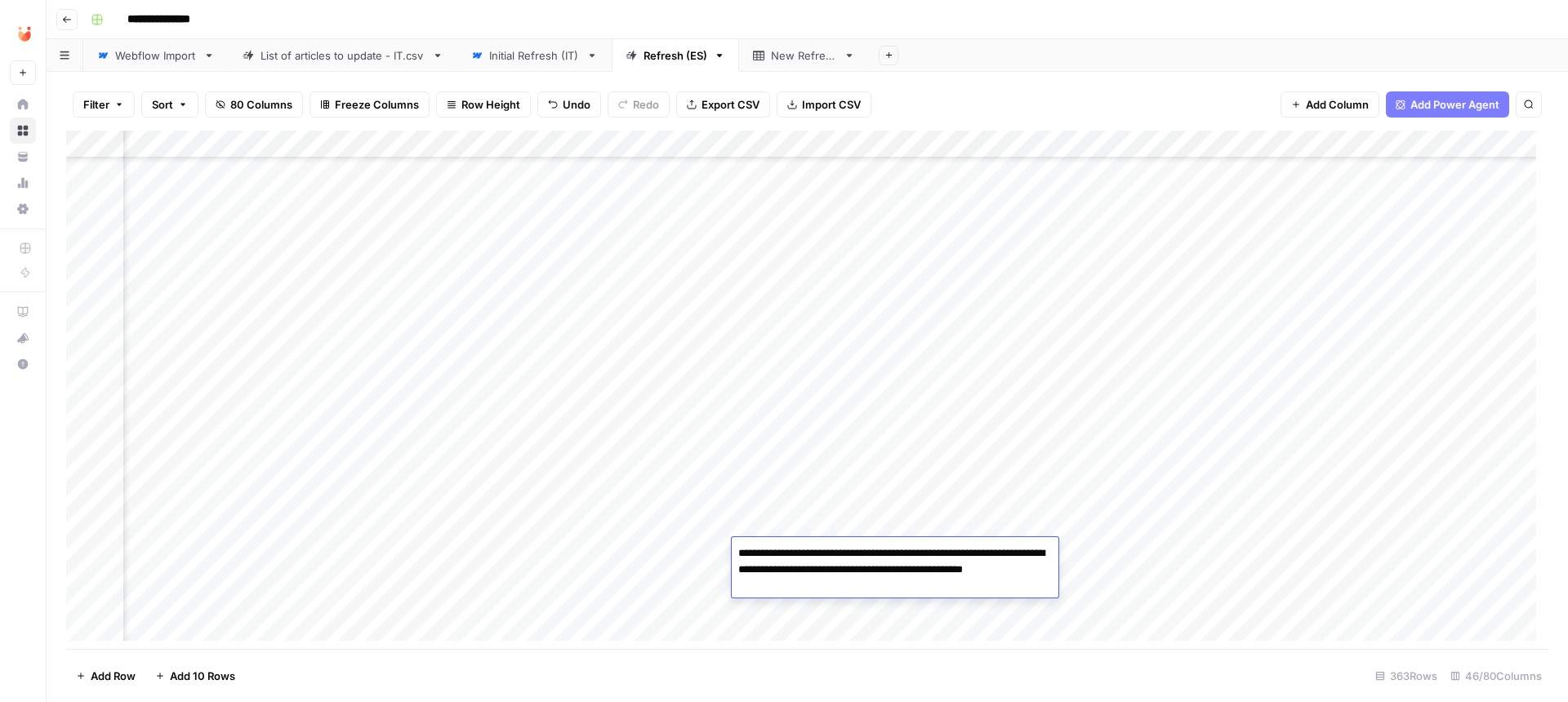
drag, startPoint x: 892, startPoint y: 552, endPoint x: 754, endPoint y: 559, distance: 138.2
click at [754, 559] on textarea "**********" at bounding box center [895, 570] width 326 height 55
type textarea "**********"
click at [641, 420] on div "Add Column" at bounding box center [807, 392] width 1482 height 522
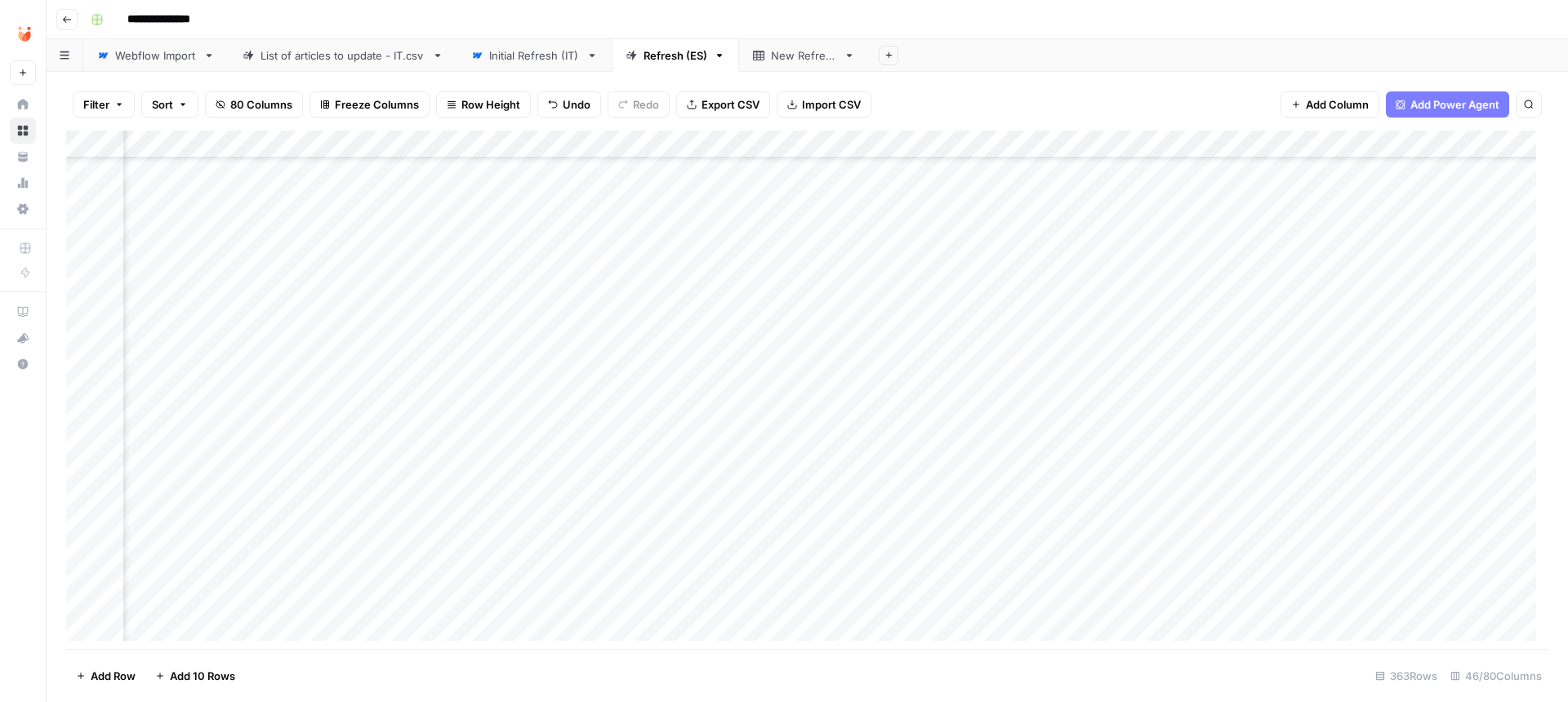
click at [641, 420] on div "Add Column" at bounding box center [807, 392] width 1482 height 522
click at [595, 423] on textarea "**********" at bounding box center [716, 422] width 261 height 23
type textarea "**********"
click at [644, 463] on div "Add Column" at bounding box center [807, 392] width 1482 height 522
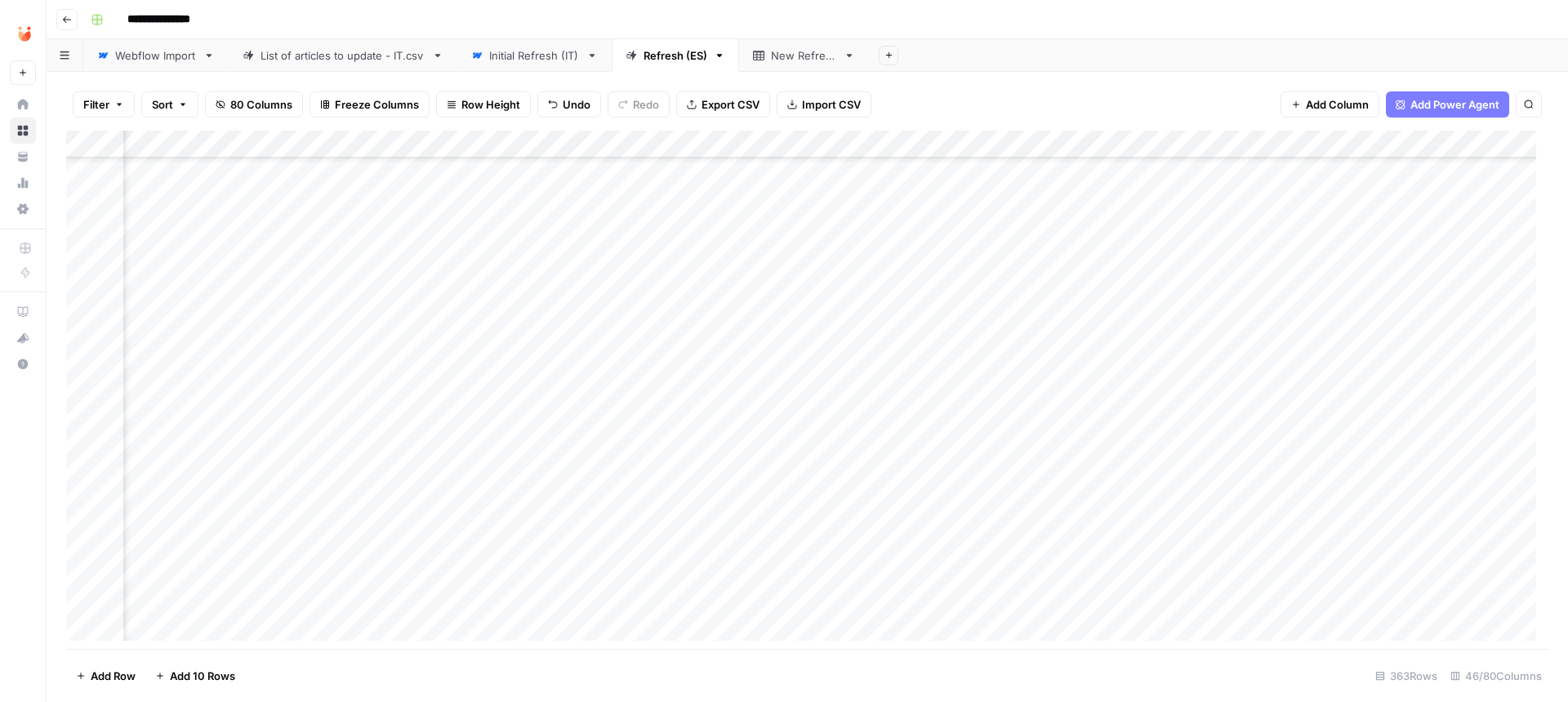
click at [660, 551] on div "Add Column" at bounding box center [807, 392] width 1482 height 522
click at [808, 553] on div "Add Column" at bounding box center [807, 392] width 1482 height 522
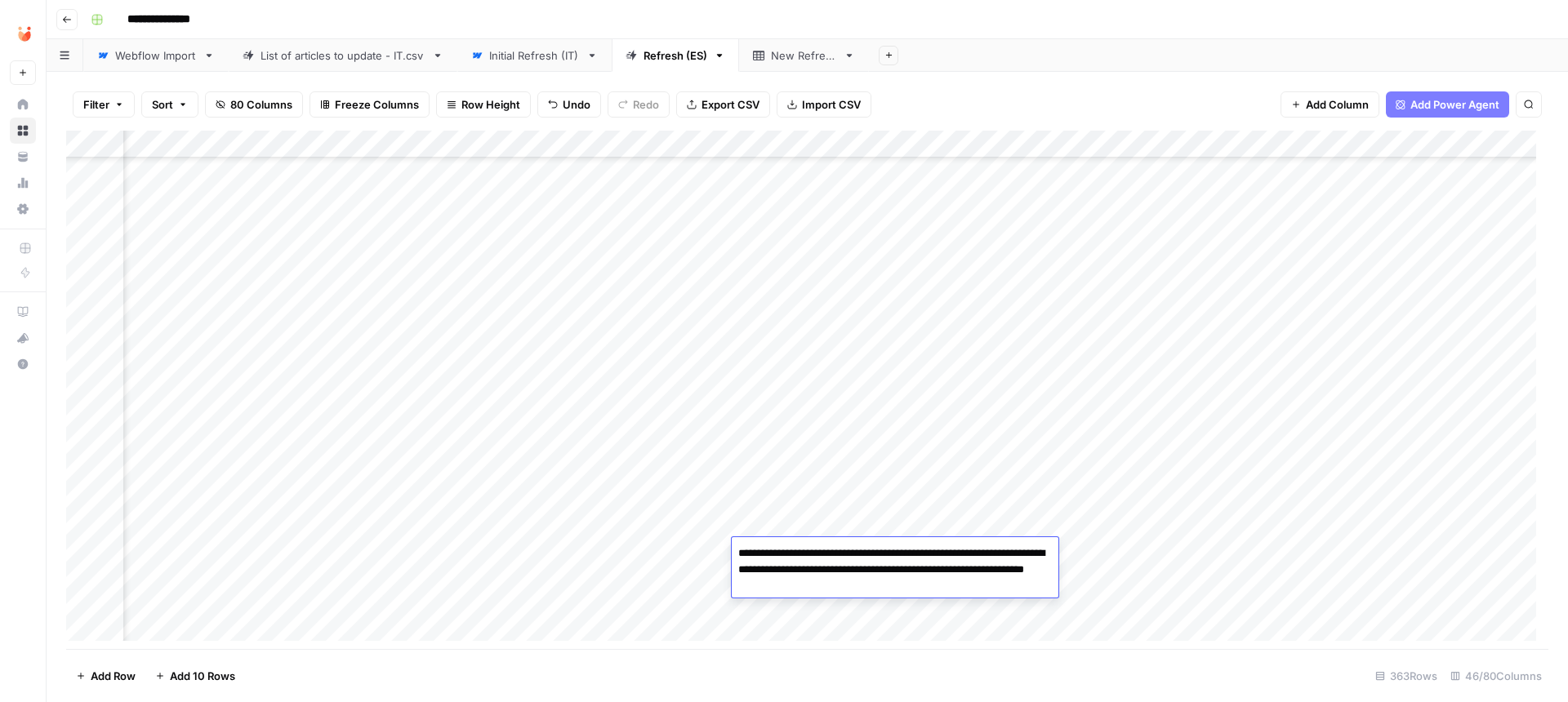
drag, startPoint x: 772, startPoint y: 570, endPoint x: 909, endPoint y: 551, distance: 138.3
click at [909, 551] on textarea "**********" at bounding box center [895, 570] width 326 height 55
click at [881, 567] on textarea "**********" at bounding box center [895, 570] width 326 height 55
paste textarea
paste textarea "*******"
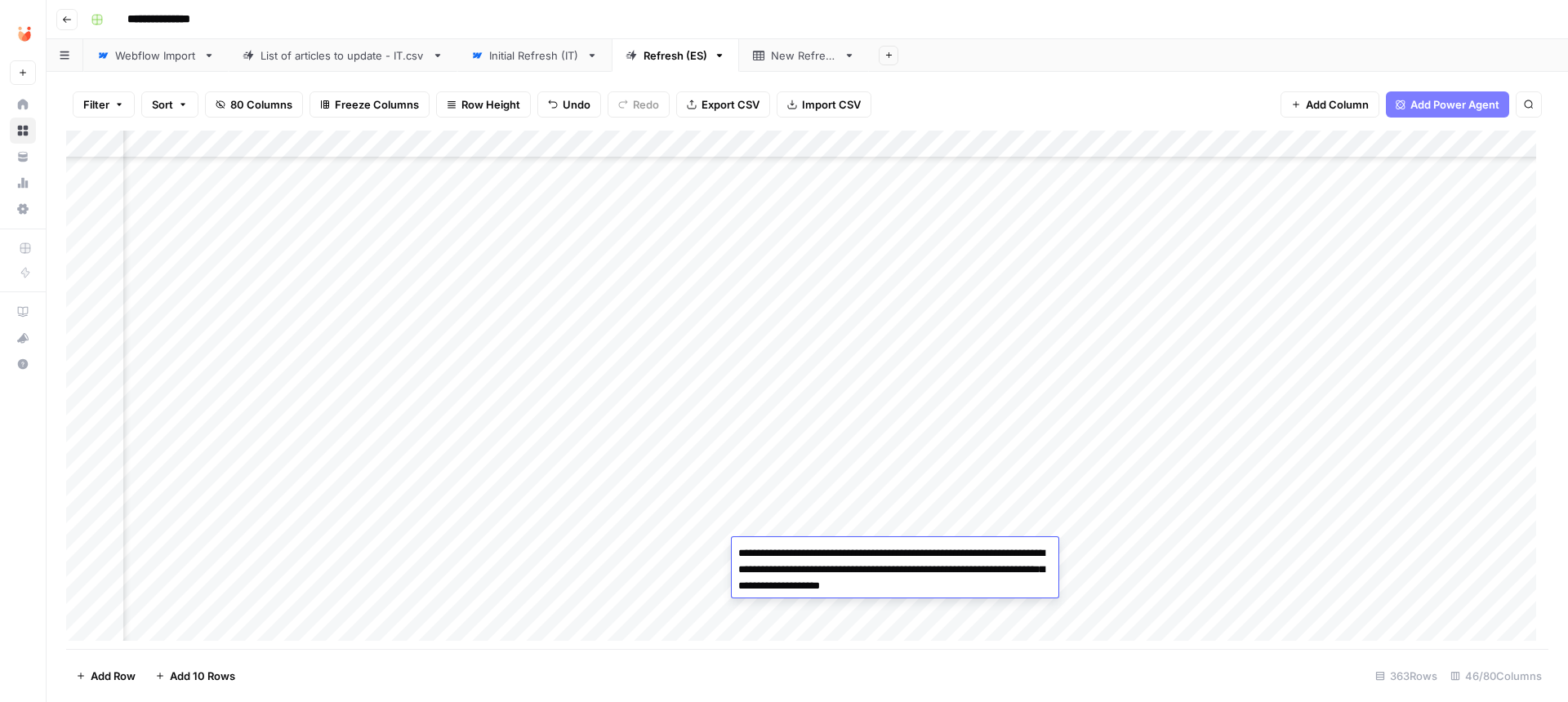
paste textarea "**********"
type textarea "**********"
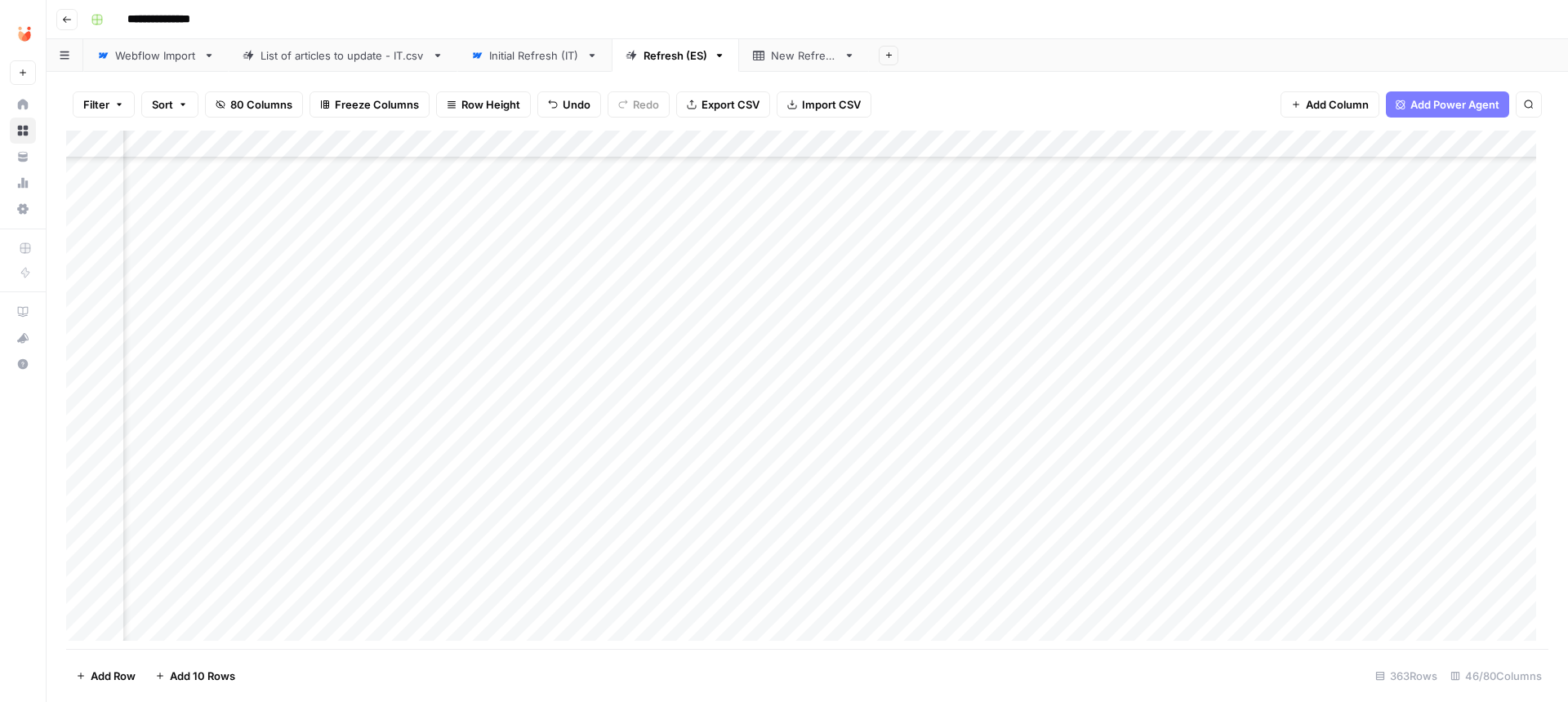
click at [802, 548] on div "Add Column" at bounding box center [807, 392] width 1482 height 522
click at [443, 354] on span "Copy link to cell" at bounding box center [453, 356] width 131 height 16
click at [681, 552] on div "Add Column" at bounding box center [807, 392] width 1482 height 522
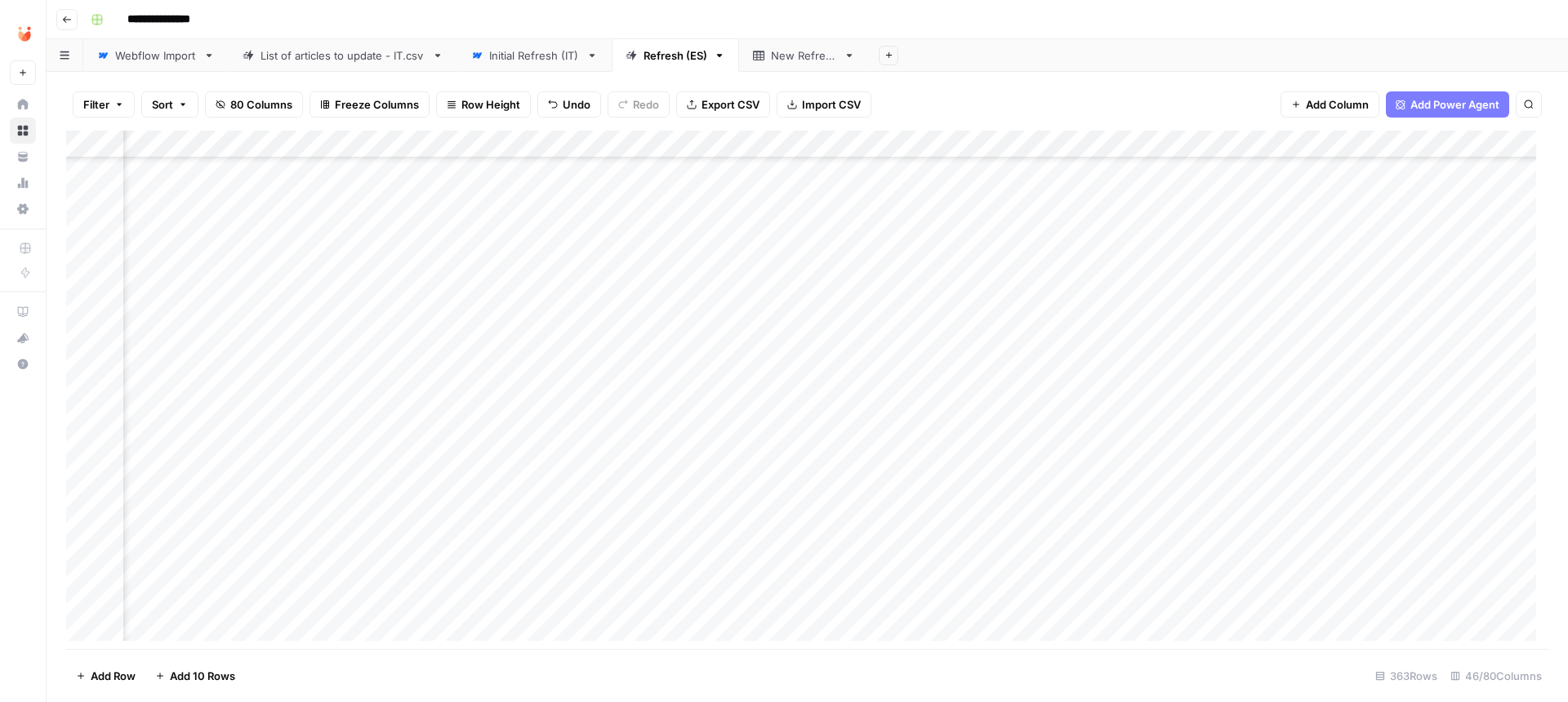
scroll to position [196, 2744]
click at [811, 465] on div "Add Column" at bounding box center [807, 392] width 1482 height 522
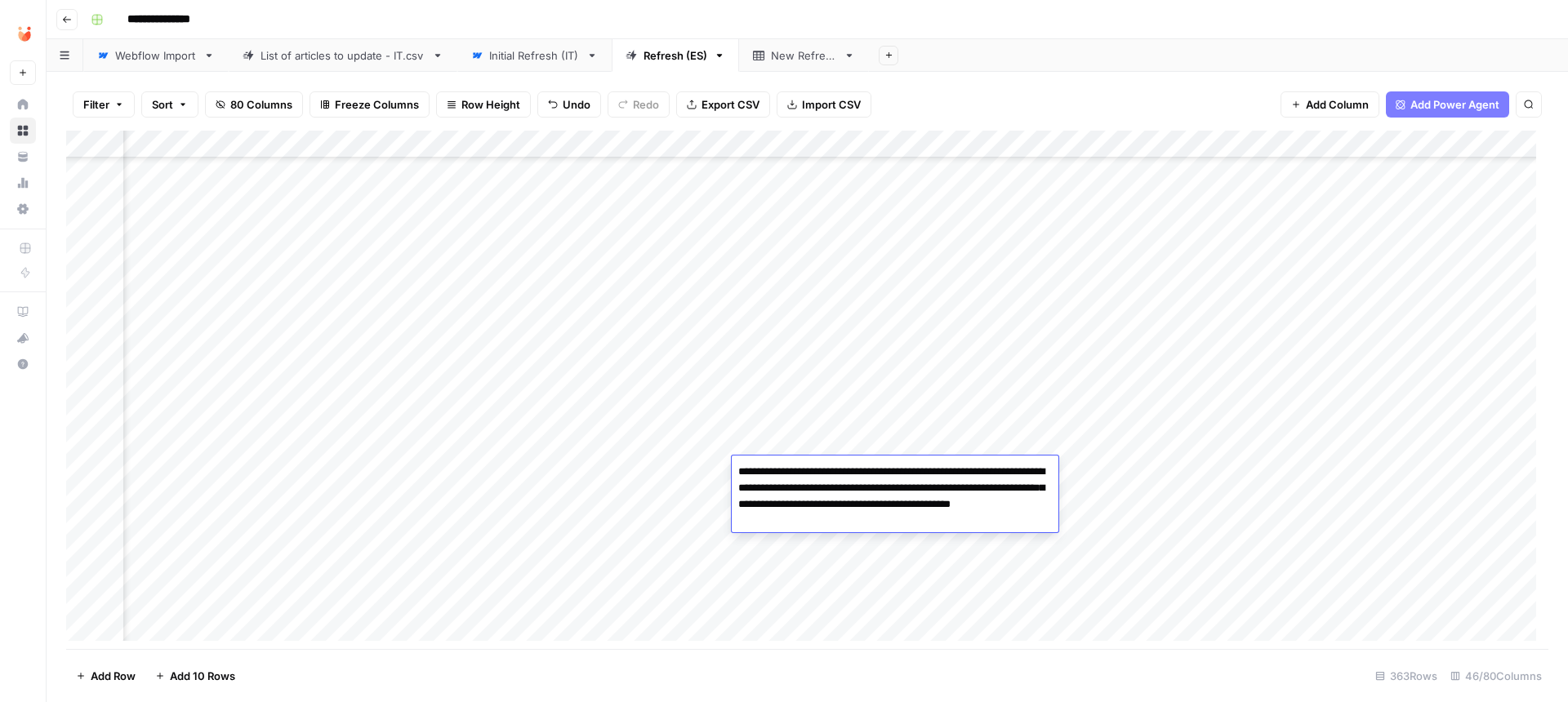
click at [968, 520] on textarea "**********" at bounding box center [895, 496] width 326 height 72
click at [992, 522] on textarea "**********" at bounding box center [895, 504] width 326 height 88
type textarea "**********"
click at [1265, 426] on div "Add Column" at bounding box center [807, 392] width 1482 height 522
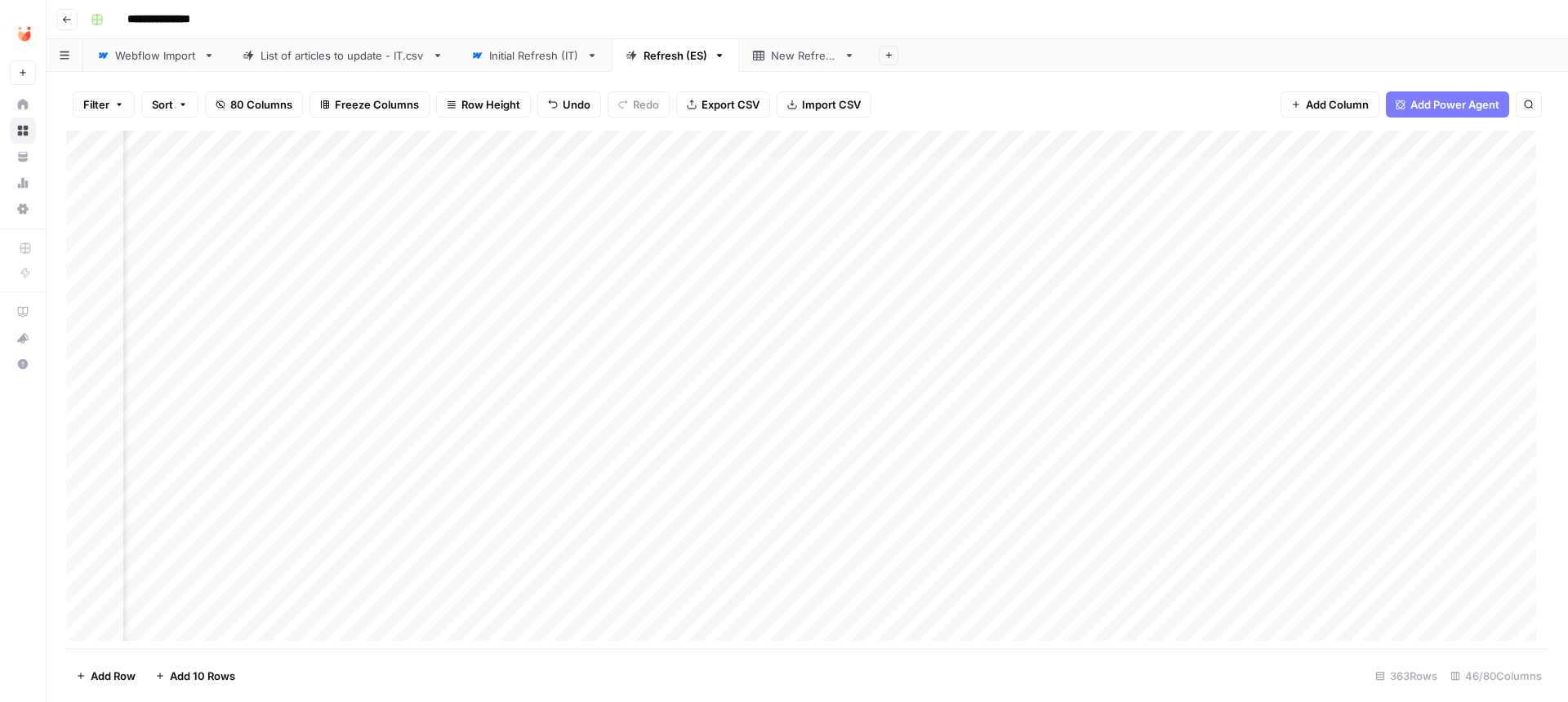
scroll to position [0, 3816]
click at [1197, 344] on div "Add Column" at bounding box center [807, 392] width 1482 height 522
click at [207, 631] on div "Add Column" at bounding box center [807, 392] width 1482 height 522
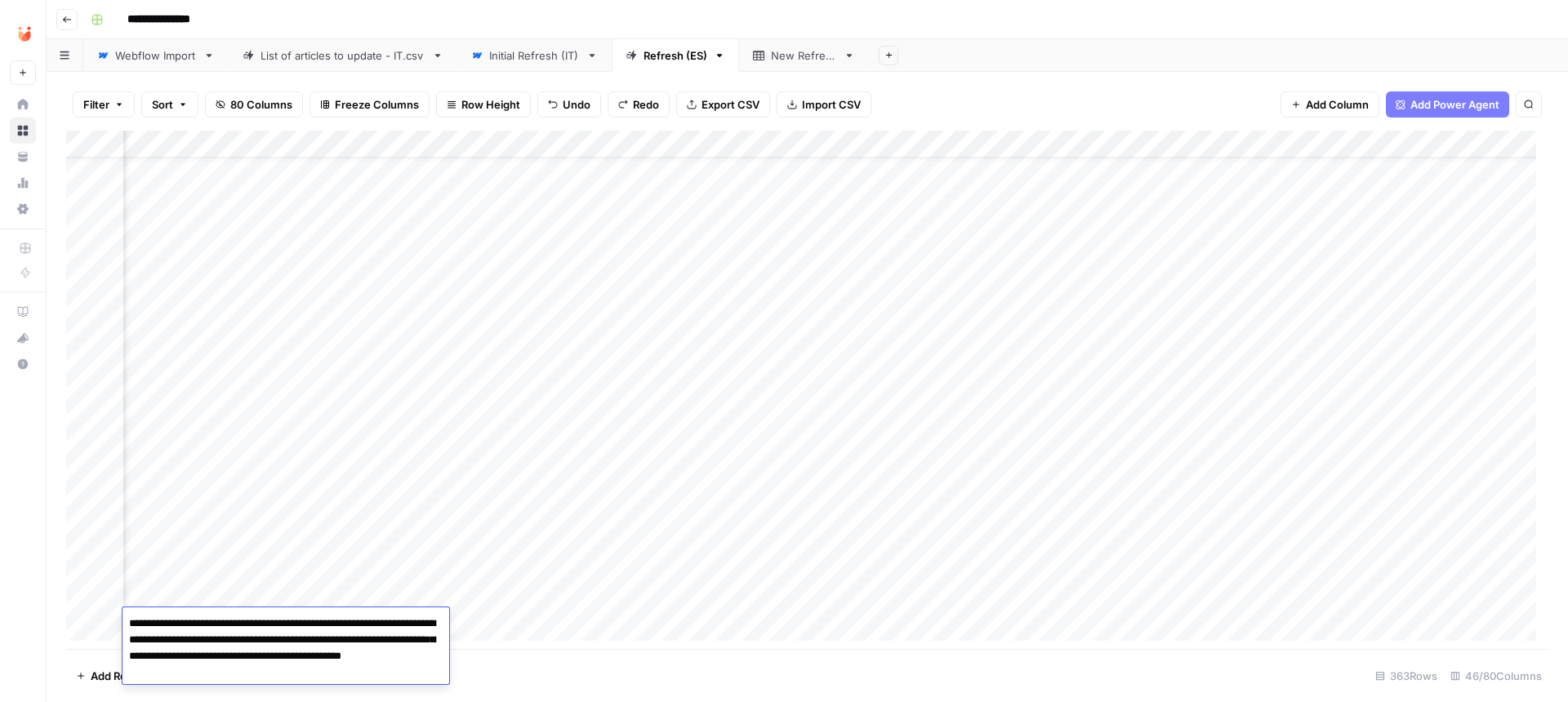
click at [361, 666] on textarea "**********" at bounding box center [285, 648] width 326 height 72
type textarea "**********"
click at [752, 378] on div "Add Column" at bounding box center [807, 392] width 1482 height 522
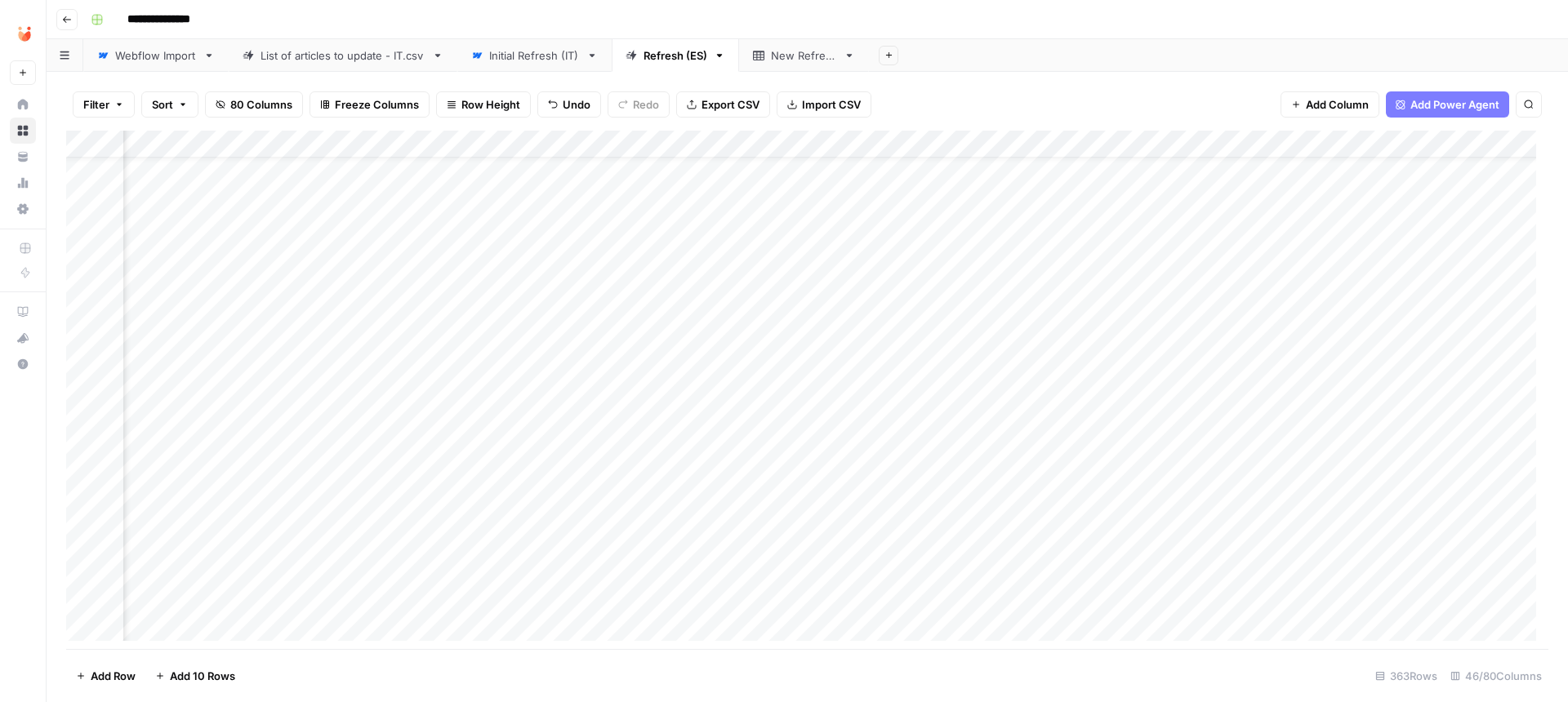
scroll to position [44, 4258]
click at [722, 292] on div "Add Column" at bounding box center [807, 392] width 1482 height 522
click at [563, 99] on span "Undo" at bounding box center [577, 104] width 28 height 16
click at [644, 93] on button "Redo" at bounding box center [639, 104] width 62 height 26
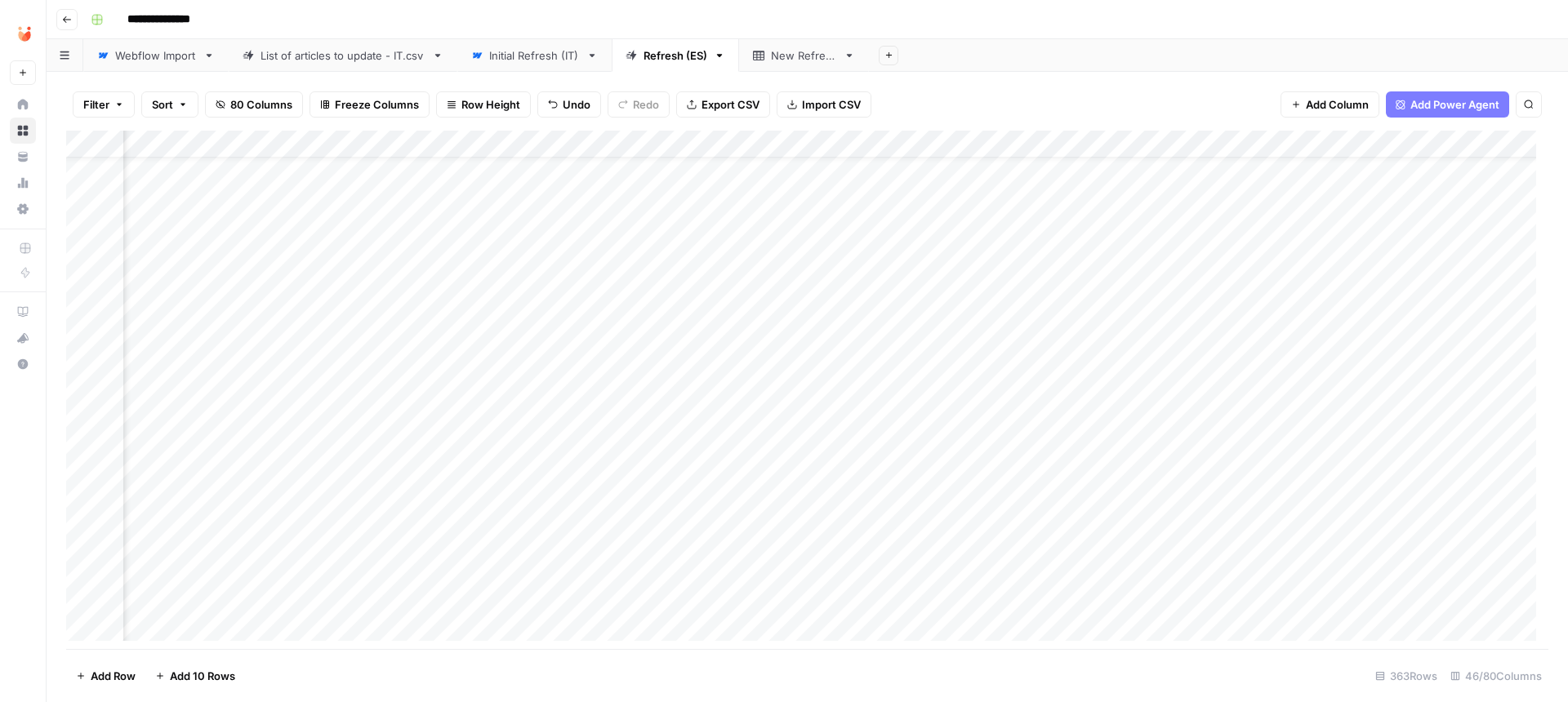
click at [178, 627] on div "Add Column" at bounding box center [807, 392] width 1482 height 522
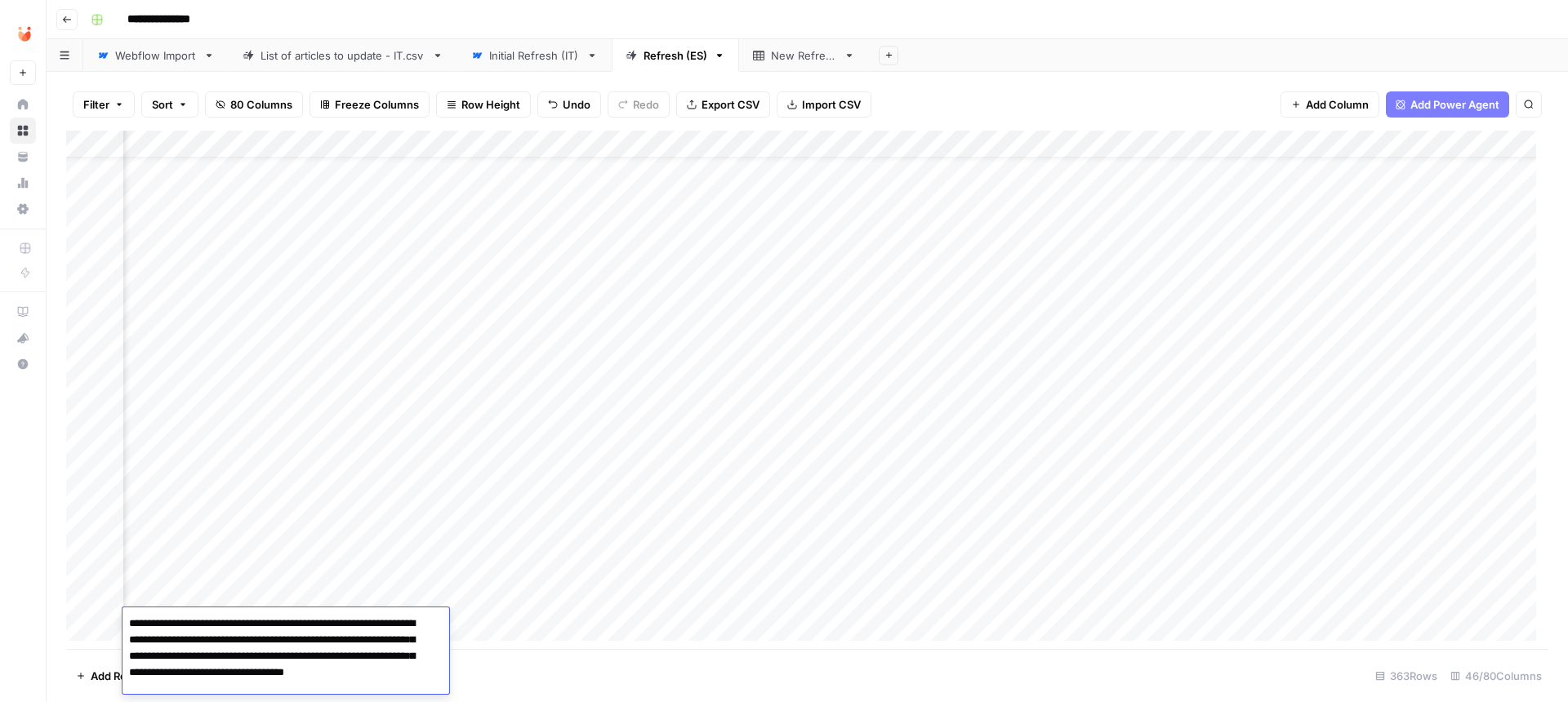
scroll to position [7, 0]
click at [873, 512] on div "Add Column" at bounding box center [807, 392] width 1482 height 522
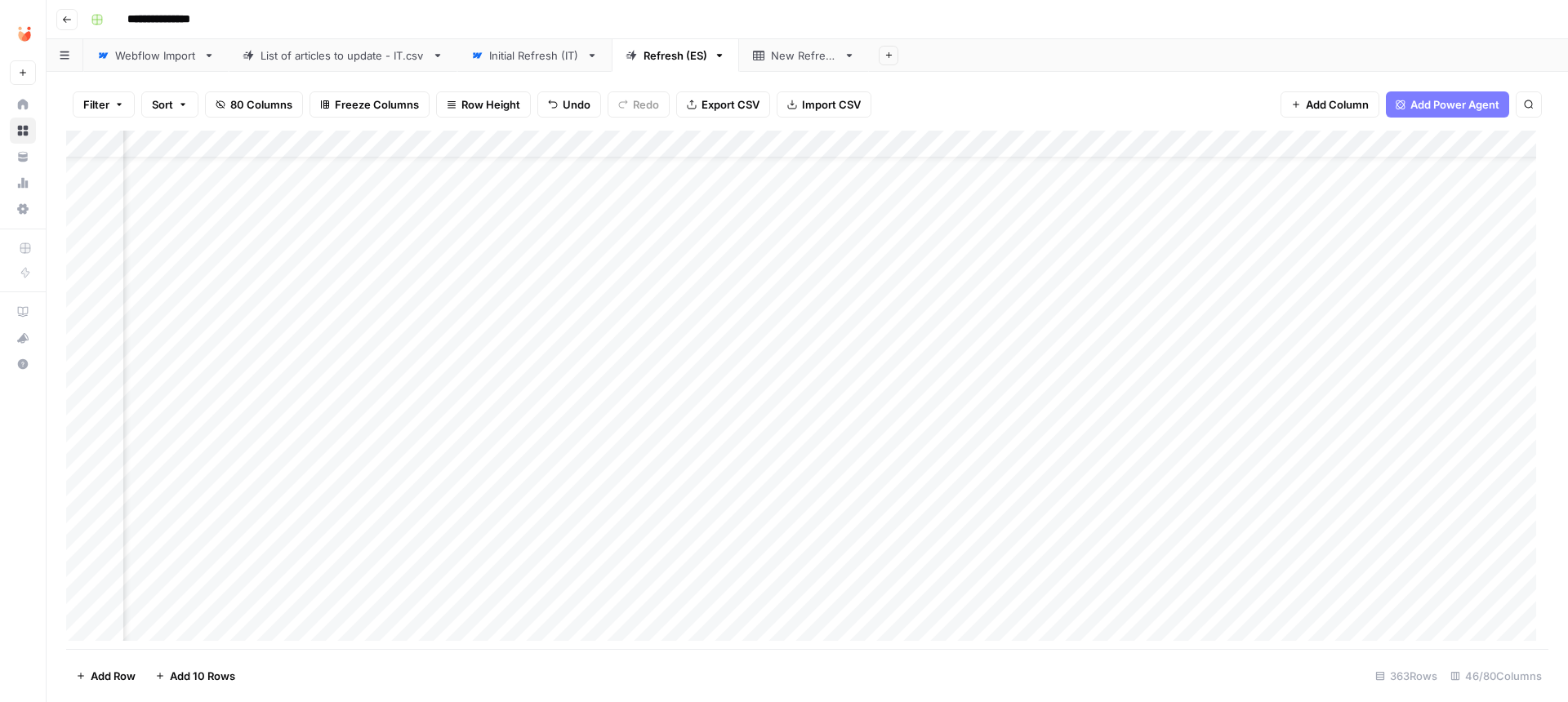
scroll to position [44, 3836]
click at [1009, 292] on div "Add Column" at bounding box center [807, 392] width 1482 height 522
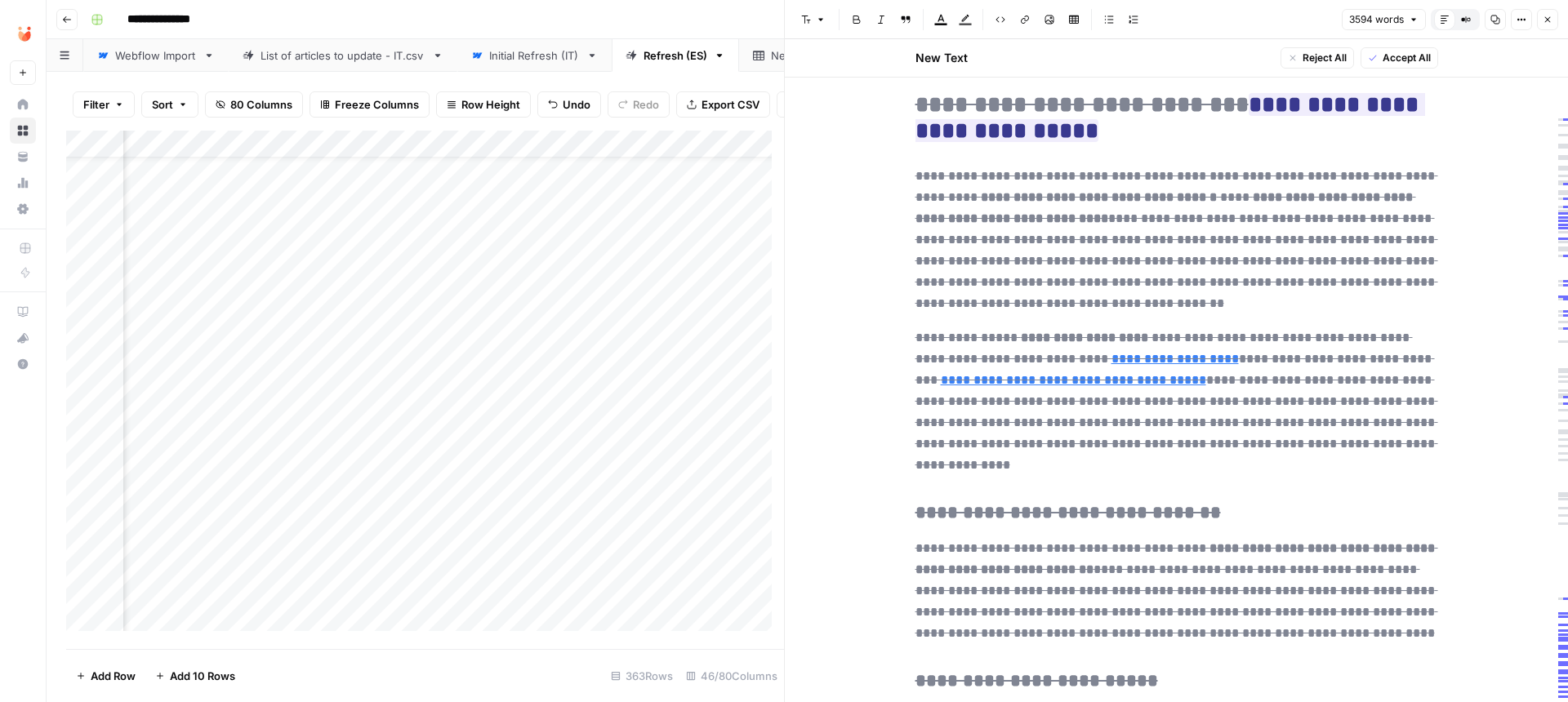
scroll to position [1078, 0]
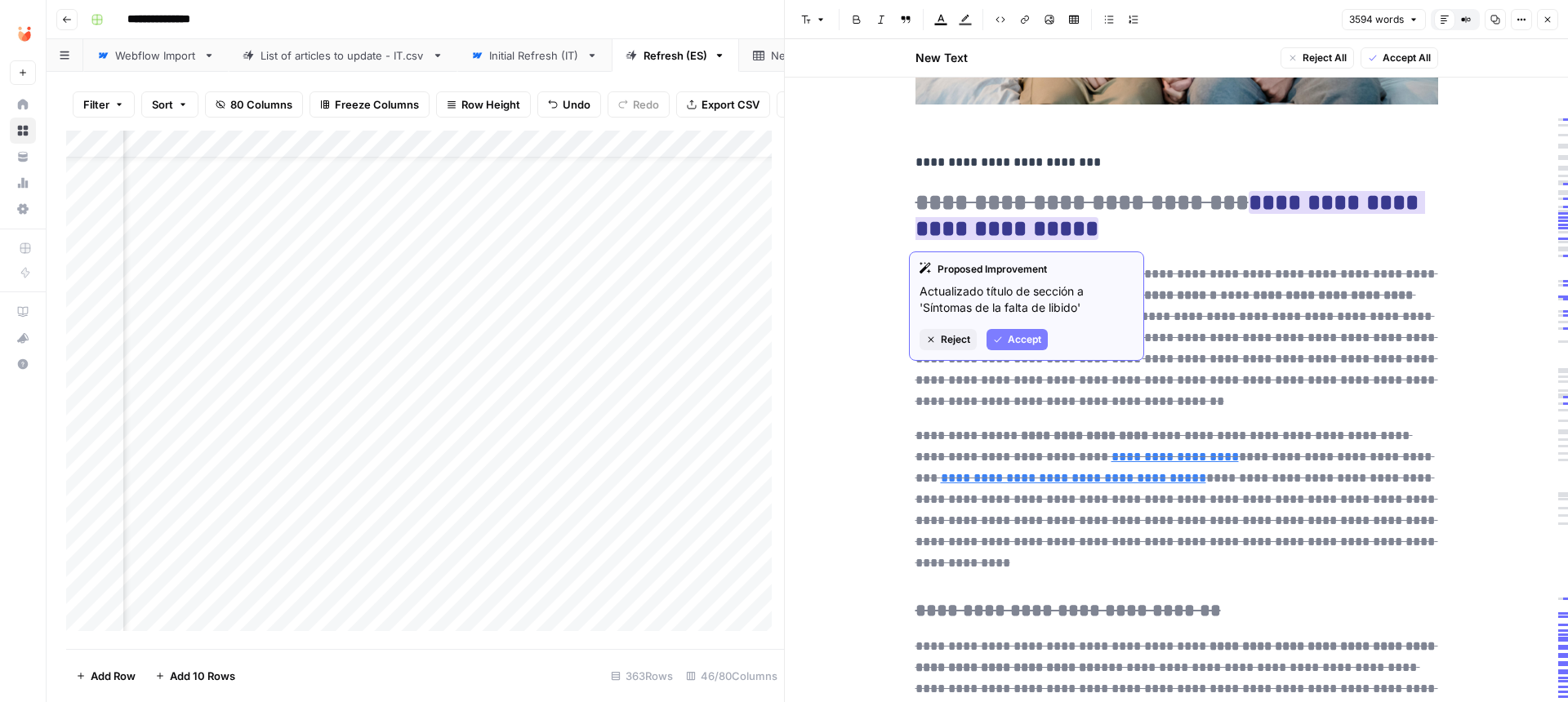
click at [933, 340] on icon "button" at bounding box center [931, 340] width 10 height 10
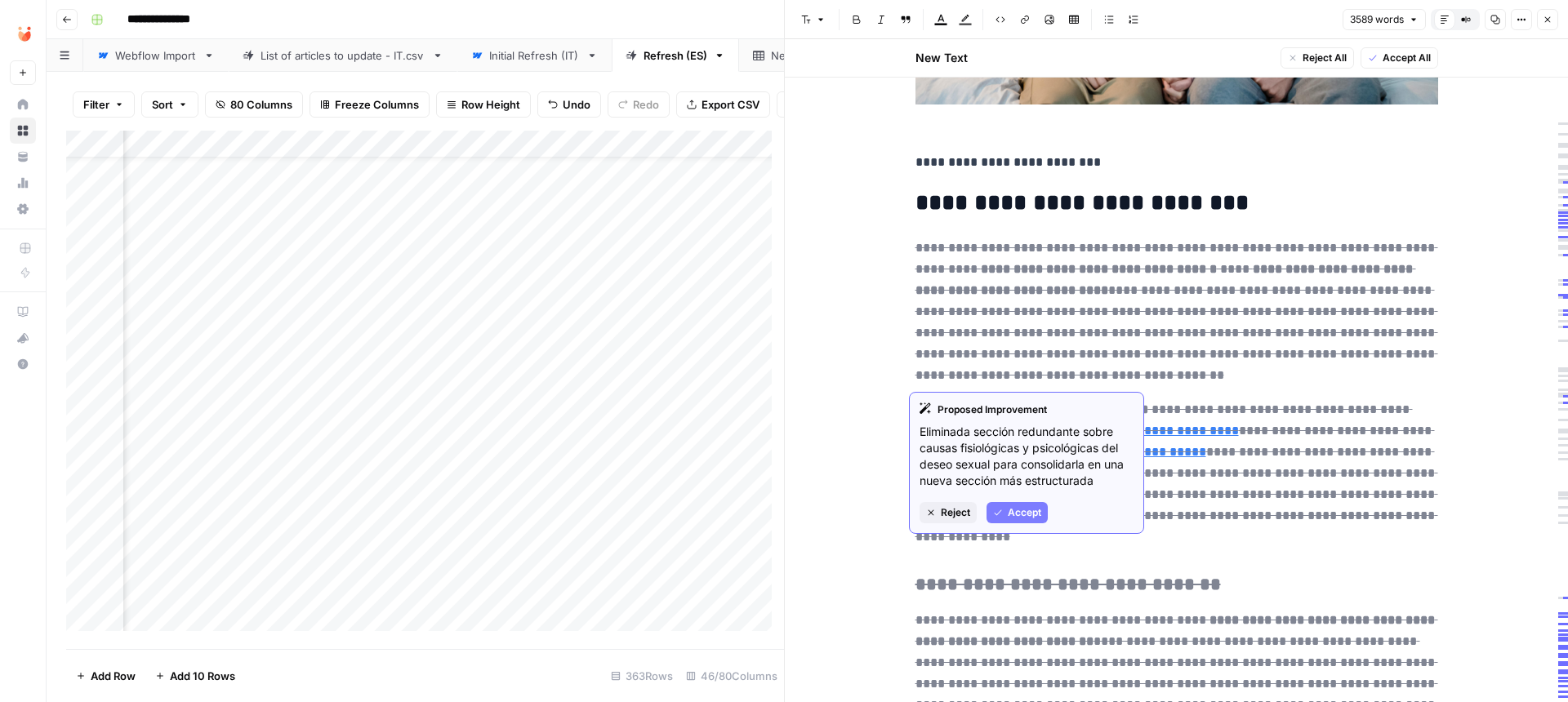
click at [942, 513] on span "Reject" at bounding box center [955, 512] width 30 height 14
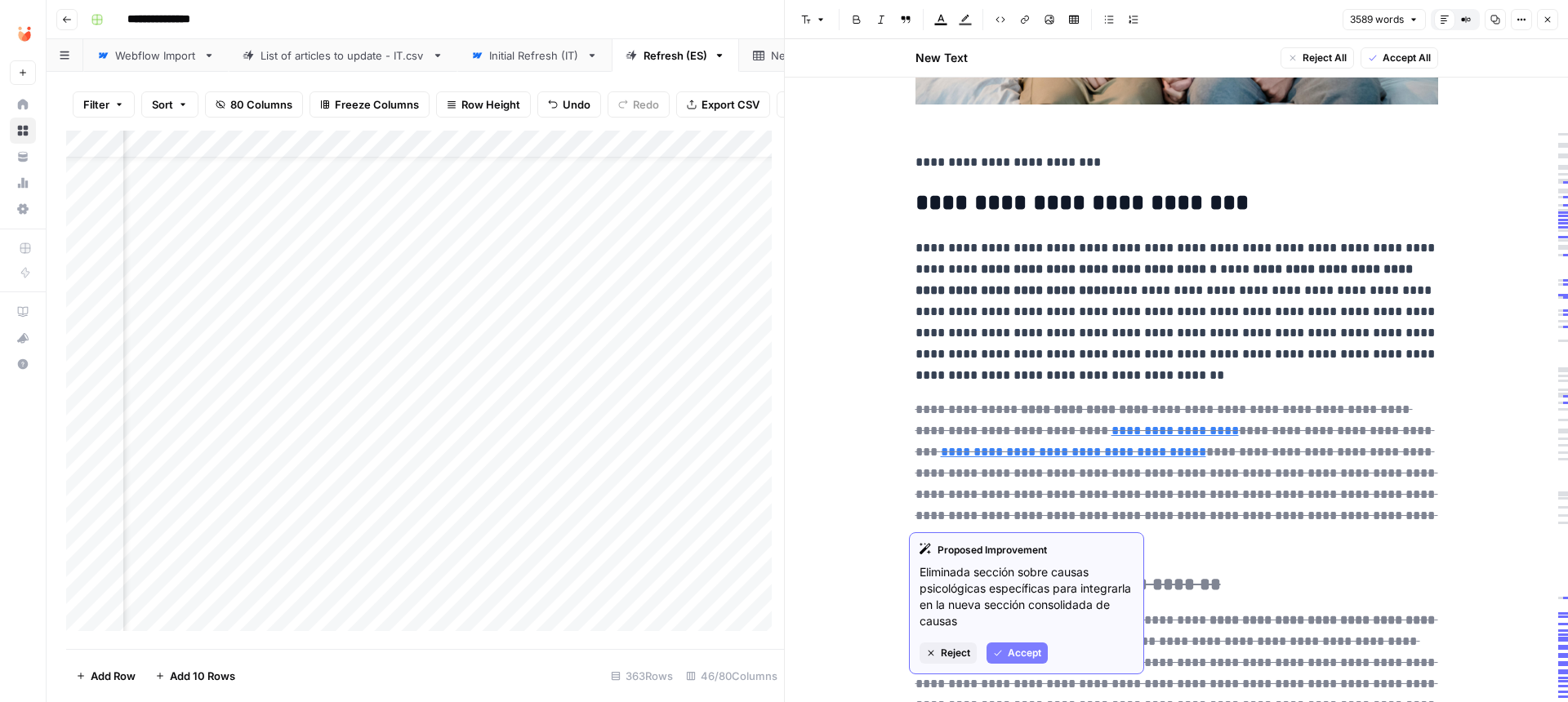
click at [957, 656] on span "Reject" at bounding box center [955, 653] width 30 height 14
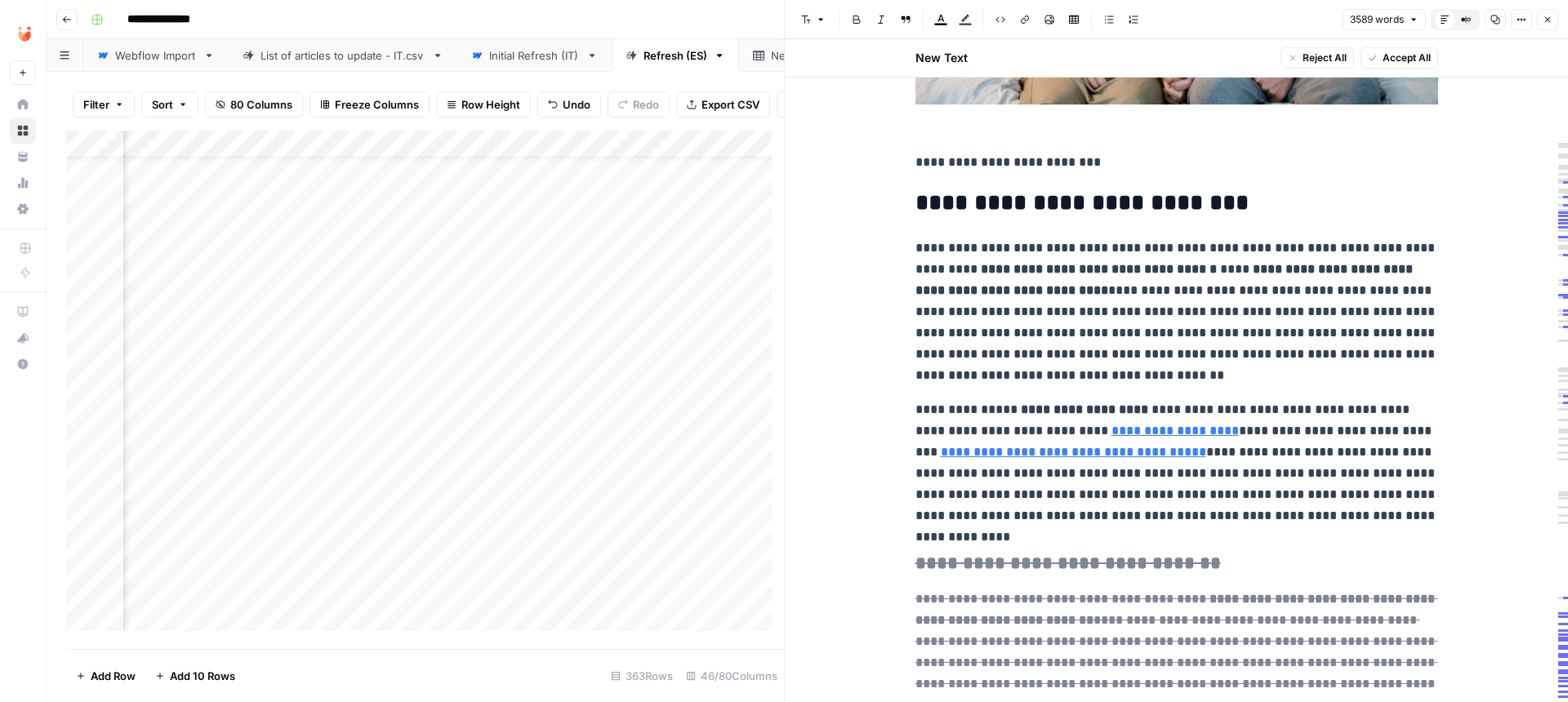
click at [1545, 10] on button "Close" at bounding box center [1548, 20] width 21 height 21
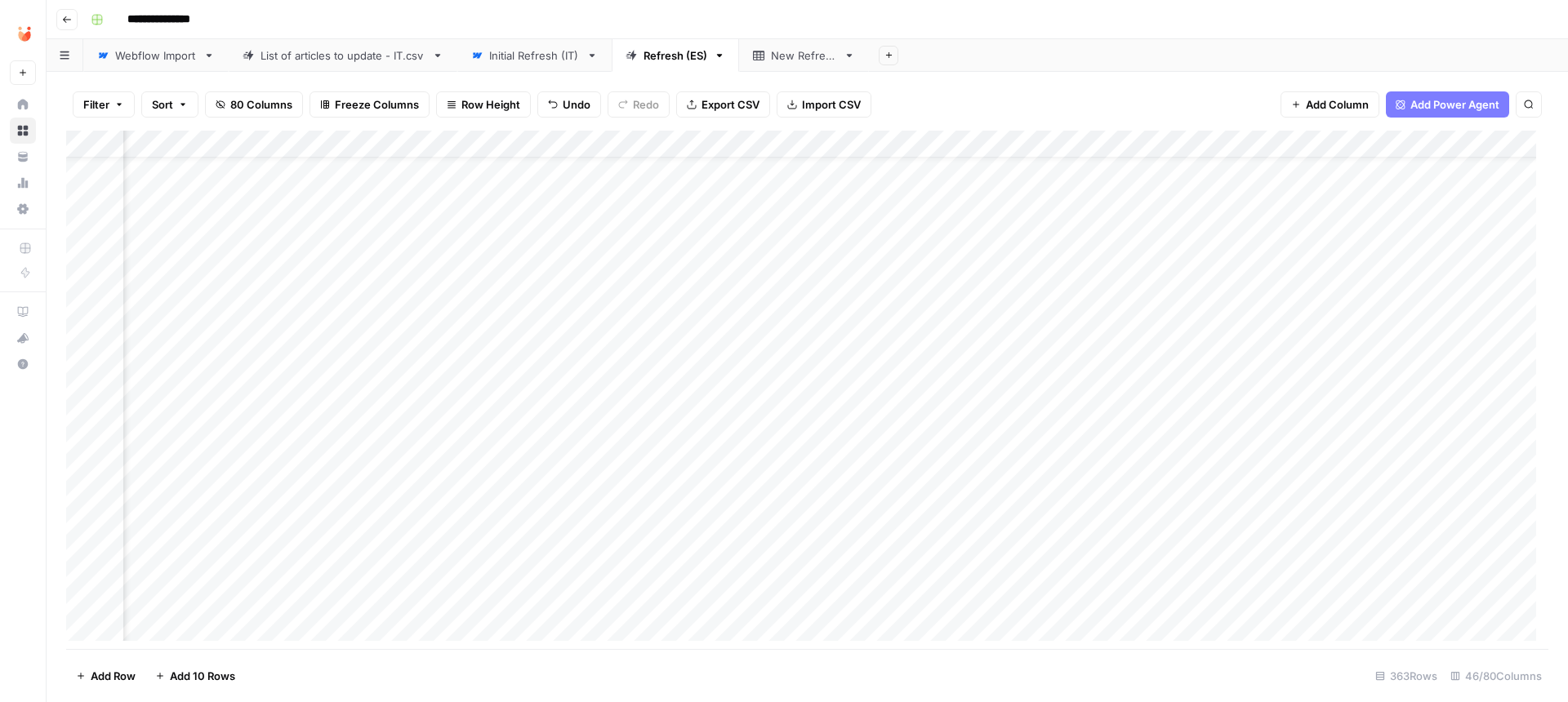
scroll to position [44, 3596]
click at [370, 283] on div "Add Column" at bounding box center [807, 392] width 1482 height 522
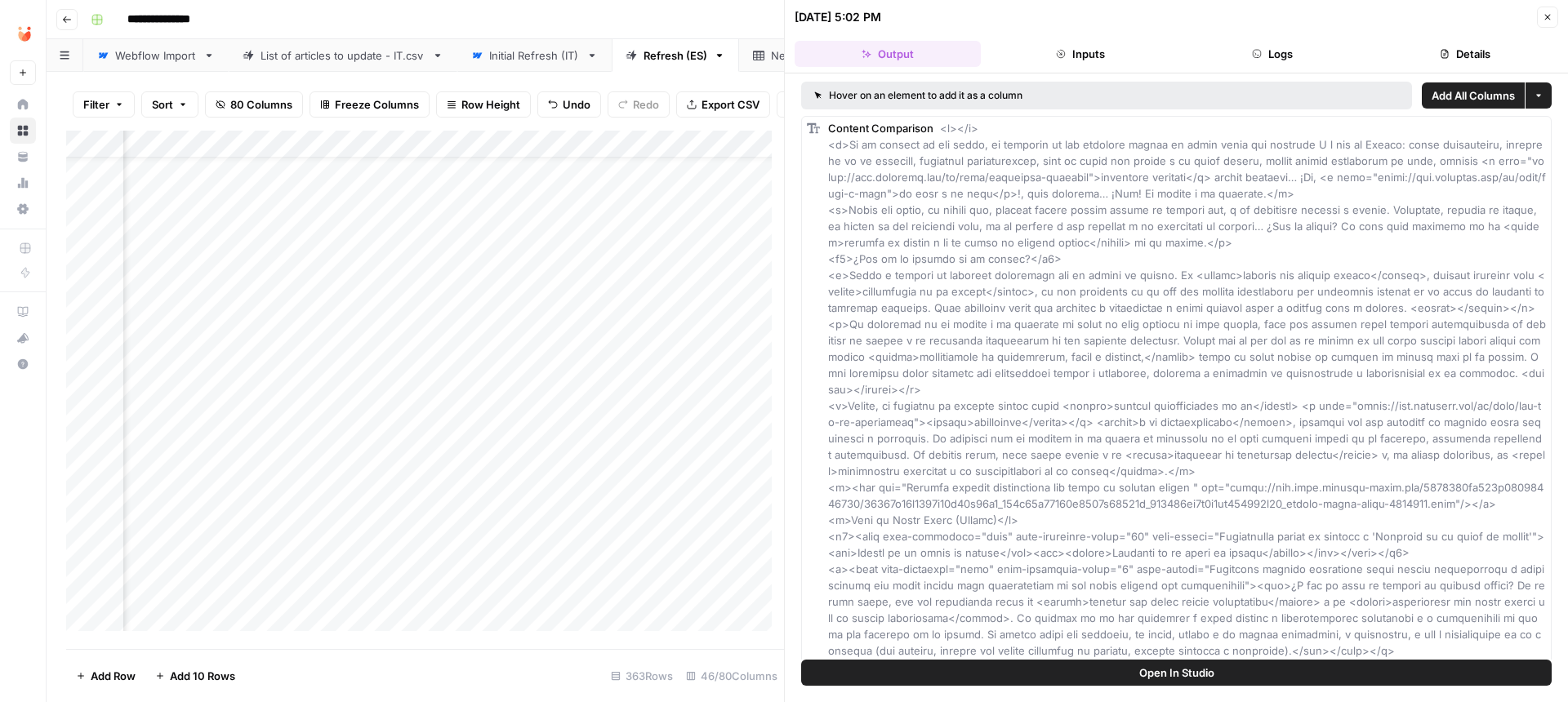
click at [1548, 18] on icon "button" at bounding box center [1548, 17] width 10 height 10
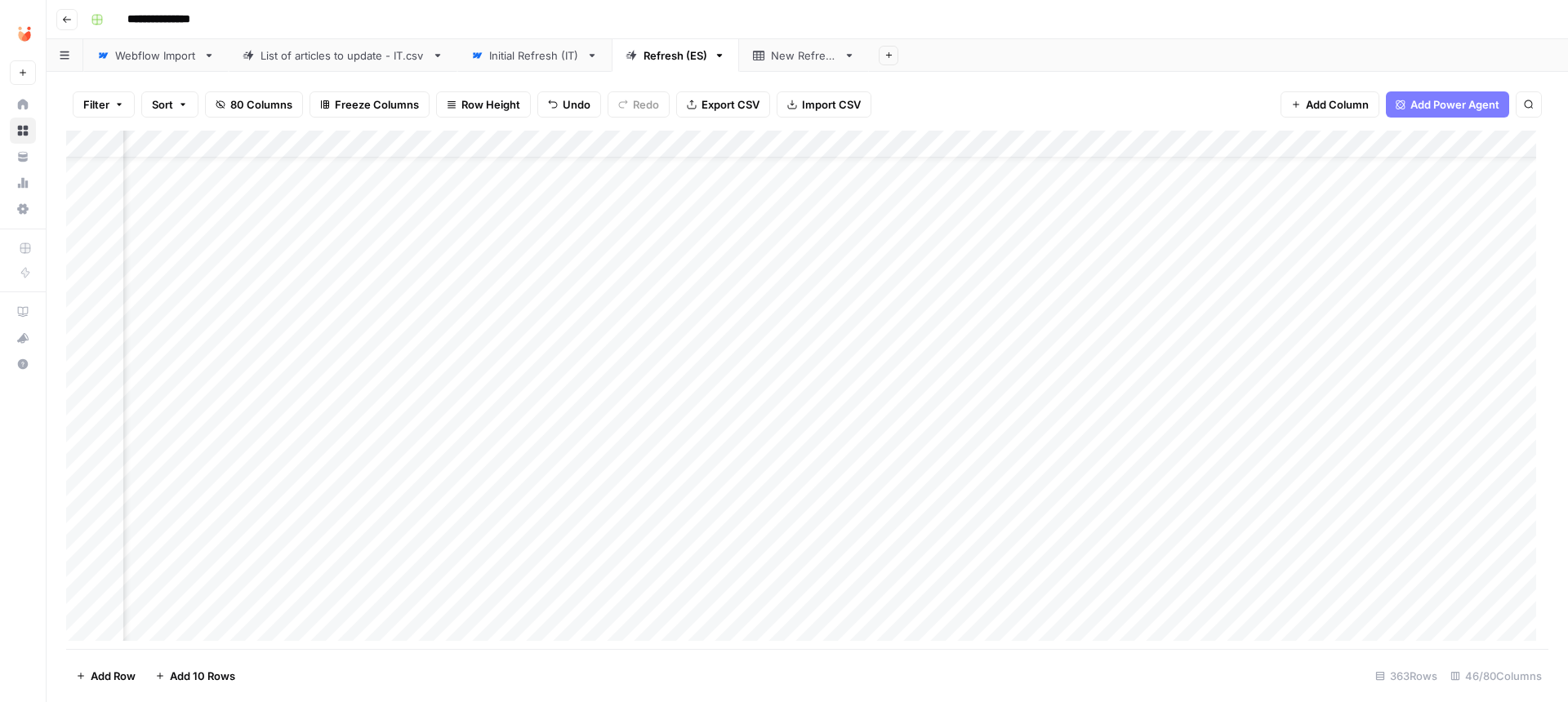
click at [1229, 291] on div "Add Column" at bounding box center [807, 392] width 1482 height 522
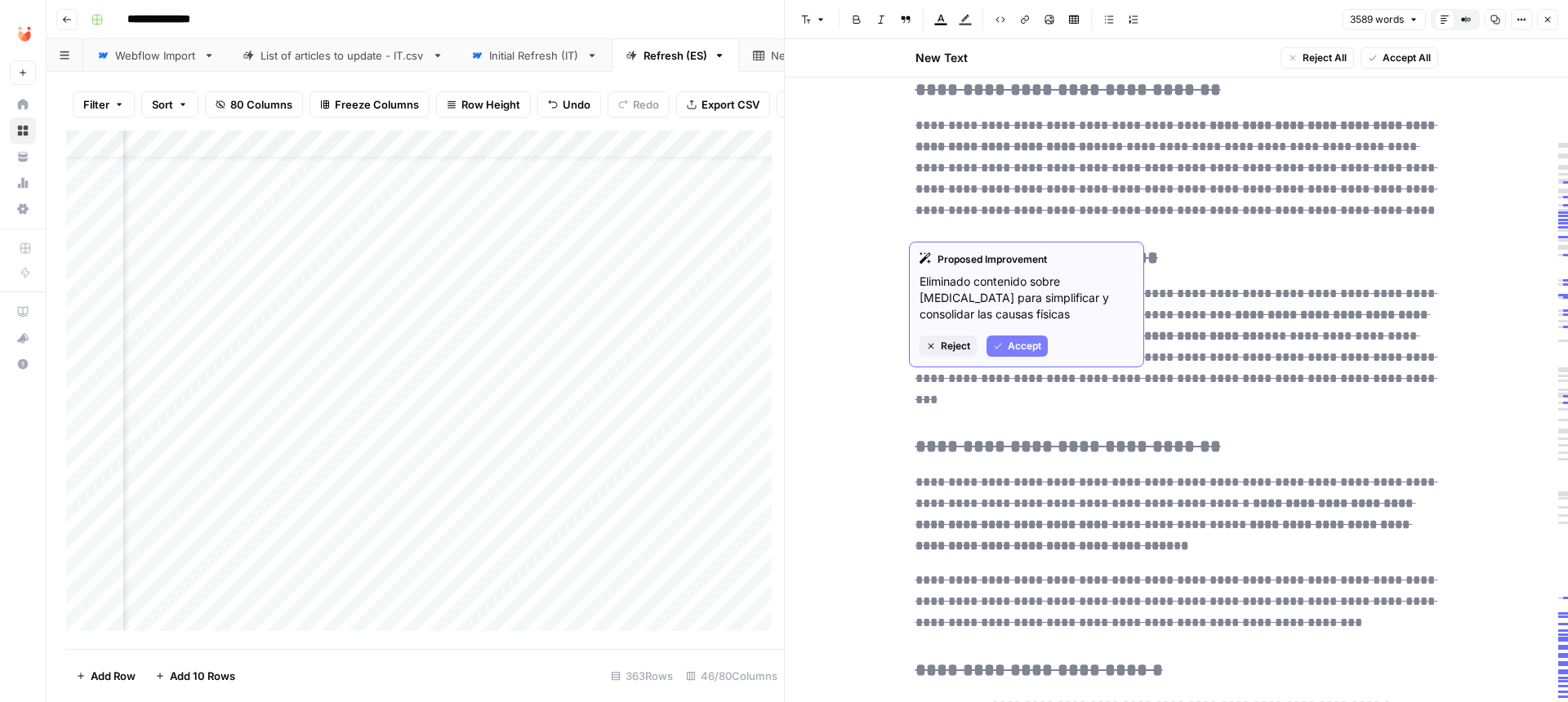
scroll to position [1356, 0]
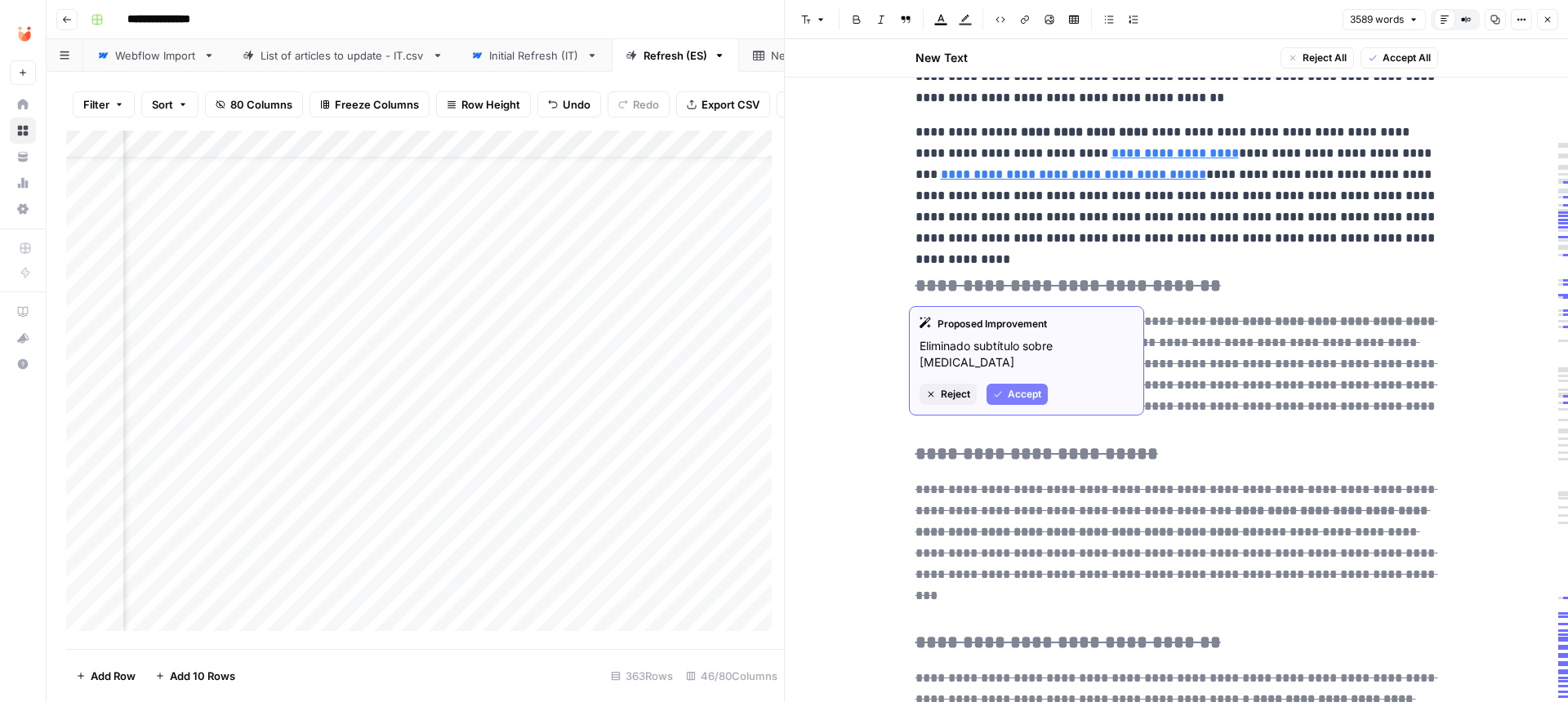
click at [949, 398] on span "Reject" at bounding box center [955, 394] width 30 height 14
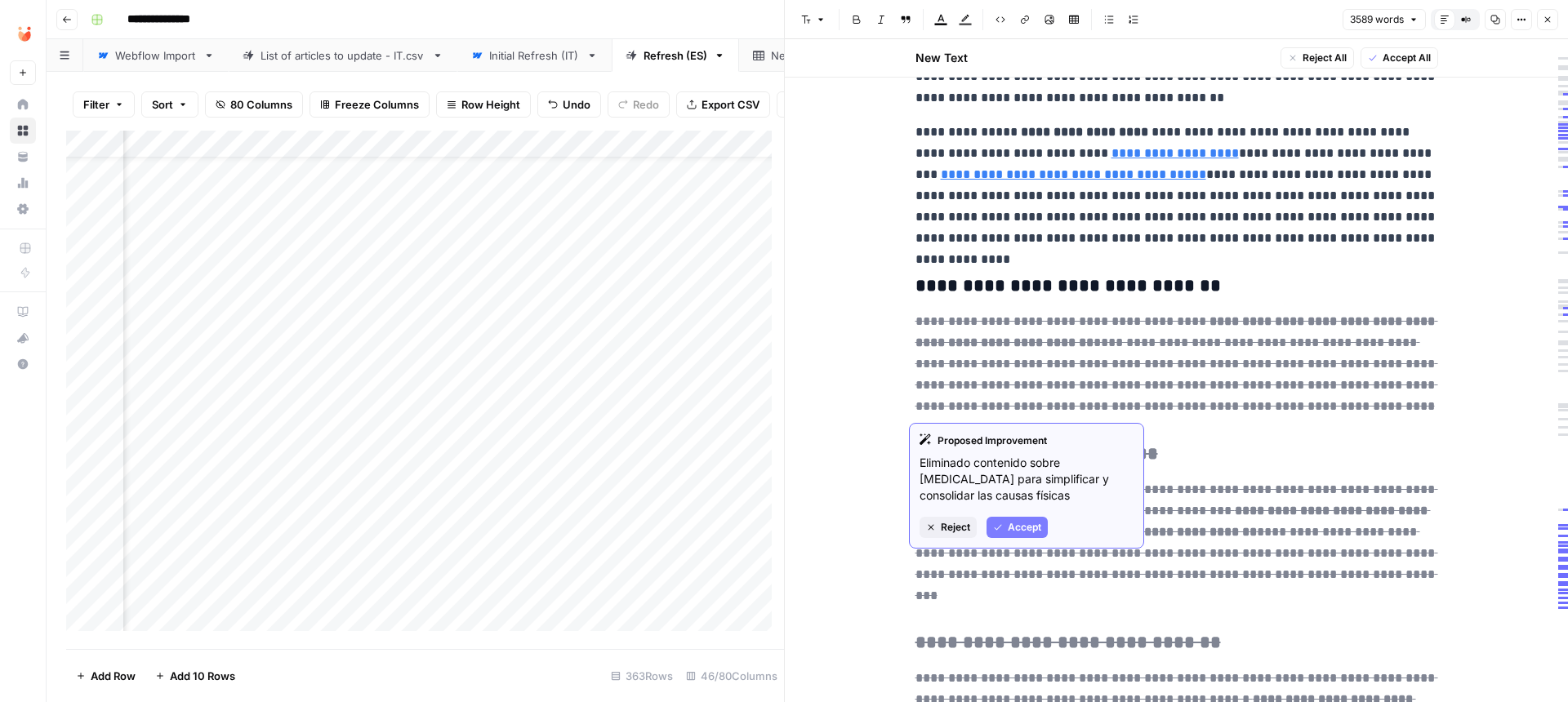
click at [960, 521] on span "Reject" at bounding box center [955, 526] width 30 height 14
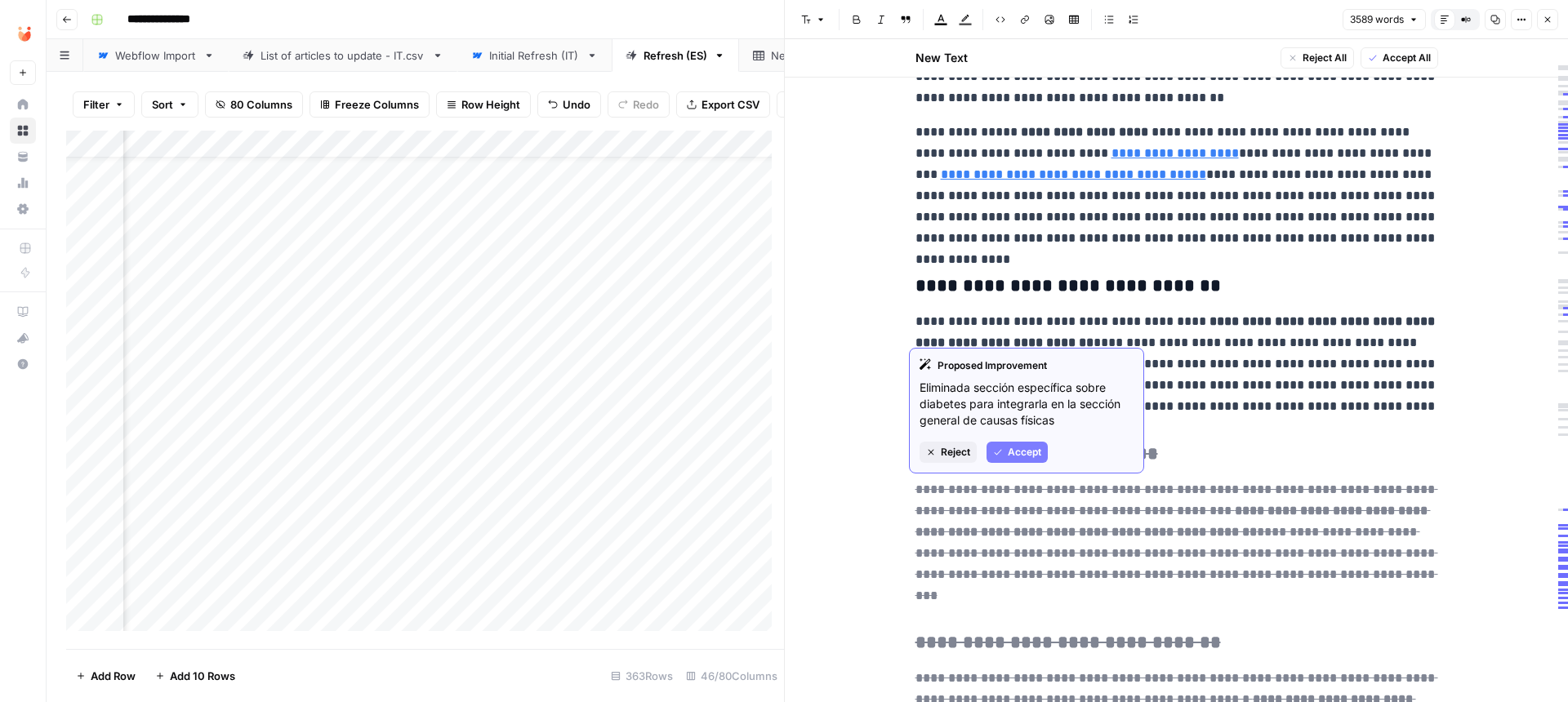
click at [945, 449] on span "Reject" at bounding box center [955, 452] width 30 height 14
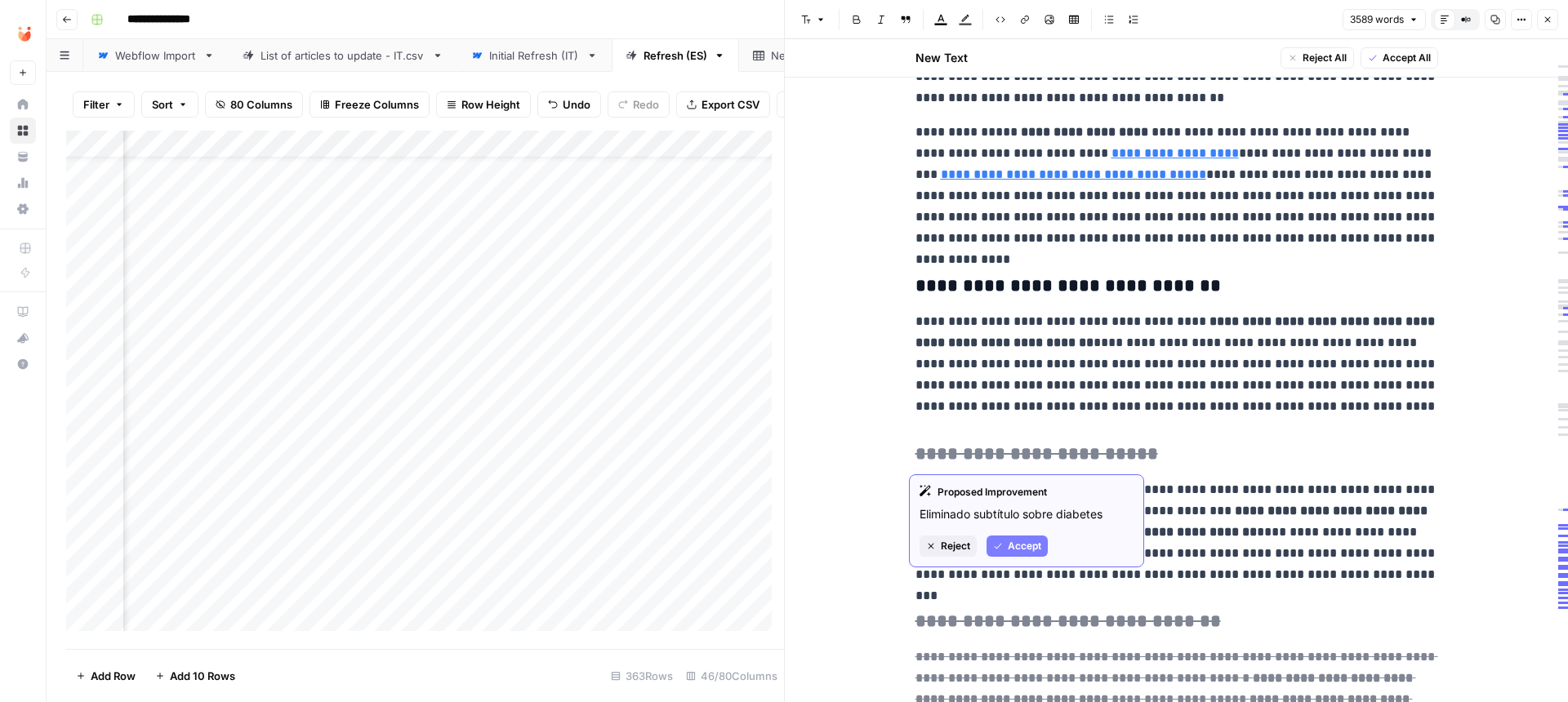
click at [949, 543] on span "Reject" at bounding box center [955, 546] width 30 height 14
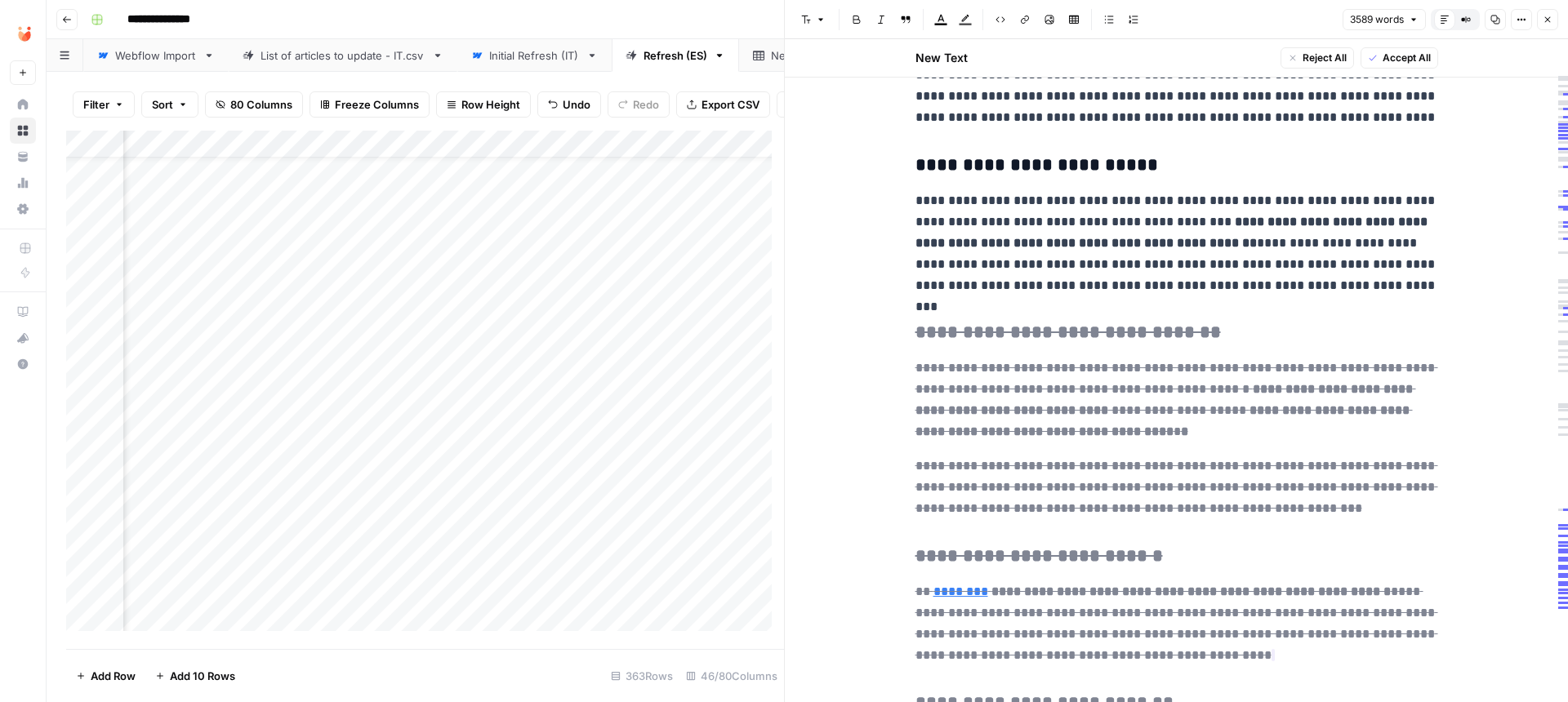
scroll to position [1666, 0]
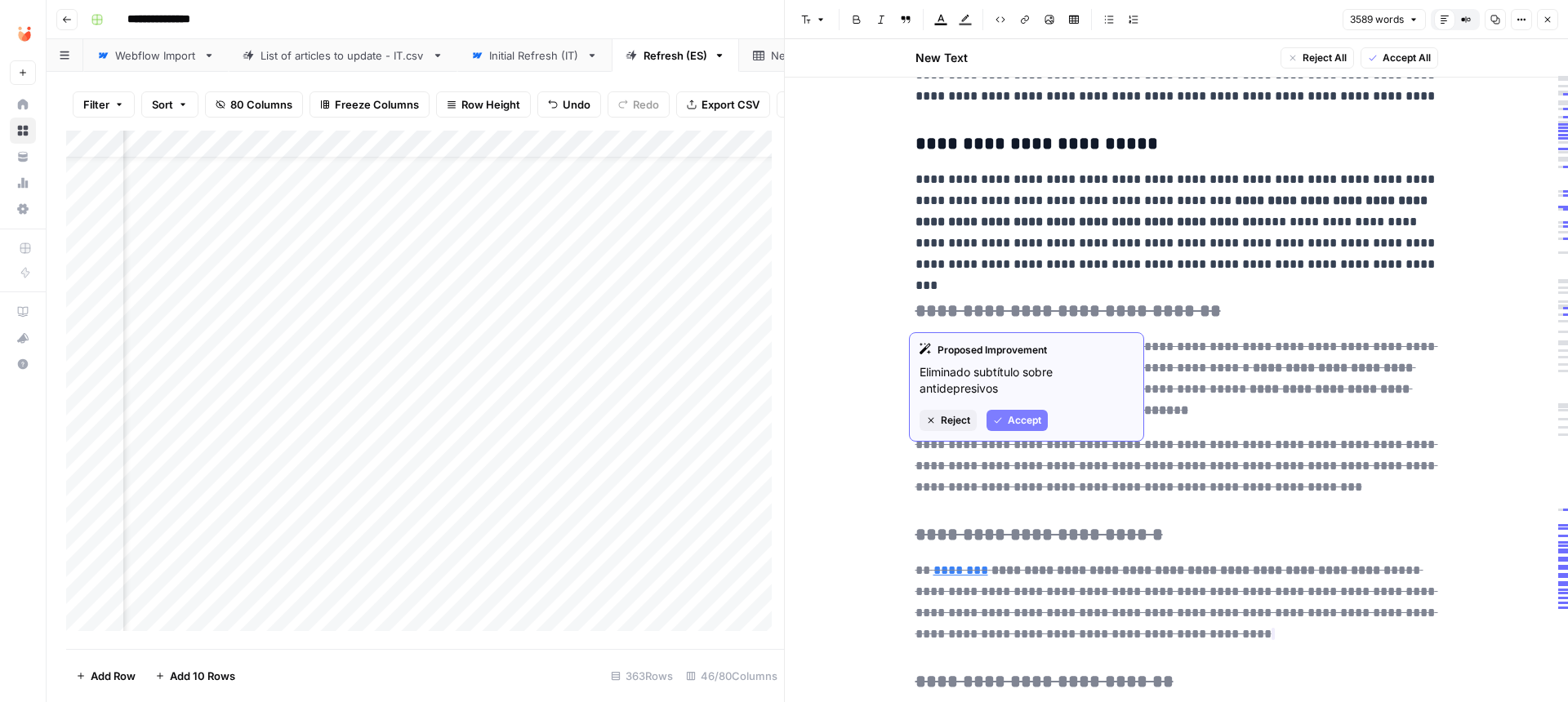
click at [966, 418] on span "Reject" at bounding box center [955, 420] width 30 height 14
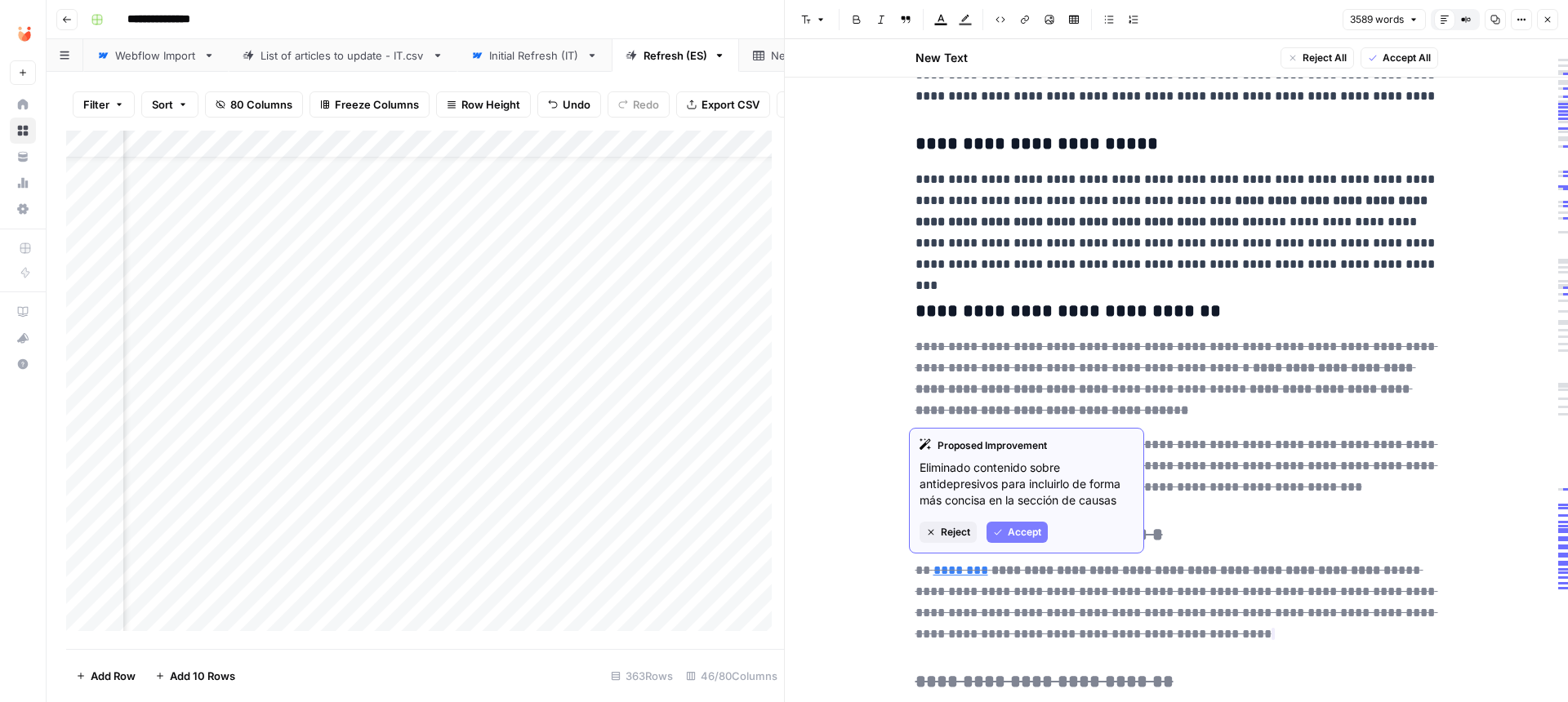
click at [948, 536] on span "Reject" at bounding box center [955, 532] width 30 height 14
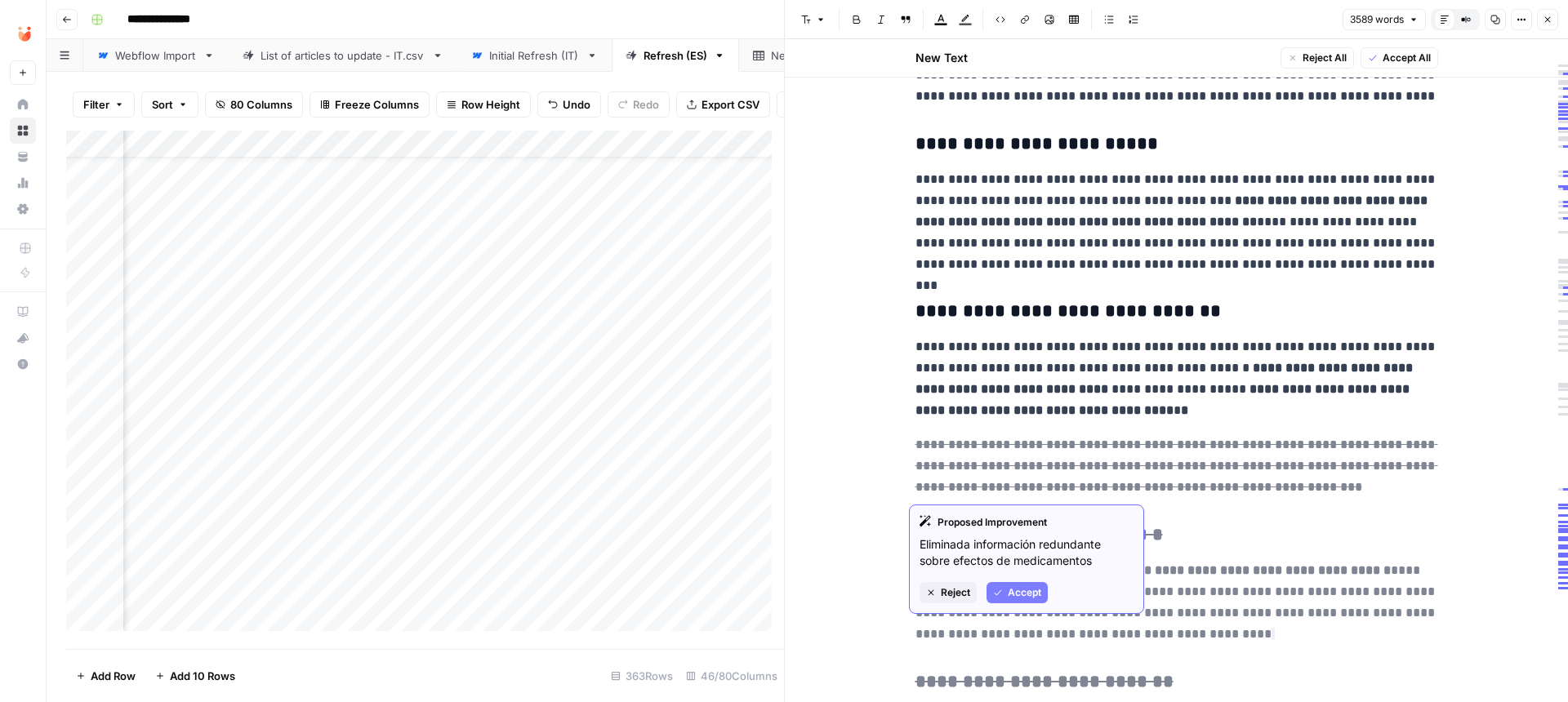
click at [957, 596] on span "Reject" at bounding box center [955, 593] width 30 height 14
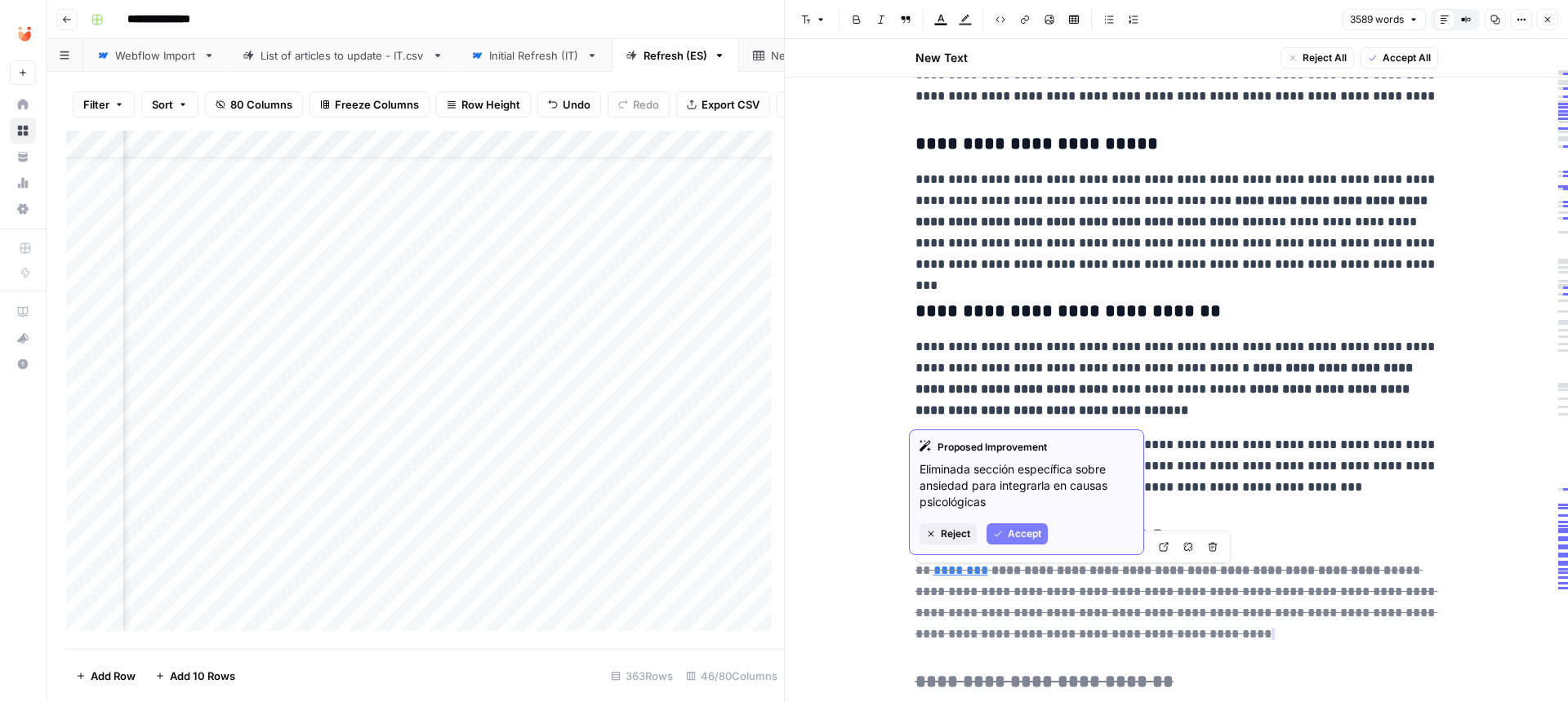
click at [967, 538] on span "Reject" at bounding box center [955, 533] width 30 height 14
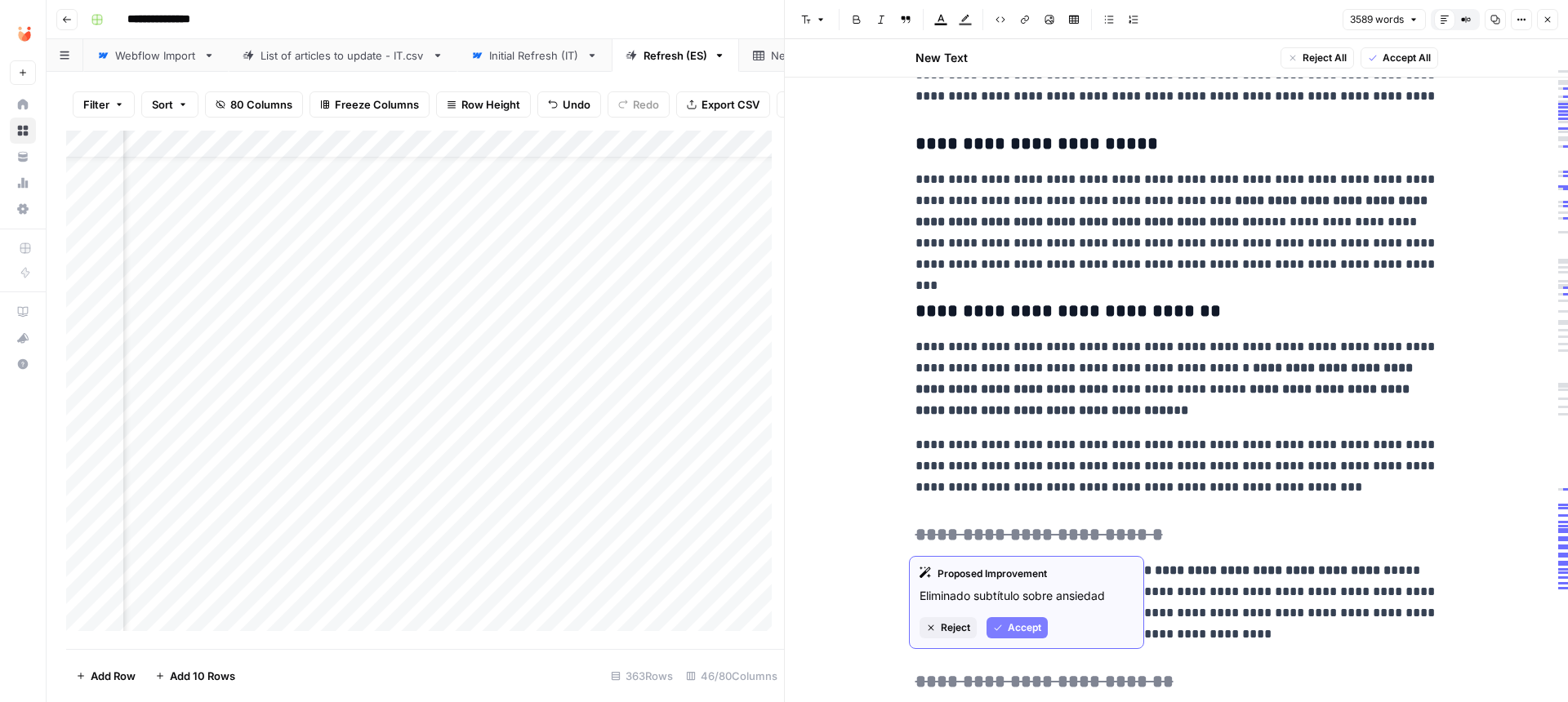
click at [957, 625] on span "Reject" at bounding box center [955, 627] width 30 height 14
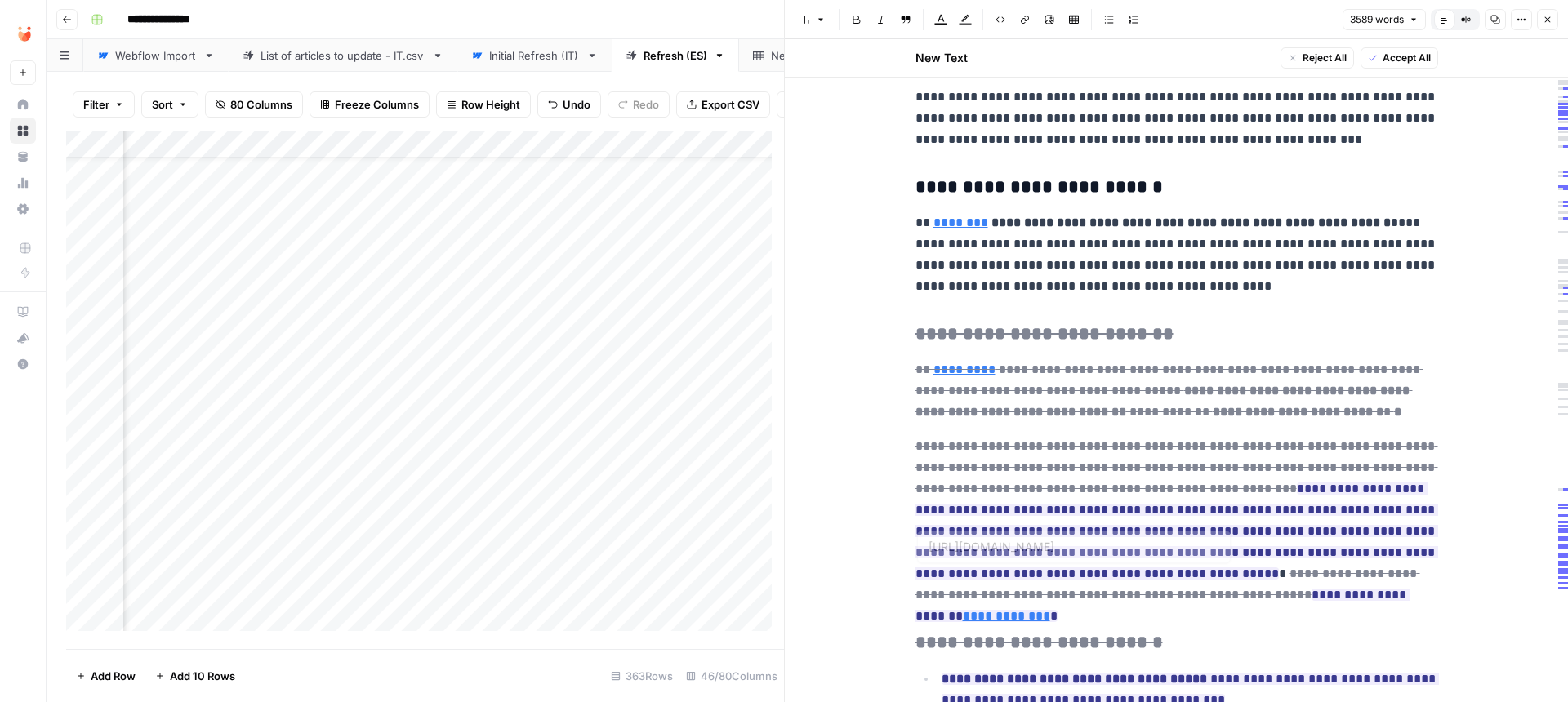
scroll to position [2107, 0]
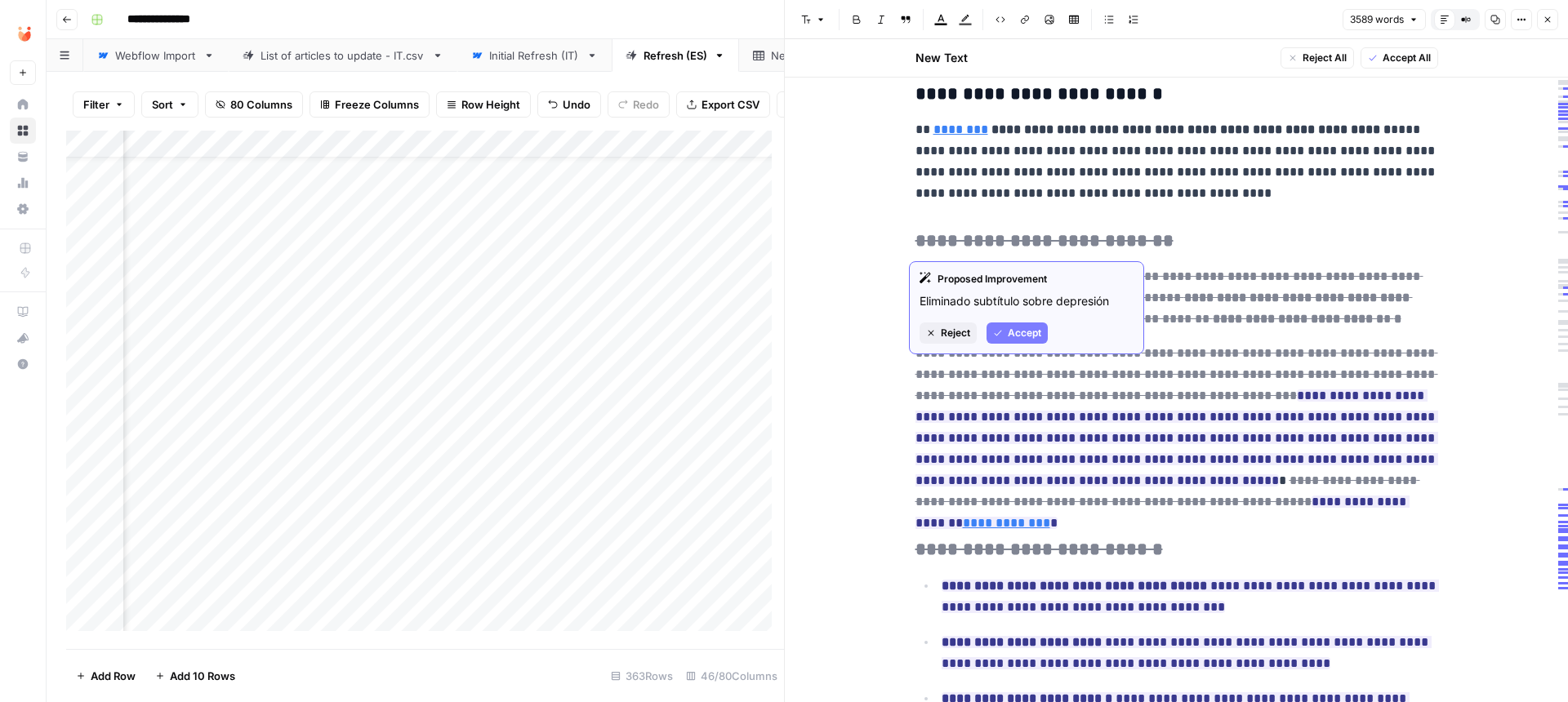
click at [961, 330] on span "Reject" at bounding box center [955, 332] width 30 height 14
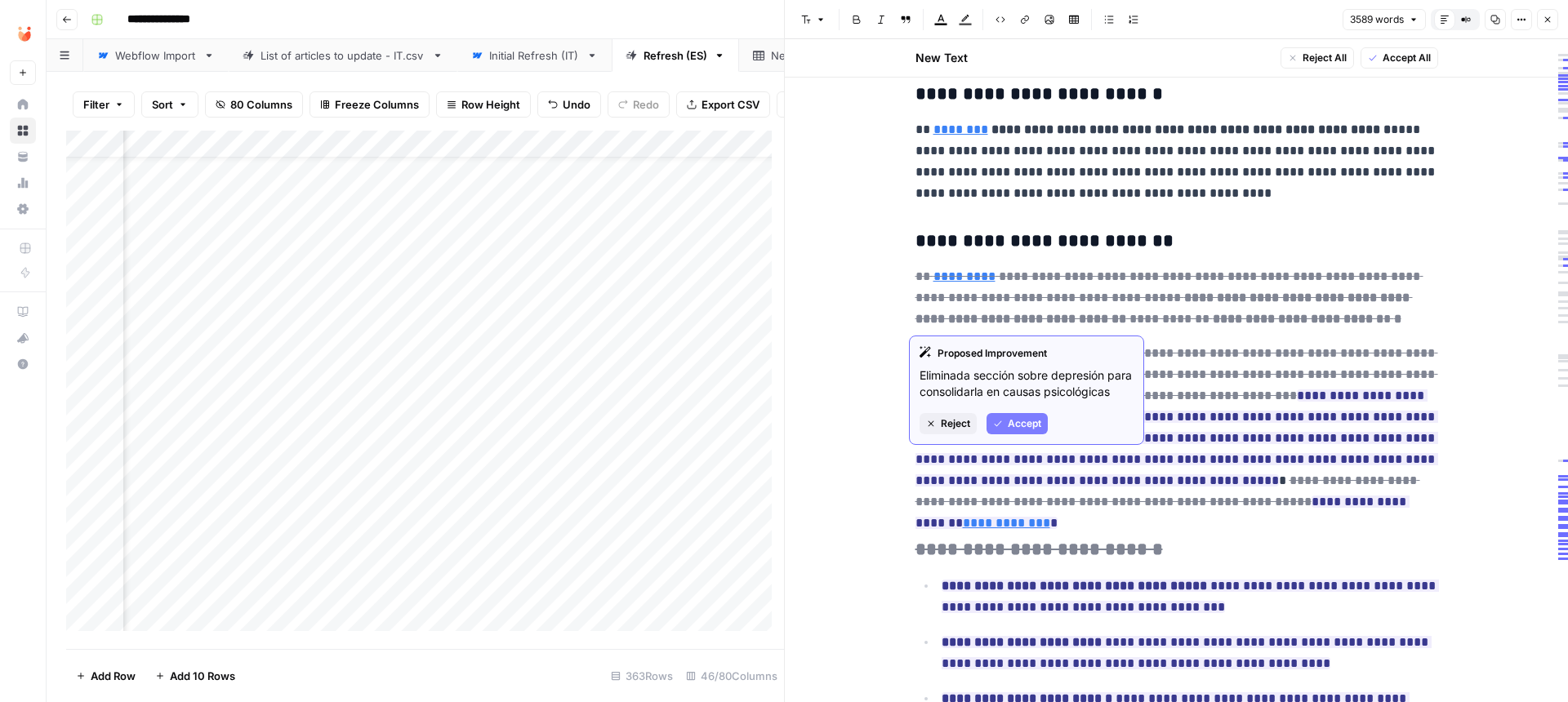
click at [940, 432] on span "Reject" at bounding box center [955, 423] width 30 height 14
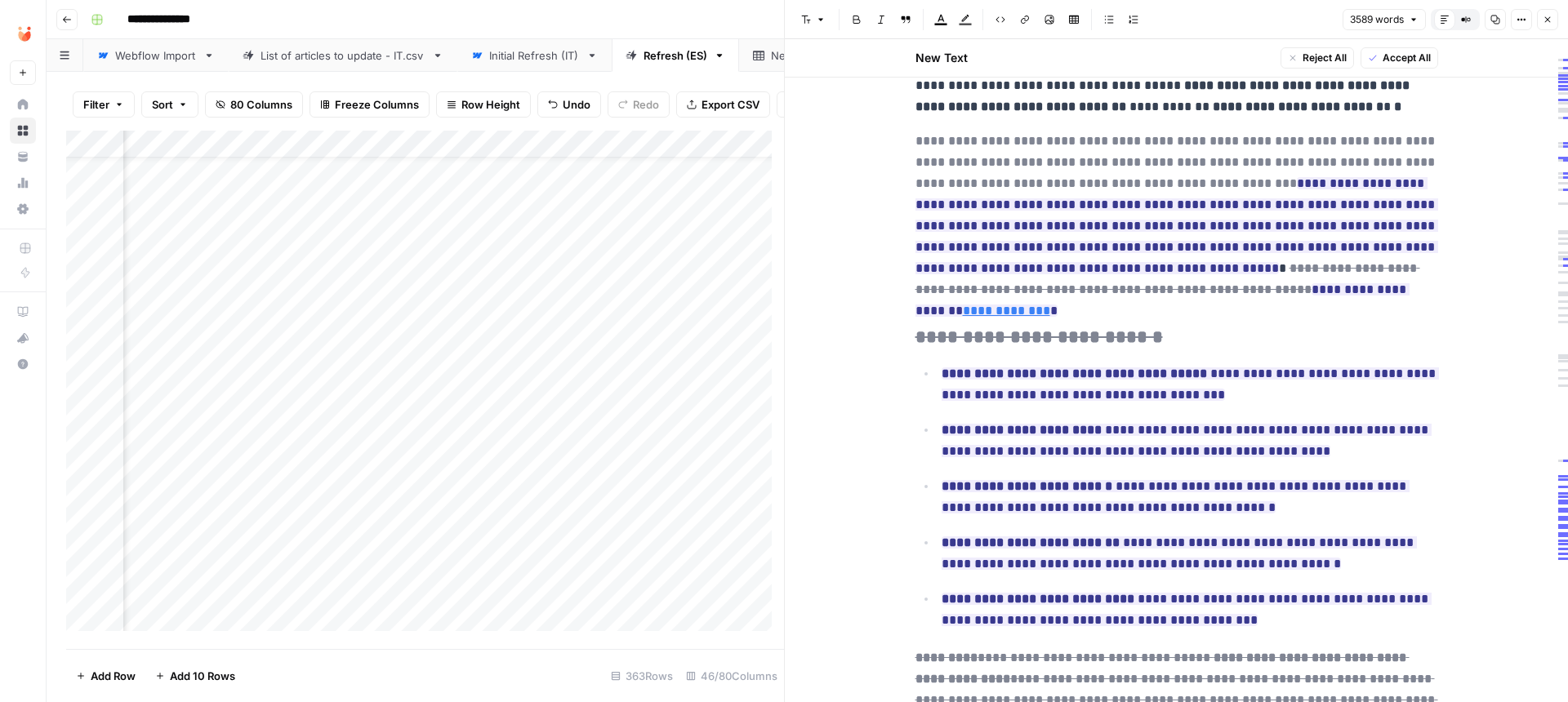
scroll to position [2287, 0]
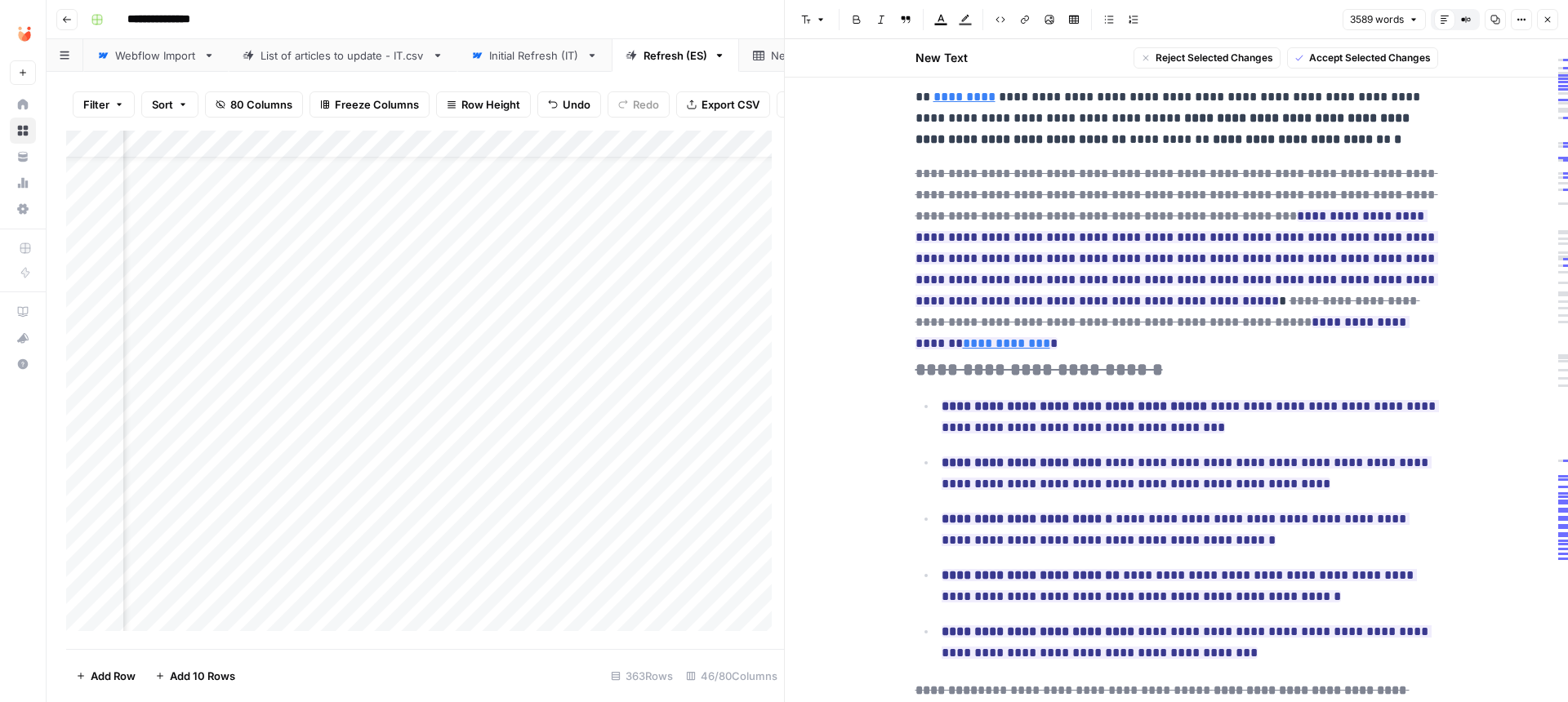
drag, startPoint x: 902, startPoint y: 172, endPoint x: 1331, endPoint y: 317, distance: 452.8
copy p "**********"
click at [1180, 228] on span "**********" at bounding box center [1177, 237] width 522 height 149
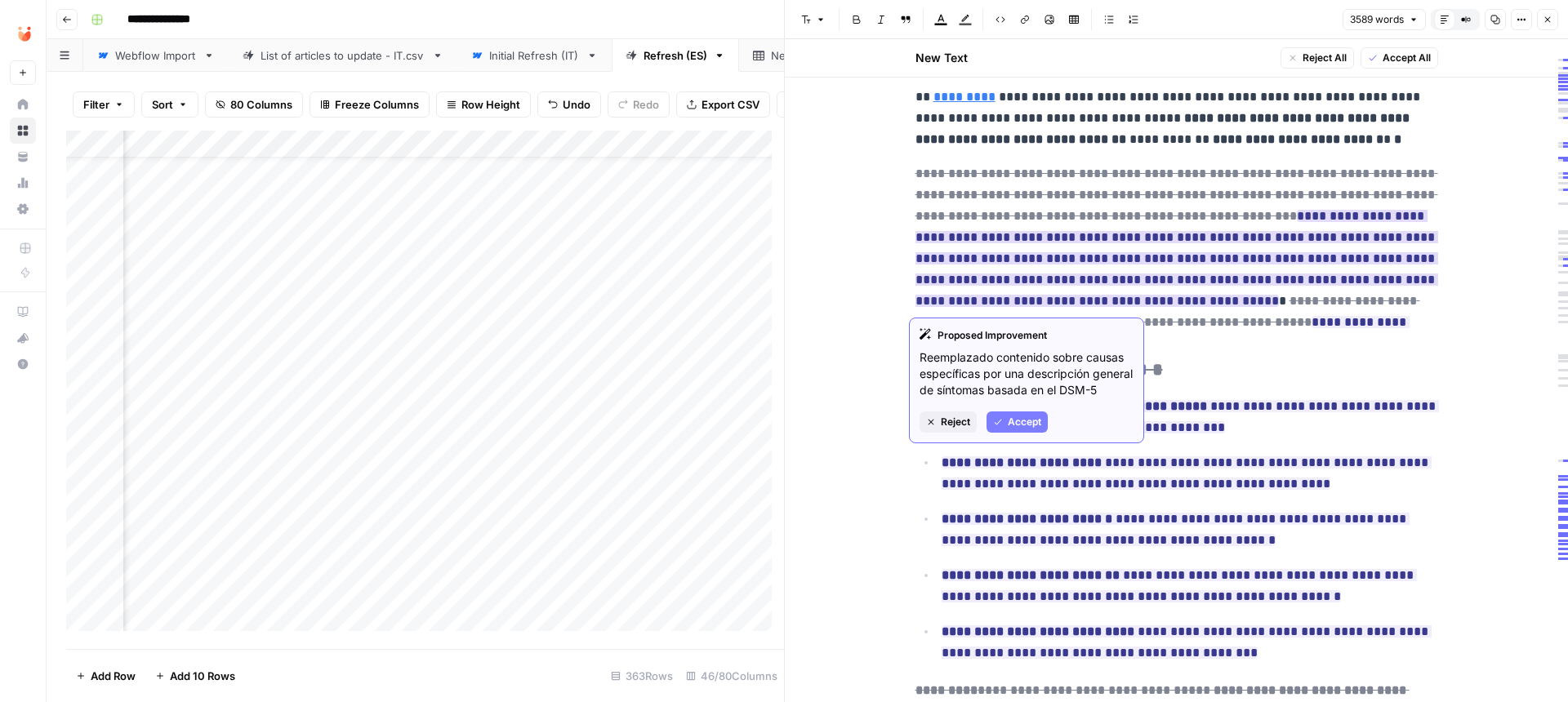
click at [1028, 430] on span "Accept" at bounding box center [1024, 421] width 33 height 14
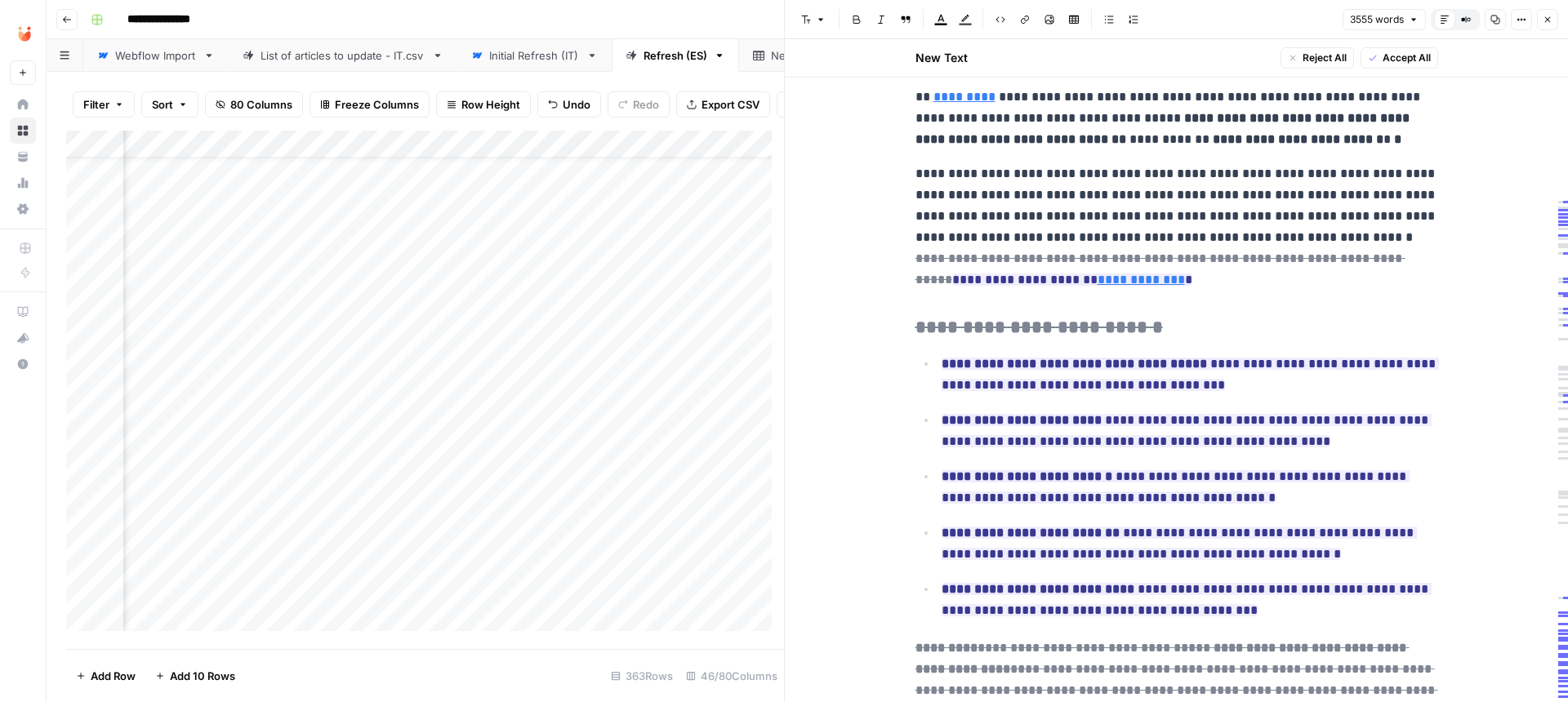
click at [1317, 144] on p "**********" at bounding box center [1177, 118] width 522 height 64
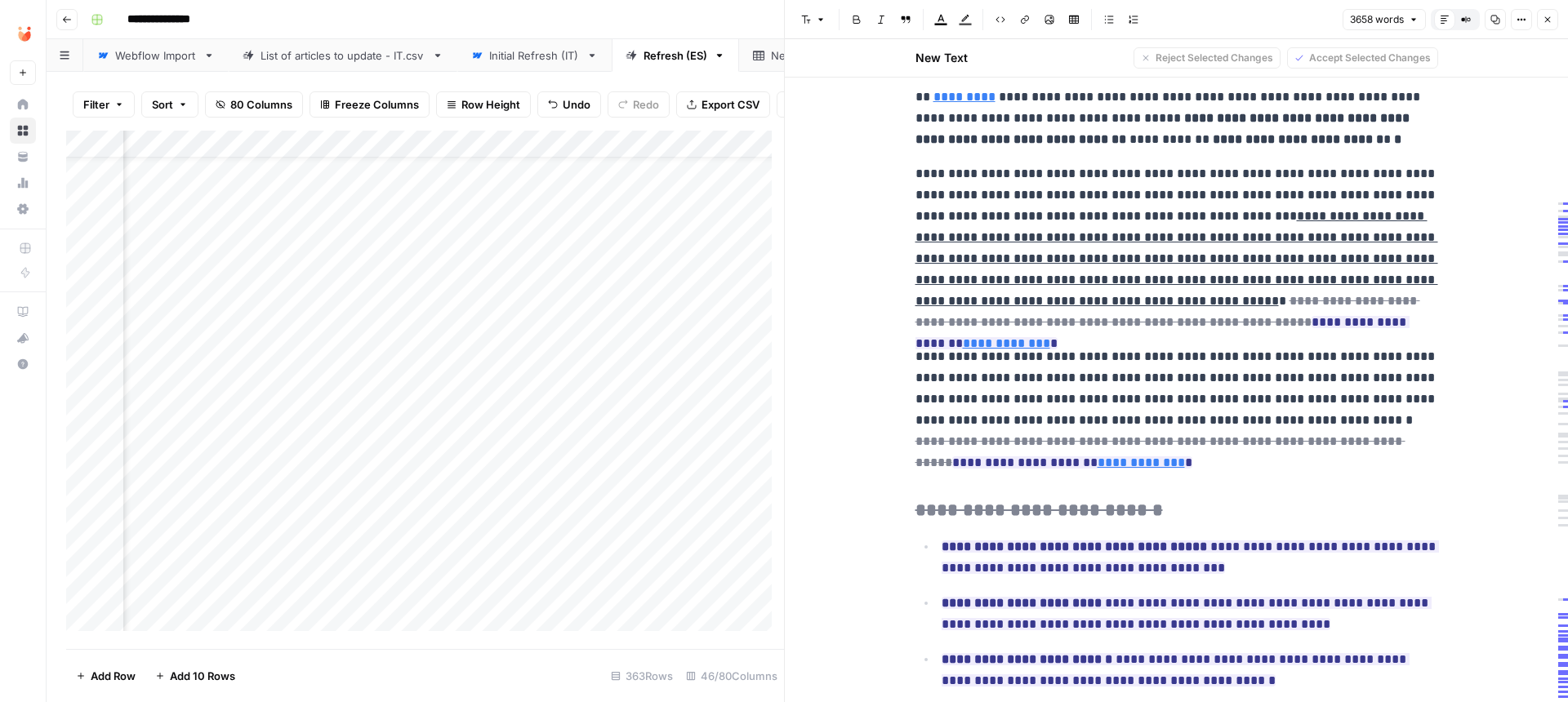
drag, startPoint x: 1072, startPoint y: 303, endPoint x: 1217, endPoint y: 221, distance: 166.6
click at [1217, 221] on p "**********" at bounding box center [1177, 248] width 522 height 170
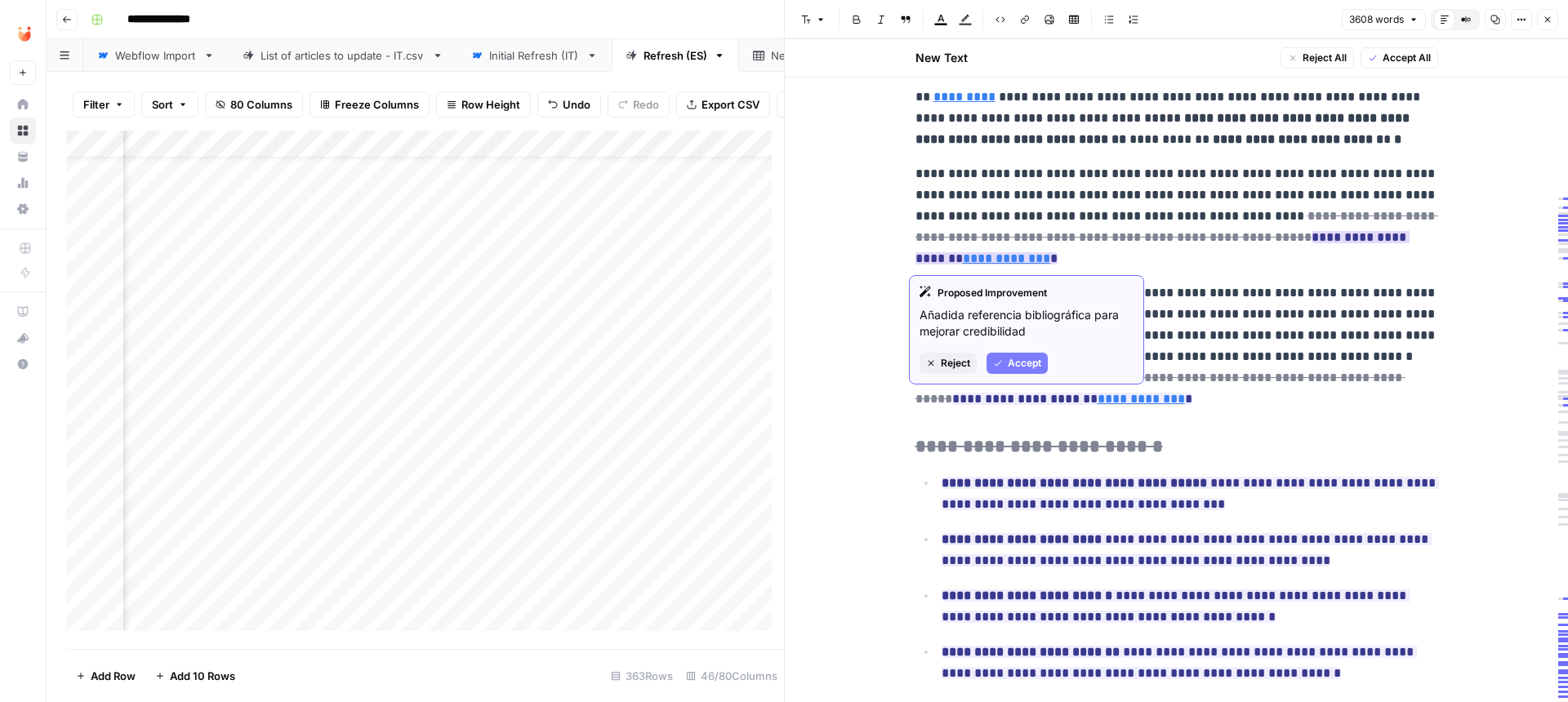
click at [943, 360] on span "Reject" at bounding box center [955, 363] width 30 height 14
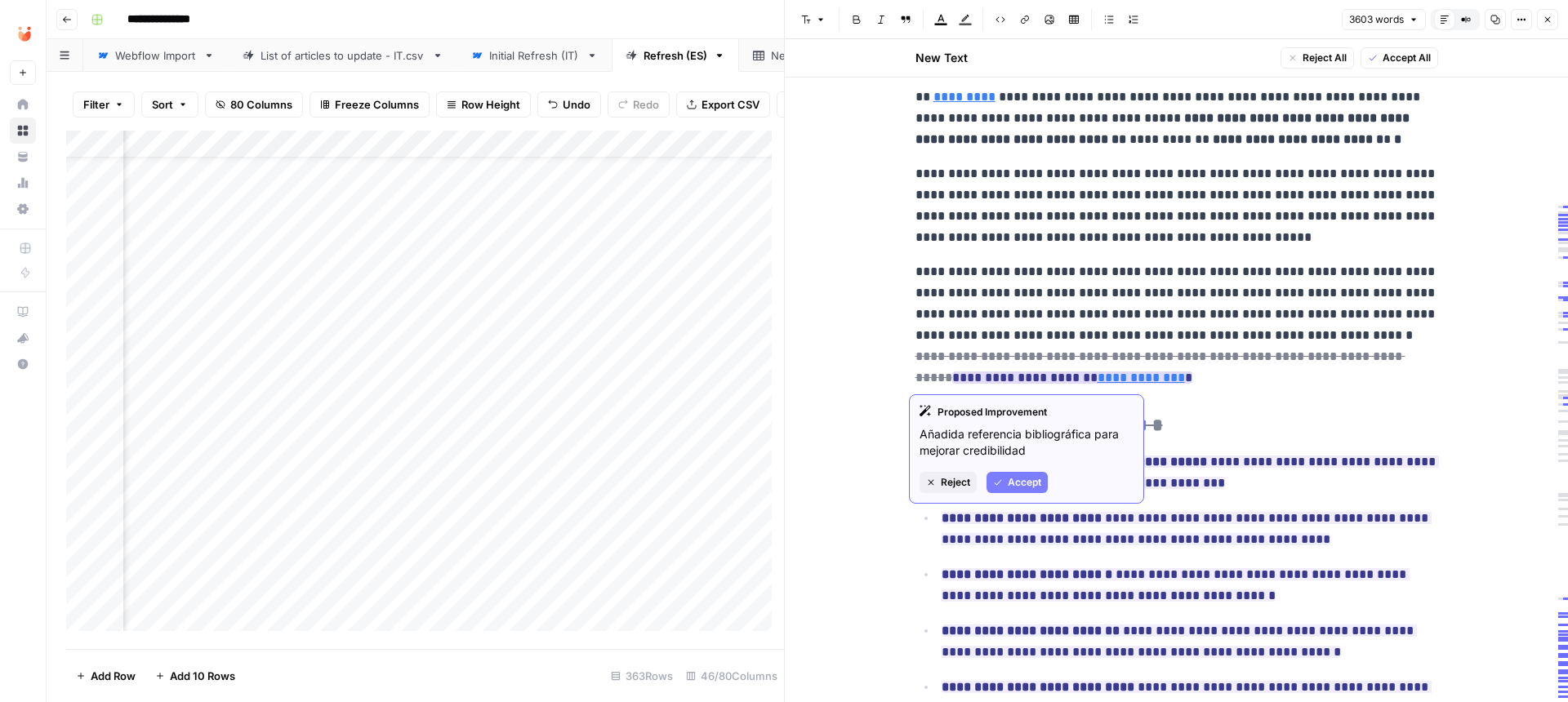
click at [1018, 479] on span "Accept" at bounding box center [1024, 482] width 33 height 14
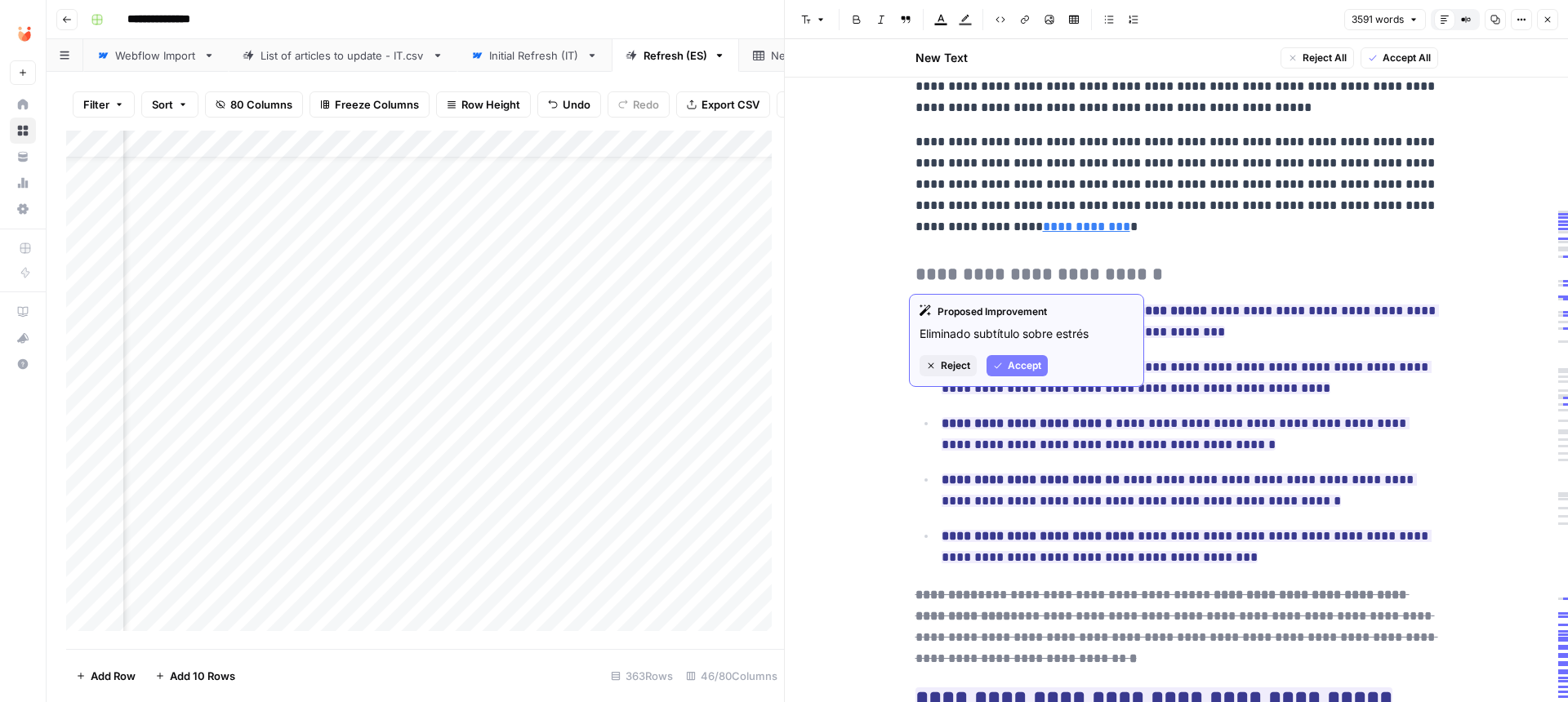
scroll to position [2417, 0]
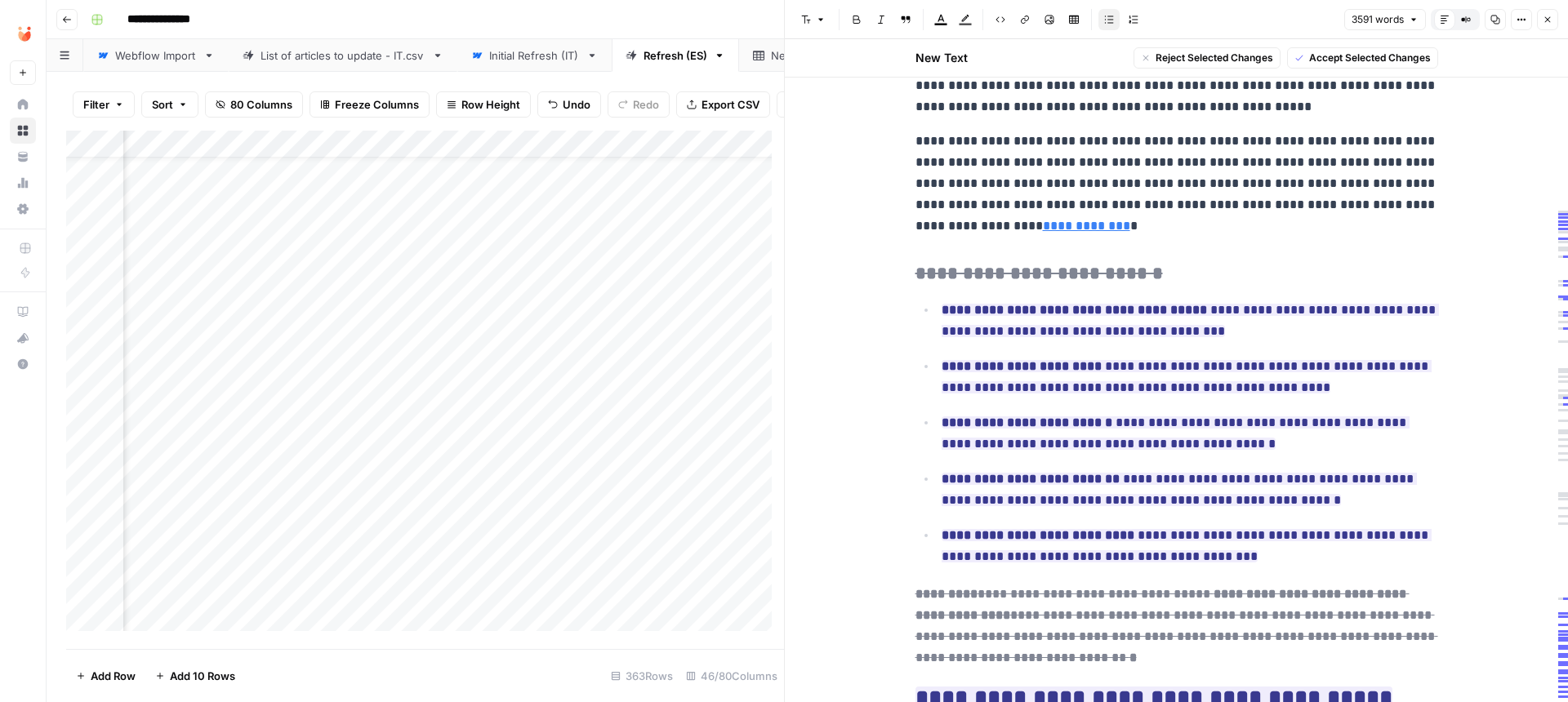
drag, startPoint x: 1224, startPoint y: 550, endPoint x: 915, endPoint y: 313, distance: 389.4
click at [916, 313] on ul "**********" at bounding box center [1177, 432] width 522 height 269
click at [1037, 237] on p "**********" at bounding box center [1177, 183] width 522 height 106
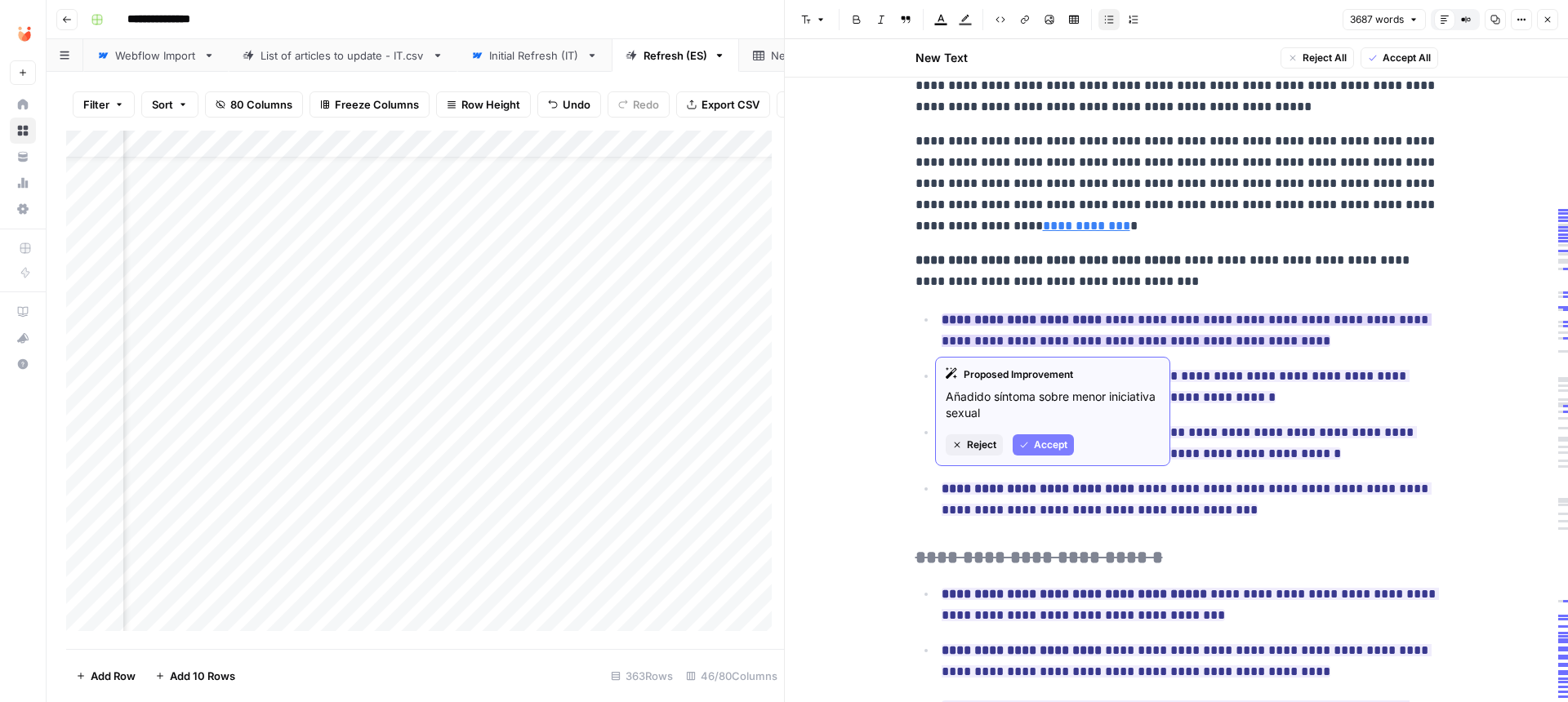
click at [1032, 445] on button "Accept" at bounding box center [1043, 444] width 61 height 21
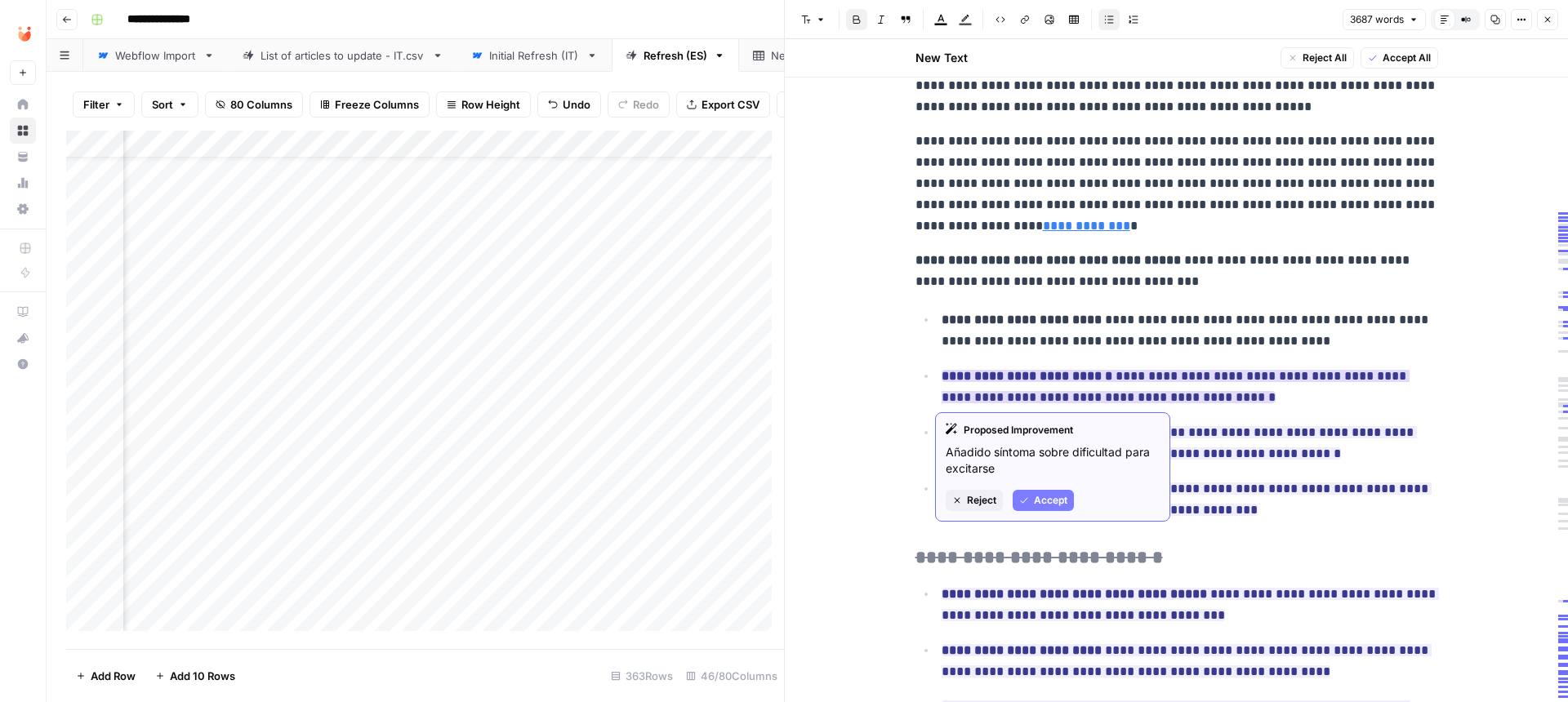
click at [1052, 500] on span "Accept" at bounding box center [1050, 500] width 33 height 14
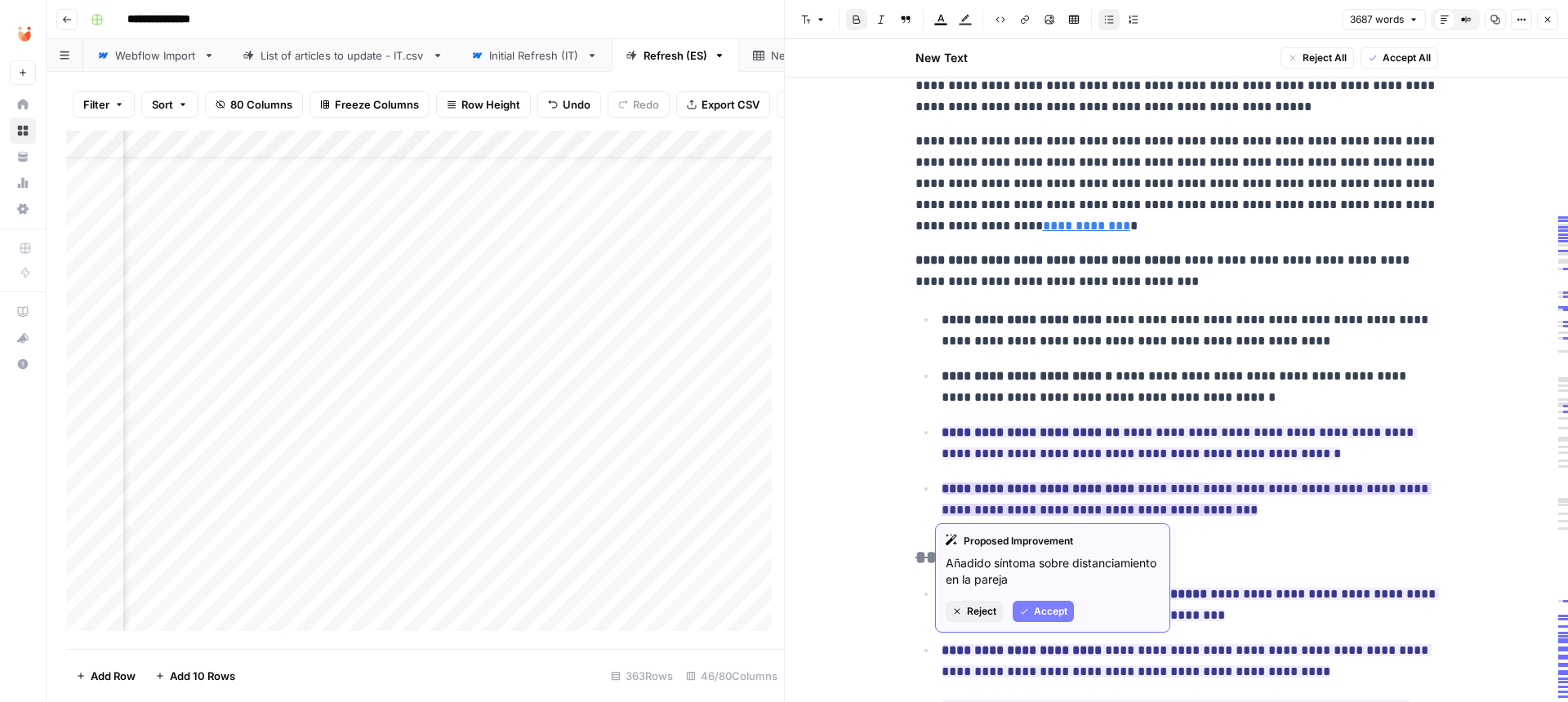
click at [1063, 619] on span "Accept" at bounding box center [1050, 611] width 33 height 14
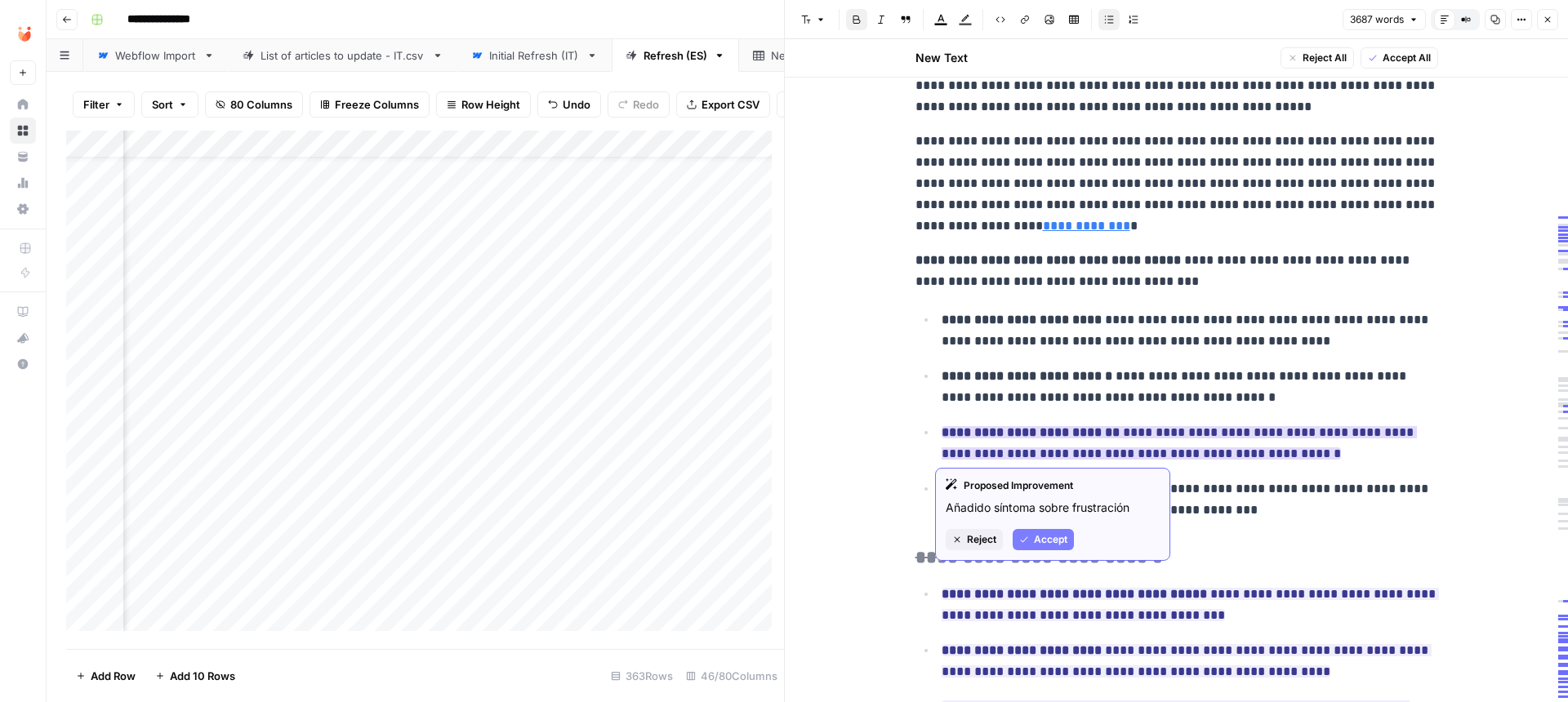
click at [1047, 543] on span "Accept" at bounding box center [1050, 539] width 33 height 14
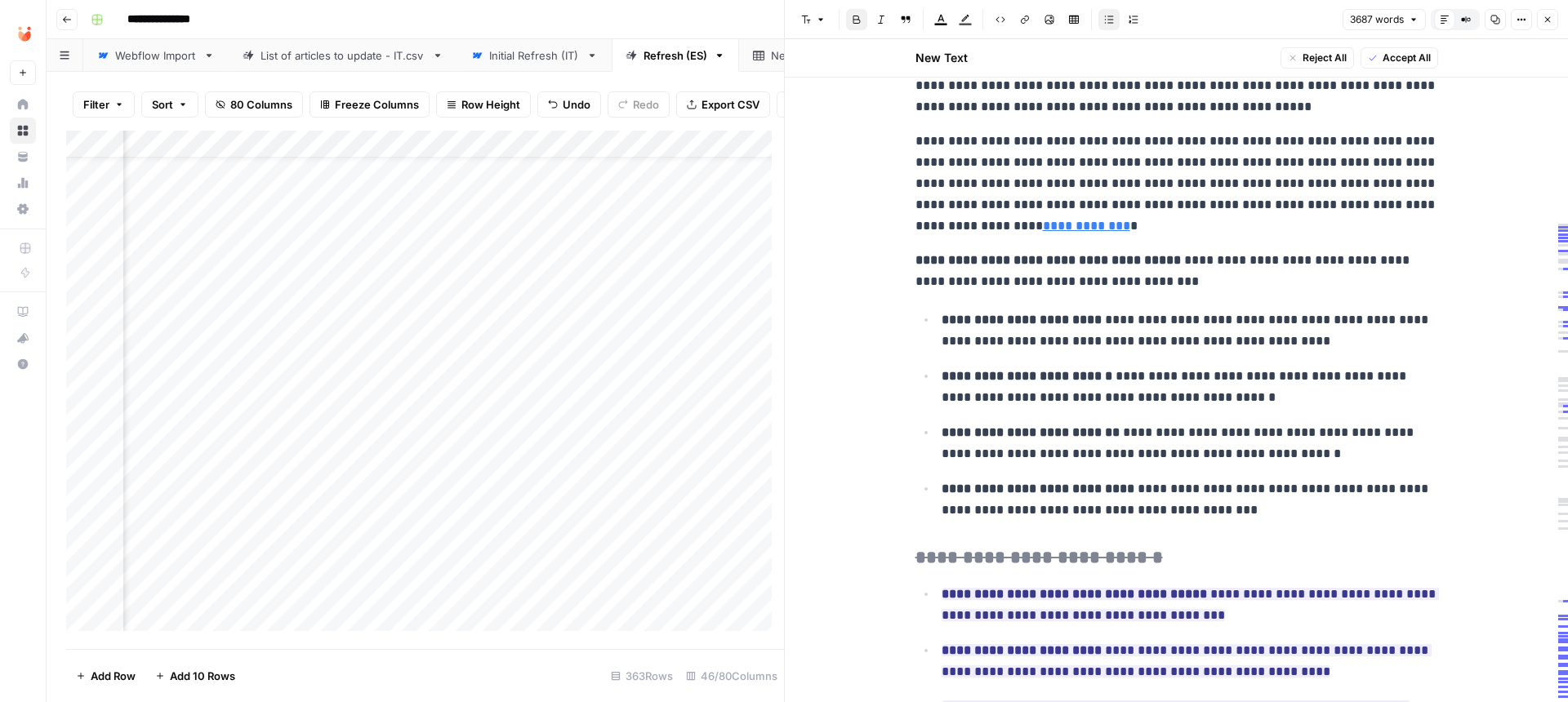
click at [1106, 265] on strong "**********" at bounding box center [1048, 260] width 265 height 12
click at [1110, 17] on icon "button" at bounding box center [1109, 20] width 10 height 10
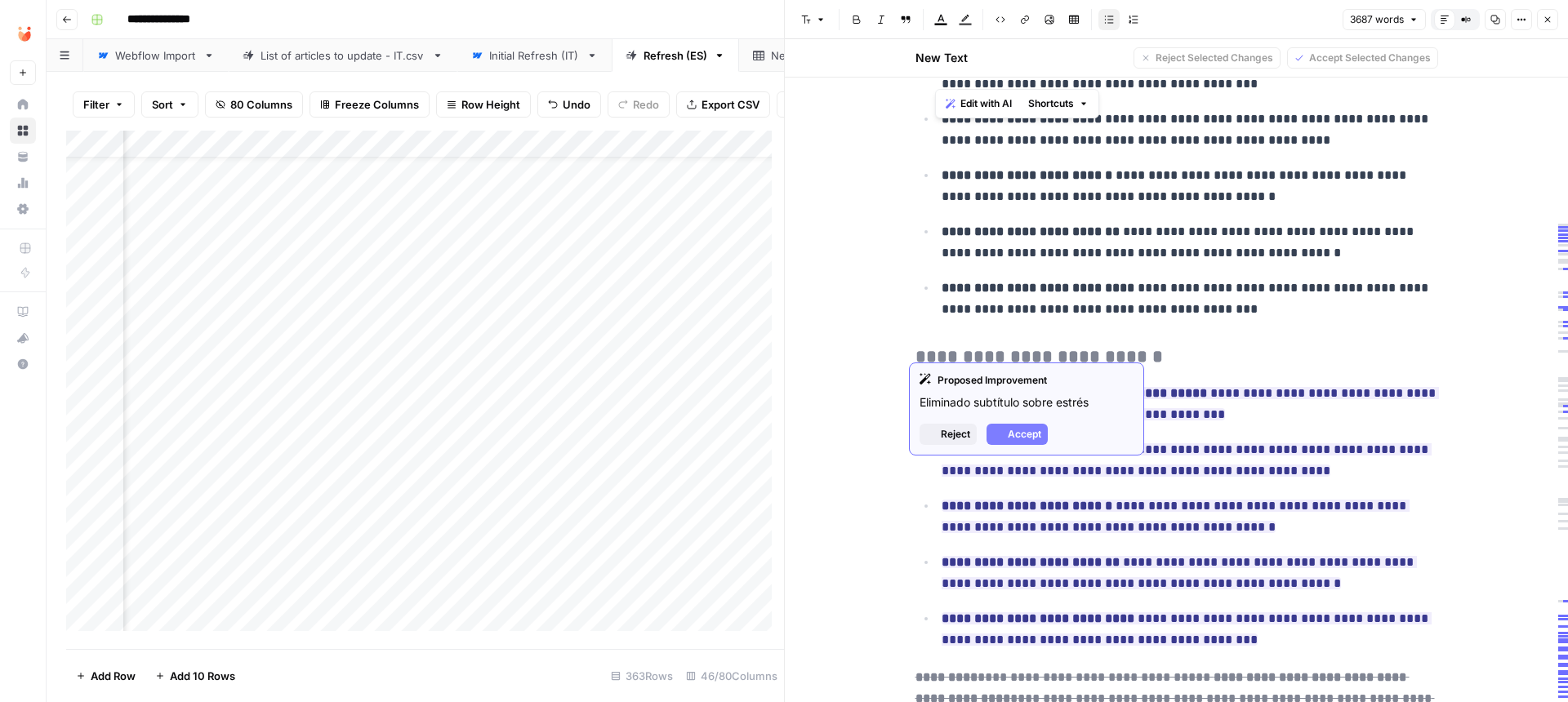
scroll to position [2629, 0]
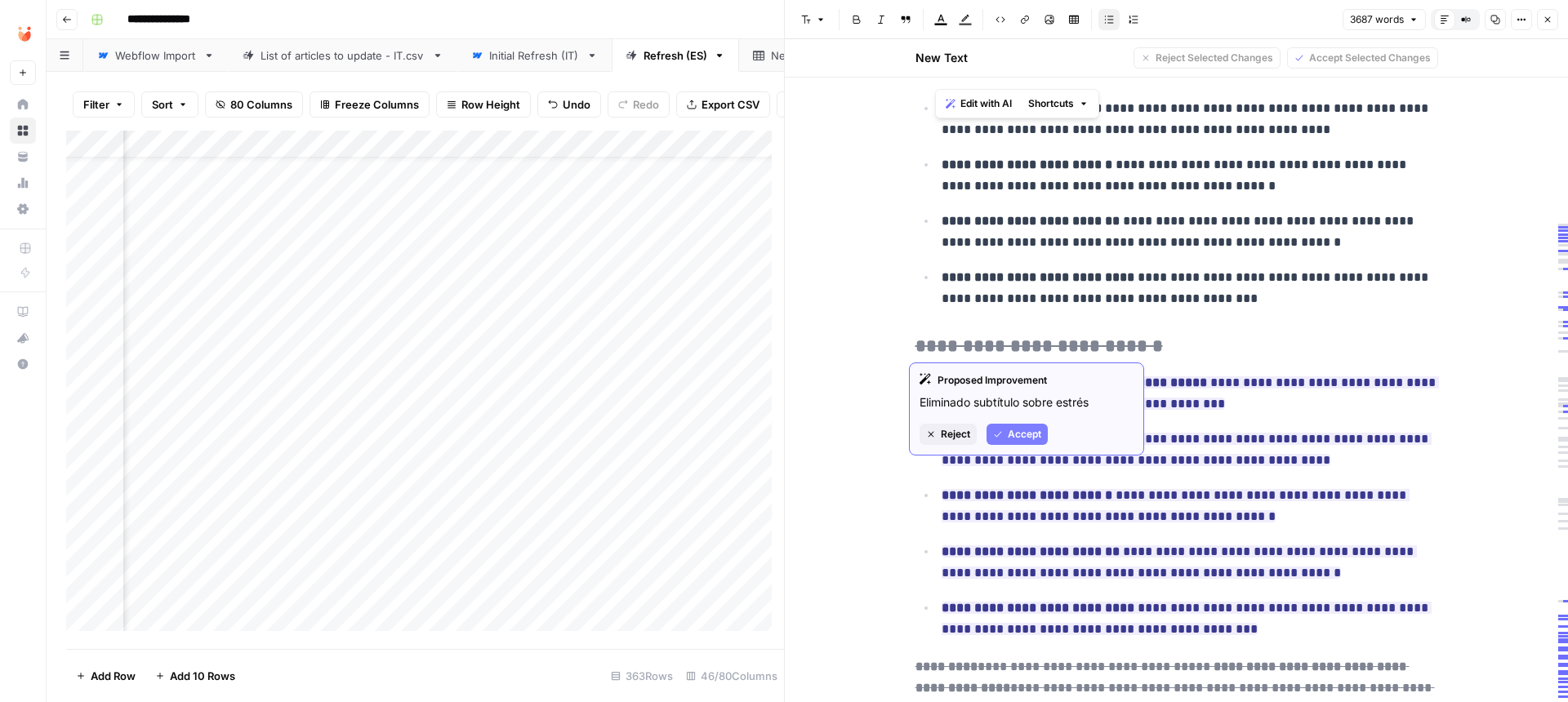
click at [965, 432] on span "Reject" at bounding box center [955, 434] width 30 height 14
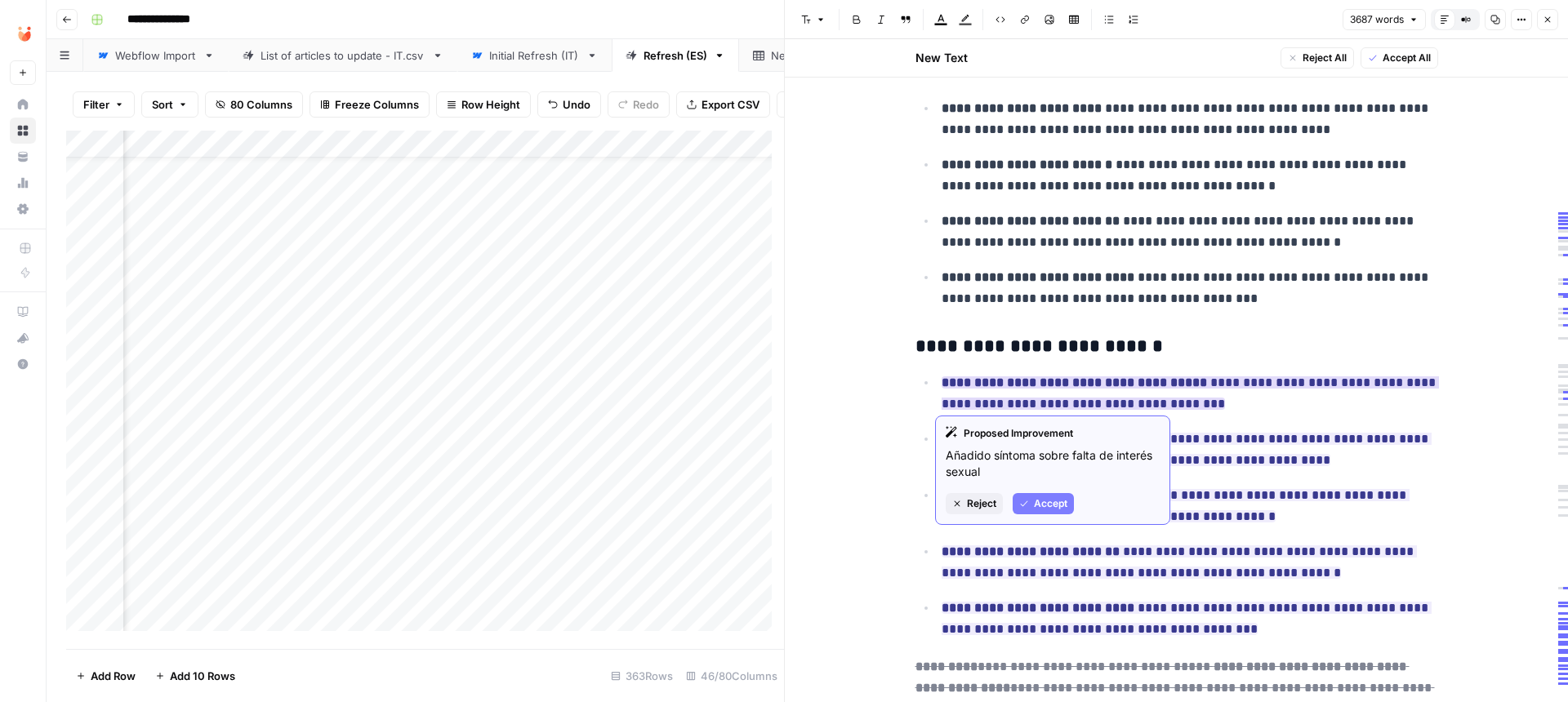
click at [988, 513] on button "Reject" at bounding box center [974, 504] width 57 height 21
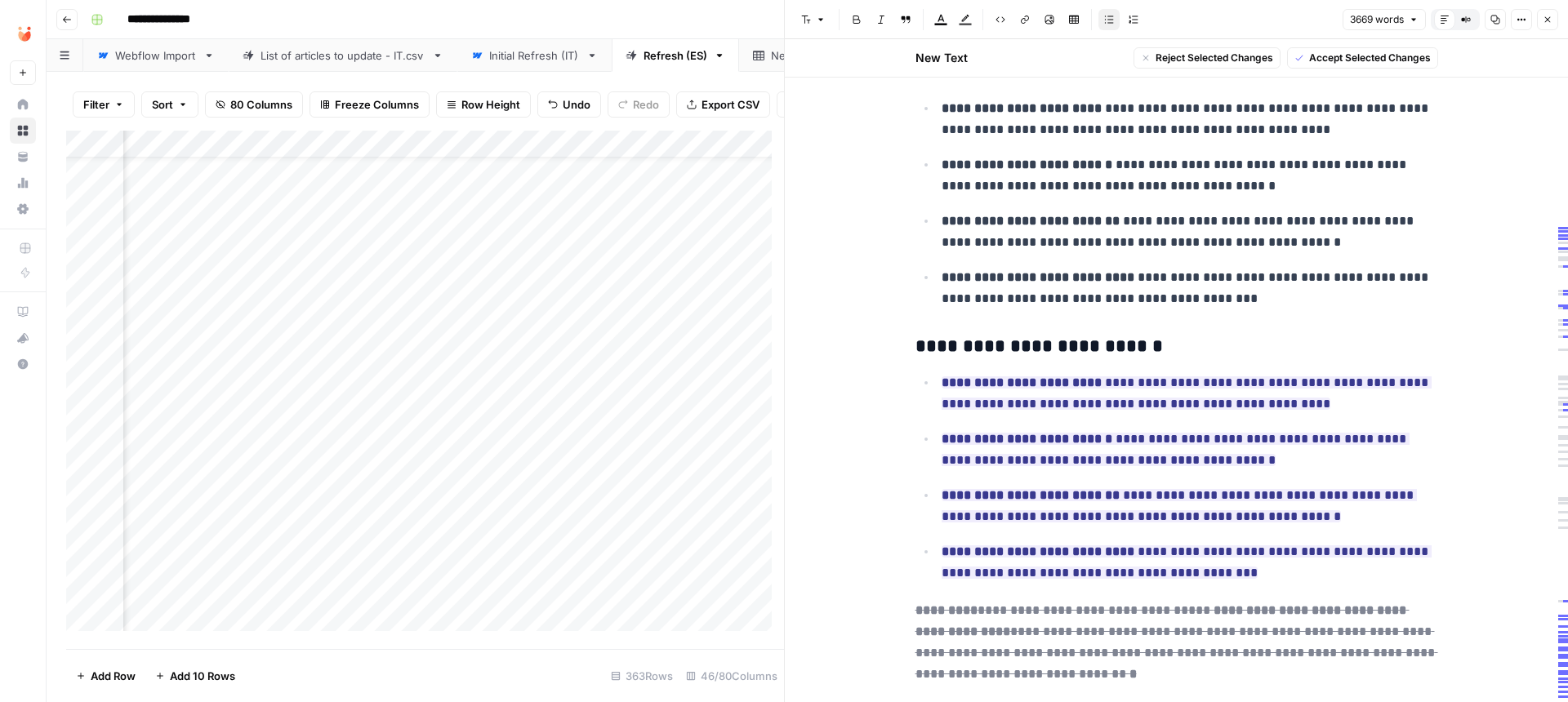
drag, startPoint x: 1205, startPoint y: 563, endPoint x: 910, endPoint y: 384, distance: 345.1
click at [916, 384] on ul "**********" at bounding box center [1177, 477] width 522 height 212
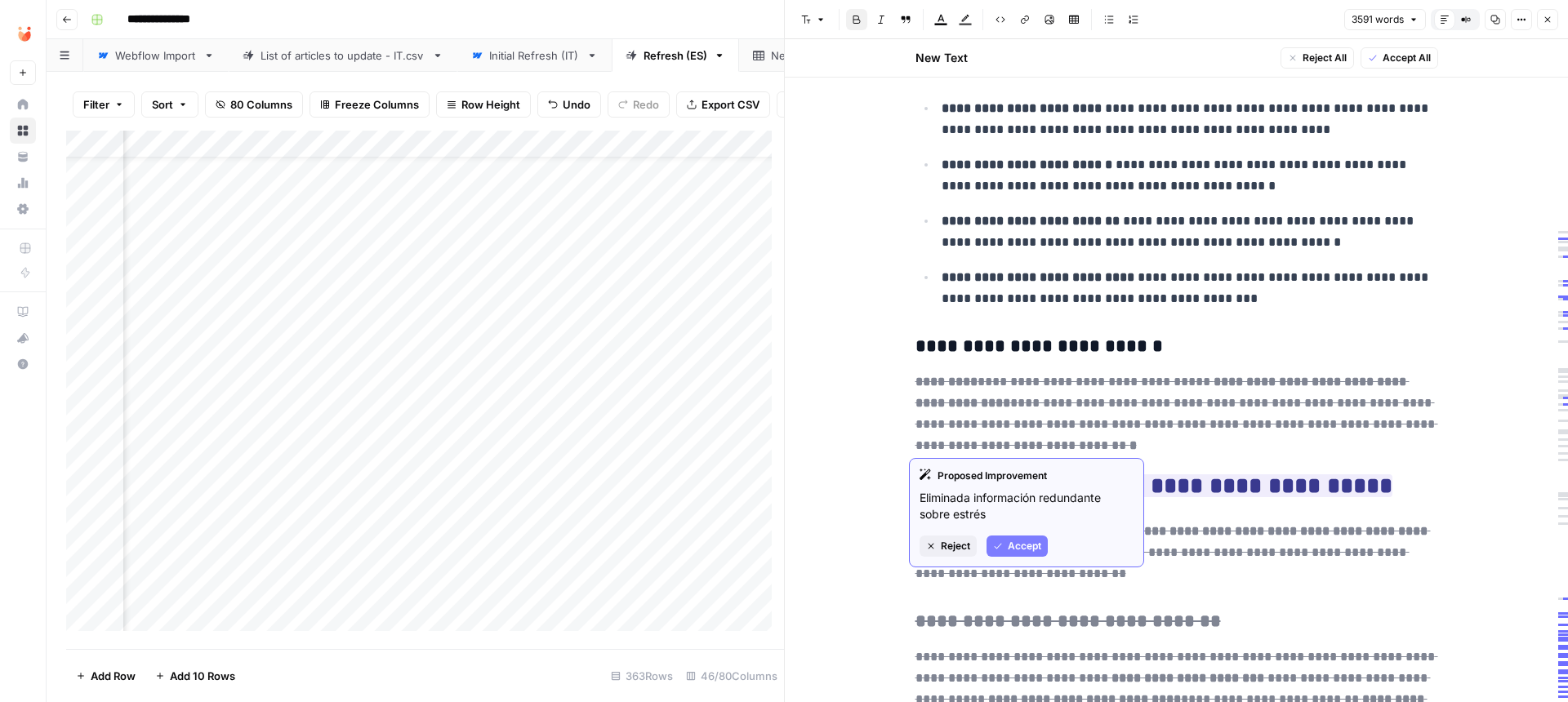
click at [996, 539] on button "Accept" at bounding box center [1017, 546] width 61 height 21
click at [952, 542] on span "Reject" at bounding box center [955, 546] width 30 height 14
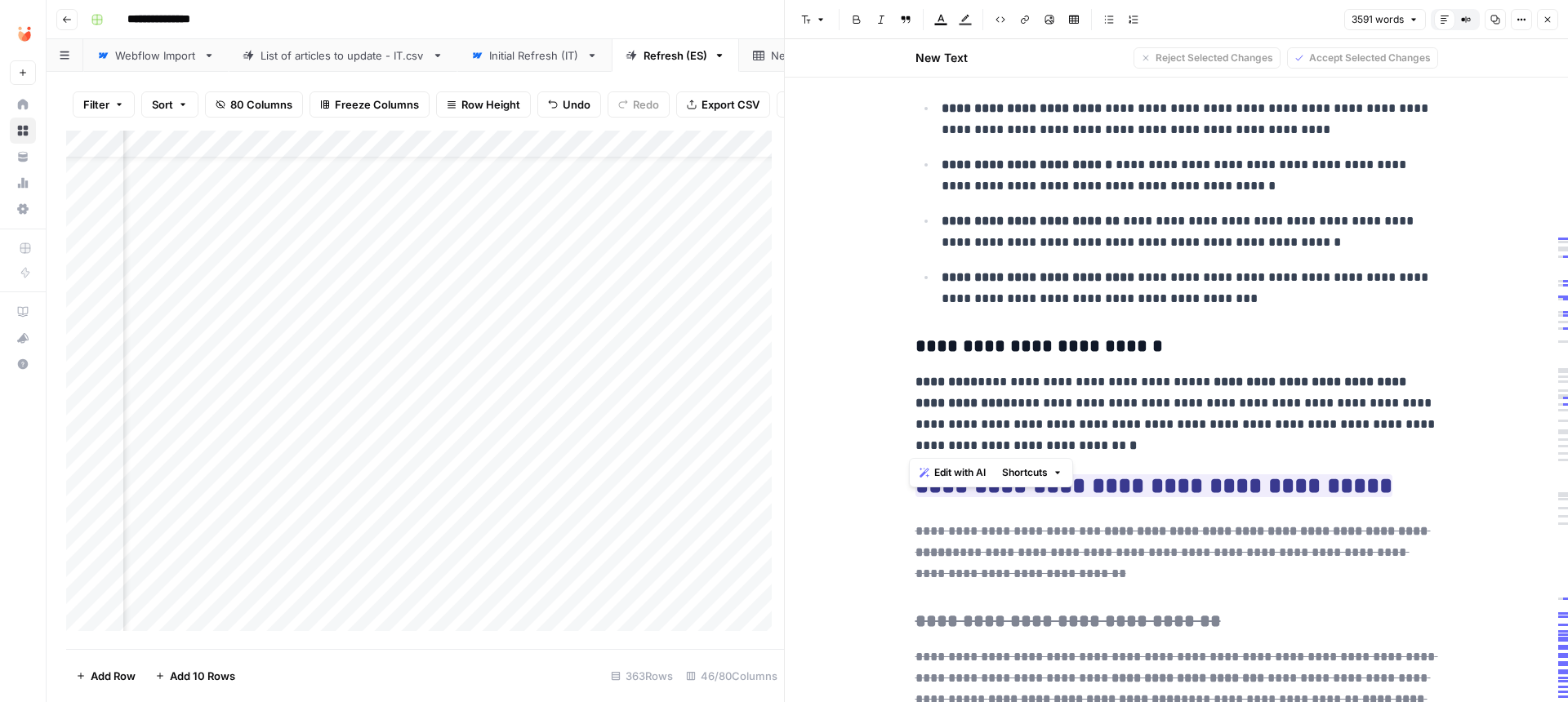
drag, startPoint x: 1007, startPoint y: 446, endPoint x: 884, endPoint y: 343, distance: 160.4
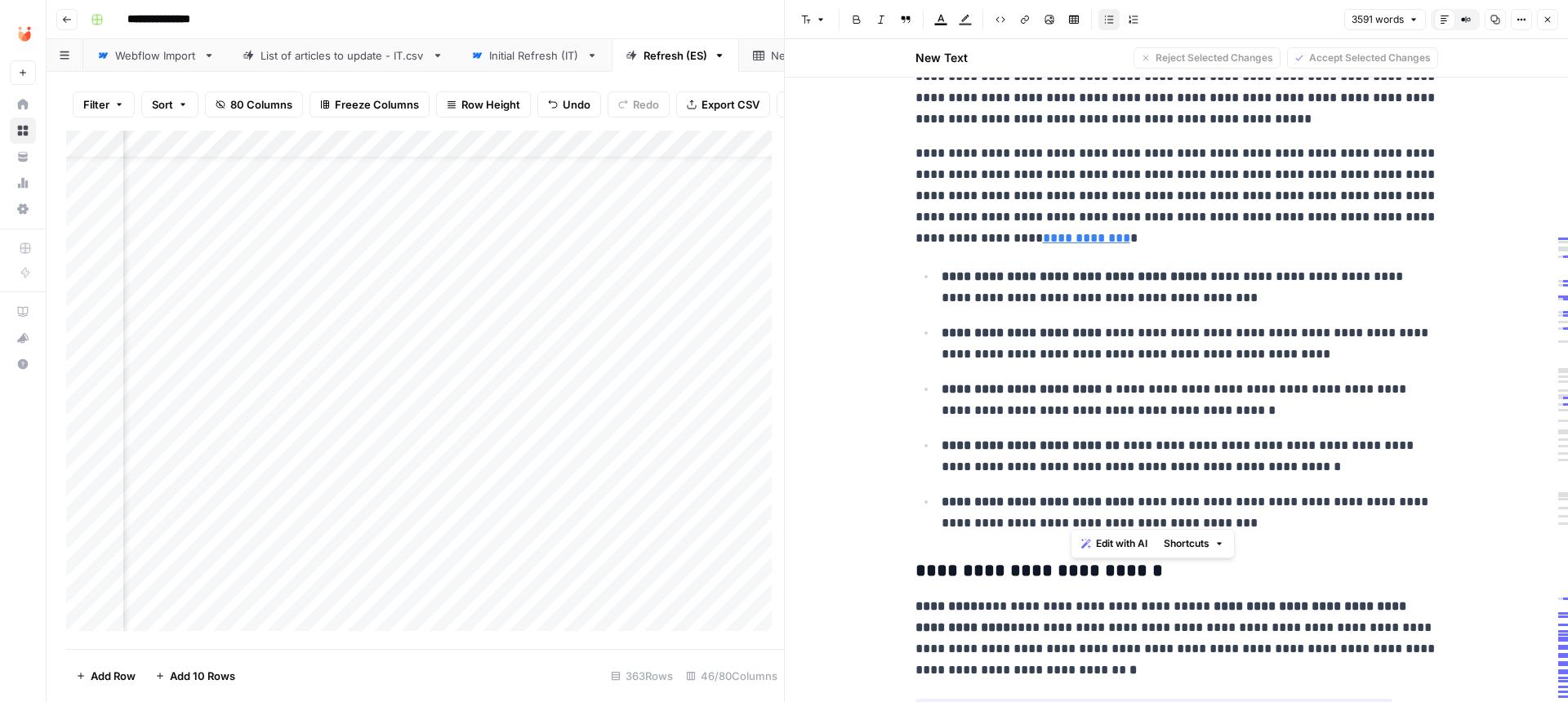
scroll to position [2401, 0]
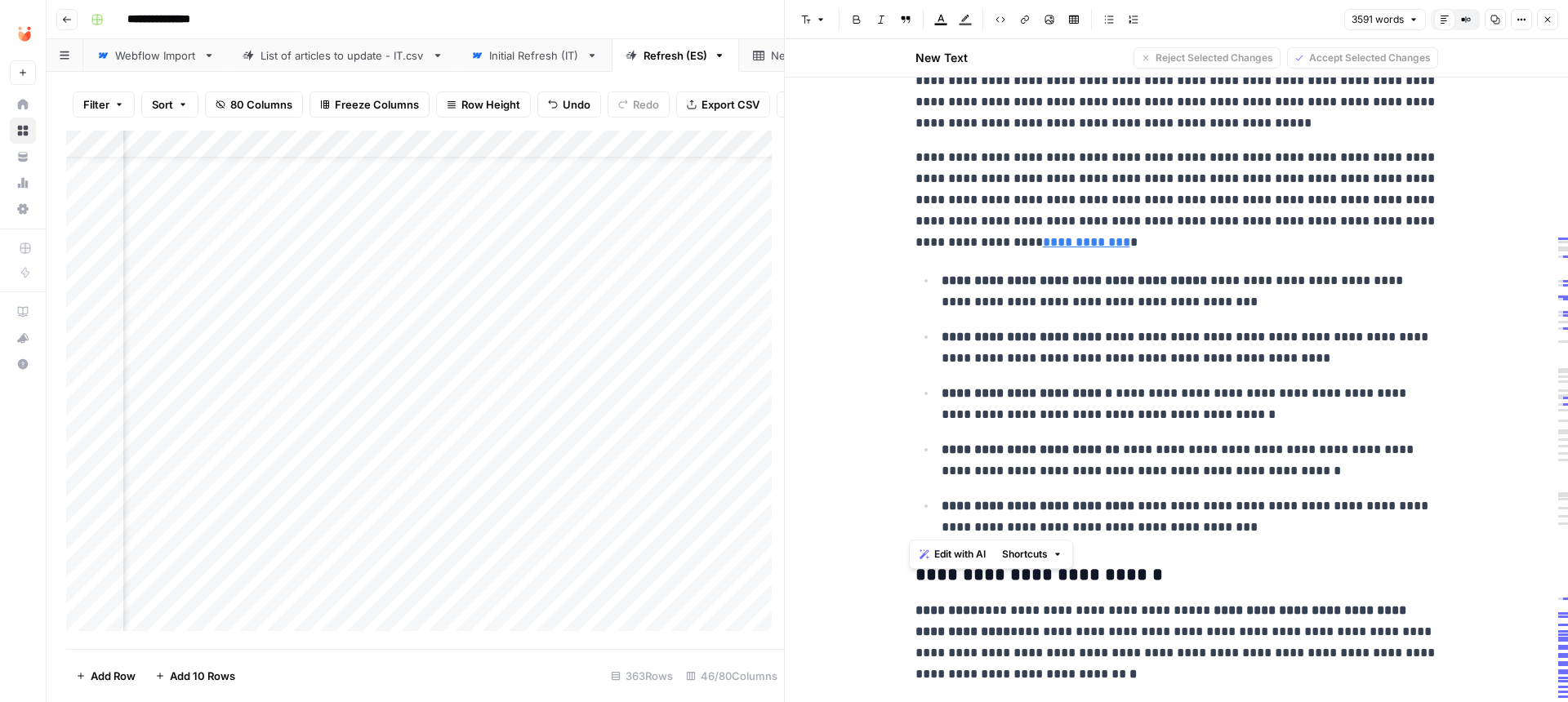
drag, startPoint x: 1216, startPoint y: 494, endPoint x: 866, endPoint y: 153, distance: 488.7
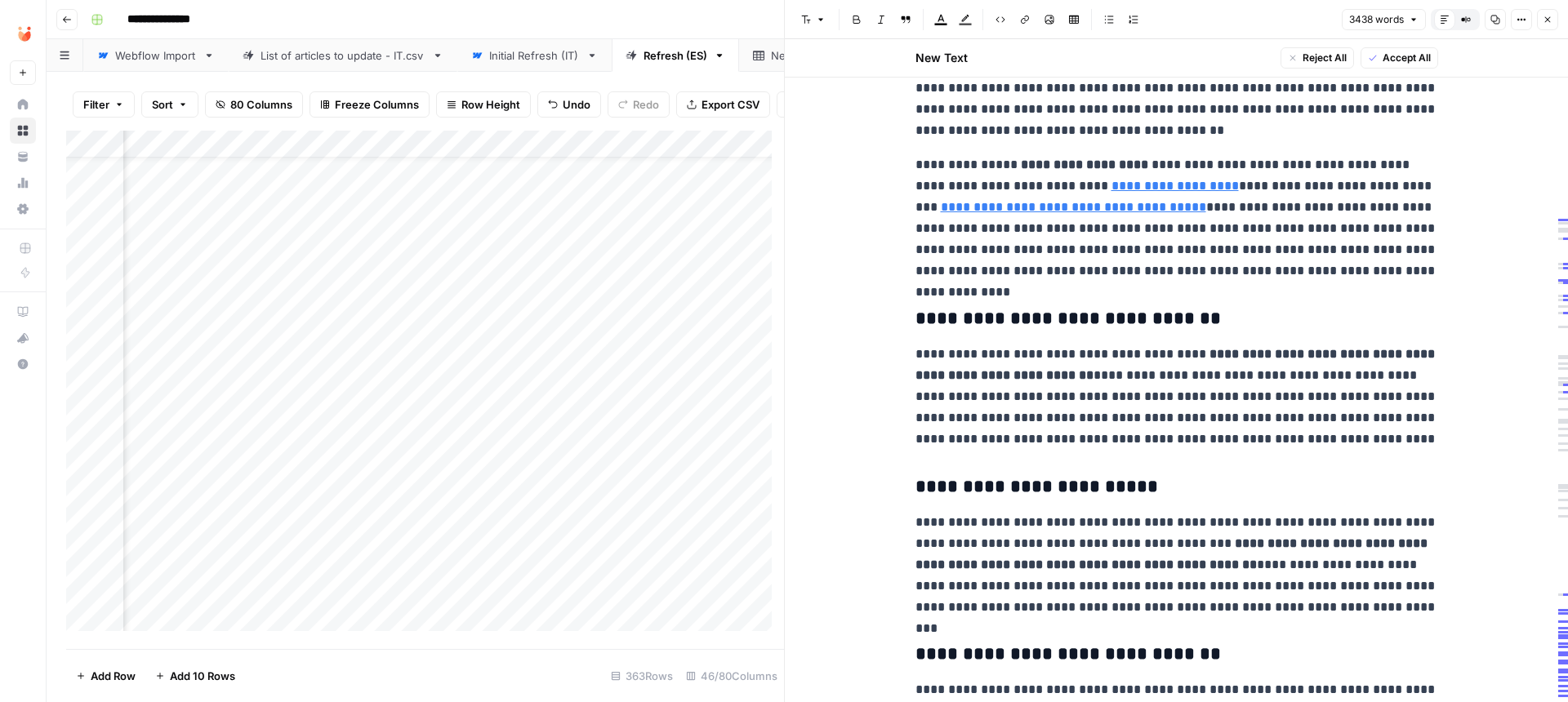
scroll to position [1127, 0]
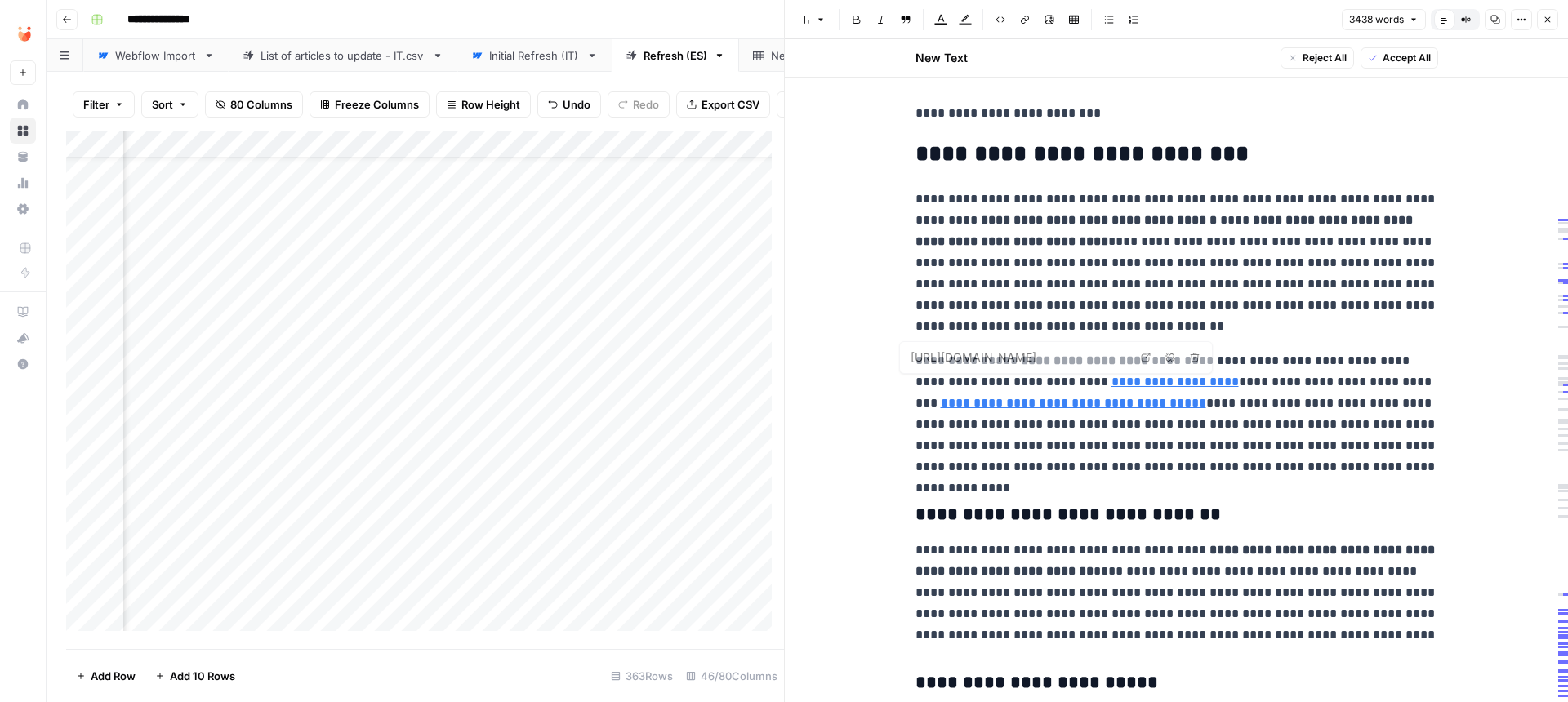
type input "https://www.unobravo.com/es/blog/anorgasmia-femenina"
click at [1311, 337] on p "**********" at bounding box center [1177, 262] width 522 height 148
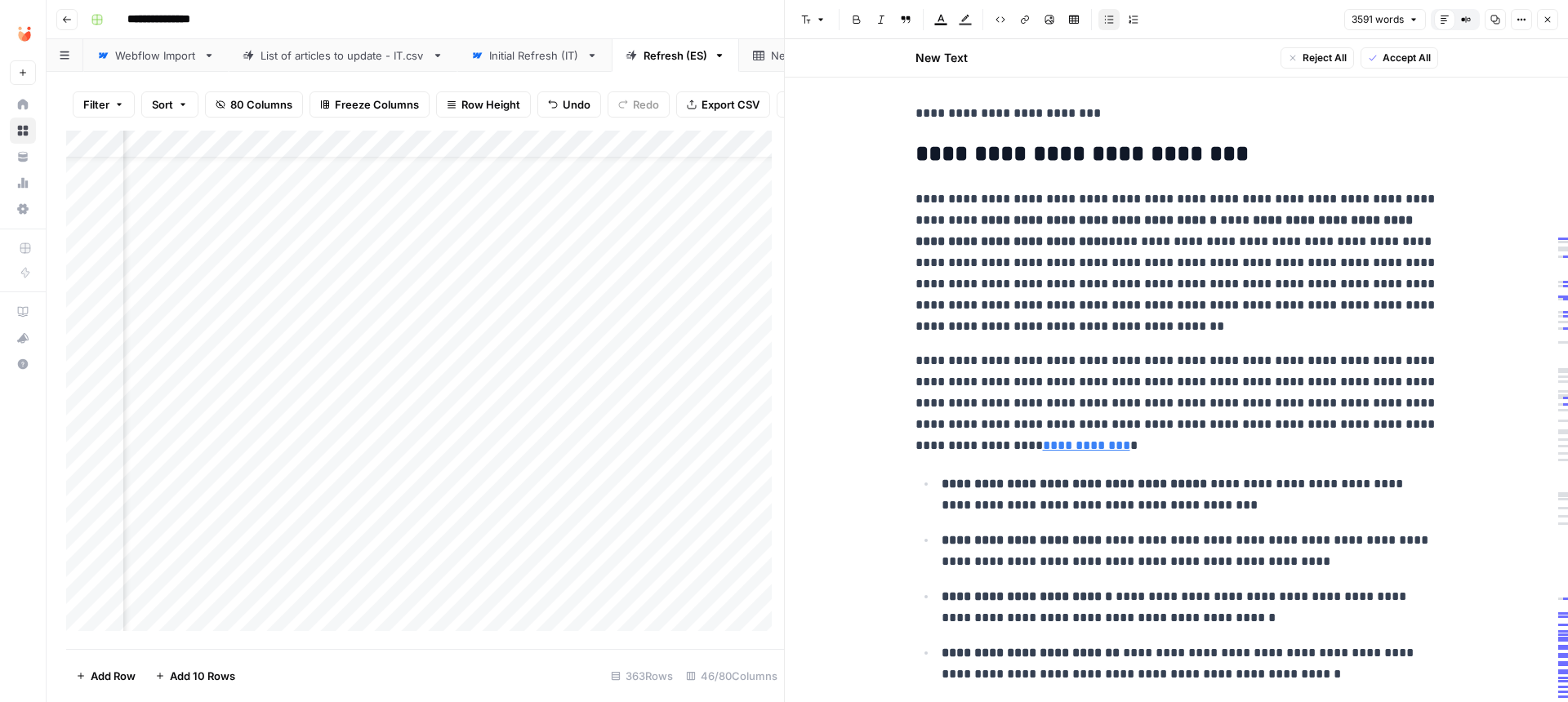
scroll to position [1163, 0]
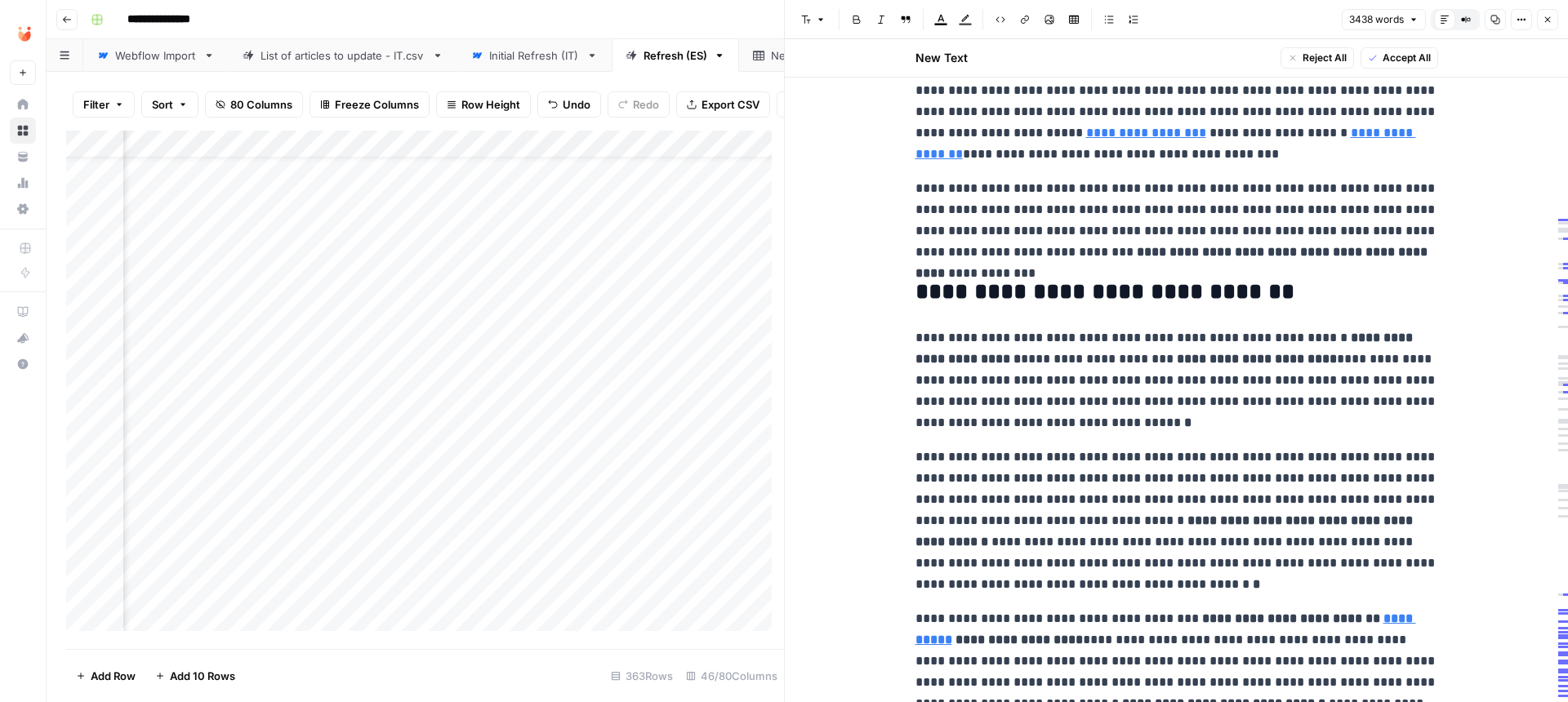
scroll to position [690, 0]
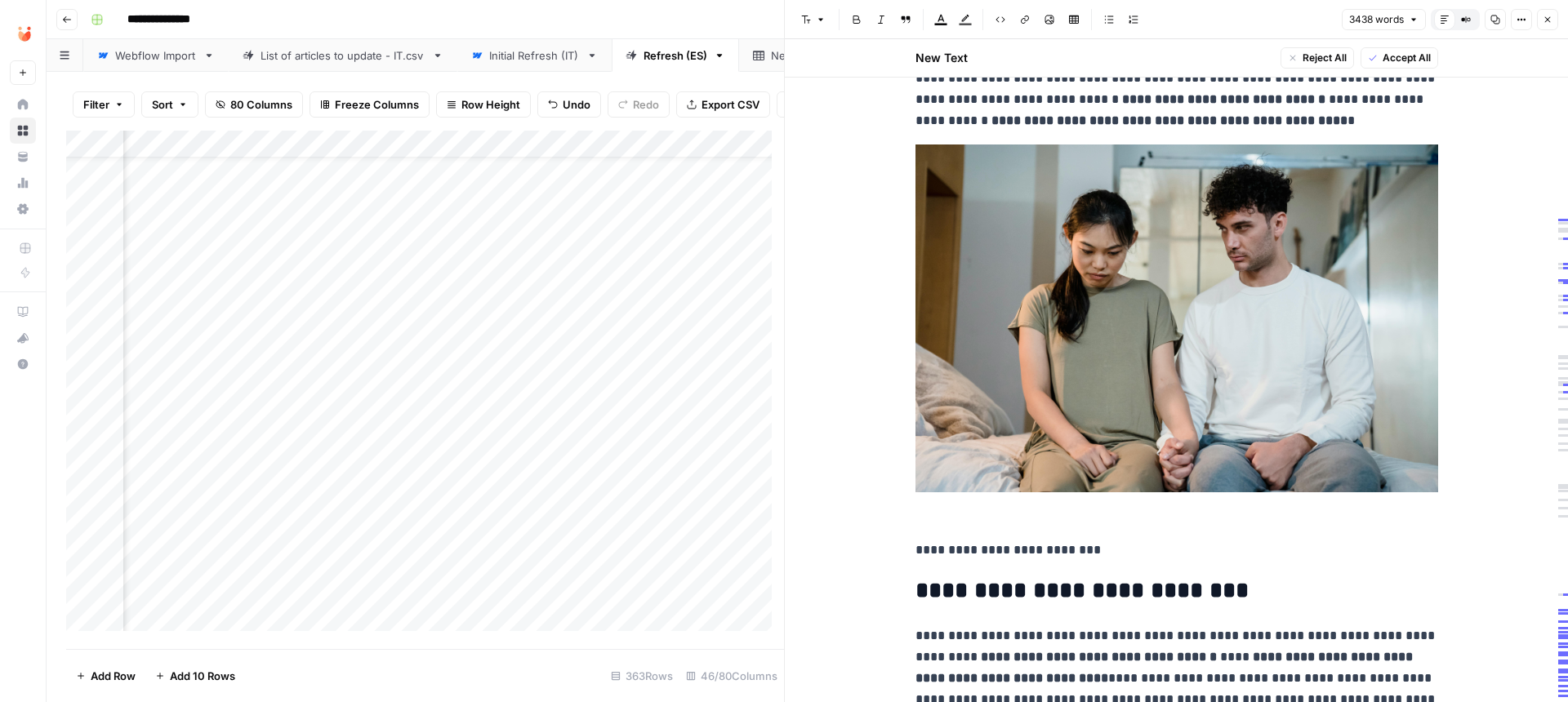
click at [916, 599] on h2 "**********" at bounding box center [1177, 591] width 522 height 26
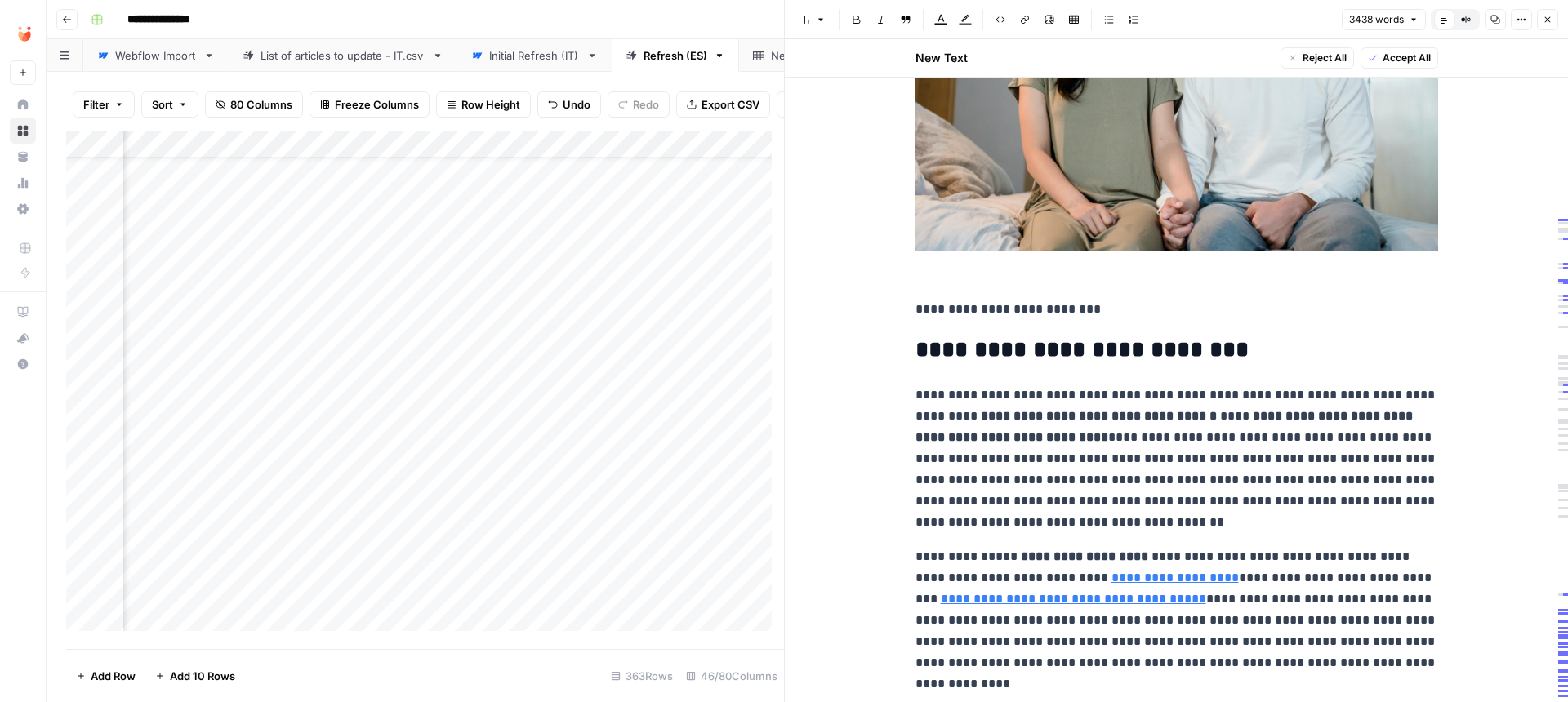
scroll to position [935, 0]
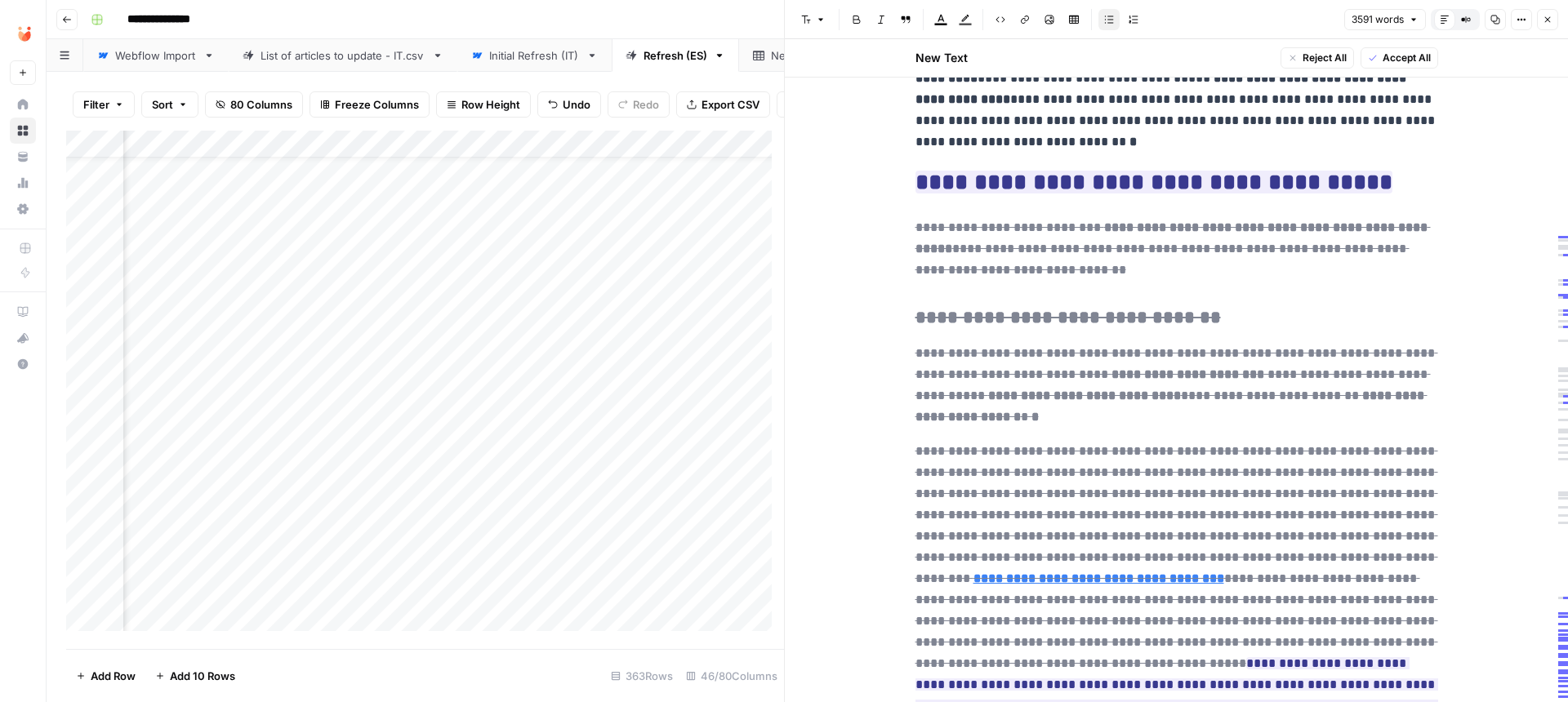
scroll to position [2894, 0]
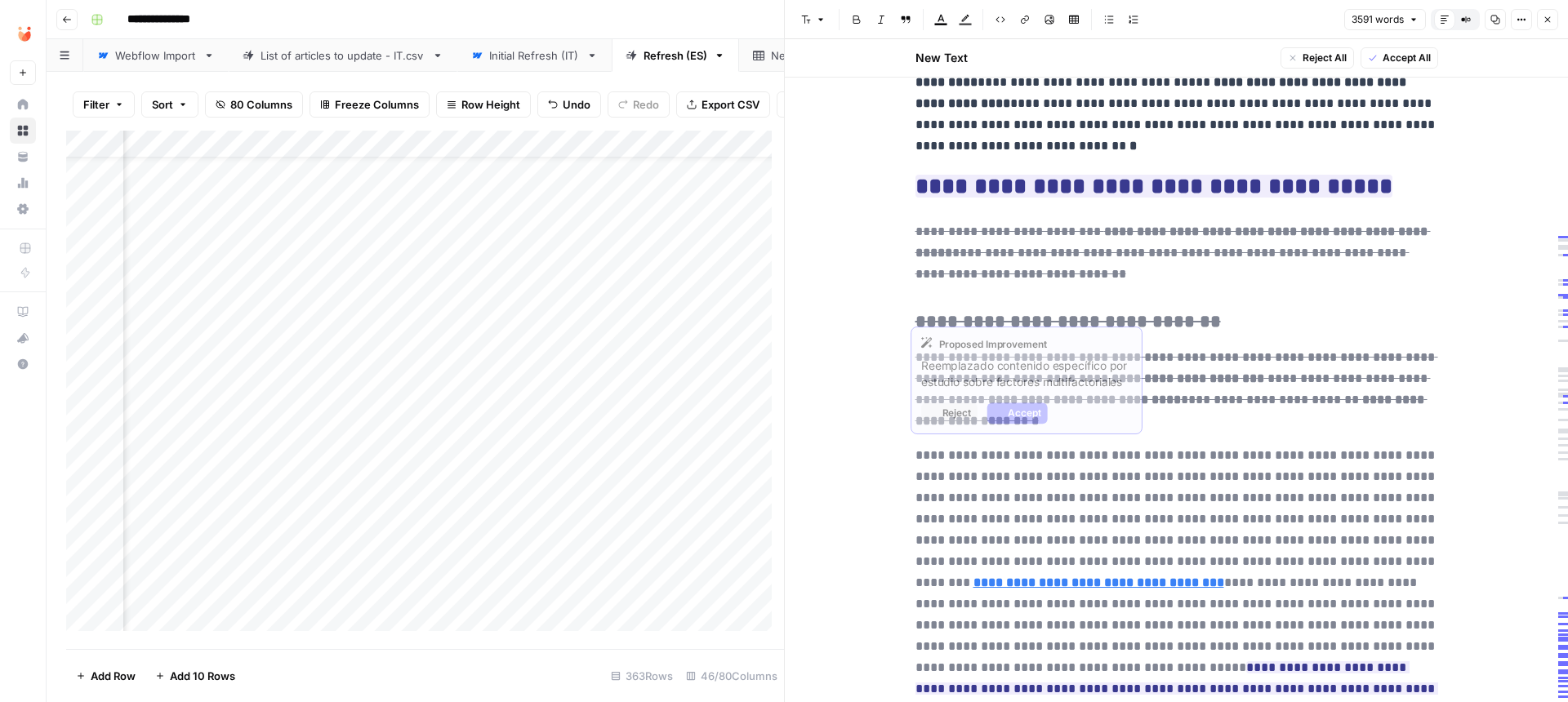
click at [1237, 498] on del "**********" at bounding box center [1177, 561] width 522 height 225
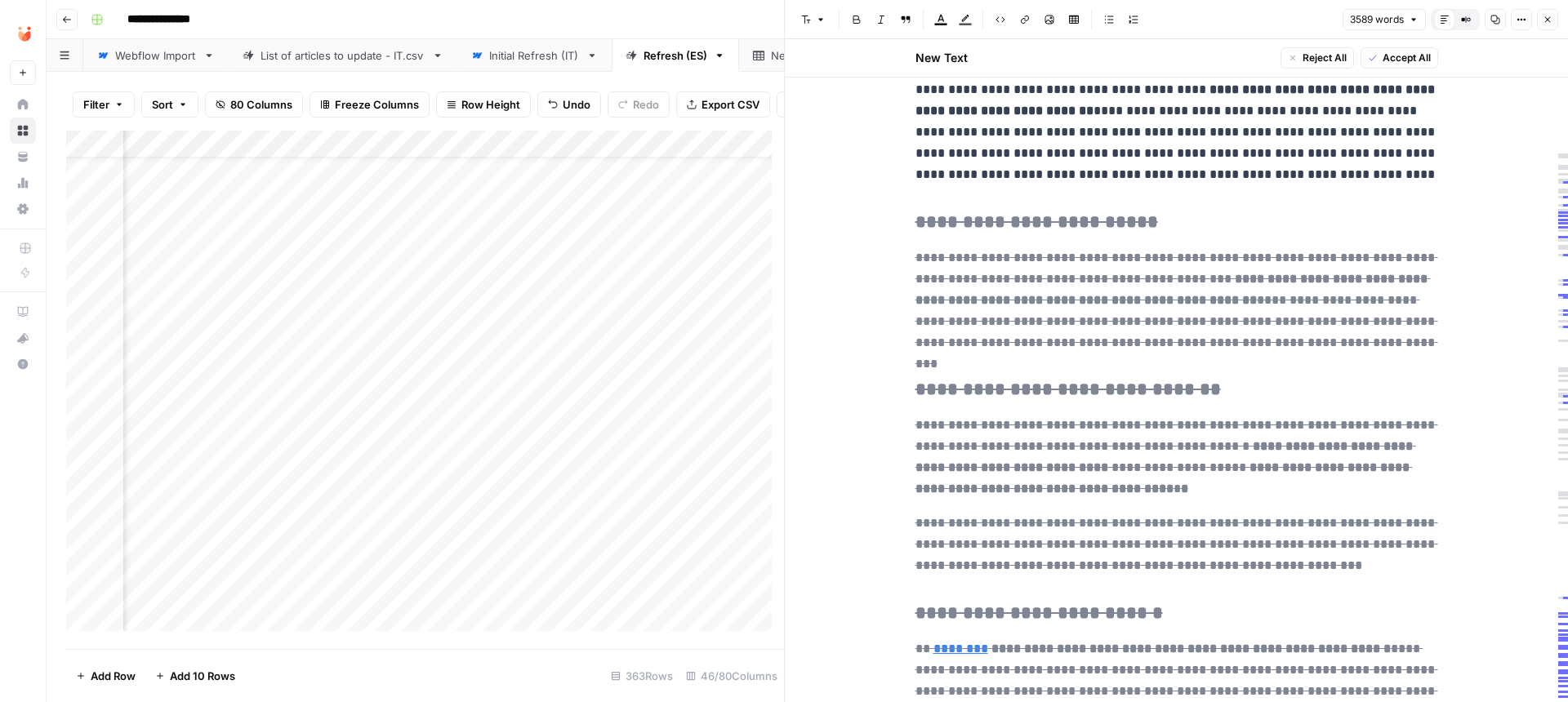
scroll to position [0, 0]
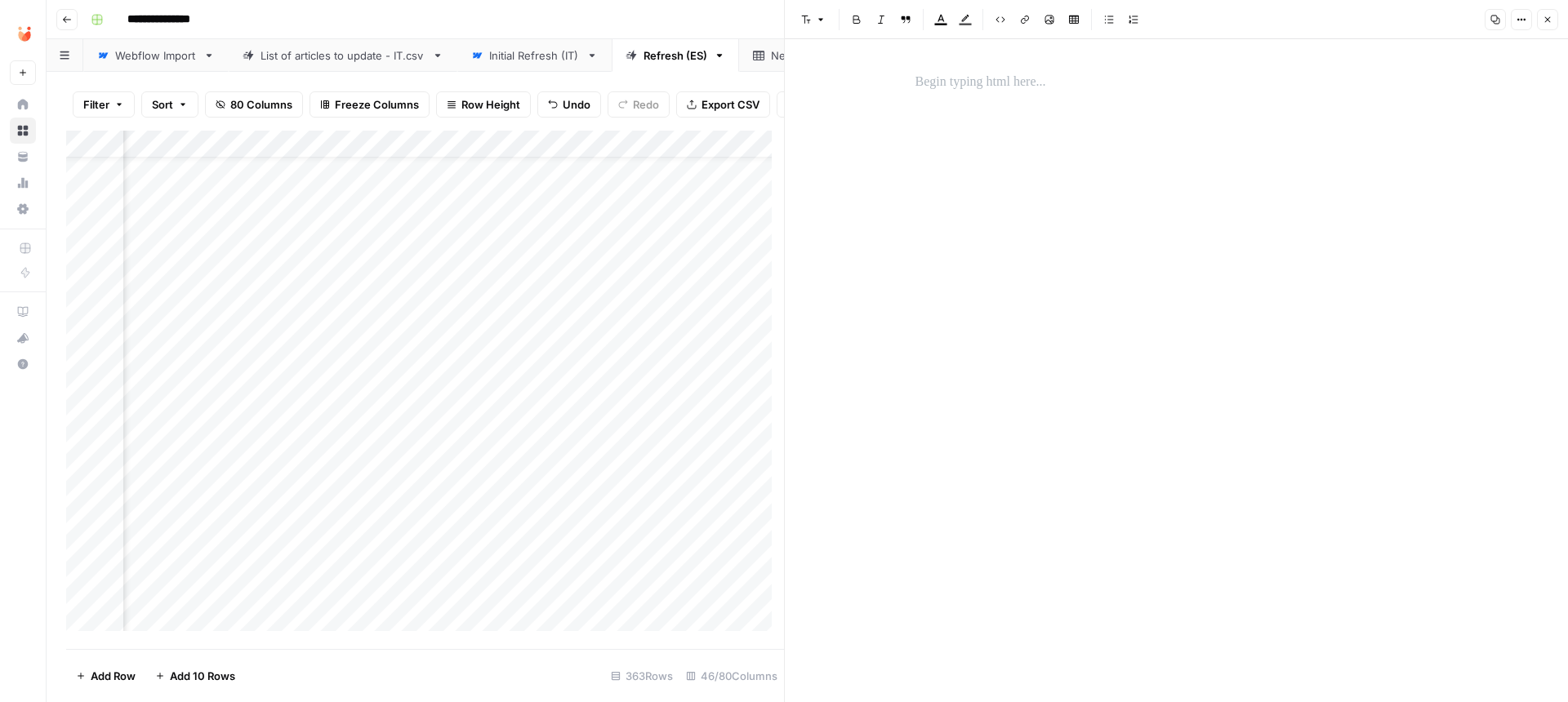
click at [569, 97] on span "Undo" at bounding box center [577, 104] width 28 height 16
click at [926, 100] on div at bounding box center [1177, 358] width 543 height 585
click at [917, 88] on p at bounding box center [1177, 82] width 522 height 21
click at [1038, 128] on div at bounding box center [1177, 358] width 543 height 585
click at [587, 473] on div "Add Column" at bounding box center [425, 387] width 718 height 513
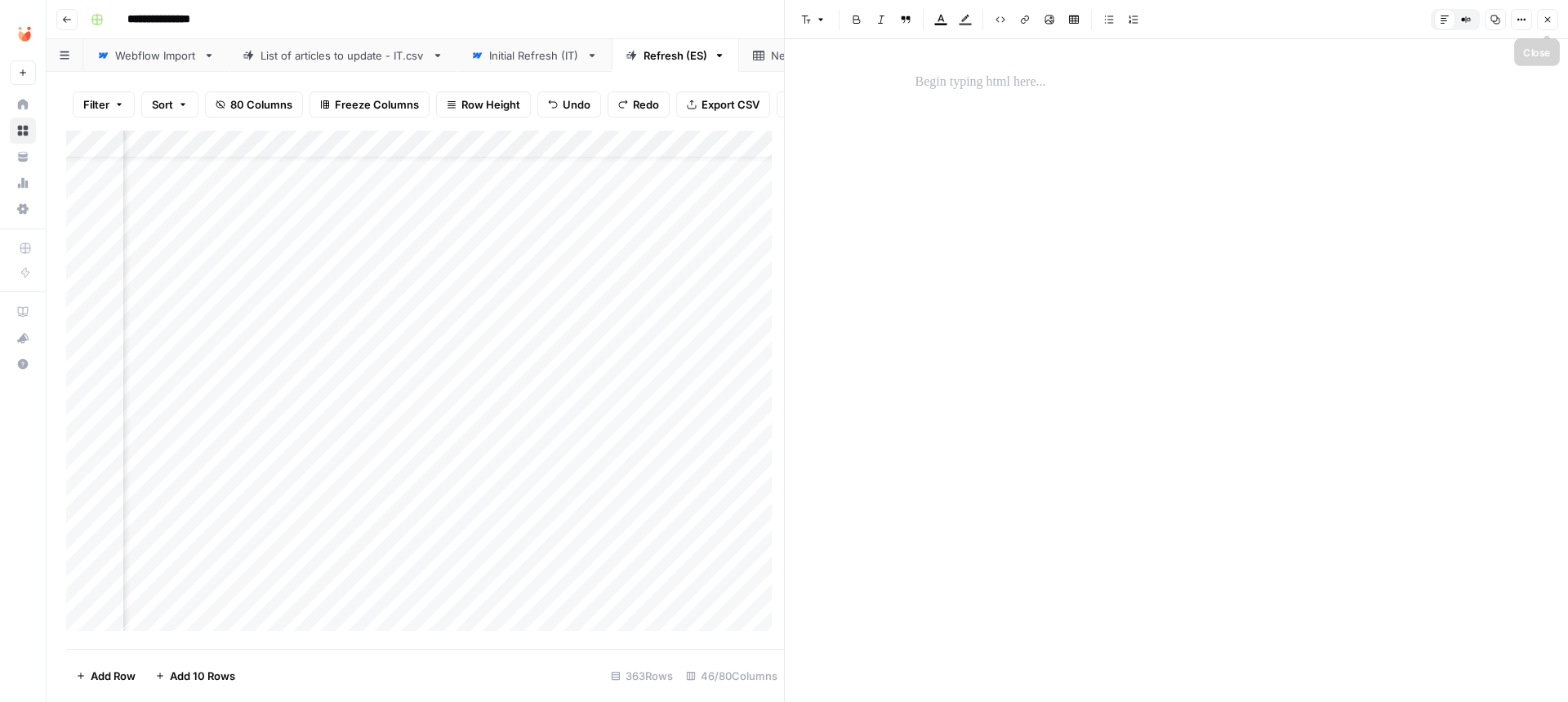
click at [1543, 16] on button "Close" at bounding box center [1548, 20] width 21 height 21
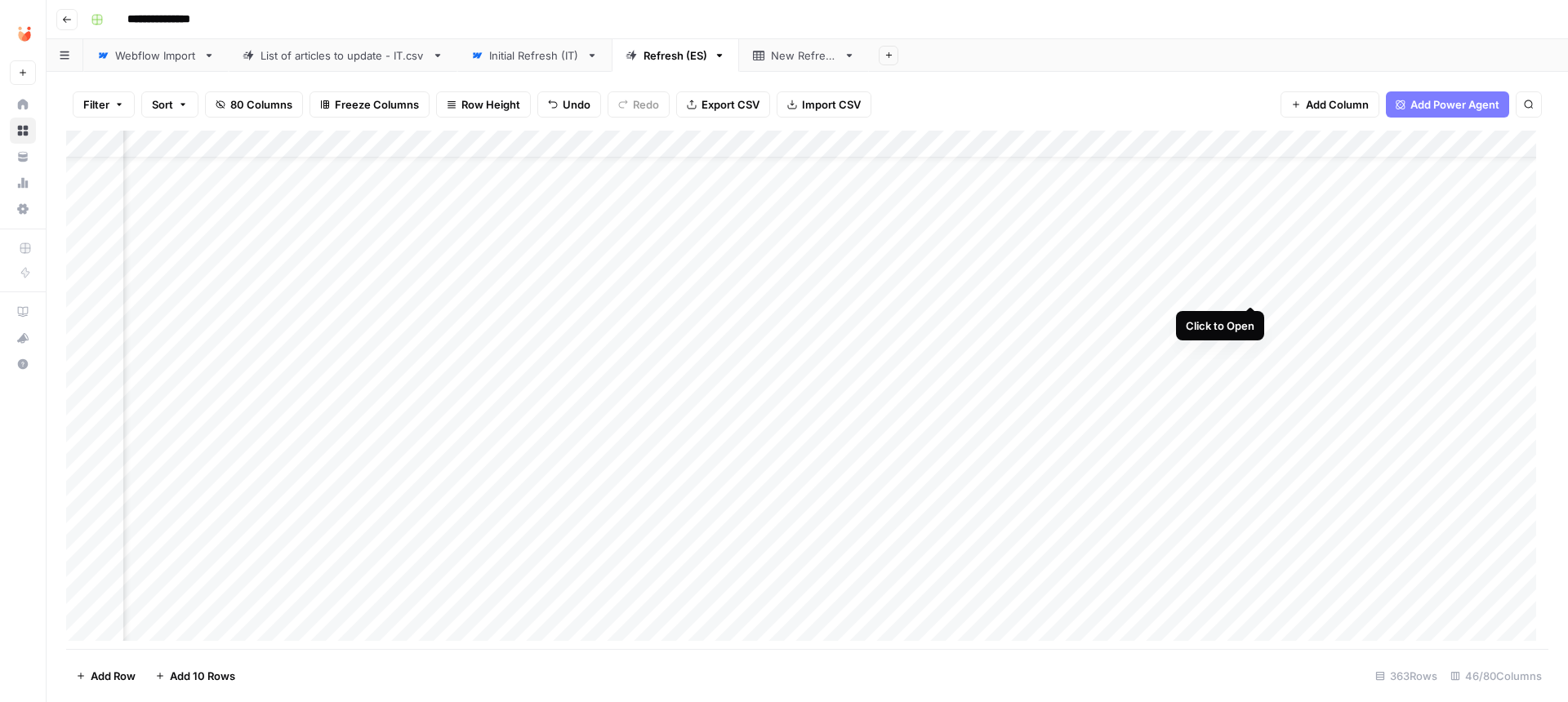
click at [1250, 286] on div "Add Column" at bounding box center [807, 392] width 1482 height 522
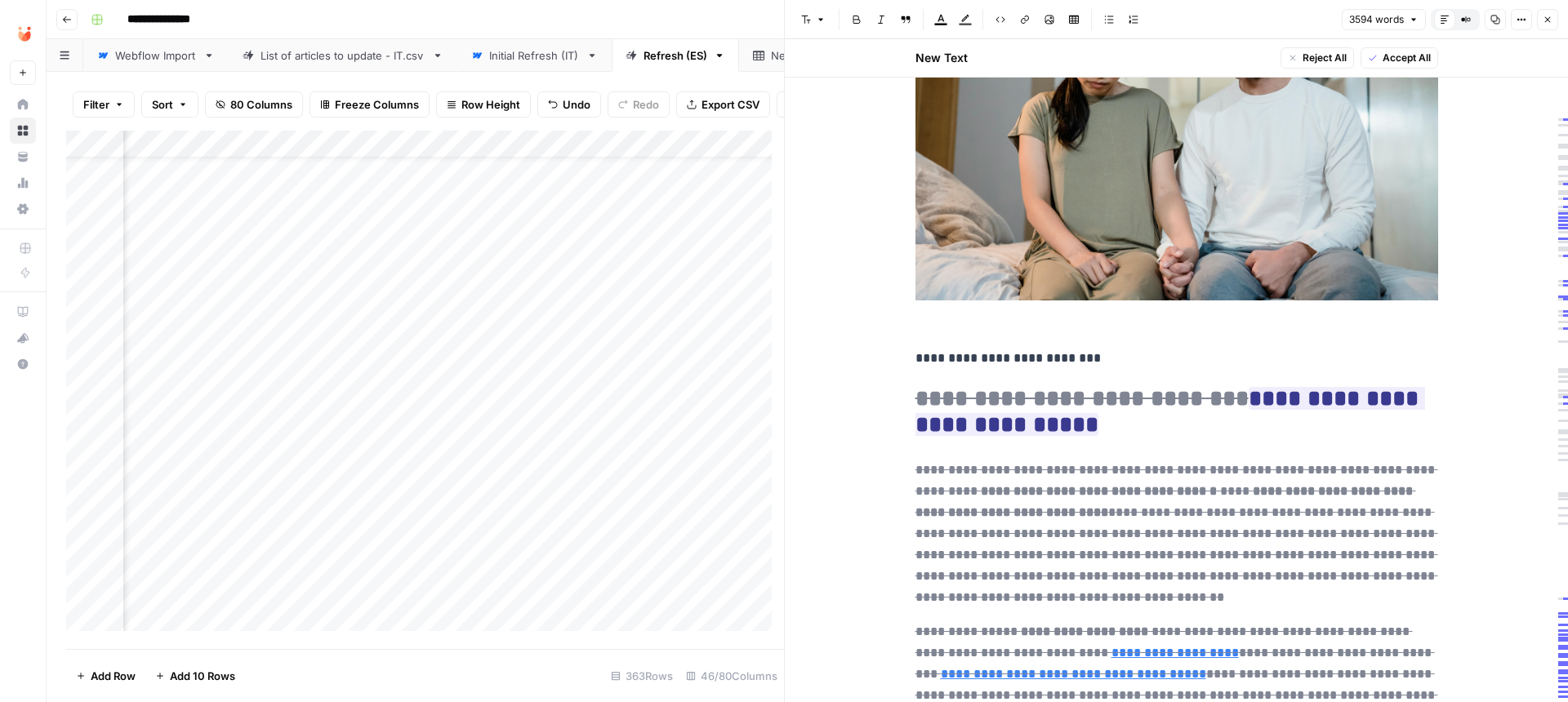
scroll to position [898, 0]
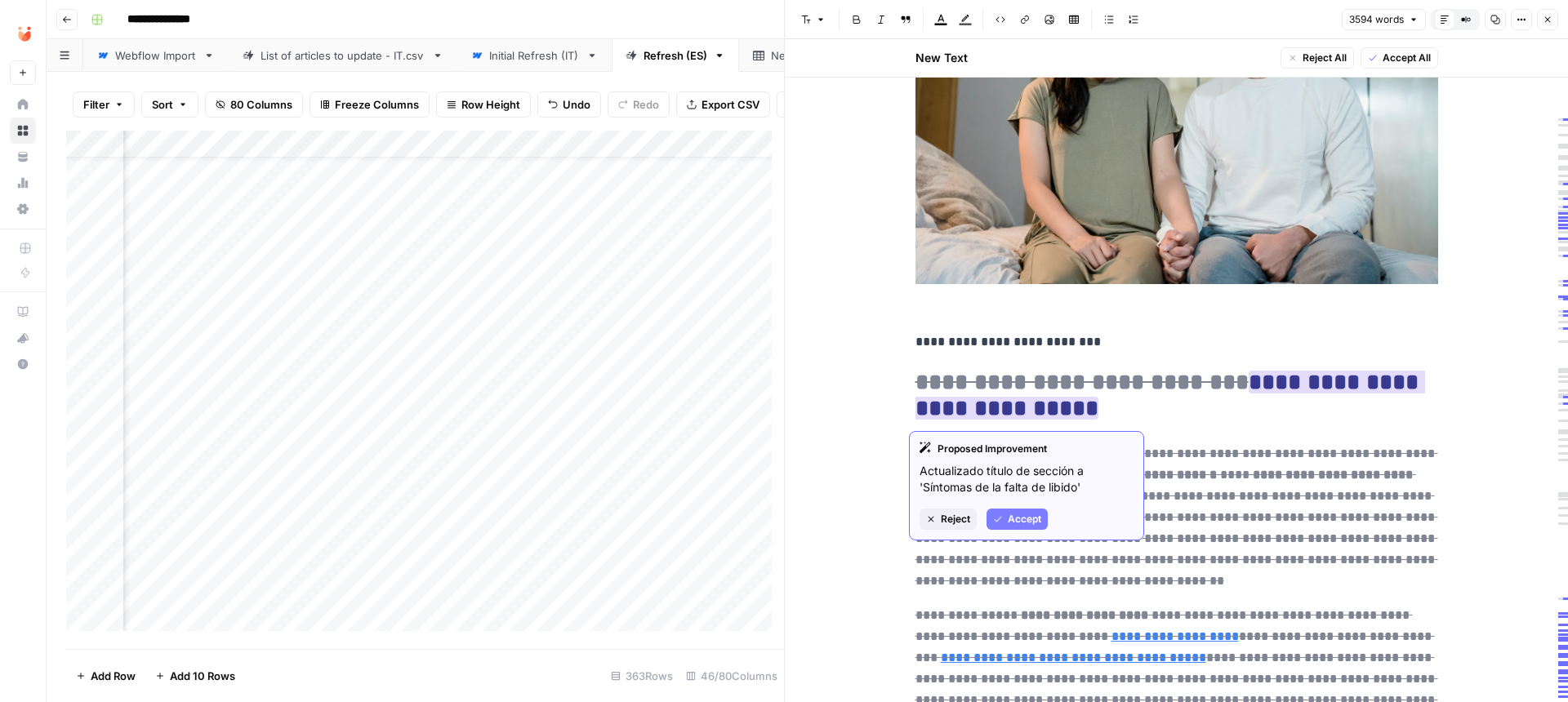
click at [939, 520] on button "Reject" at bounding box center [947, 519] width 57 height 21
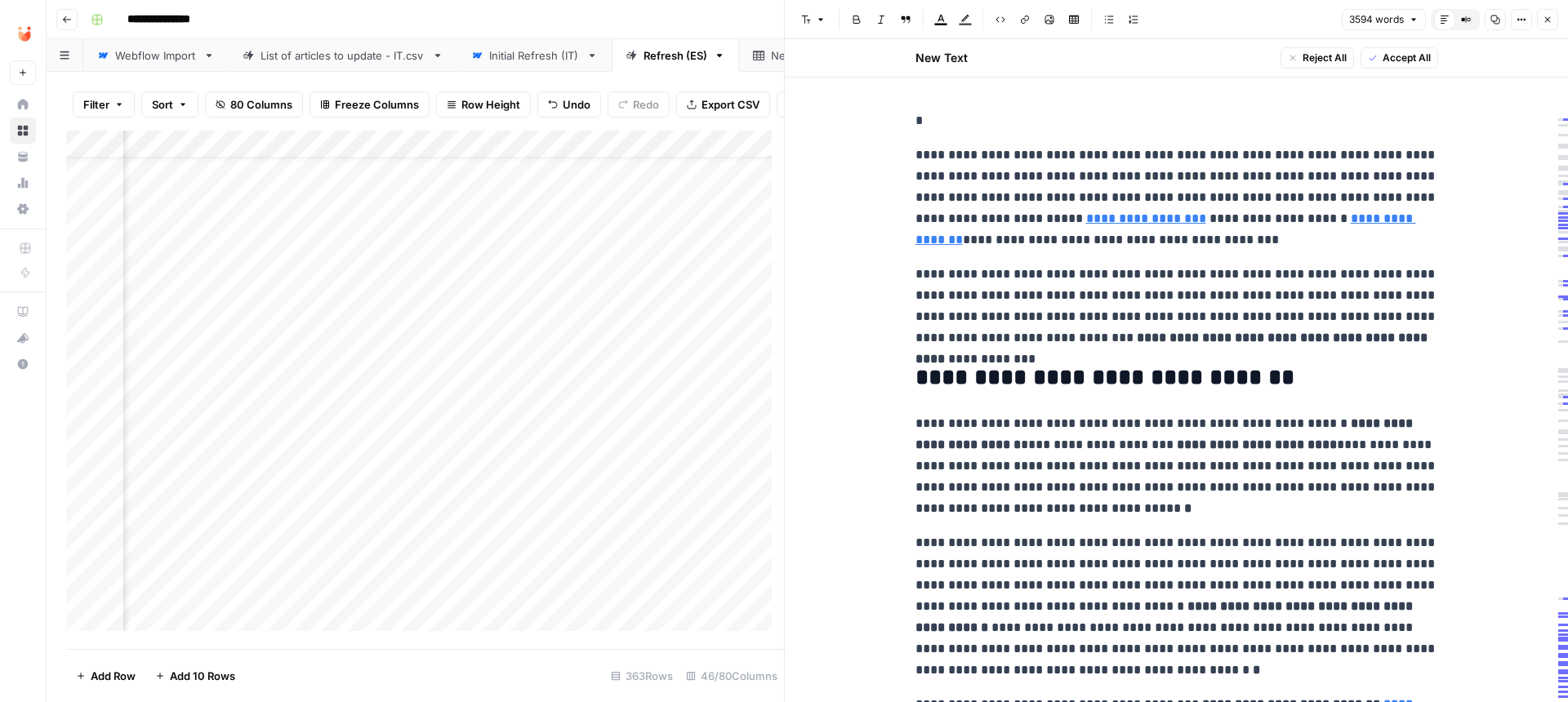
scroll to position [767, 0]
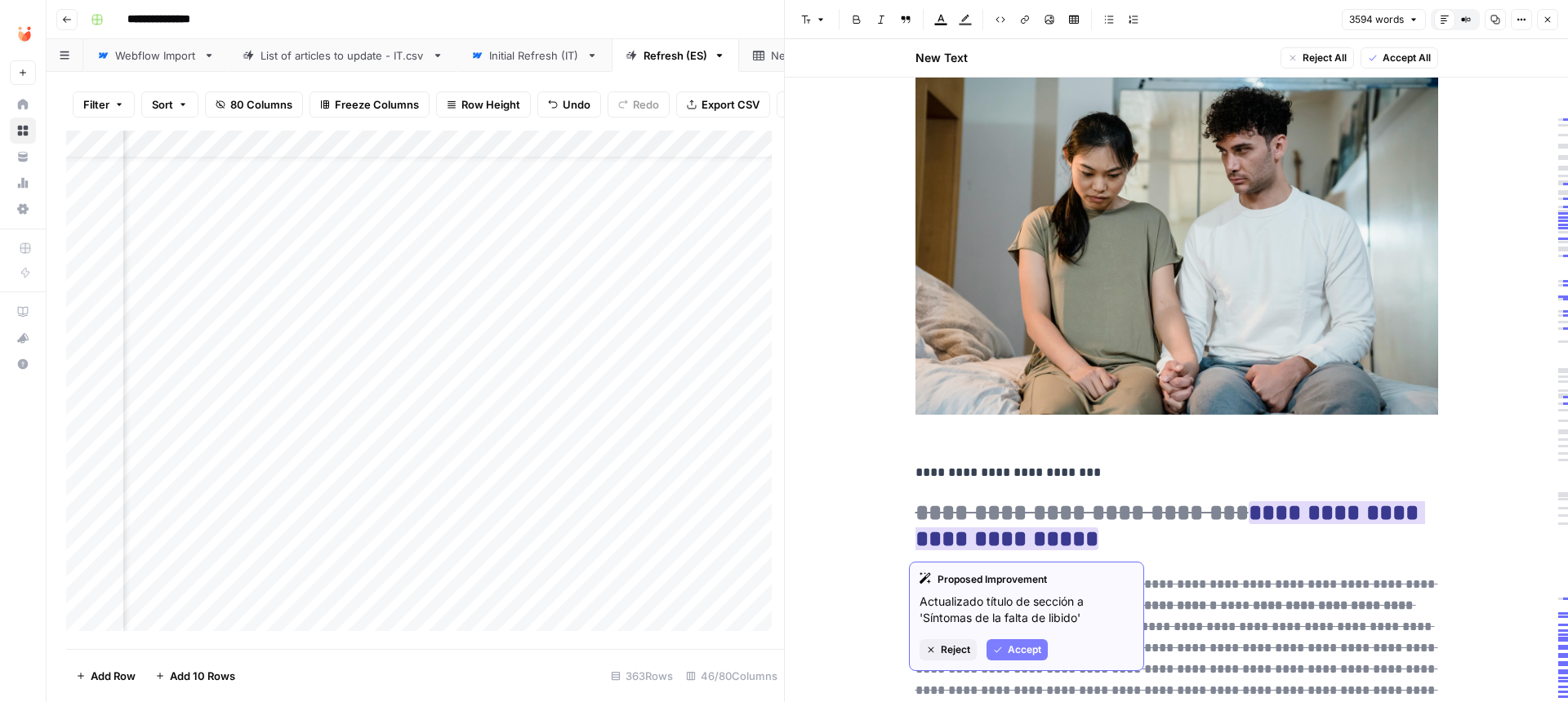
click at [1024, 654] on span "Accept" at bounding box center [1024, 649] width 33 height 14
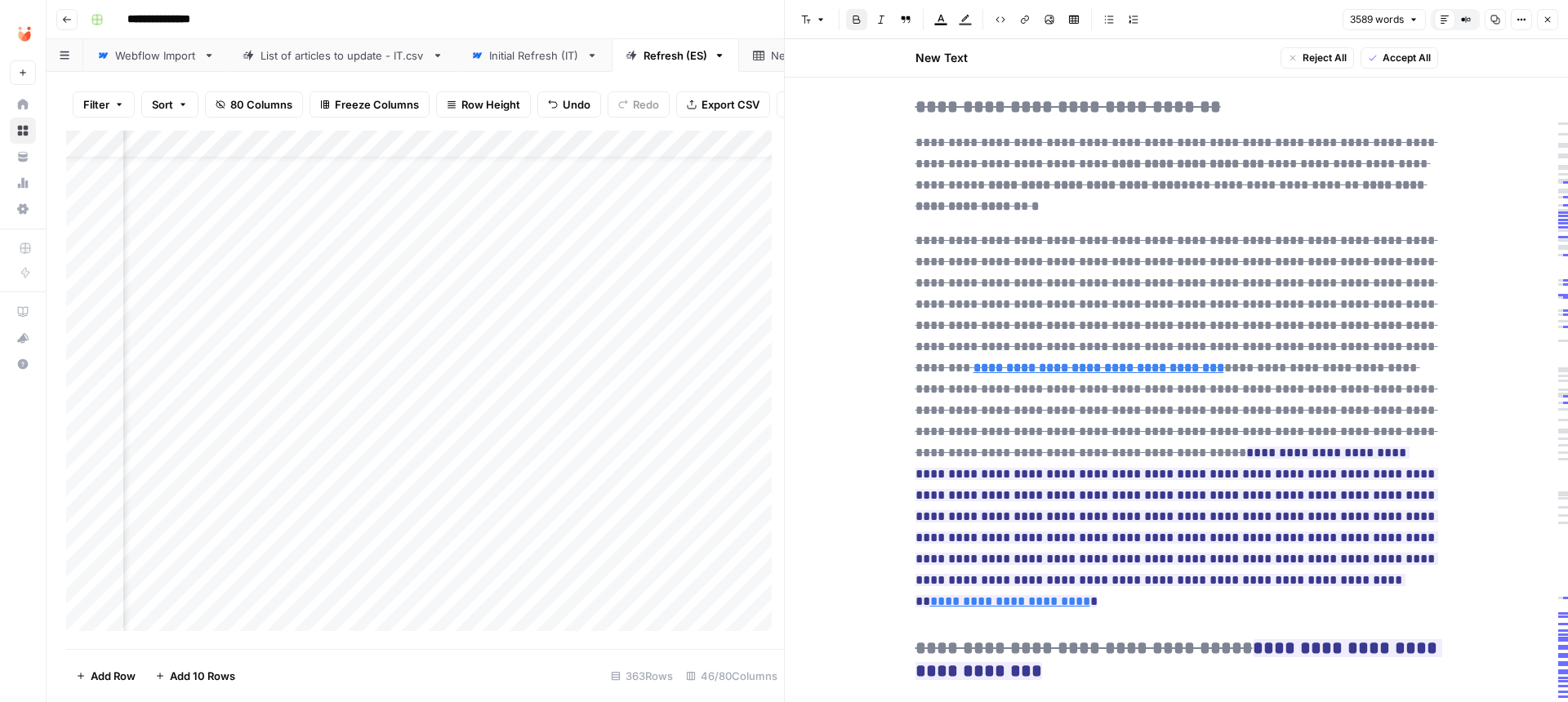
scroll to position [3463, 0]
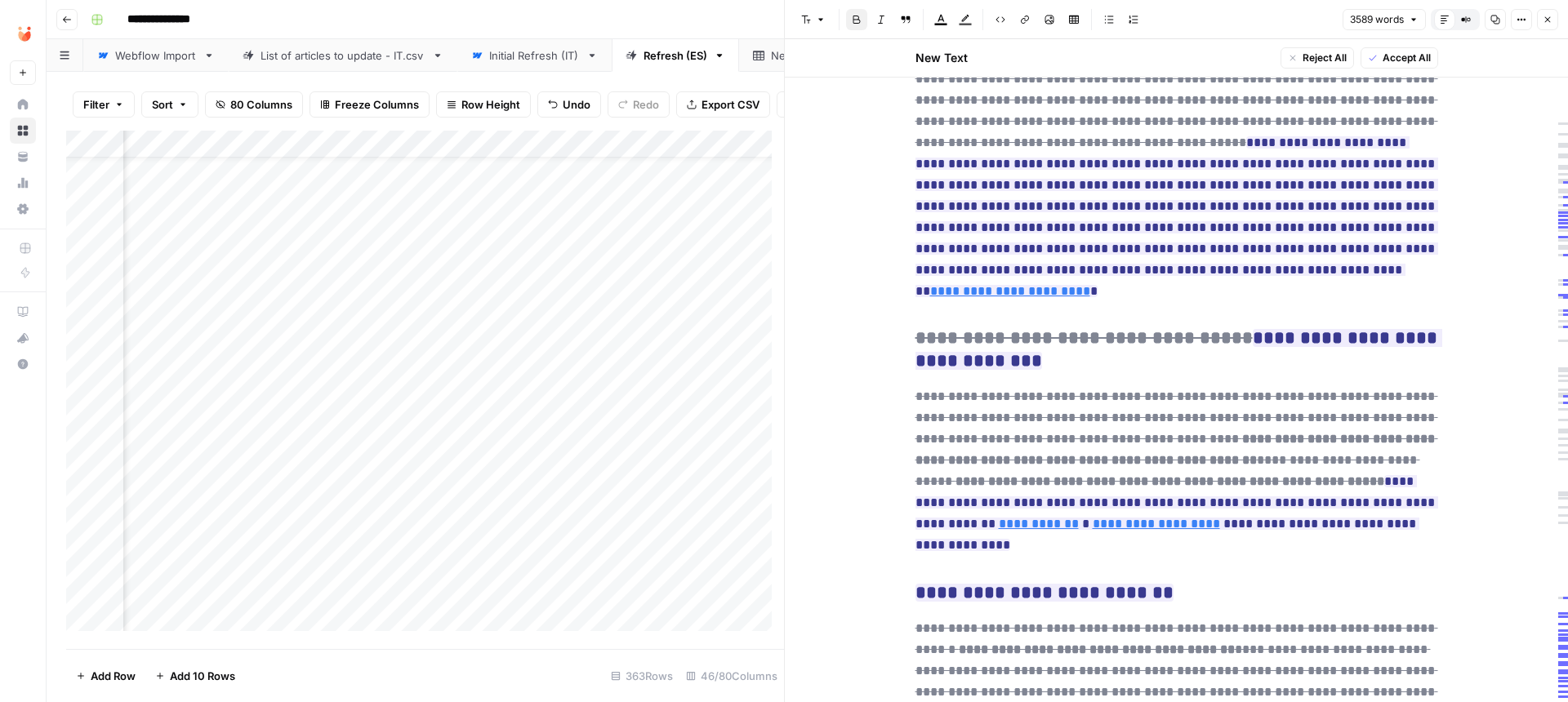
click at [1406, 57] on span "Accept All" at bounding box center [1407, 58] width 48 height 14
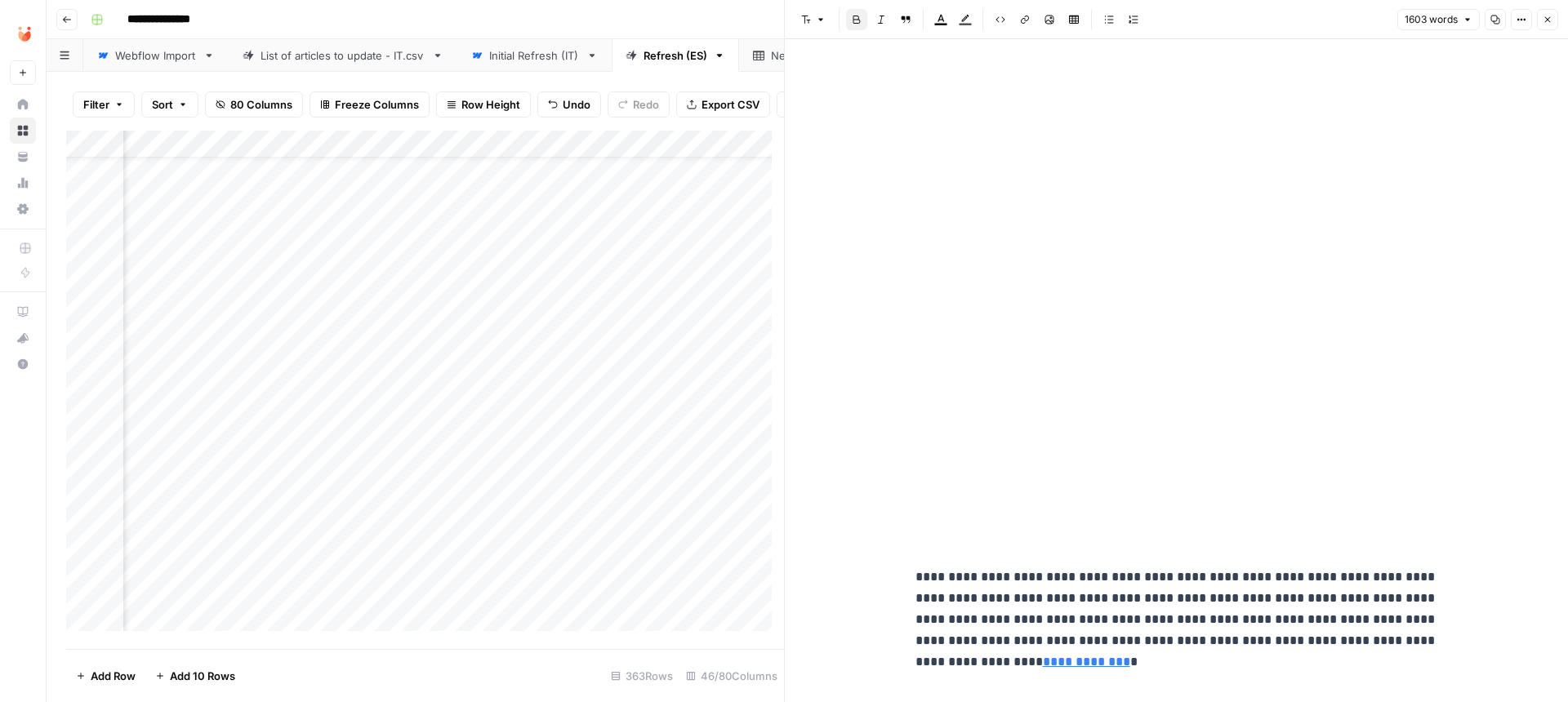
scroll to position [1234, 0]
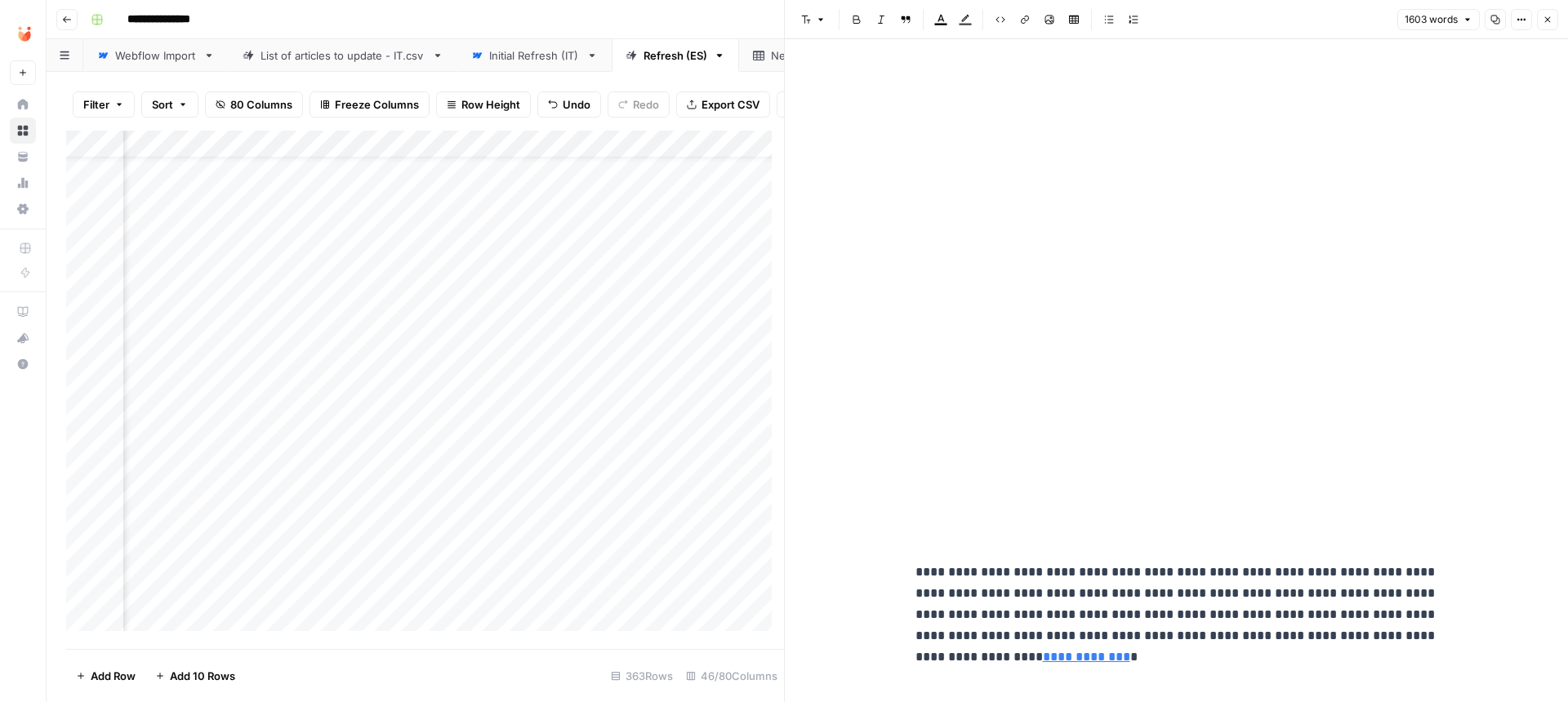
drag, startPoint x: 1053, startPoint y: 484, endPoint x: 1020, endPoint y: 196, distance: 289.9
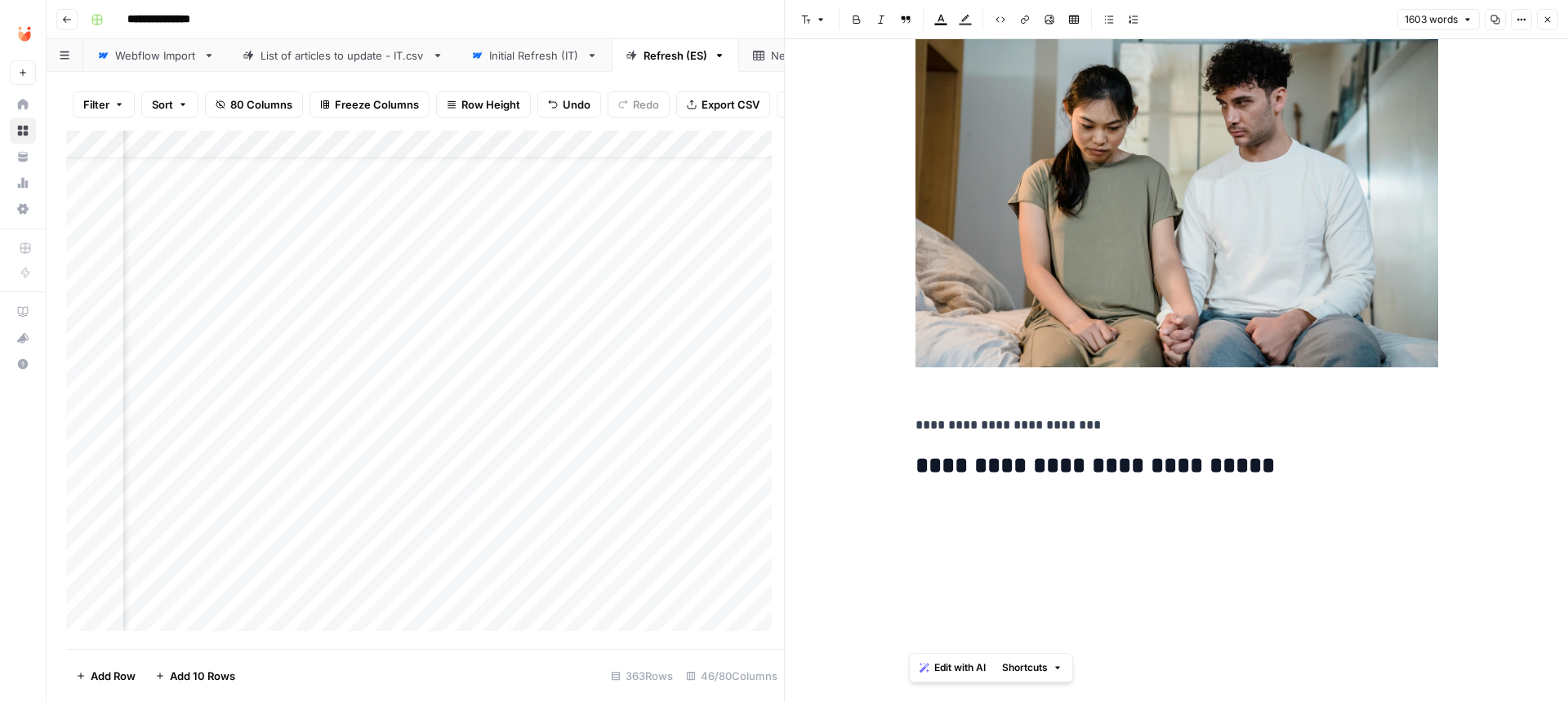
scroll to position [1103, 0]
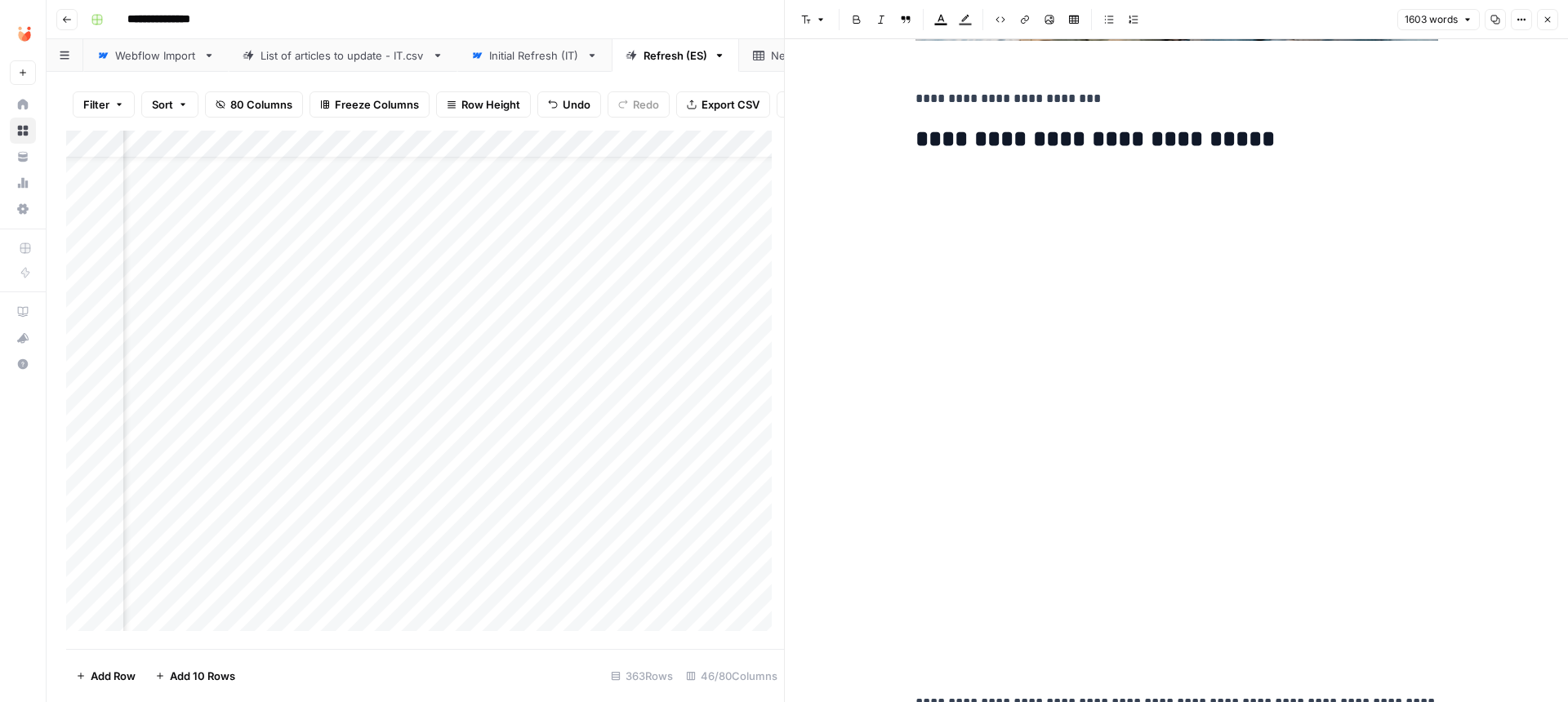
drag, startPoint x: 941, startPoint y: 188, endPoint x: 1024, endPoint y: 575, distance: 395.8
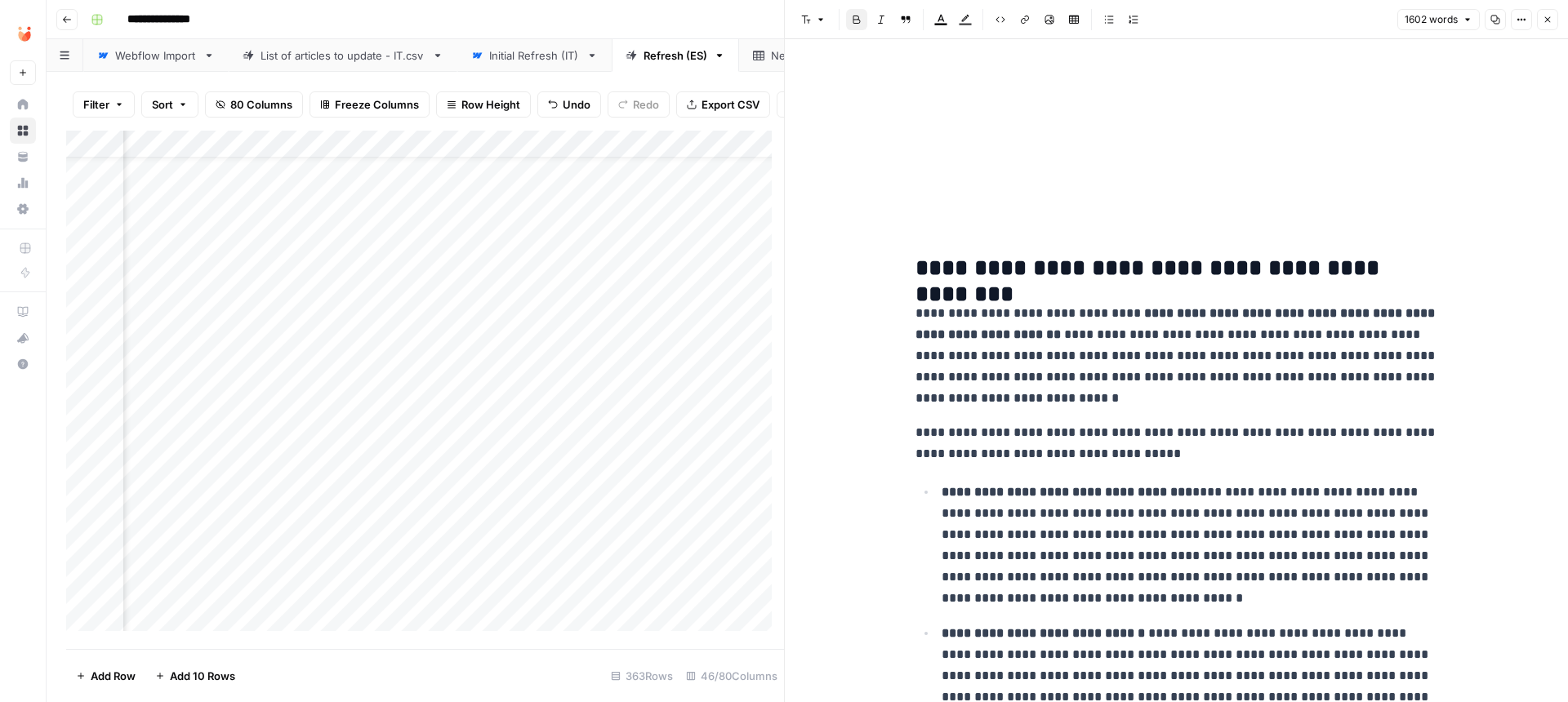
scroll to position [2769, 0]
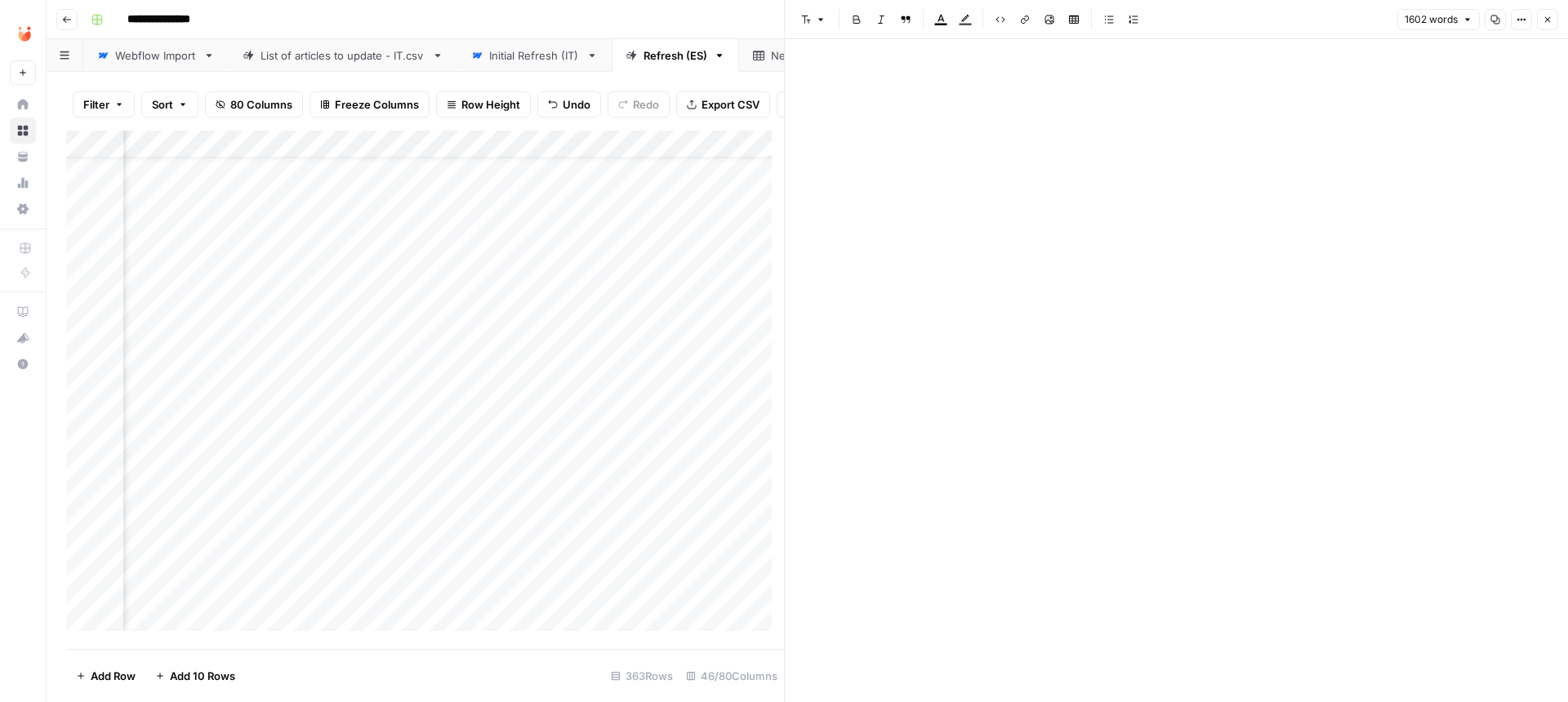
click at [995, 557] on h2 at bounding box center [1177, 554] width 522 height 26
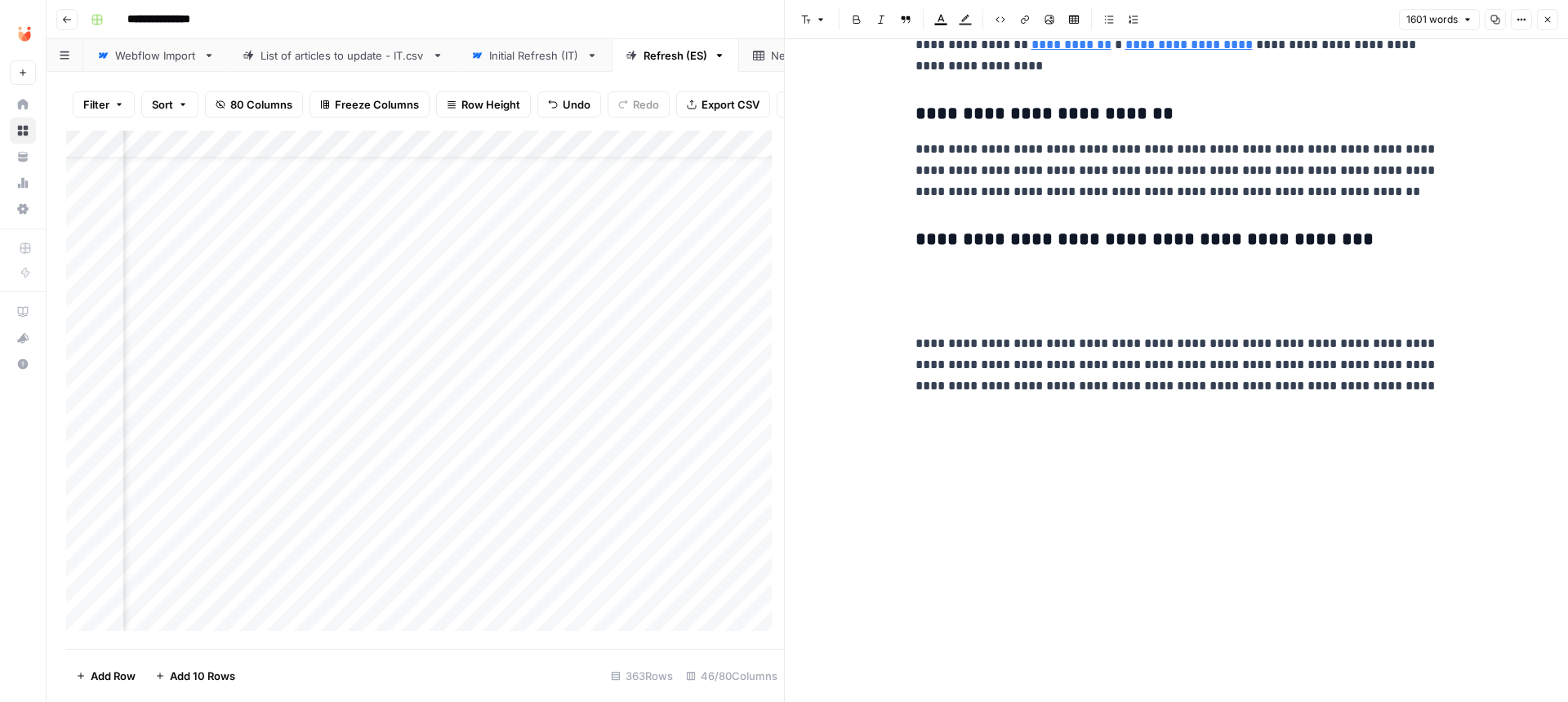
scroll to position [2198, 0]
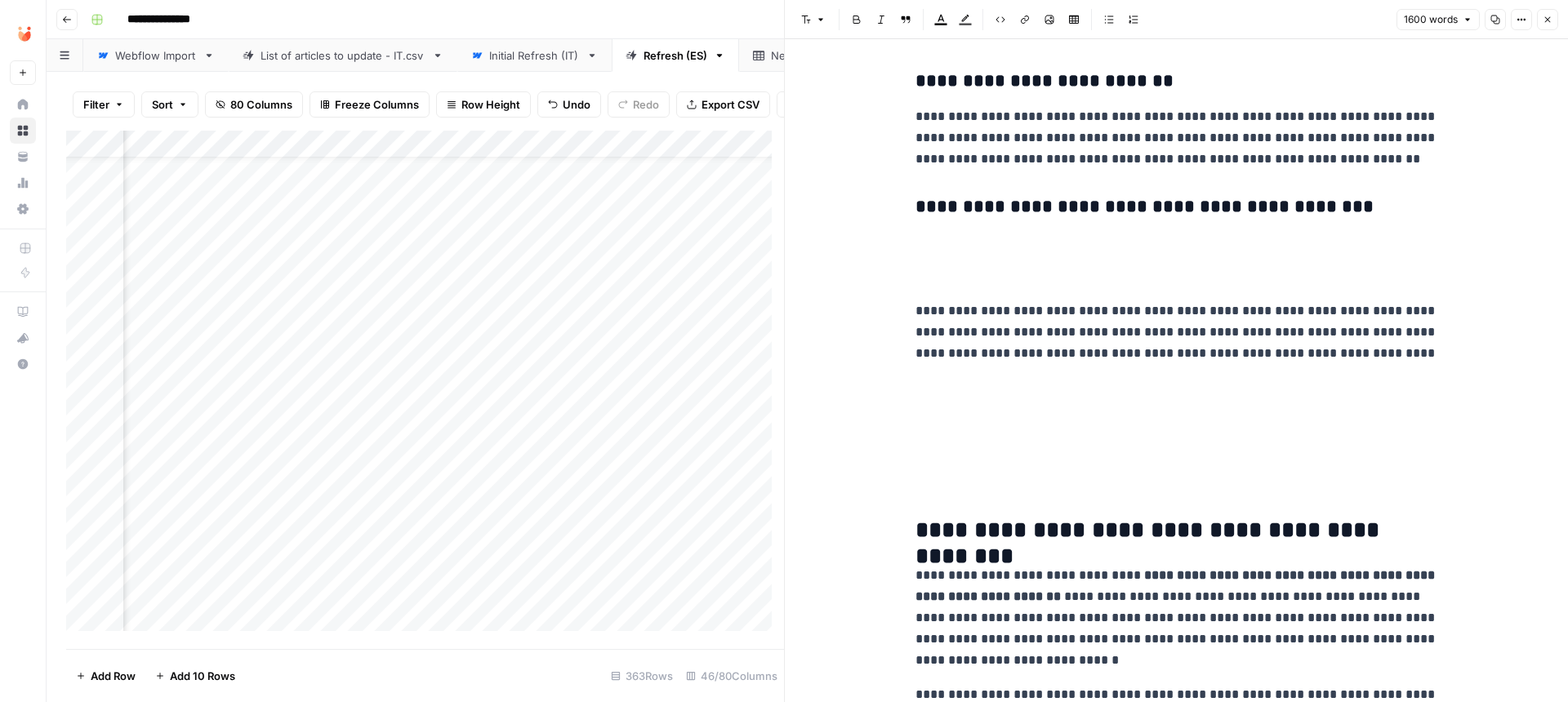
click at [971, 483] on p at bounding box center [1177, 490] width 522 height 21
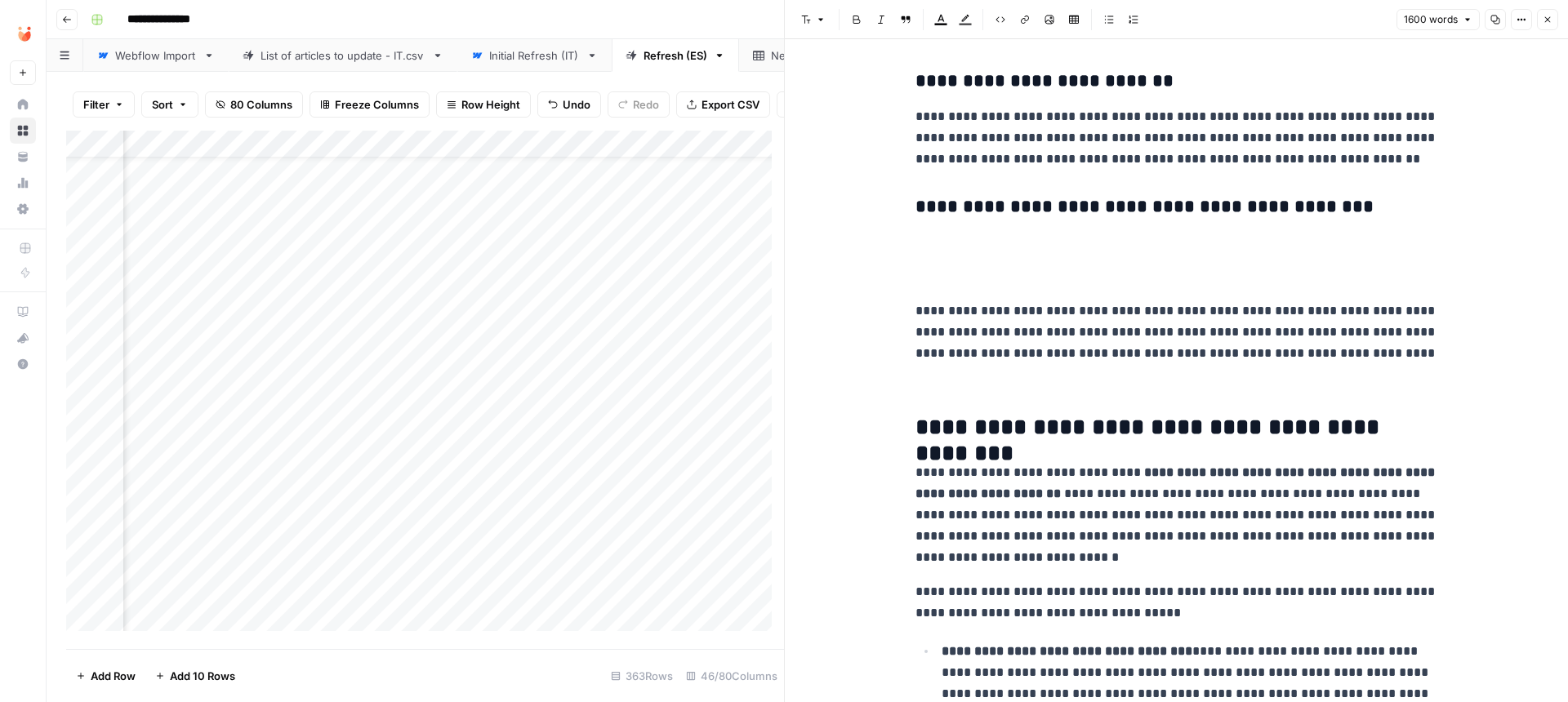
click at [975, 261] on div "**********" at bounding box center [1177, 438] width 543 height 5141
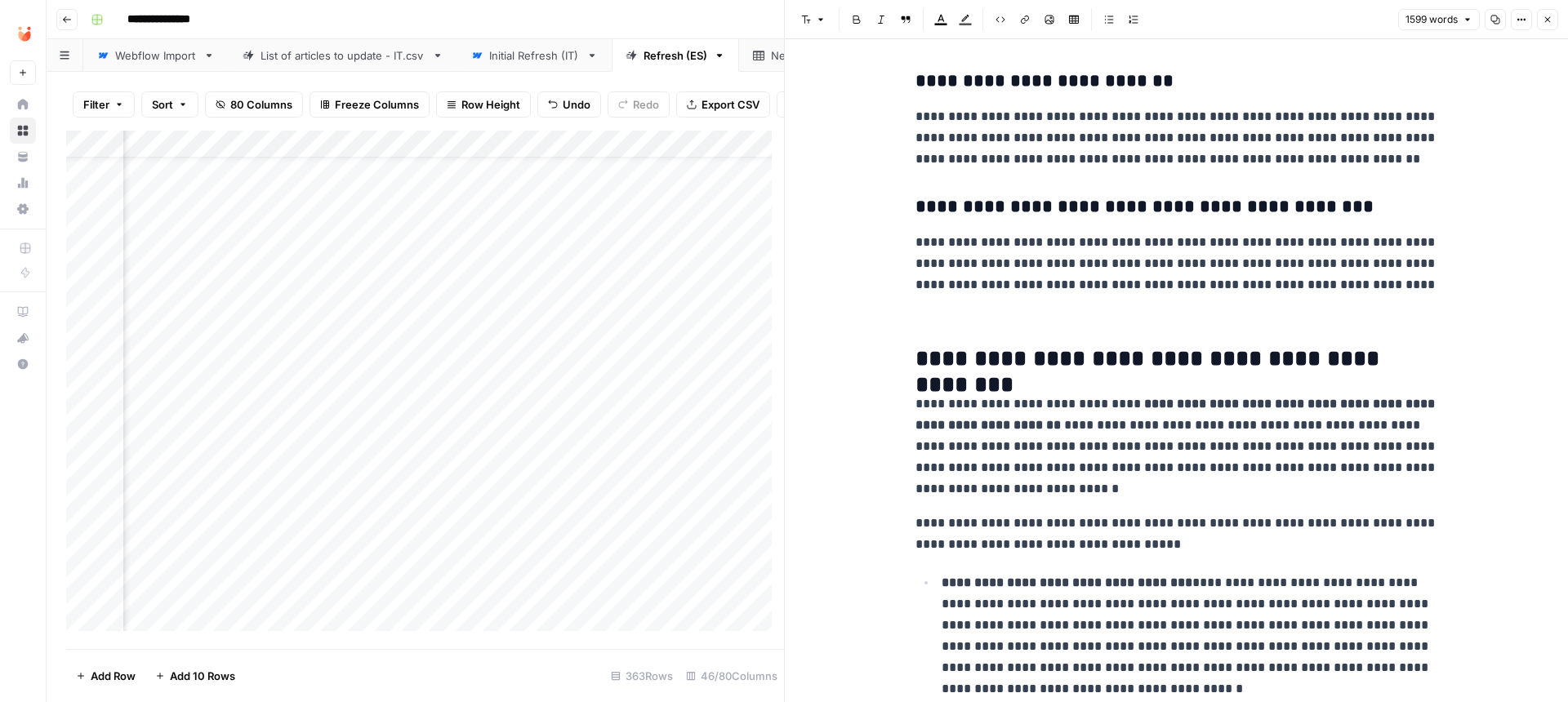
scroll to position [1609, 0]
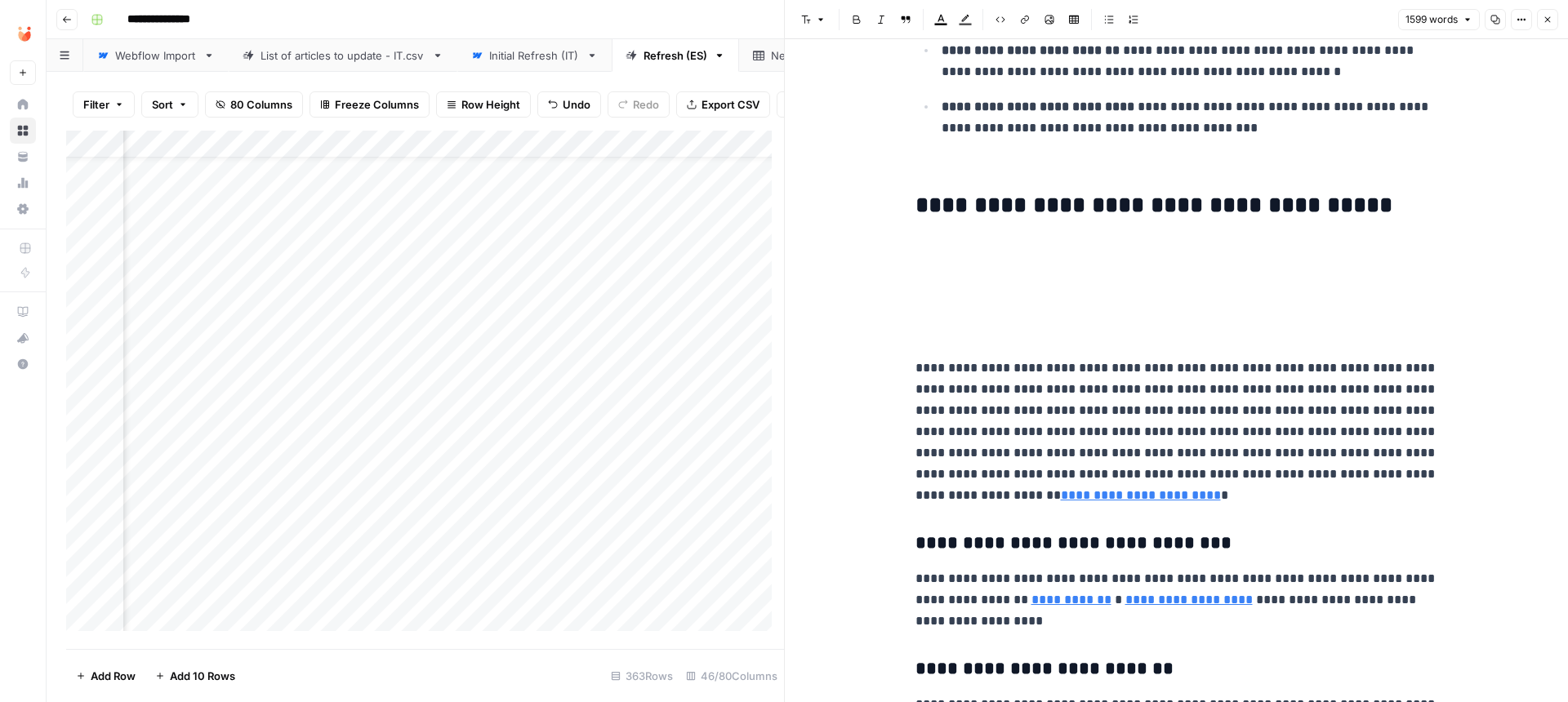
click at [955, 294] on h3 at bounding box center [1177, 298] width 522 height 23
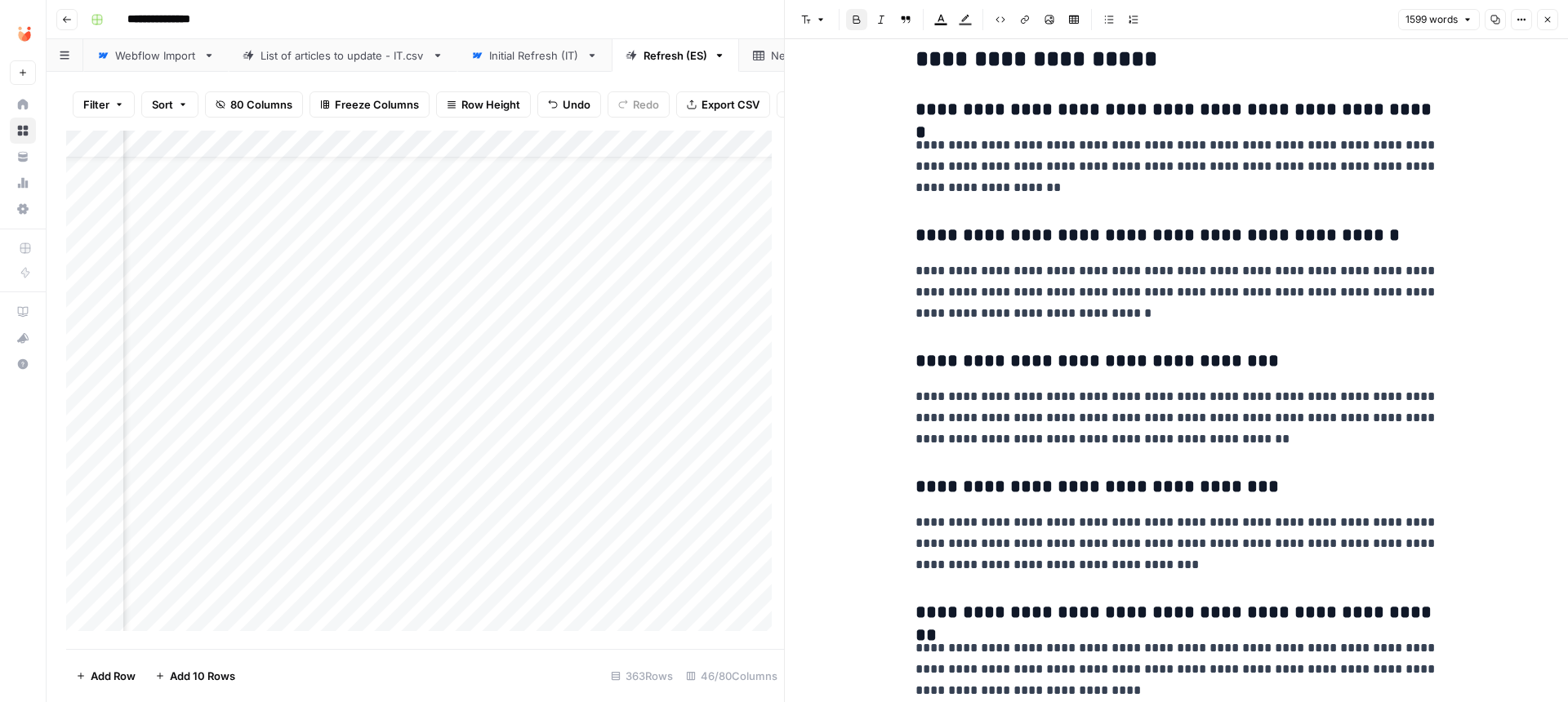
scroll to position [4371, 0]
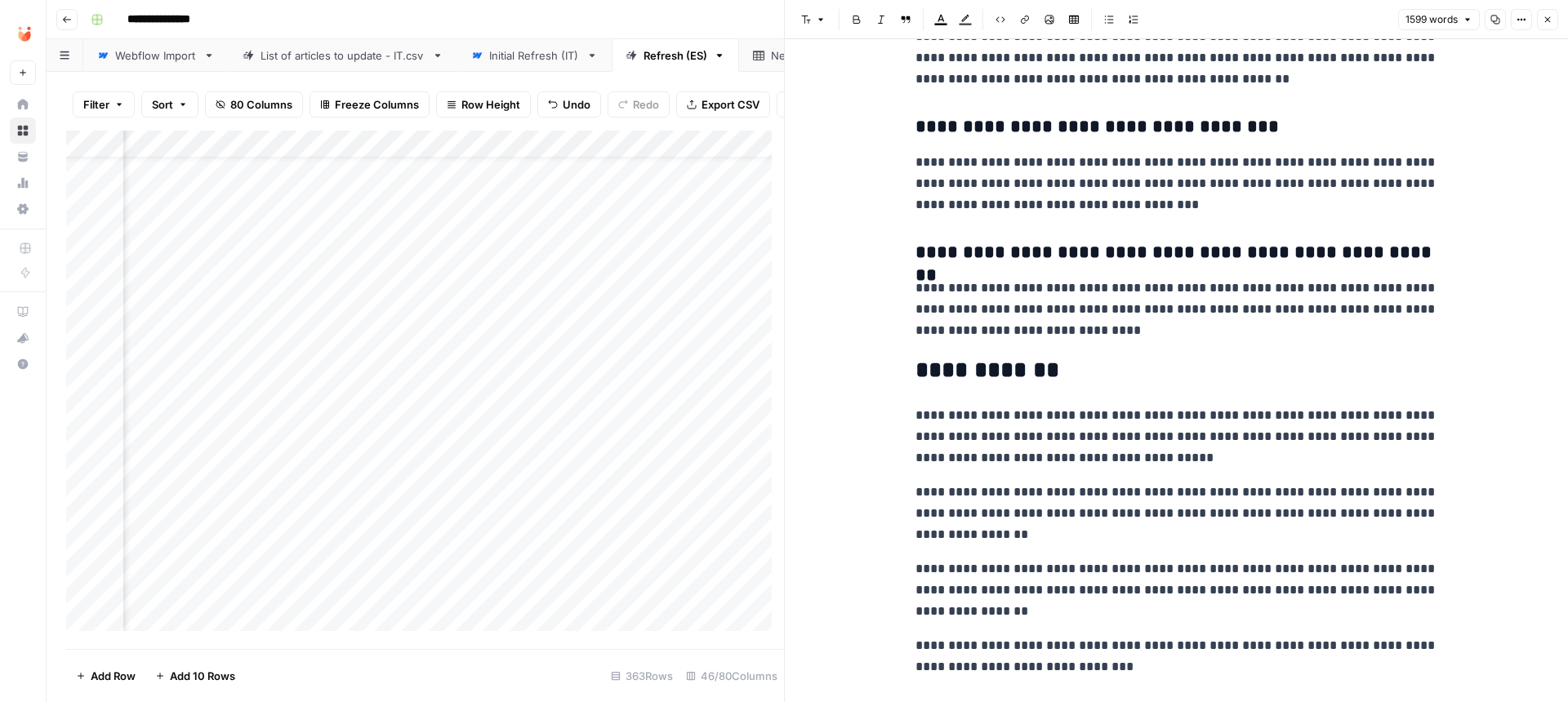
click at [1062, 358] on h2 "**********" at bounding box center [1177, 370] width 522 height 26
copy div "**********"
click at [1546, 17] on icon "button" at bounding box center [1548, 20] width 10 height 10
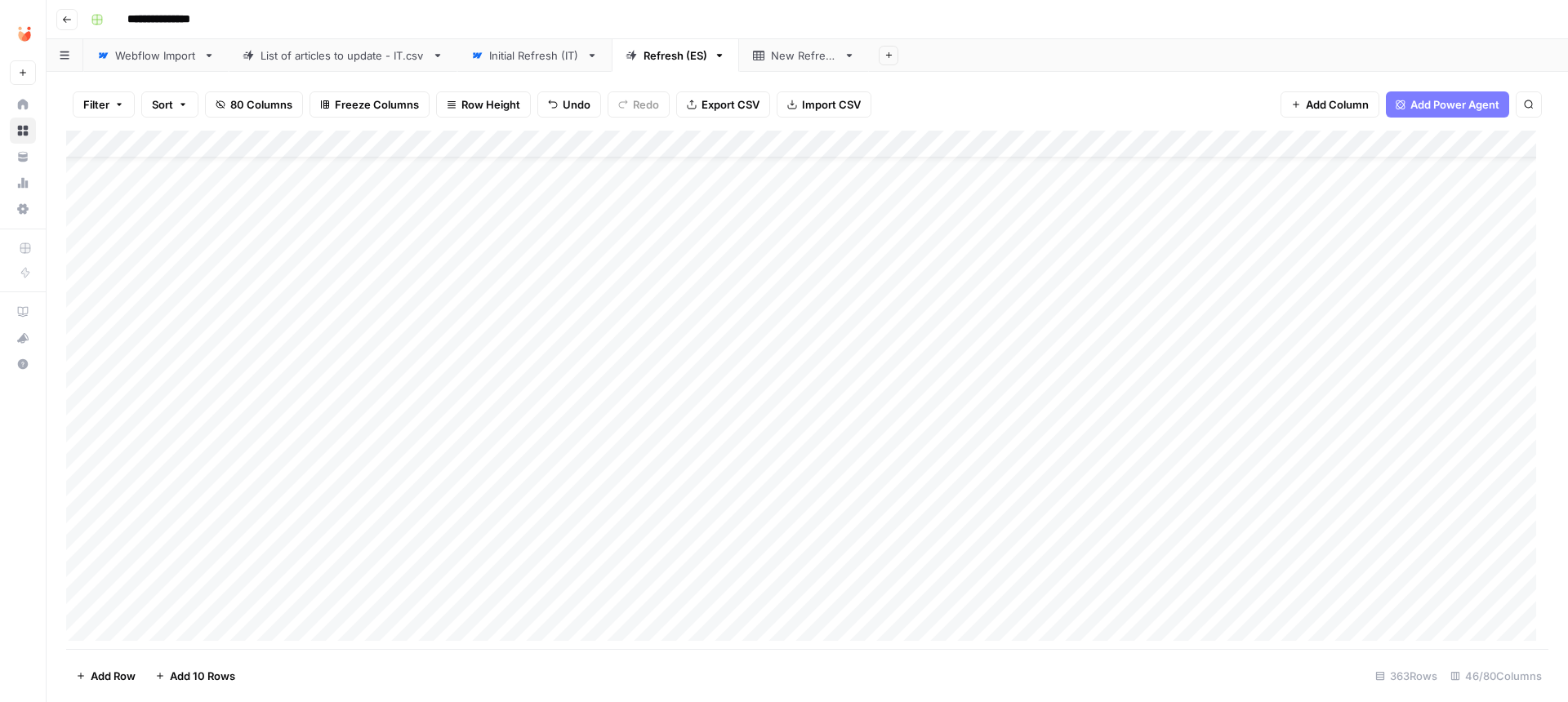
scroll to position [44, 0]
click at [908, 288] on div "Add Column" at bounding box center [807, 392] width 1482 height 522
